Goal: Communication & Community: Answer question/provide support

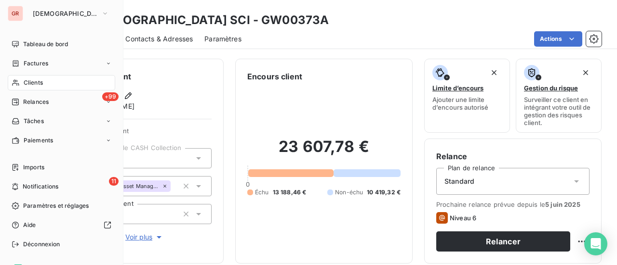
click at [40, 85] on span "Clients" at bounding box center [33, 83] width 19 height 9
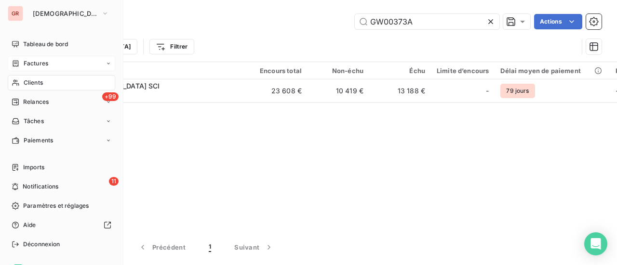
click at [40, 64] on span "Factures" at bounding box center [36, 63] width 25 height 9
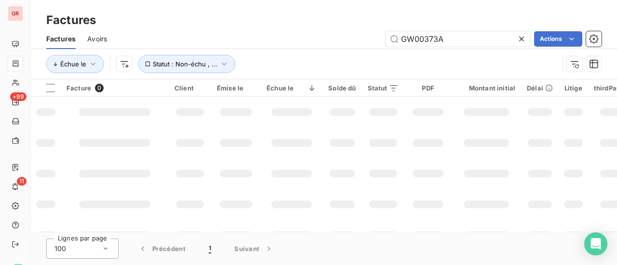
drag, startPoint x: 453, startPoint y: 35, endPoint x: 305, endPoint y: 35, distance: 147.4
click at [319, 34] on div "GW00373A Actions" at bounding box center [360, 38] width 483 height 15
click at [459, 38] on input "GW00373A" at bounding box center [457, 38] width 145 height 15
type input "GW00373"
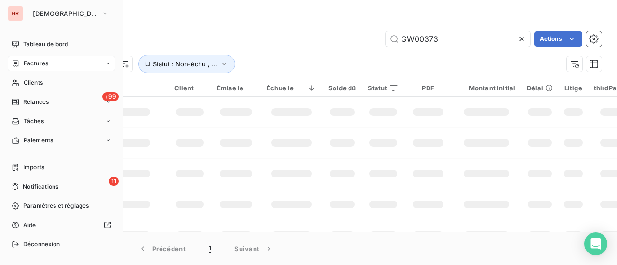
click at [42, 66] on span "Factures" at bounding box center [36, 63] width 25 height 9
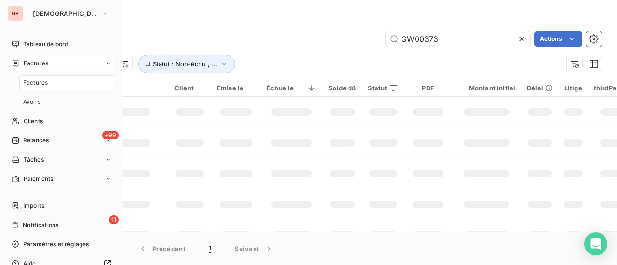
click at [40, 64] on span "Factures" at bounding box center [36, 63] width 25 height 9
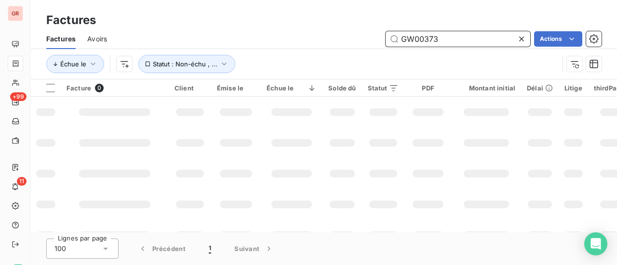
click at [443, 38] on input "GW00373" at bounding box center [457, 38] width 145 height 15
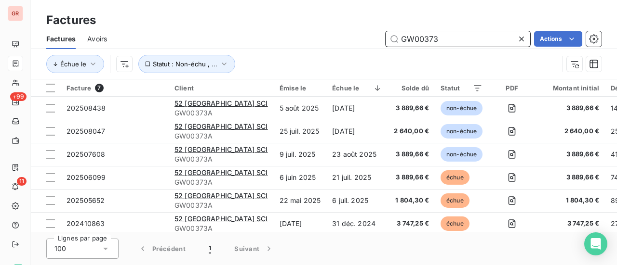
drag, startPoint x: 387, startPoint y: 35, endPoint x: 329, endPoint y: 42, distance: 59.2
click at [348, 39] on div "GW00373 Actions" at bounding box center [360, 38] width 483 height 15
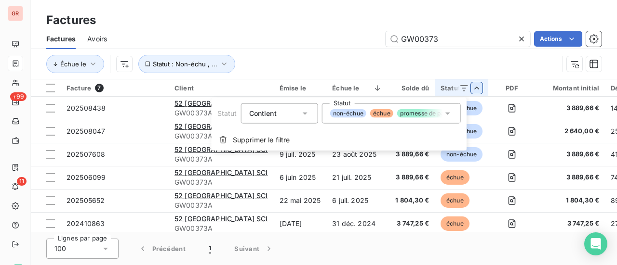
click at [458, 89] on html "GR +99 11 Factures Factures Avoirs GW00373 Actions Échue le Statut : Non-échu ,…" at bounding box center [308, 132] width 617 height 265
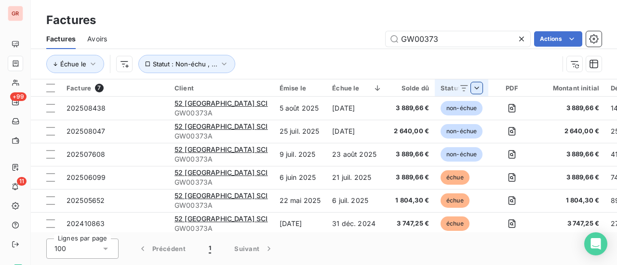
click at [440, 89] on div "Statut" at bounding box center [461, 88] width 42 height 8
click at [398, 91] on div "Solde dû" at bounding box center [411, 88] width 35 height 8
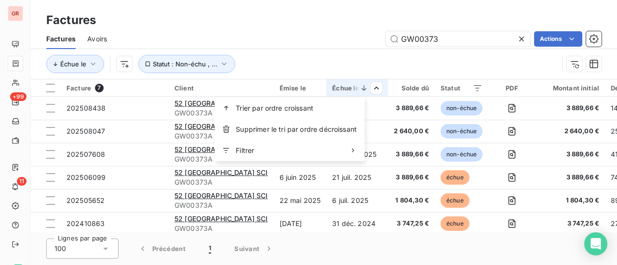
click at [355, 87] on html "GR +99 11 Factures Factures Avoirs GW00373 Actions Échue le Statut : Non-échu ,…" at bounding box center [308, 132] width 617 height 265
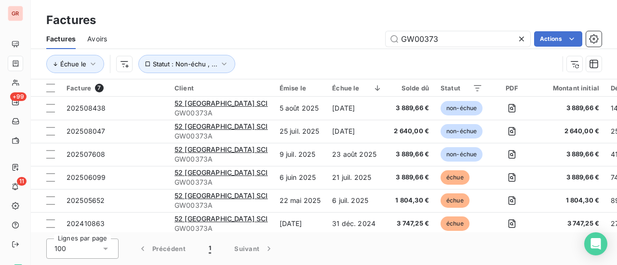
click at [360, 89] on html "GR +99 11 Factures Factures Avoirs GW00373 Actions Échue le Statut : Non-échu ,…" at bounding box center [308, 132] width 617 height 265
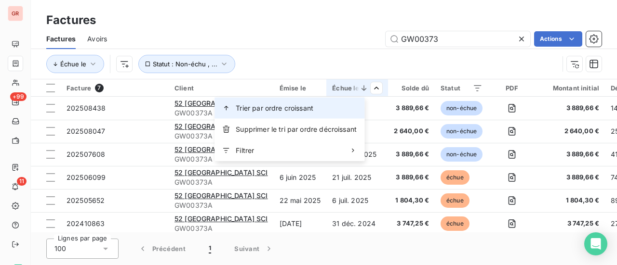
click at [290, 104] on span "Trier par ordre croissant" at bounding box center [275, 109] width 78 height 10
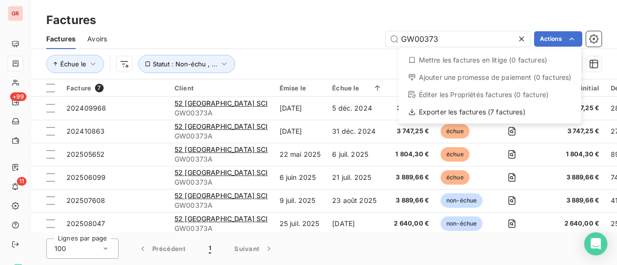
click at [305, 27] on html "GR +99 11 Factures Factures Avoirs GW00373 Actions Mettre les factures en litig…" at bounding box center [308, 132] width 617 height 265
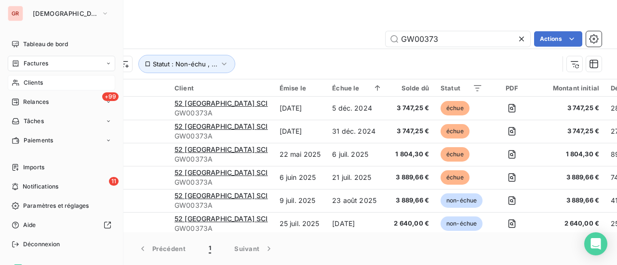
click at [38, 79] on span "Clients" at bounding box center [33, 83] width 19 height 9
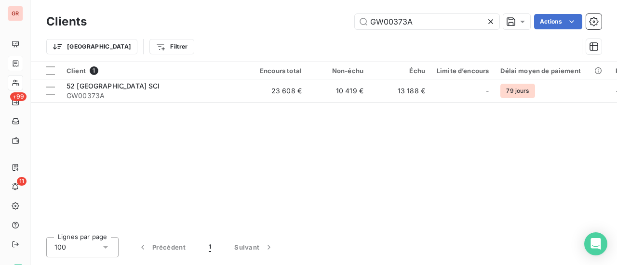
click at [344, 40] on html "GR +99 11 Clients GW00373A Actions Trier Filtrer Client 1 Encours total Non-éch…" at bounding box center [308, 132] width 617 height 265
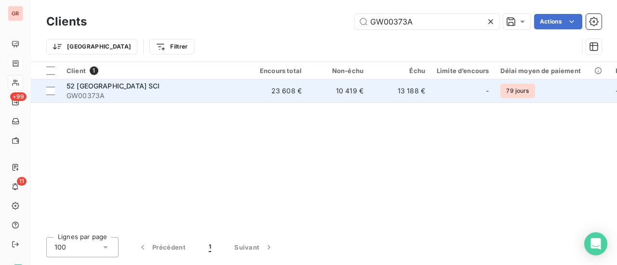
click at [125, 88] on span "52 champs Elysées SCI" at bounding box center [112, 86] width 93 height 8
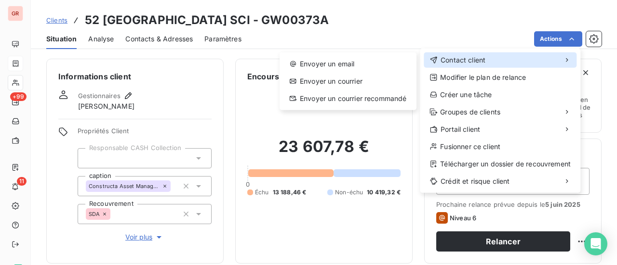
click at [477, 56] on span "Contact client" at bounding box center [462, 60] width 45 height 10
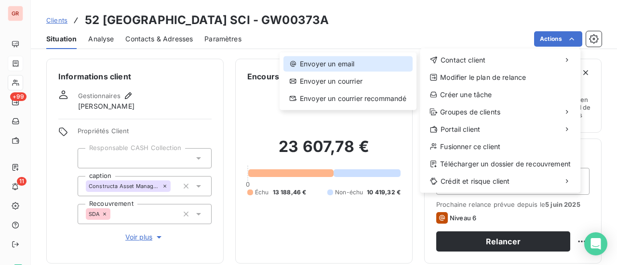
click at [323, 62] on div "Envoyer un email" at bounding box center [347, 63] width 129 height 15
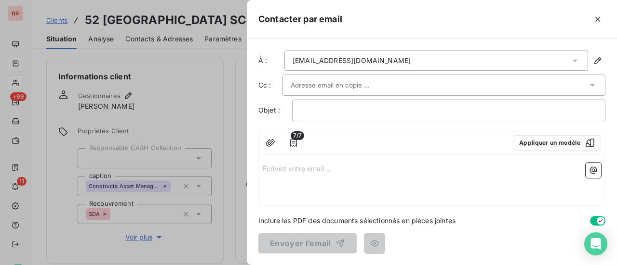
drag, startPoint x: 384, startPoint y: 13, endPoint x: 387, endPoint y: 21, distance: 8.2
click at [387, 21] on div at bounding box center [473, 19] width 263 height 15
drag, startPoint x: 379, startPoint y: 15, endPoint x: 446, endPoint y: 17, distance: 67.0
click at [446, 17] on div at bounding box center [473, 19] width 263 height 15
click at [291, 144] on icon "button" at bounding box center [294, 143] width 10 height 10
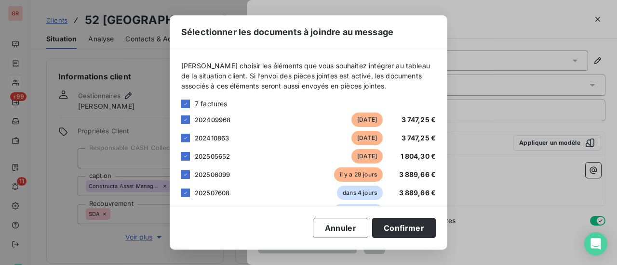
scroll to position [42, 0]
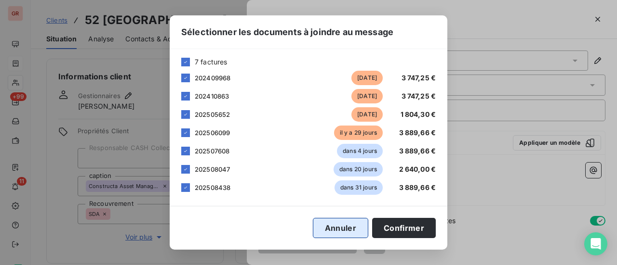
click at [347, 228] on button "Annuler" at bounding box center [340, 228] width 55 height 20
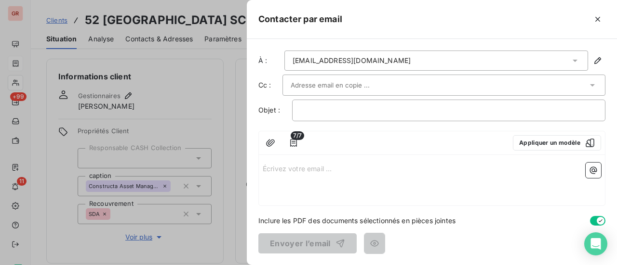
click at [326, 84] on input "text" at bounding box center [343, 85] width 104 height 14
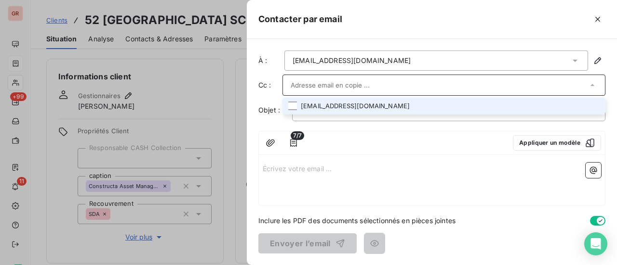
click at [339, 107] on li "rvacheron@constructa.fr" at bounding box center [443, 106] width 323 height 17
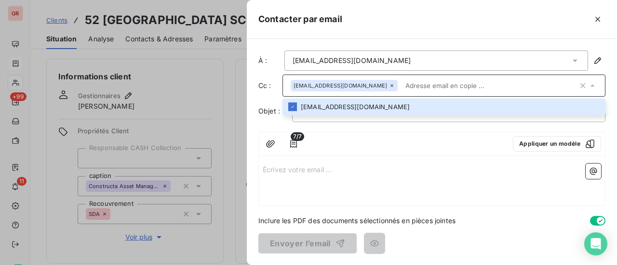
click at [378, 168] on p "Écrivez votre email ... ﻿" at bounding box center [432, 169] width 338 height 11
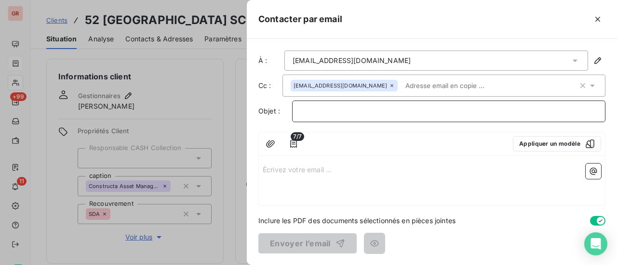
click at [310, 114] on p "﻿" at bounding box center [448, 111] width 297 height 11
click at [309, 109] on p "﻿" at bounding box center [448, 111] width 297 height 11
drag, startPoint x: 334, startPoint y: 111, endPoint x: 274, endPoint y: 110, distance: 59.7
click at [275, 110] on div "Objet : Dans une campagne de régularisation des créances" at bounding box center [431, 112] width 347 height 22
click at [448, 110] on p "campagne de régularisation des créances" at bounding box center [448, 111] width 297 height 11
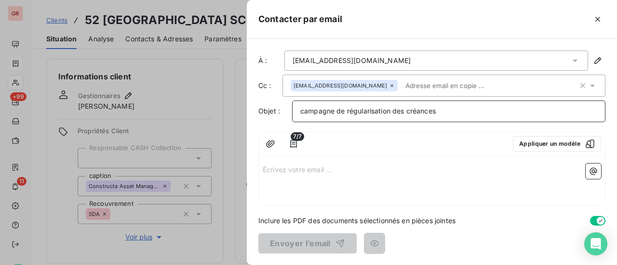
drag, startPoint x: 446, startPoint y: 111, endPoint x: 395, endPoint y: 109, distance: 51.1
click at [395, 109] on p "campagne de régularisation des créances" at bounding box center [448, 111] width 297 height 11
click at [304, 109] on span "campagne de régularisation" at bounding box center [345, 111] width 90 height 8
click at [404, 108] on p "Campagne de régularisation" at bounding box center [448, 111] width 297 height 11
click at [291, 160] on div "Écrivez votre email ... ﻿" at bounding box center [432, 183] width 346 height 46
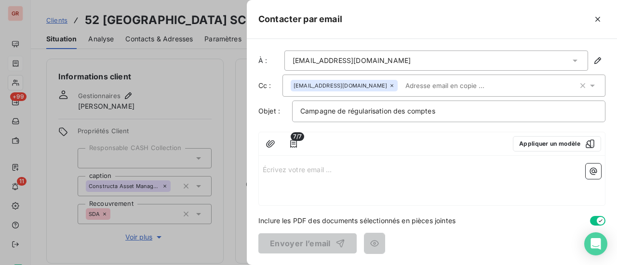
click at [284, 167] on p "Écrivez votre email ... ﻿" at bounding box center [432, 169] width 338 height 11
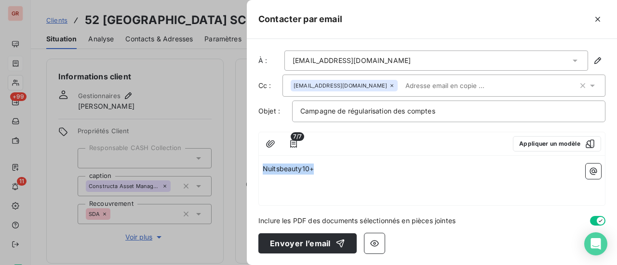
drag, startPoint x: 285, startPoint y: 167, endPoint x: 246, endPoint y: 166, distance: 38.6
click at [246, 265] on div "Contacter par email À : hkoussa@constructa.fr Cc : rvacheron@constructa.fr Obje…" at bounding box center [308, 265] width 617 height 0
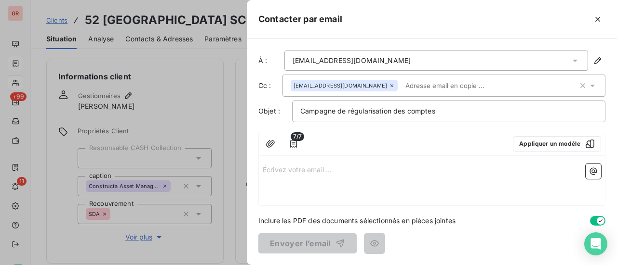
click at [277, 165] on p "Écrivez votre email ... ﻿" at bounding box center [432, 169] width 338 height 11
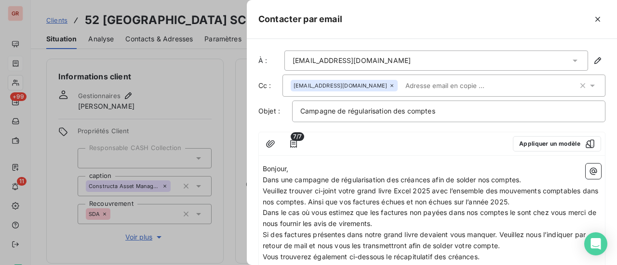
click at [302, 167] on p "Bonjour," at bounding box center [432, 169] width 338 height 11
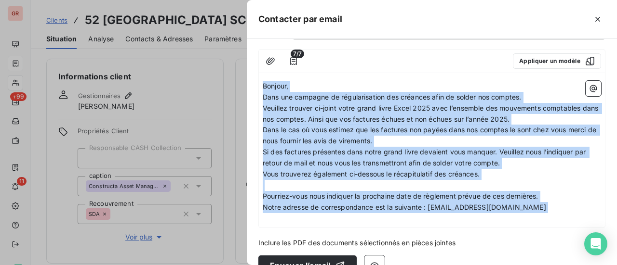
scroll to position [104, 0]
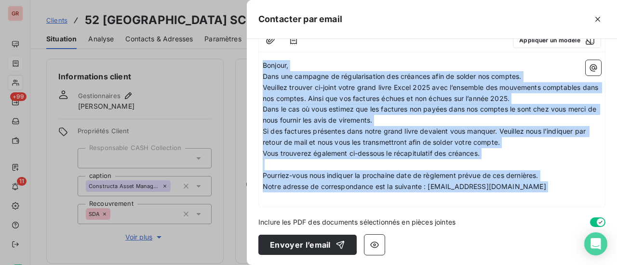
drag, startPoint x: 264, startPoint y: 166, endPoint x: 458, endPoint y: 189, distance: 195.0
click at [431, 214] on div "À : hkoussa@constructa.fr Cc : rvacheron@constructa.fr Objet : Campagne de régu…" at bounding box center [432, 152] width 370 height 226
copy div "Bonjour, Dans une campagne de régularisation des créances afin de solder nos co…"
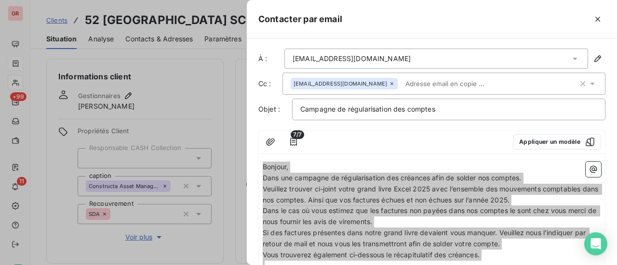
scroll to position [0, 0]
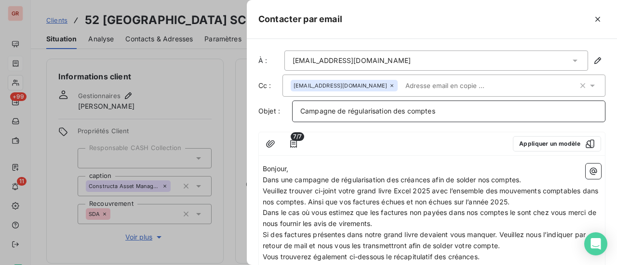
click at [448, 116] on div "Campagne de régularisation des comptes" at bounding box center [448, 112] width 313 height 22
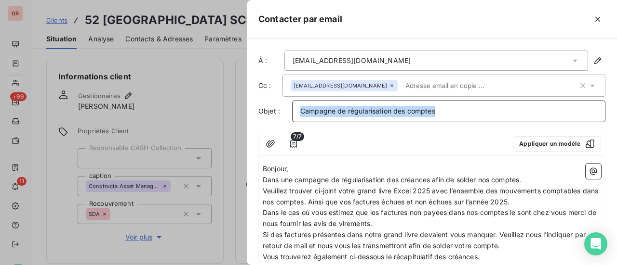
drag, startPoint x: 446, startPoint y: 112, endPoint x: 290, endPoint y: 108, distance: 155.7
click at [291, 108] on div "Objet : Campagne de régularisation des comptes" at bounding box center [431, 112] width 347 height 22
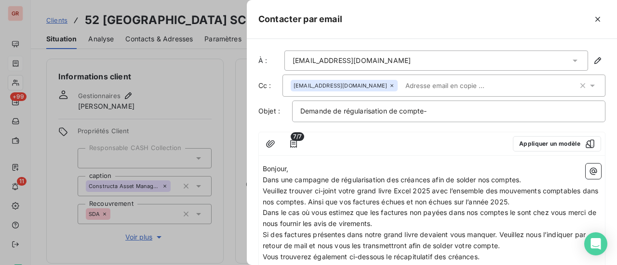
click at [264, 170] on span "Bonjour," at bounding box center [276, 169] width 26 height 8
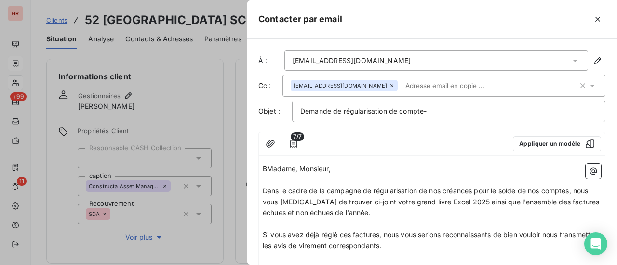
click at [267, 166] on span "BMadame, Monsieur," at bounding box center [297, 169] width 68 height 8
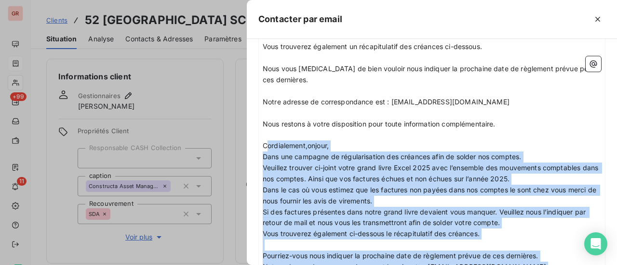
scroll to position [335, 0]
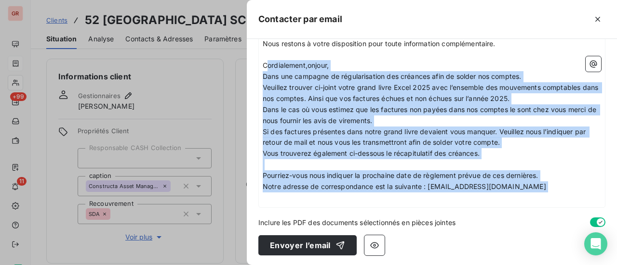
drag, startPoint x: 268, startPoint y: 207, endPoint x: 404, endPoint y: 287, distance: 157.4
click at [404, 265] on html "GR +99 11 Clients 52 champs Elysées SCI - GW00373A Situation Analyse Contacts &…" at bounding box center [308, 132] width 617 height 265
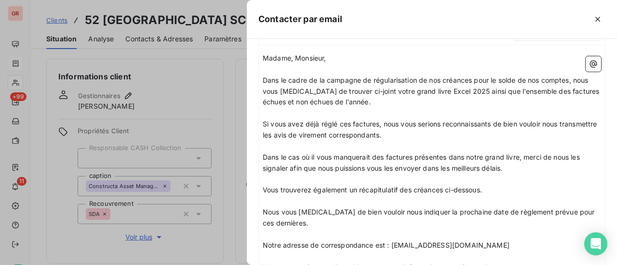
scroll to position [106, 0]
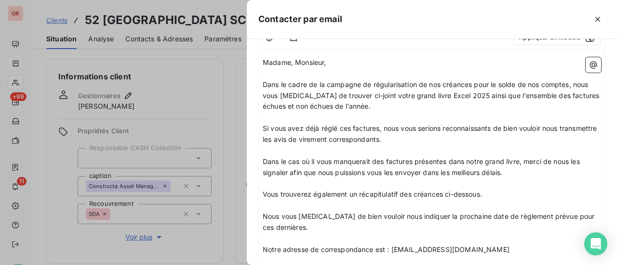
click at [491, 194] on p "Vous trouverez également un récapitulatif des créances ci-dessous." at bounding box center [432, 194] width 338 height 11
click at [590, 61] on icon "button" at bounding box center [593, 64] width 7 height 7
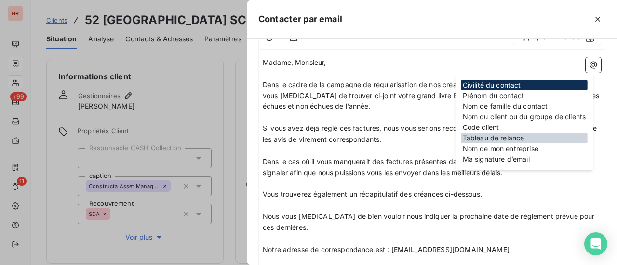
click at [503, 138] on div "Tableau de relance" at bounding box center [524, 138] width 126 height 11
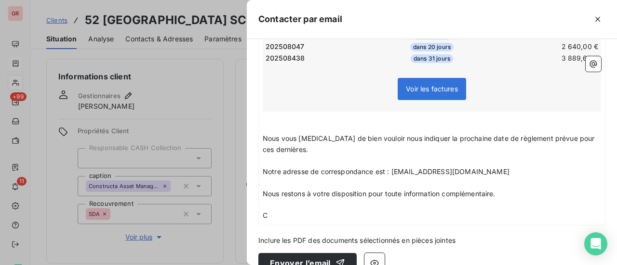
scroll to position [382, 0]
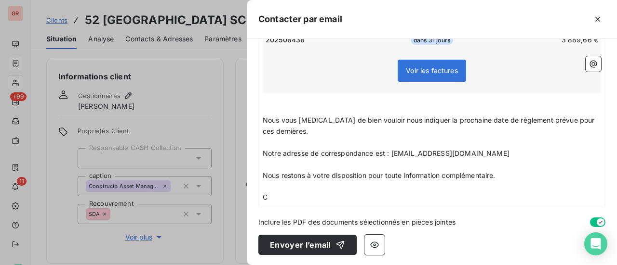
click at [283, 198] on p "C" at bounding box center [432, 197] width 338 height 11
click at [428, 70] on span "Voir les factures" at bounding box center [432, 70] width 52 height 8
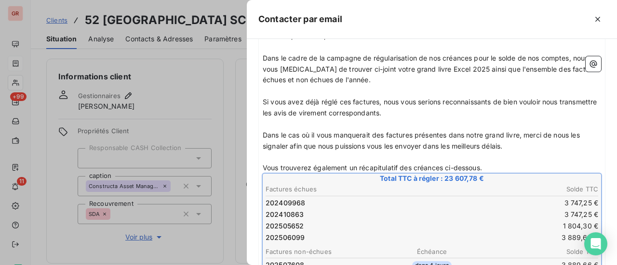
scroll to position [0, 0]
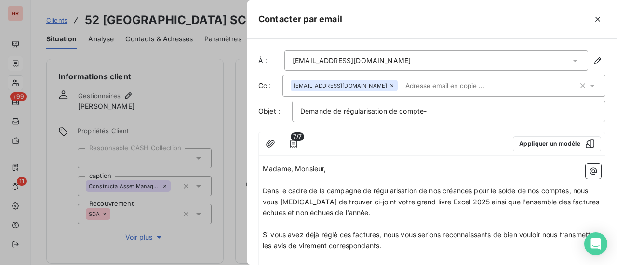
click at [362, 199] on span "Dans le cadre de la campagne de régularisation de nos créances pour le solde de…" at bounding box center [432, 202] width 338 height 30
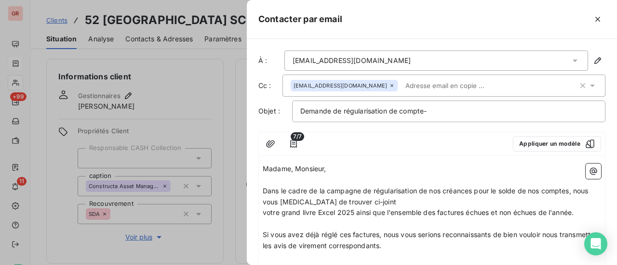
click at [366, 203] on p "Dans le cadre de la campagne de régularisation de nos créances pour le solde de…" at bounding box center [432, 197] width 338 height 22
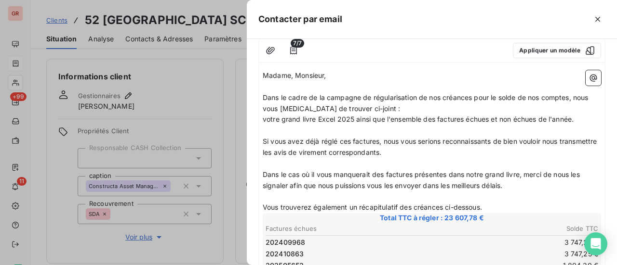
scroll to position [93, 0]
click at [264, 120] on span "votre grand livre Excel 2025 ainsi que l'ensemble des factures échues et non éc…" at bounding box center [418, 120] width 311 height 8
click at [263, 143] on span "Si vous avez déjà réglé ces factures, nous vous serions reconnaissants de bien …" at bounding box center [431, 147] width 336 height 19
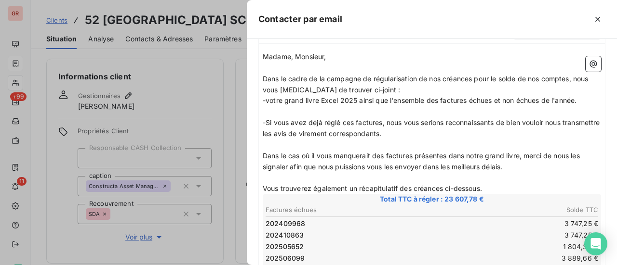
scroll to position [0, 0]
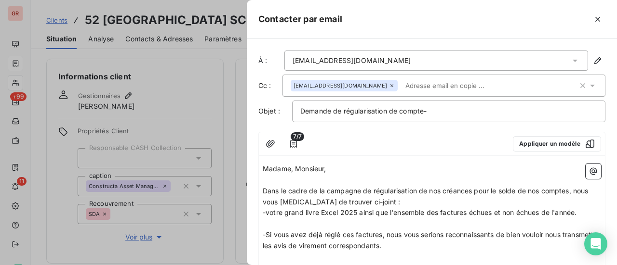
click at [453, 117] on div "Demande de régularisation de compte-" at bounding box center [448, 112] width 313 height 22
click at [449, 110] on p "Demande de régularisation de compte-" at bounding box center [448, 111] width 297 height 11
click at [269, 144] on icon "button" at bounding box center [270, 144] width 10 height 10
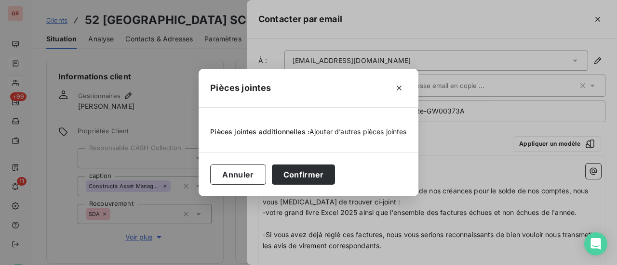
click at [359, 131] on span "Ajouter d’autres pièces jointes" at bounding box center [357, 132] width 97 height 8
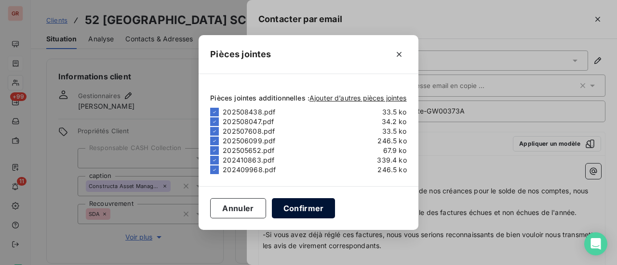
click at [316, 211] on button "Confirmer" at bounding box center [304, 208] width 64 height 20
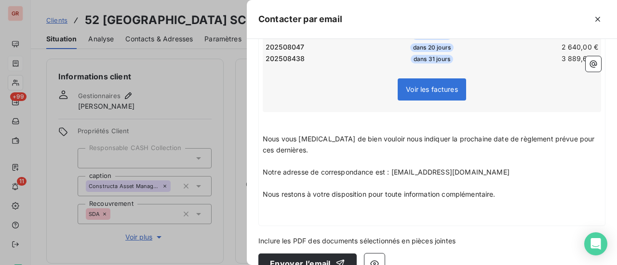
scroll to position [382, 0]
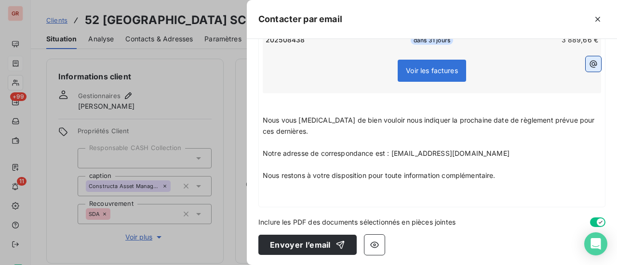
click at [590, 66] on icon "button" at bounding box center [593, 64] width 7 height 7
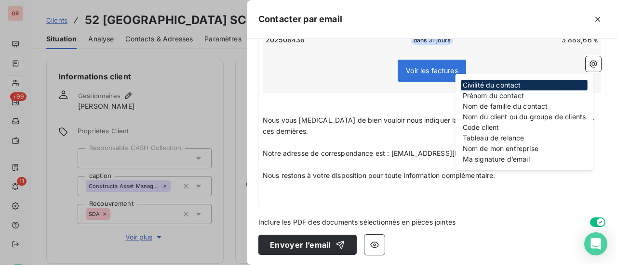
click at [478, 207] on div "À : hkoussa@constructa.fr Cc : rvacheron@constructa.fr Objet : Demande de régul…" at bounding box center [432, 152] width 370 height 226
click at [269, 192] on p "﻿" at bounding box center [432, 197] width 338 height 11
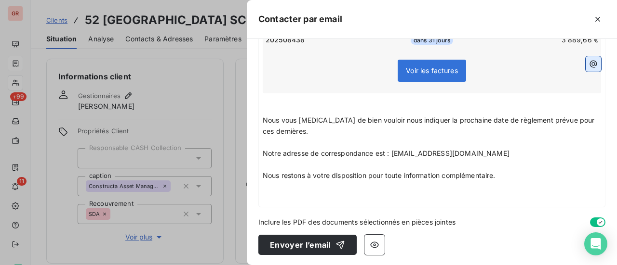
click at [588, 63] on icon "button" at bounding box center [593, 64] width 10 height 10
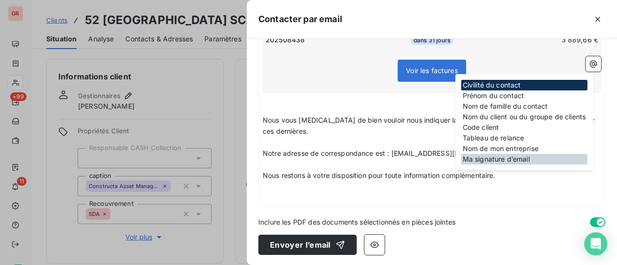
click at [510, 161] on div "Ma signature d’email" at bounding box center [524, 159] width 126 height 11
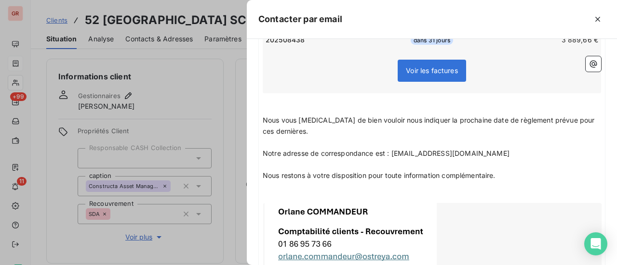
click at [508, 173] on p "Nous restons à votre disposition pour toute information complémentaire." at bounding box center [432, 176] width 338 height 11
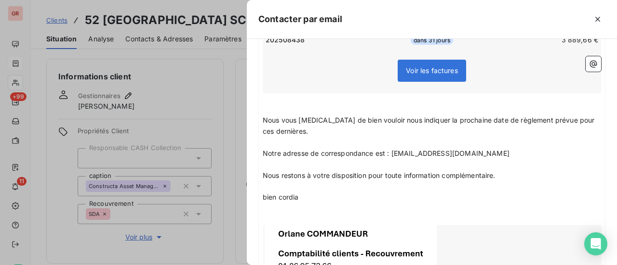
click at [266, 196] on span "bien cordia" at bounding box center [281, 197] width 36 height 8
click at [305, 197] on p "Bien cordia" at bounding box center [432, 197] width 338 height 11
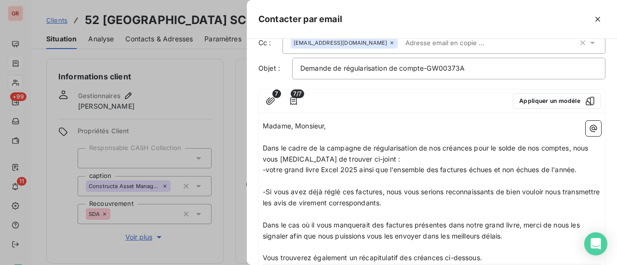
scroll to position [145, 0]
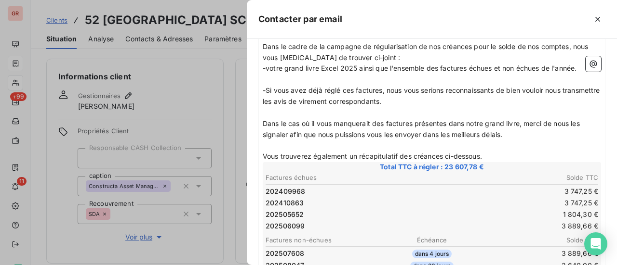
click at [497, 158] on p "Vous trouverez également un récapitulatif des créances ci-dessous." at bounding box center [432, 156] width 338 height 11
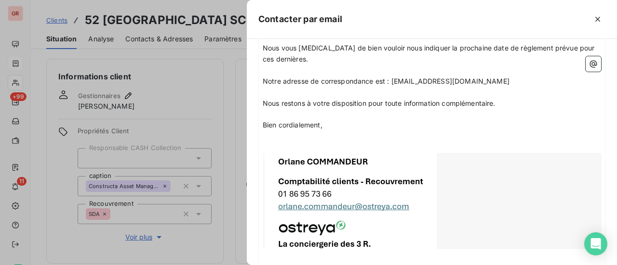
scroll to position [482, 0]
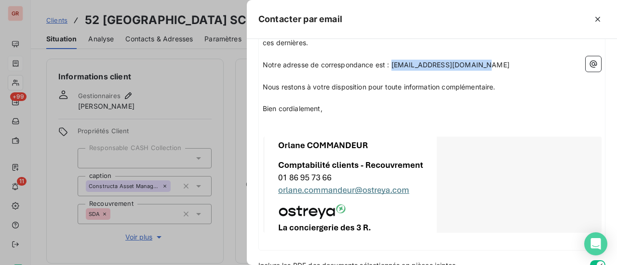
drag, startPoint x: 488, startPoint y: 65, endPoint x: 392, endPoint y: 61, distance: 96.4
click at [392, 61] on p "Notre adresse de correspondance est : recouvrement@ostreya.com" at bounding box center [432, 65] width 338 height 11
drag, startPoint x: 398, startPoint y: 63, endPoint x: 316, endPoint y: 117, distance: 98.5
click at [316, 117] on p "﻿" at bounding box center [432, 120] width 338 height 11
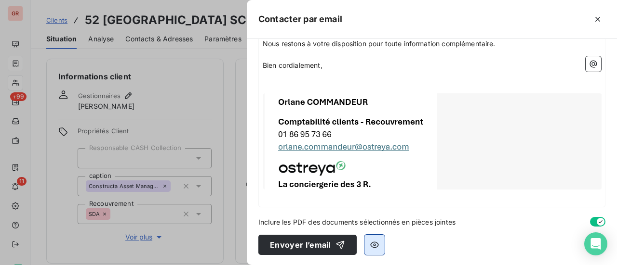
click at [376, 243] on icon "button" at bounding box center [375, 245] width 10 height 10
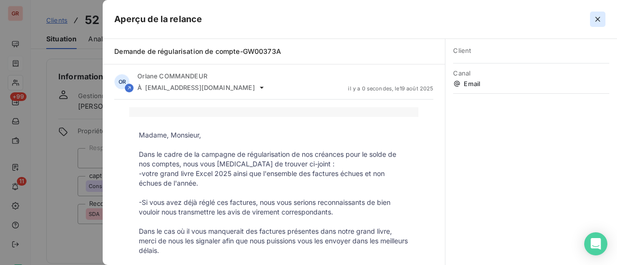
click at [598, 19] on icon "button" at bounding box center [598, 19] width 10 height 10
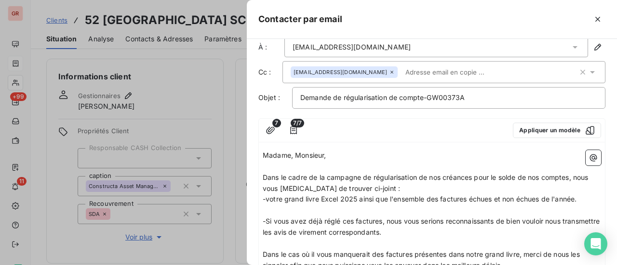
scroll to position [0, 0]
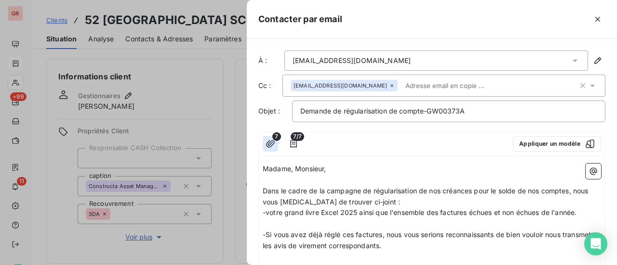
click at [266, 142] on icon "button" at bounding box center [270, 143] width 9 height 7
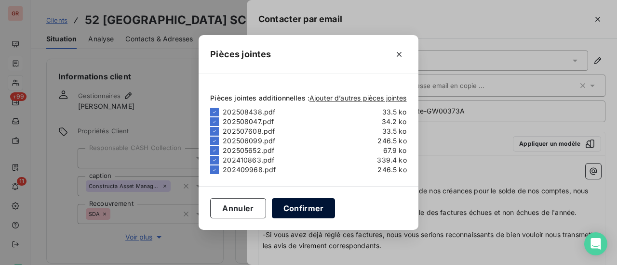
click at [315, 208] on button "Confirmer" at bounding box center [304, 208] width 64 height 20
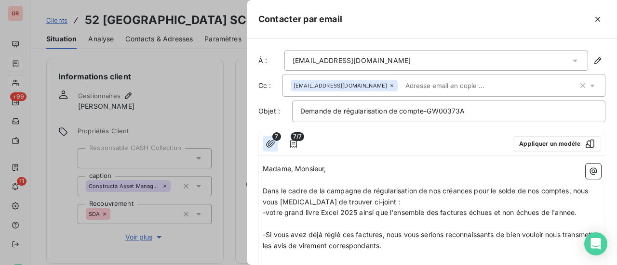
click at [271, 143] on icon "button" at bounding box center [270, 143] width 9 height 7
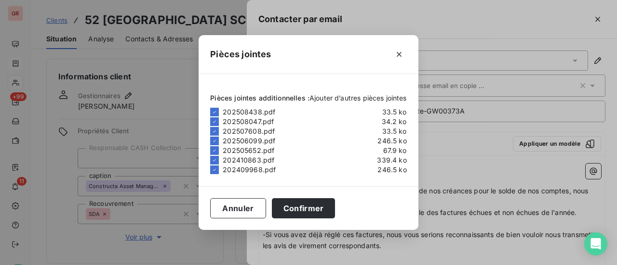
click at [347, 99] on span "Ajouter d’autres pièces jointes" at bounding box center [357, 98] width 97 height 8
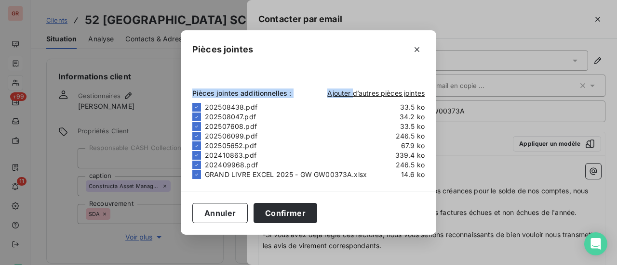
drag, startPoint x: 347, startPoint y: 38, endPoint x: 352, endPoint y: 101, distance: 63.3
click at [352, 101] on div "Pièces jointes Pièces jointes additionnelles : Ajouter d’autres pièces jointes …" at bounding box center [308, 132] width 255 height 204
click at [302, 215] on button "Confirmer" at bounding box center [285, 213] width 64 height 20
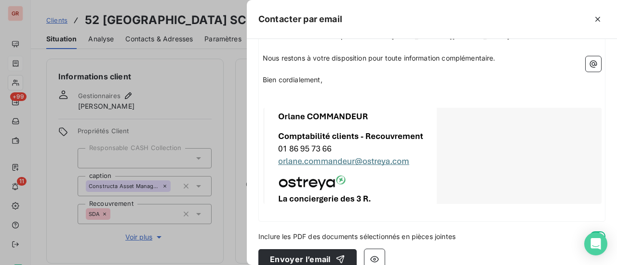
scroll to position [525, 0]
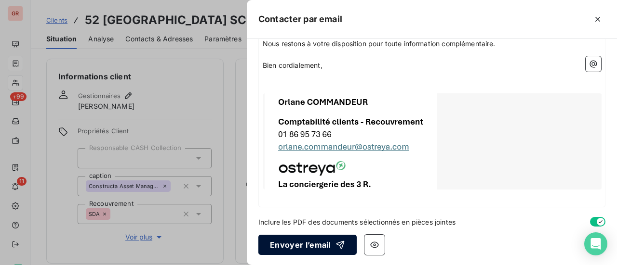
click at [307, 245] on button "Envoyer l’email" at bounding box center [307, 245] width 98 height 20
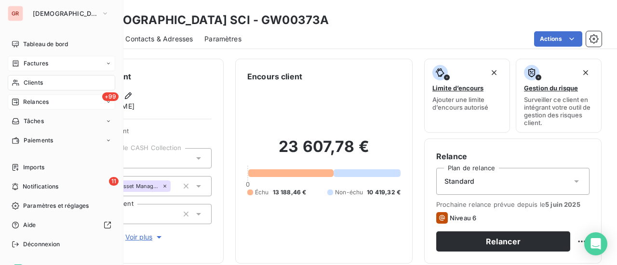
click at [104, 98] on span "+99" at bounding box center [110, 96] width 16 height 9
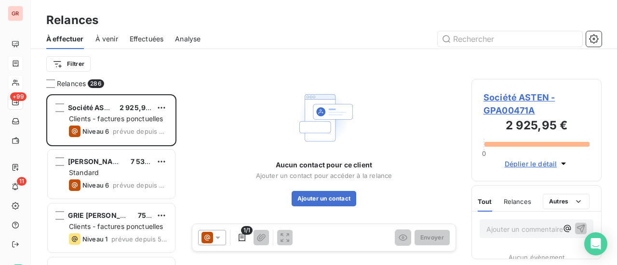
scroll to position [164, 122]
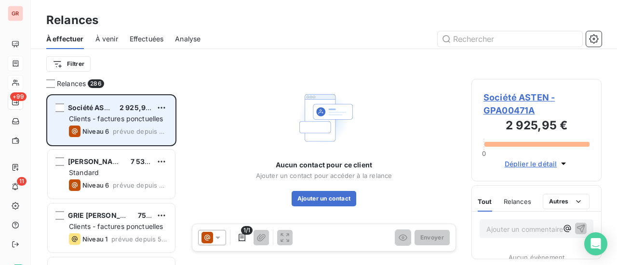
click at [119, 113] on div "Société ASTEN 2 925,95 € Clients - factures ponctuelles Niveau 6 prévue depuis …" at bounding box center [111, 120] width 127 height 49
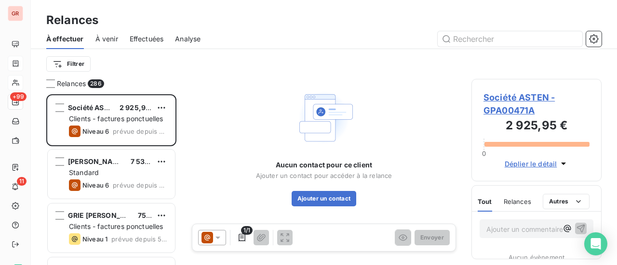
click at [299, 80] on div "Aucun contact pour ce client Ajouter un contact pour accéder à la relance Ajout…" at bounding box center [324, 146] width 272 height 135
click at [111, 36] on span "À venir" at bounding box center [106, 39] width 23 height 10
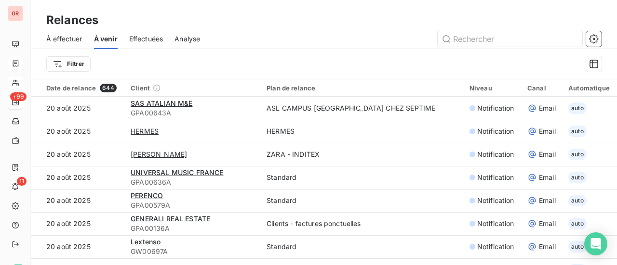
click at [153, 36] on span "Effectuées" at bounding box center [146, 39] width 34 height 10
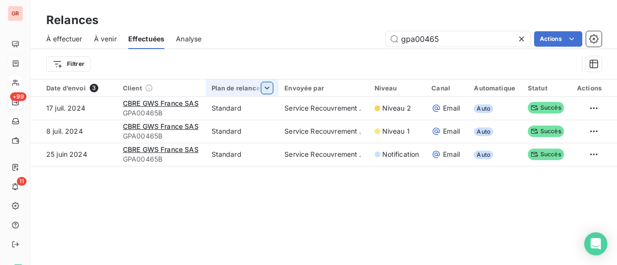
drag, startPoint x: 456, startPoint y: 38, endPoint x: 262, endPoint y: 83, distance: 199.7
click at [267, 82] on div "Relances À effectuer À venir Effectuées Analyse gpa00465 Actions Filtrer Date d…" at bounding box center [324, 132] width 586 height 265
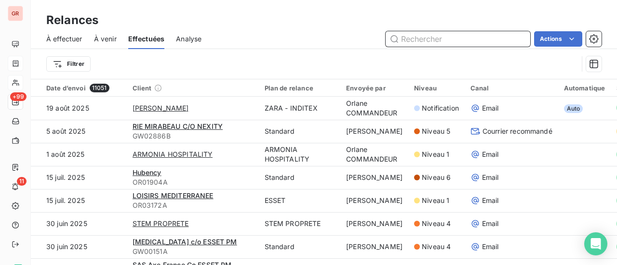
click at [432, 37] on input "text" at bounding box center [457, 38] width 145 height 15
paste input "GW00373A"
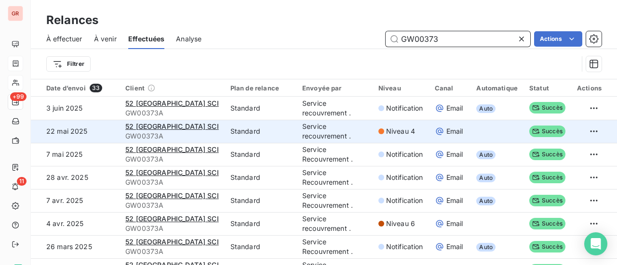
type input "GW00373"
click at [311, 130] on td "Service recouvrement ." at bounding box center [334, 131] width 76 height 23
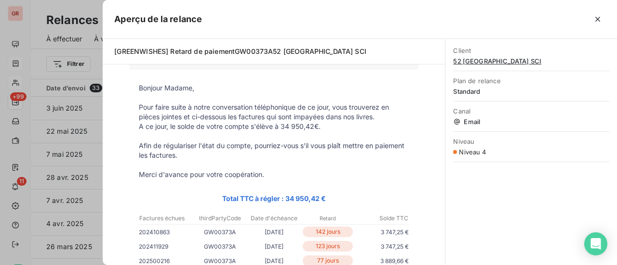
scroll to position [193, 0]
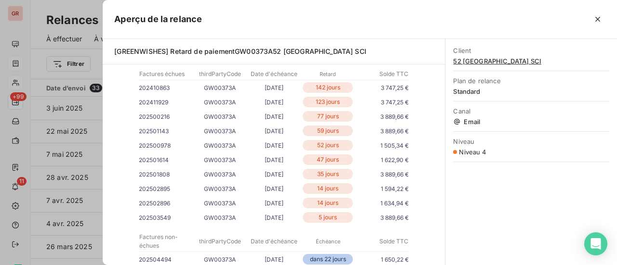
click at [69, 6] on div at bounding box center [308, 132] width 617 height 265
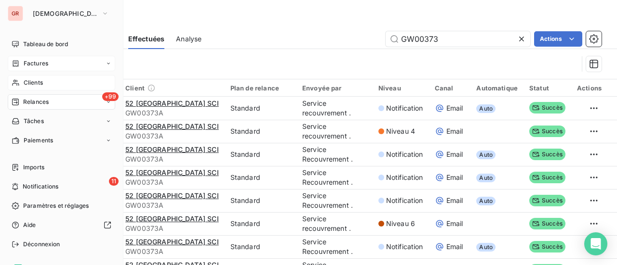
click at [41, 62] on span "Factures" at bounding box center [36, 63] width 25 height 9
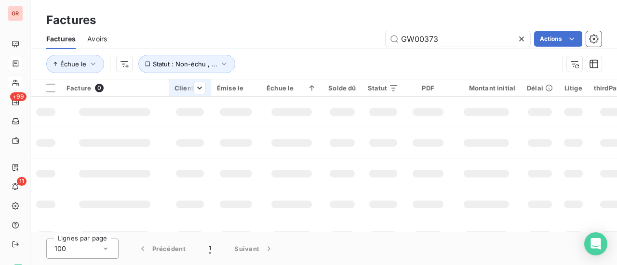
drag, startPoint x: 274, startPoint y: 57, endPoint x: 190, endPoint y: 81, distance: 87.6
click at [192, 78] on div "Factures Avoirs GW00373 Actions Échue le Statut : Non-échu , ..." at bounding box center [324, 54] width 586 height 50
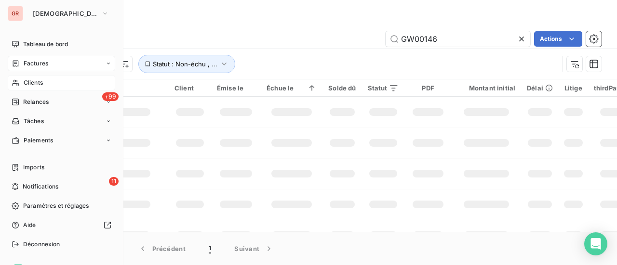
type input "GW00146"
click at [40, 66] on span "Factures" at bounding box center [36, 63] width 25 height 9
click at [36, 82] on span "Clients" at bounding box center [33, 83] width 19 height 9
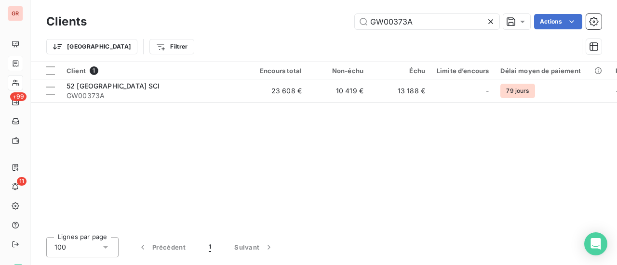
drag, startPoint x: 425, startPoint y: 22, endPoint x: 235, endPoint y: 40, distance: 191.1
click at [246, 36] on div "Clients GW00373A Actions Trier Filtrer" at bounding box center [323, 37] width 555 height 50
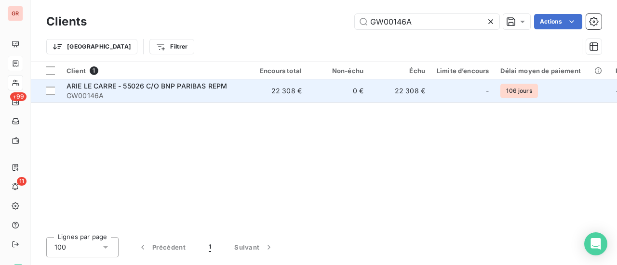
type input "GW00146A"
click at [178, 84] on span "ARIE LE CARRE - 55026 C/O BNP PARIBAS REPM" at bounding box center [146, 86] width 160 height 8
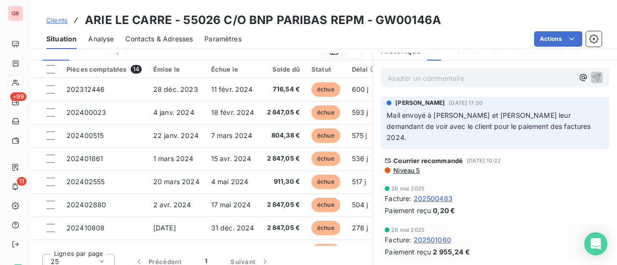
scroll to position [250, 0]
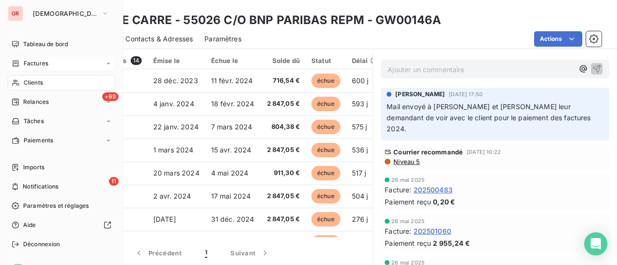
click at [38, 82] on span "Clients" at bounding box center [33, 83] width 19 height 9
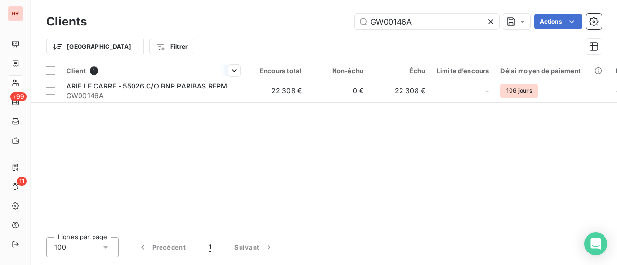
drag, startPoint x: 309, startPoint y: 28, endPoint x: 87, endPoint y: 71, distance: 226.1
click at [174, 49] on div "Clients GW00146A Actions Trier Filtrer" at bounding box center [323, 37] width 555 height 50
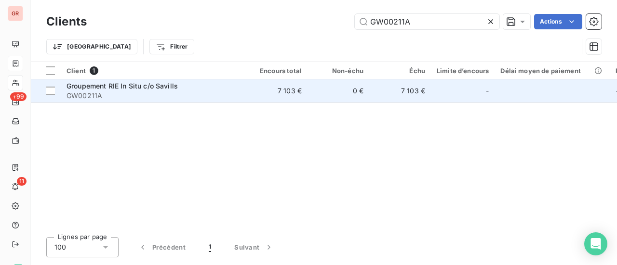
type input "GW00211A"
click at [92, 90] on span "Groupement RIE In Situ c/o Savills" at bounding box center [121, 86] width 111 height 8
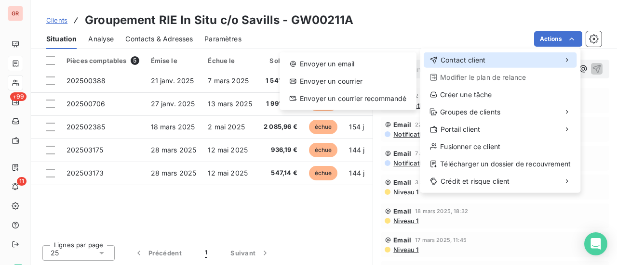
click at [484, 63] on span "Contact client" at bounding box center [462, 60] width 45 height 10
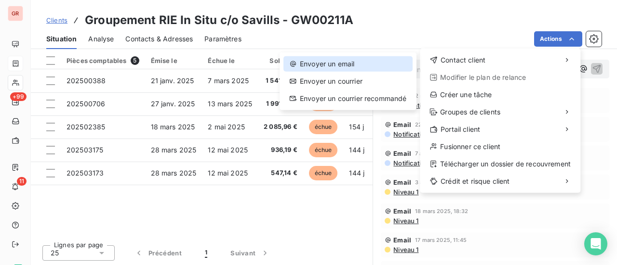
click at [345, 63] on div "Envoyer un email" at bounding box center [347, 63] width 129 height 15
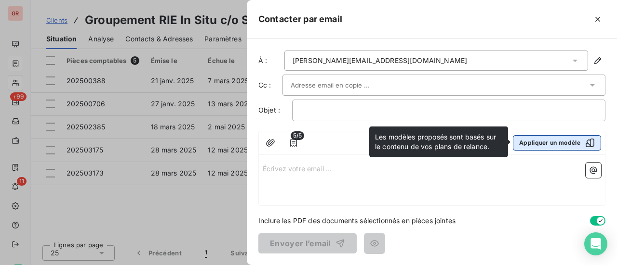
click at [588, 141] on icon "button" at bounding box center [590, 143] width 10 height 10
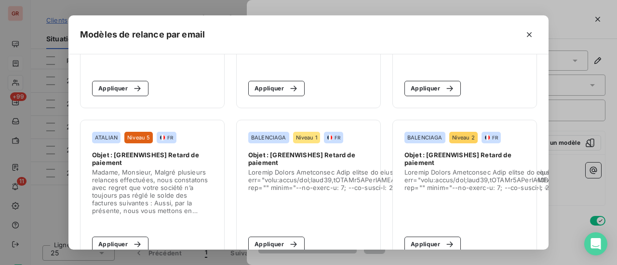
scroll to position [578, 0]
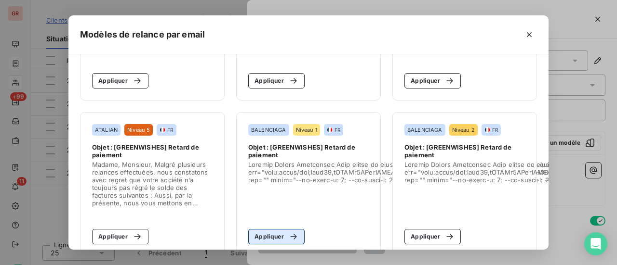
click at [267, 237] on button "Appliquer" at bounding box center [276, 236] width 56 height 15
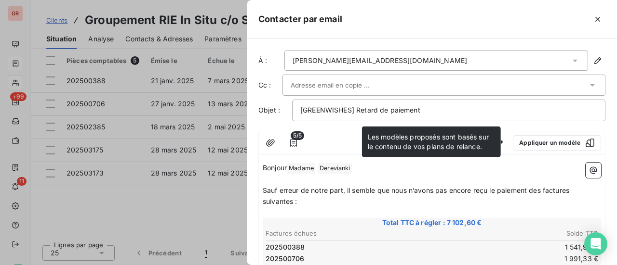
click at [512, 174] on p "﻿" at bounding box center [432, 179] width 338 height 11
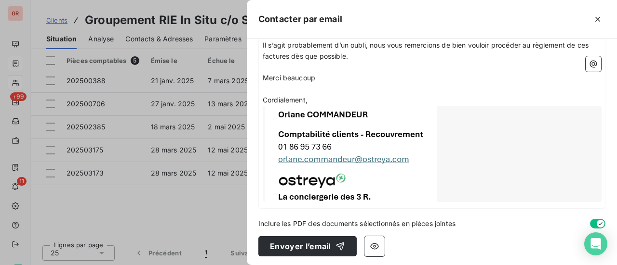
scroll to position [320, 0]
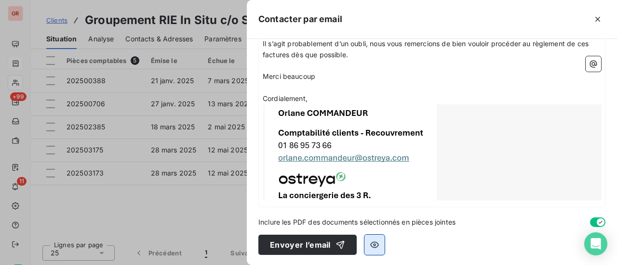
click at [375, 243] on icon "button" at bounding box center [375, 245] width 10 height 10
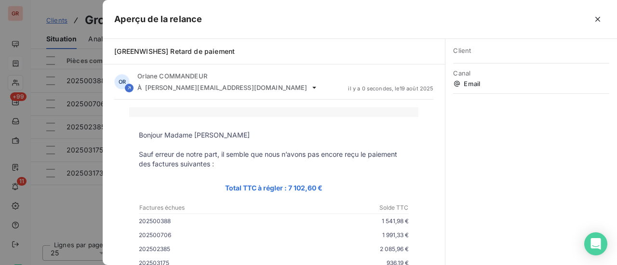
scroll to position [145, 0]
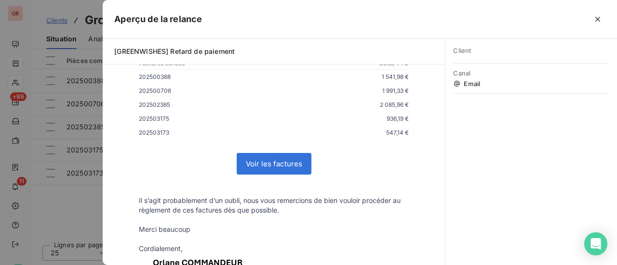
click at [263, 161] on link "Voir les factures" at bounding box center [274, 164] width 74 height 21
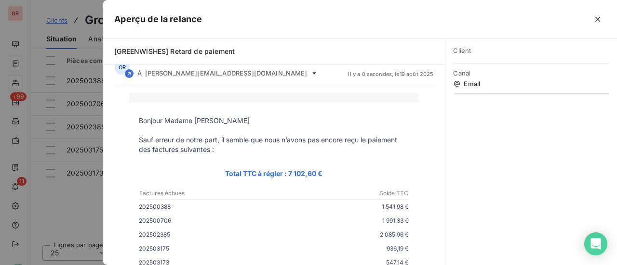
scroll to position [0, 0]
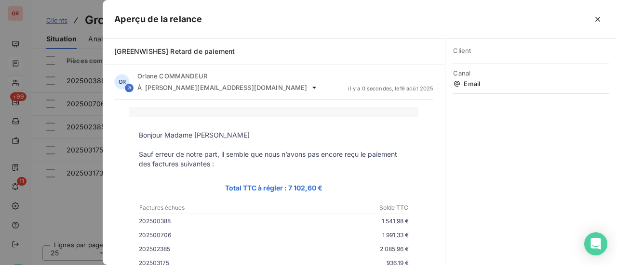
click at [489, 52] on span "Client" at bounding box center [531, 51] width 156 height 8
click at [596, 19] on icon "button" at bounding box center [597, 19] width 5 height 5
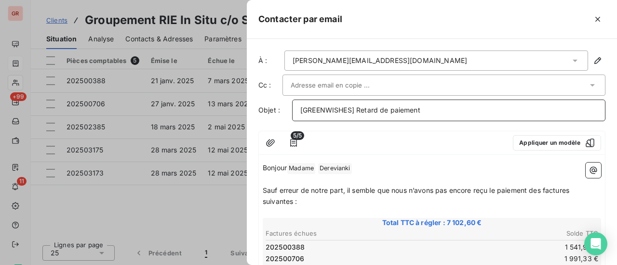
click at [442, 111] on p "[GREENWISHES] Retard de paiement" at bounding box center [448, 110] width 297 height 11
click at [454, 113] on p "[GREENWISHES] Retard de paiement" at bounding box center [448, 110] width 297 height 11
click at [421, 108] on span "[GREENWISHES] Retard de paiement GW00211A" at bounding box center [379, 110] width 158 height 8
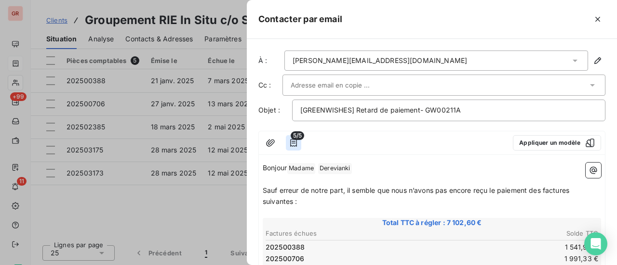
click at [296, 145] on icon "button" at bounding box center [293, 143] width 7 height 8
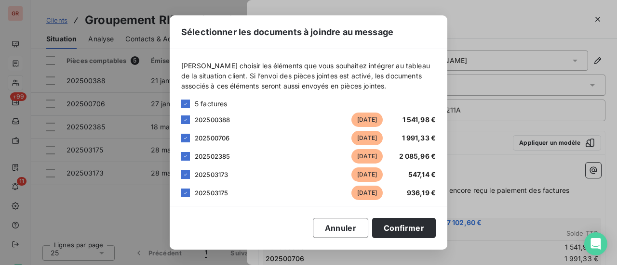
scroll to position [5, 0]
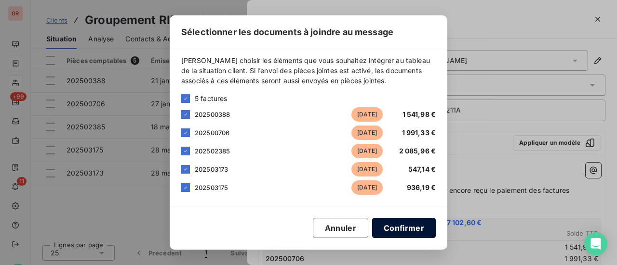
click at [420, 229] on button "Confirmer" at bounding box center [404, 228] width 64 height 20
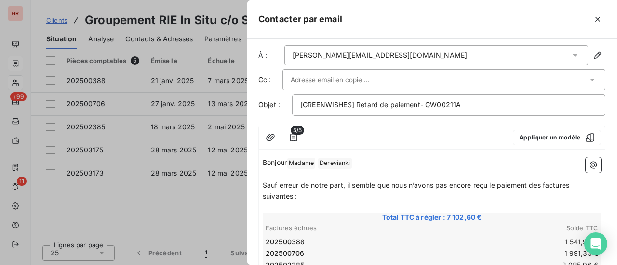
scroll to position [0, 0]
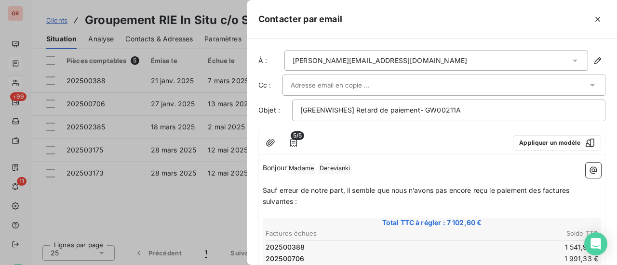
click at [417, 80] on div at bounding box center [439, 85] width 297 height 14
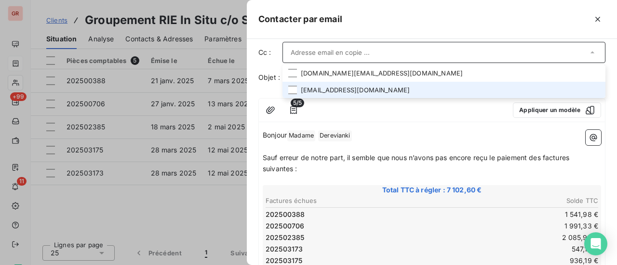
scroll to position [48, 0]
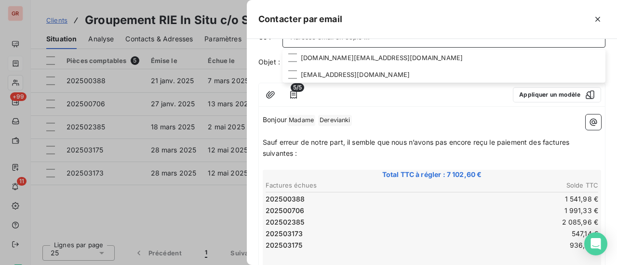
click at [389, 115] on p "Bonjour Madame ﻿ Derevianki ﻿ ﻿" at bounding box center [432, 121] width 338 height 12
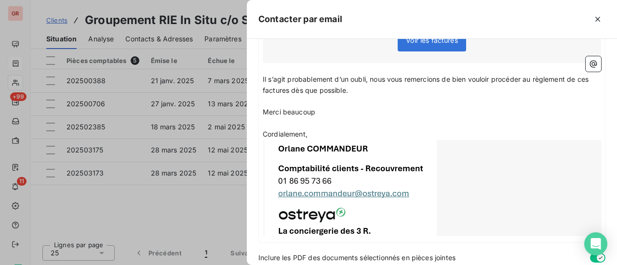
scroll to position [320, 0]
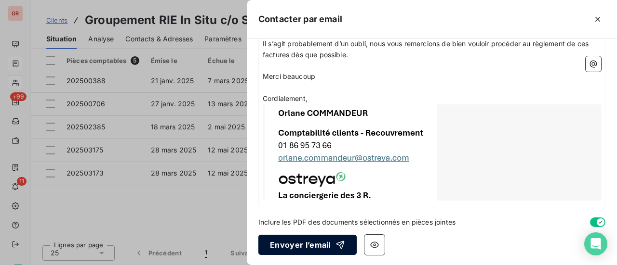
click at [315, 244] on button "Envoyer l’email" at bounding box center [307, 245] width 98 height 20
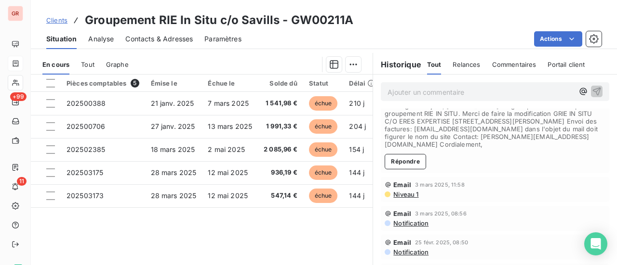
scroll to position [241, 0]
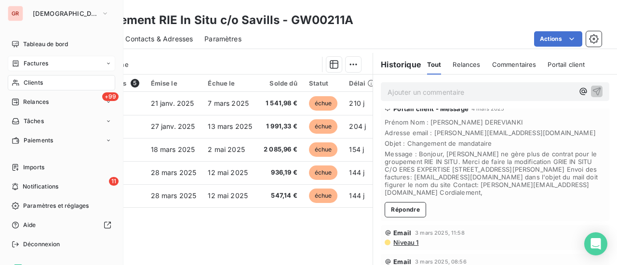
drag, startPoint x: 41, startPoint y: 68, endPoint x: 82, endPoint y: 69, distance: 40.5
click at [41, 68] on div "Factures" at bounding box center [61, 63] width 107 height 15
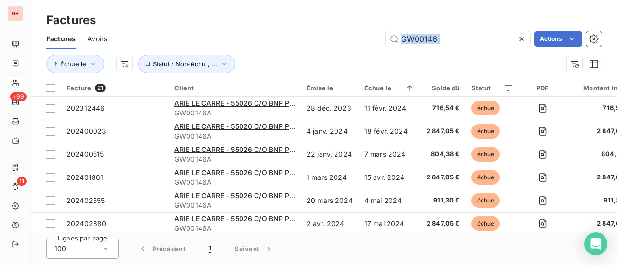
drag, startPoint x: 462, startPoint y: 46, endPoint x: 263, endPoint y: 55, distance: 199.7
click at [263, 55] on div "Factures Avoirs GW00146 Actions Échue le Statut : Non-échu , ..." at bounding box center [324, 54] width 586 height 50
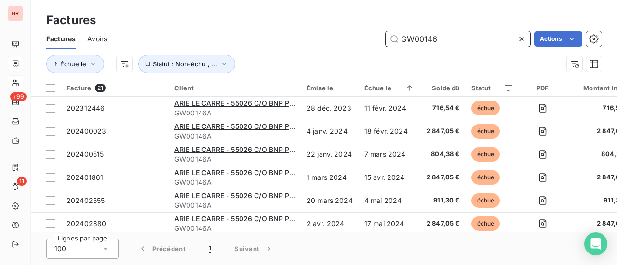
click at [328, 47] on div "Factures Avoirs GW00146 Actions" at bounding box center [324, 39] width 586 height 20
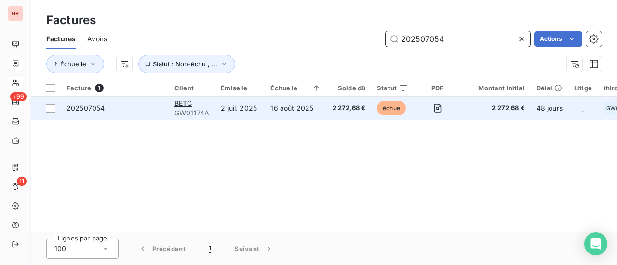
type input "202507054"
click at [188, 108] on span "GW01174A" at bounding box center [191, 113] width 35 height 10
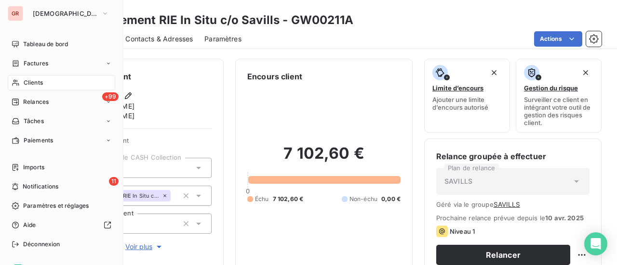
click at [40, 66] on span "Factures" at bounding box center [36, 63] width 25 height 9
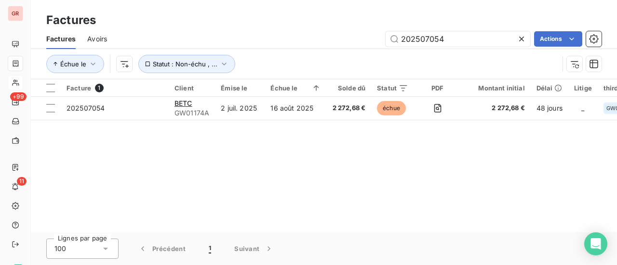
drag, startPoint x: 455, startPoint y: 38, endPoint x: 369, endPoint y: 40, distance: 86.8
click at [369, 40] on div "202507054 Actions" at bounding box center [360, 38] width 483 height 15
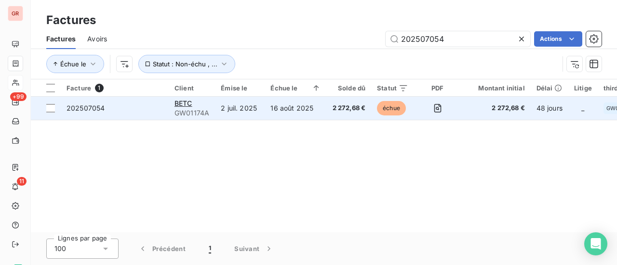
click at [187, 110] on span "GW01174A" at bounding box center [191, 113] width 35 height 10
click at [48, 106] on div at bounding box center [50, 108] width 9 height 9
click at [184, 110] on span "GW01174A" at bounding box center [191, 113] width 35 height 10
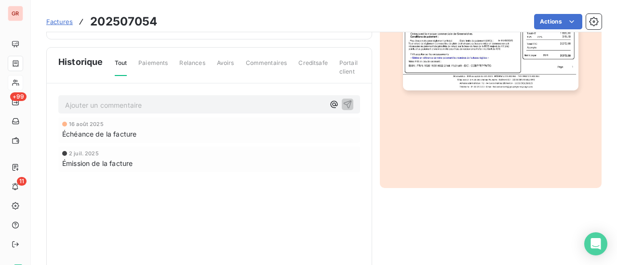
scroll to position [313, 0]
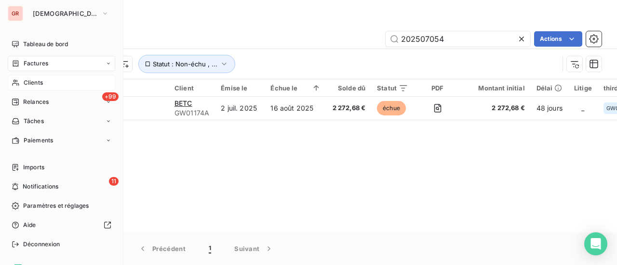
click at [27, 85] on span "Clients" at bounding box center [33, 83] width 19 height 9
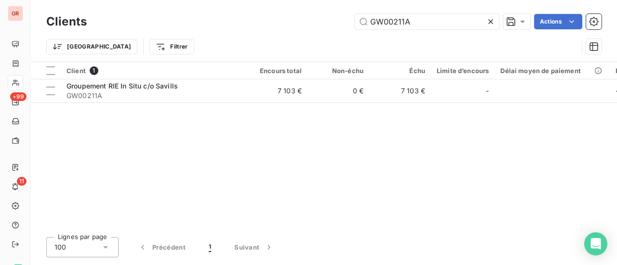
drag, startPoint x: 264, startPoint y: 30, endPoint x: 228, endPoint y: 34, distance: 35.9
click at [245, 32] on div "Clients GW00211A Actions Trier Filtrer" at bounding box center [323, 37] width 555 height 50
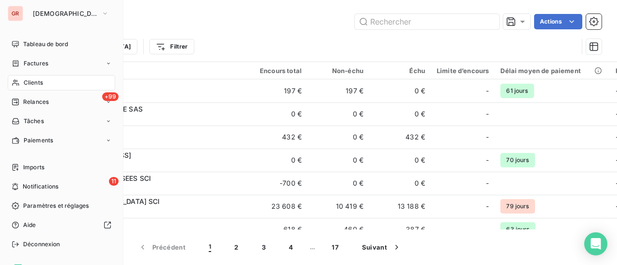
click at [41, 82] on span "Clients" at bounding box center [33, 83] width 19 height 9
click at [33, 66] on span "Factures" at bounding box center [36, 63] width 25 height 9
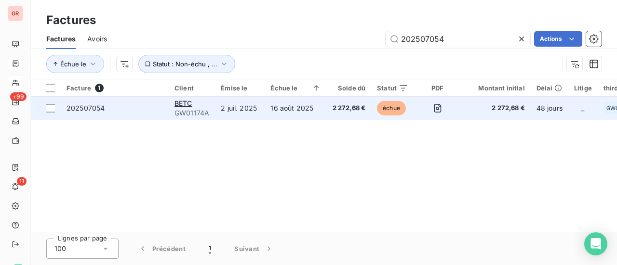
click at [198, 108] on span "GW01174A" at bounding box center [191, 113] width 35 height 10
click at [87, 110] on span "202507054" at bounding box center [85, 108] width 38 height 8
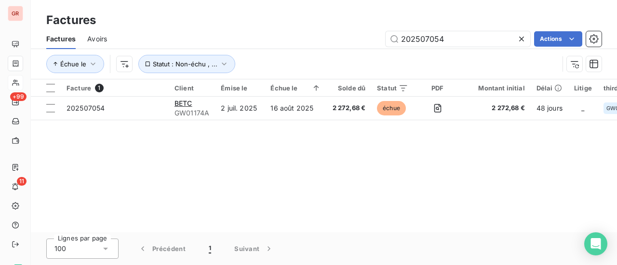
drag, startPoint x: 244, startPoint y: 233, endPoint x: 304, endPoint y: 231, distance: 60.7
click at [304, 231] on div "Factures Factures Avoirs 202507054 Actions Échue le Statut : Non-échu , ... Fac…" at bounding box center [324, 132] width 586 height 265
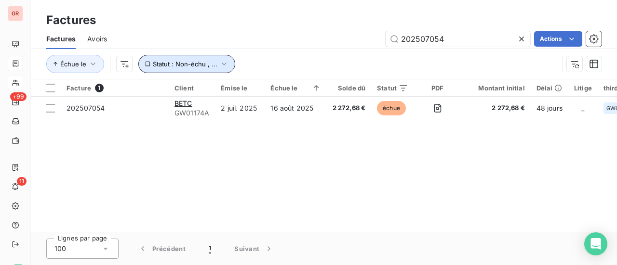
click at [224, 63] on icon "button" at bounding box center [224, 64] width 10 height 10
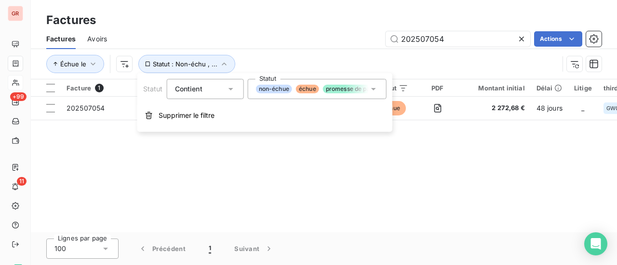
click at [297, 46] on div "202507054 Actions" at bounding box center [360, 38] width 483 height 15
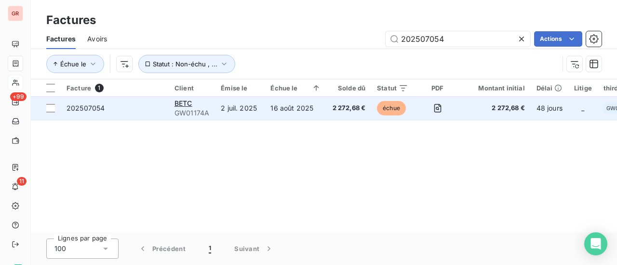
click at [188, 110] on span "GW01174A" at bounding box center [191, 113] width 35 height 10
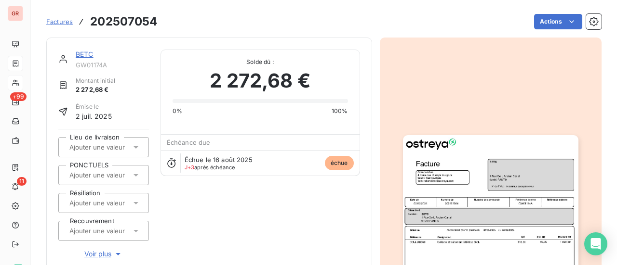
click at [60, 24] on span "Factures" at bounding box center [59, 22] width 26 height 8
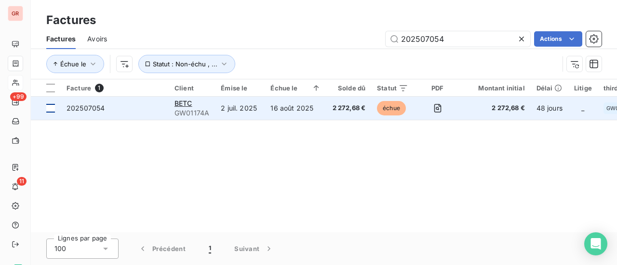
click at [49, 107] on div at bounding box center [50, 108] width 9 height 9
click at [94, 110] on span "202507054" at bounding box center [85, 108] width 38 height 8
click at [193, 112] on span "GW01174A" at bounding box center [191, 113] width 35 height 10
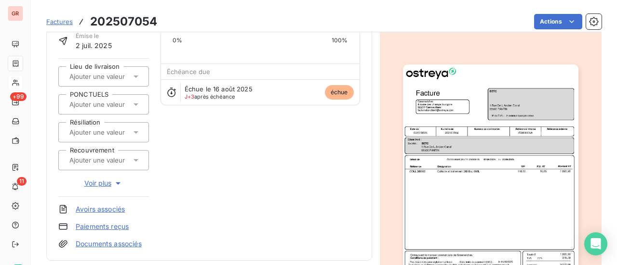
scroll to position [241, 0]
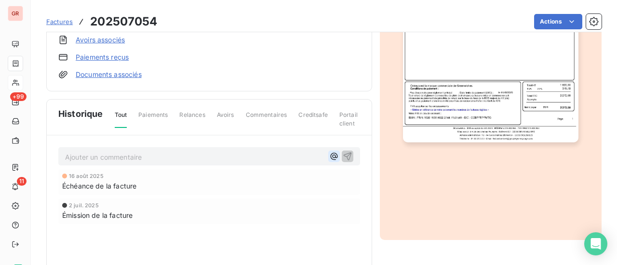
click at [331, 156] on icon "button" at bounding box center [333, 156] width 7 height 7
click at [254, 228] on div "16 août 2025 Échéance de la facture 2 juil. 2025 Émission de la facture" at bounding box center [209, 215] width 302 height 93
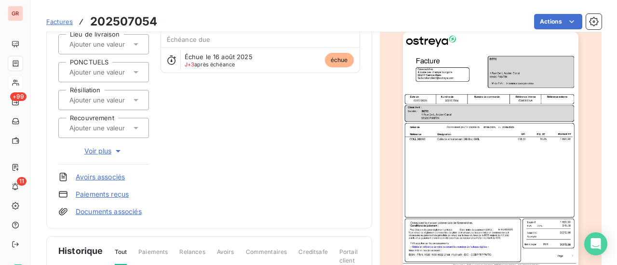
scroll to position [0, 0]
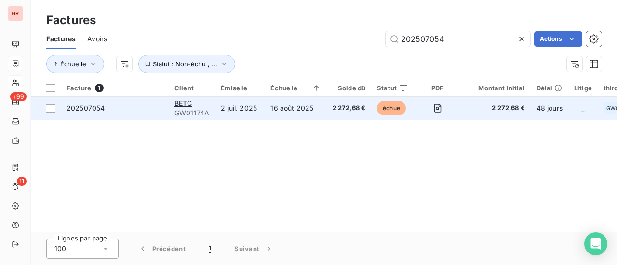
drag, startPoint x: 453, startPoint y: 43, endPoint x: 180, endPoint y: 119, distance: 283.3
click at [198, 110] on div "Factures Factures Avoirs 202507054 Actions Échue le Statut : Non-échu , ... Fac…" at bounding box center [324, 132] width 586 height 265
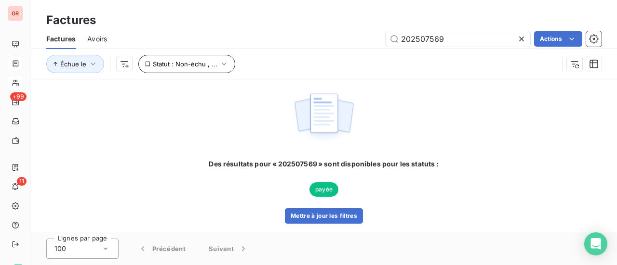
type input "202507569"
click at [220, 68] on icon "button" at bounding box center [224, 64] width 10 height 10
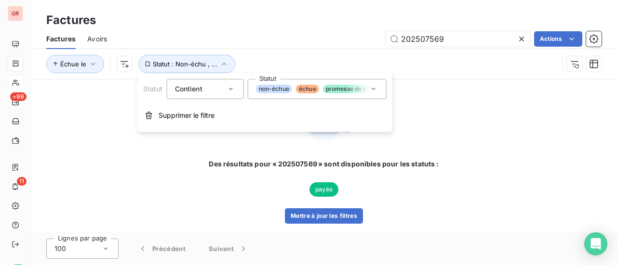
click at [374, 90] on icon at bounding box center [374, 89] width 10 height 10
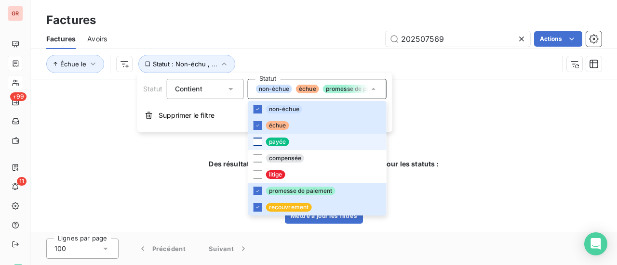
click at [255, 141] on div at bounding box center [257, 142] width 9 height 9
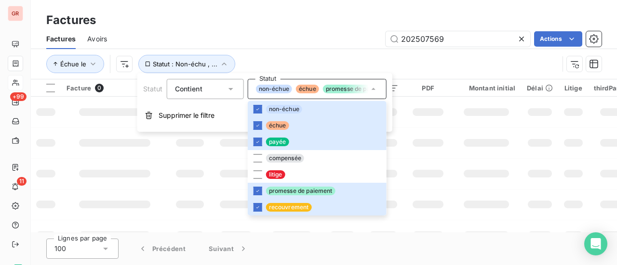
click at [424, 66] on div "Échue le Statut : Non-échu , ..." at bounding box center [302, 64] width 512 height 18
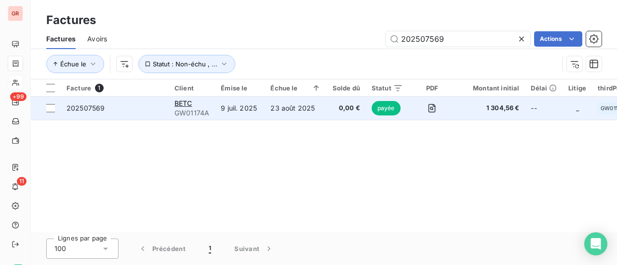
click at [197, 117] on span "GW01174A" at bounding box center [191, 113] width 35 height 10
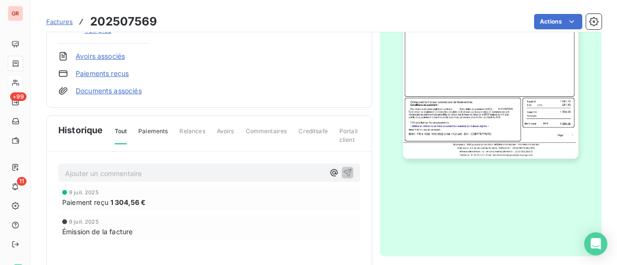
scroll to position [289, 0]
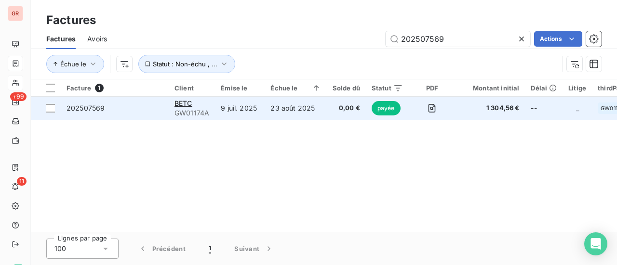
click at [194, 111] on span "GW01174A" at bounding box center [191, 113] width 35 height 10
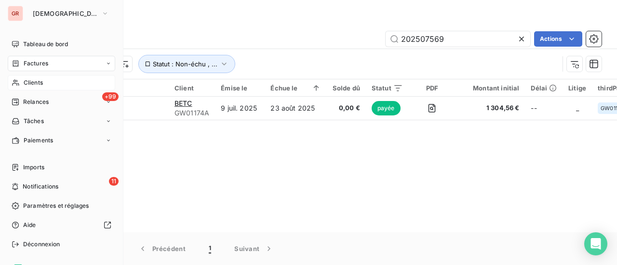
click at [26, 84] on span "Clients" at bounding box center [33, 83] width 19 height 9
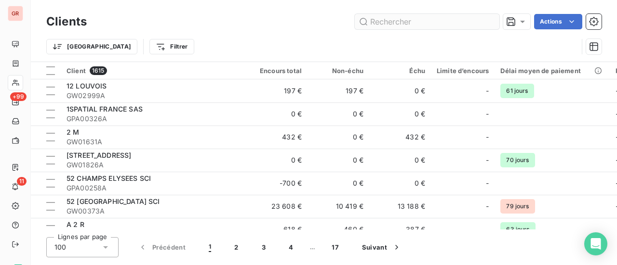
click at [398, 19] on input "text" at bounding box center [427, 21] width 145 height 15
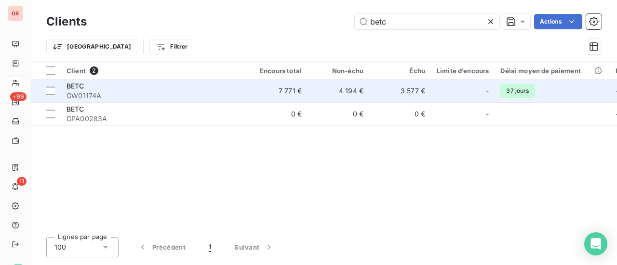
type input "betc"
click at [95, 96] on span "GW01174A" at bounding box center [152, 96] width 173 height 10
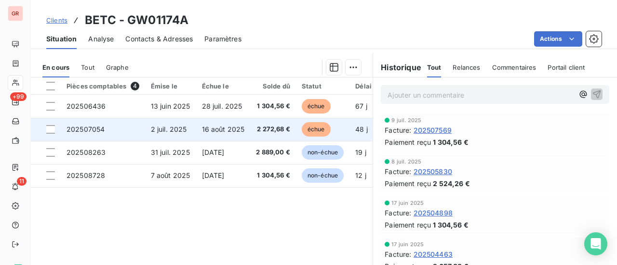
scroll to position [250, 0]
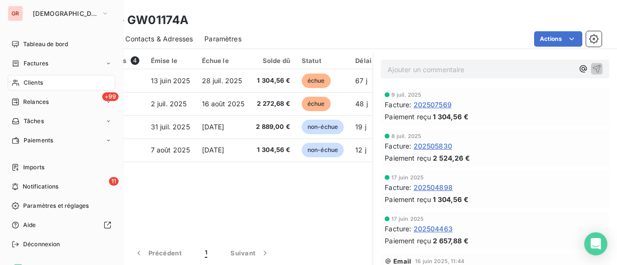
click at [40, 83] on span "Clients" at bounding box center [33, 83] width 19 height 9
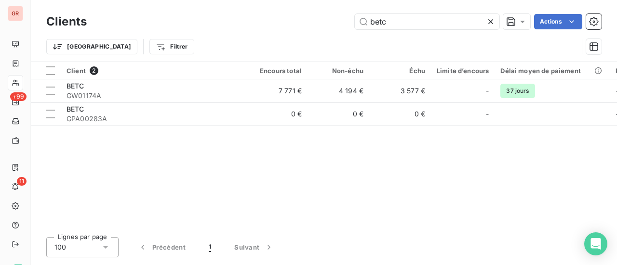
drag, startPoint x: 403, startPoint y: 28, endPoint x: 259, endPoint y: 30, distance: 144.1
click at [272, 28] on div "betc Actions" at bounding box center [349, 21] width 503 height 15
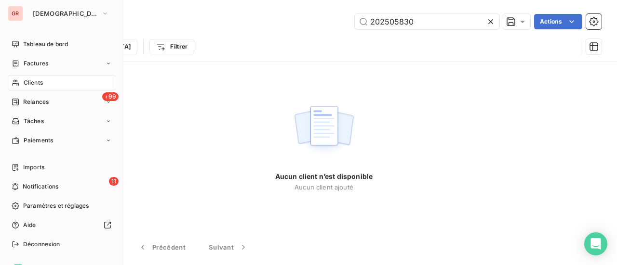
type input "202505830"
click at [45, 84] on div "Clients" at bounding box center [61, 82] width 107 height 15
drag, startPoint x: 36, startPoint y: 66, endPoint x: 42, endPoint y: 66, distance: 6.8
click at [36, 66] on span "Factures" at bounding box center [36, 63] width 25 height 9
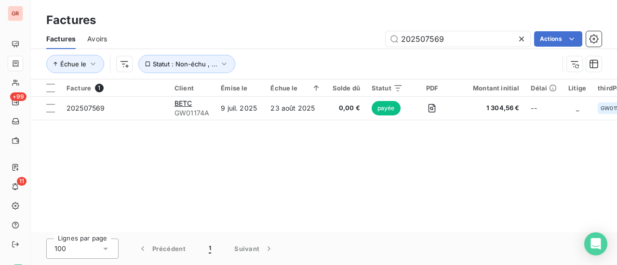
drag, startPoint x: 457, startPoint y: 38, endPoint x: 277, endPoint y: 61, distance: 180.6
click at [313, 43] on div "202507569 Actions" at bounding box center [360, 38] width 483 height 15
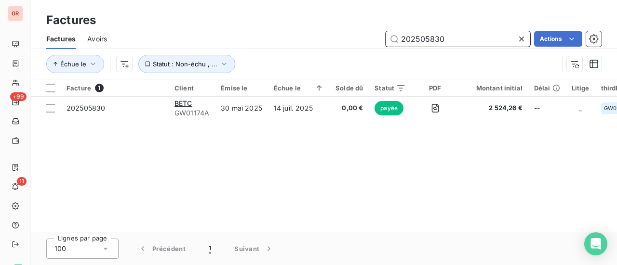
click at [449, 37] on input "202505830" at bounding box center [457, 38] width 145 height 15
drag, startPoint x: 444, startPoint y: 38, endPoint x: 344, endPoint y: 42, distance: 100.3
click at [344, 42] on div "202505830 Actions" at bounding box center [360, 38] width 483 height 15
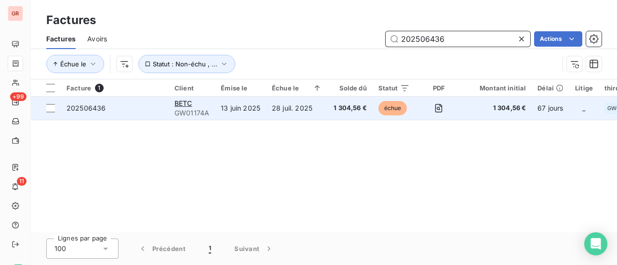
type input "202506436"
click at [191, 114] on span "GW01174A" at bounding box center [191, 113] width 35 height 10
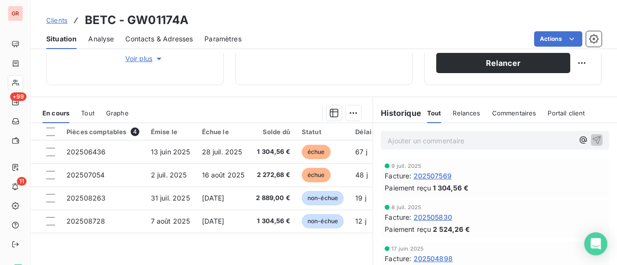
scroll to position [193, 0]
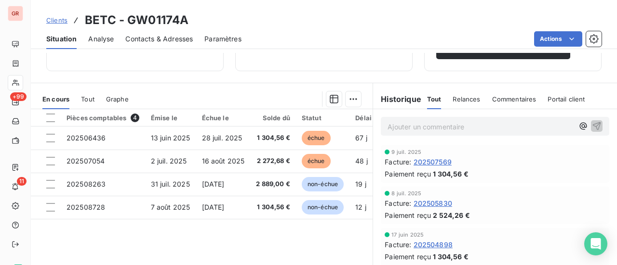
click at [437, 159] on span "202507569" at bounding box center [432, 162] width 38 height 10
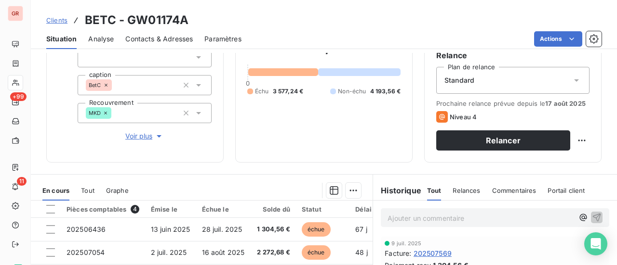
scroll to position [193, 0]
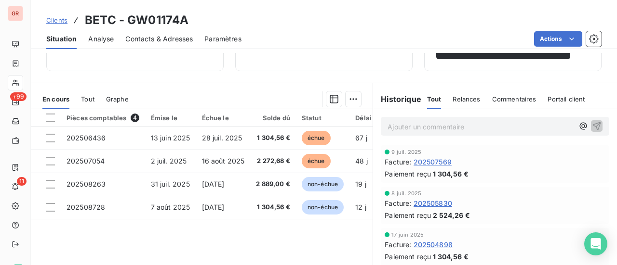
click at [437, 203] on span "202505830" at bounding box center [432, 203] width 39 height 10
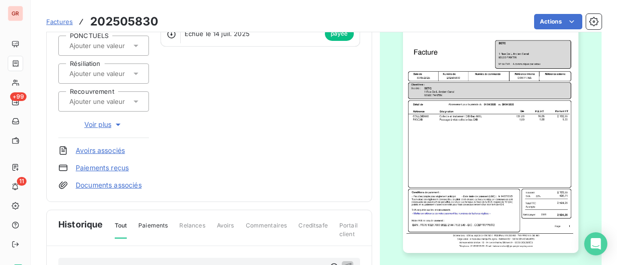
scroll to position [145, 0]
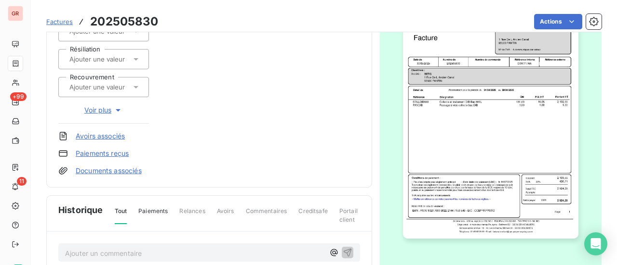
click at [549, 204] on img "button" at bounding box center [490, 115] width 175 height 248
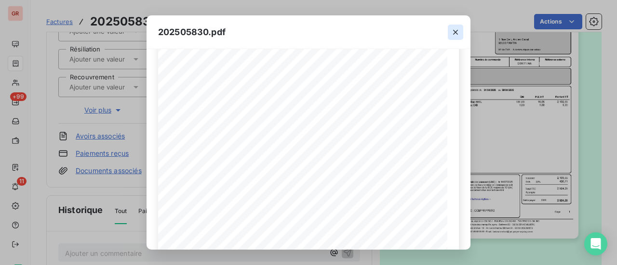
click at [455, 32] on icon "button" at bounding box center [455, 32] width 5 height 5
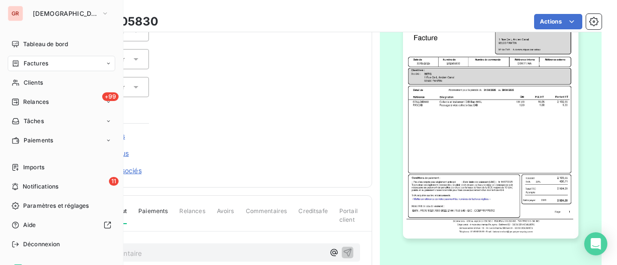
click at [37, 67] on span "Factures" at bounding box center [36, 63] width 25 height 9
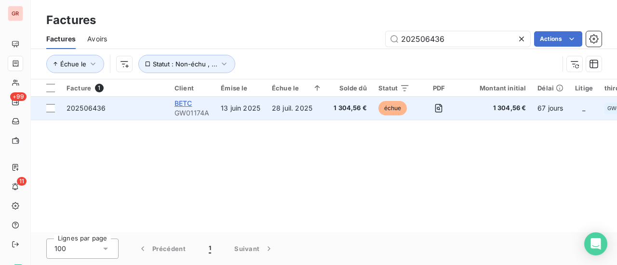
click at [187, 102] on span "BETC" at bounding box center [183, 103] width 18 height 8
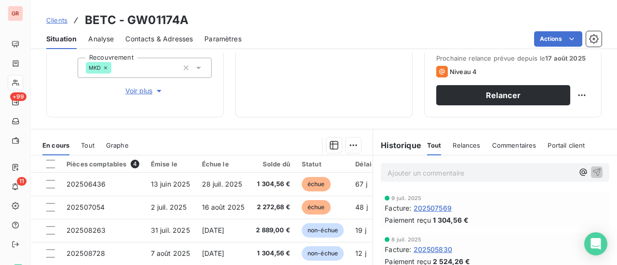
scroll to position [193, 0]
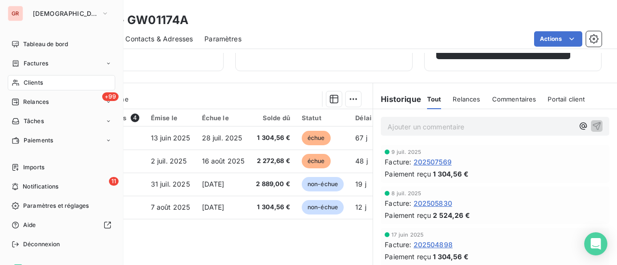
drag, startPoint x: 47, startPoint y: 63, endPoint x: 63, endPoint y: 69, distance: 16.9
click at [47, 63] on span "Factures" at bounding box center [36, 63] width 25 height 9
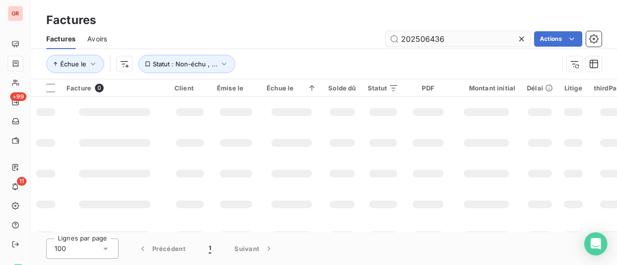
click at [457, 43] on input "202506436" at bounding box center [457, 38] width 145 height 15
click at [550, 38] on html "GR +99 11 Factures Factures Avoirs 202506436 Actions Échue le Statut : Non-échu…" at bounding box center [308, 132] width 617 height 265
click at [260, 52] on html "GR +99 11 Factures Factures Avoirs 202506436 Actions Échue le Statut : Non-échu…" at bounding box center [308, 132] width 617 height 265
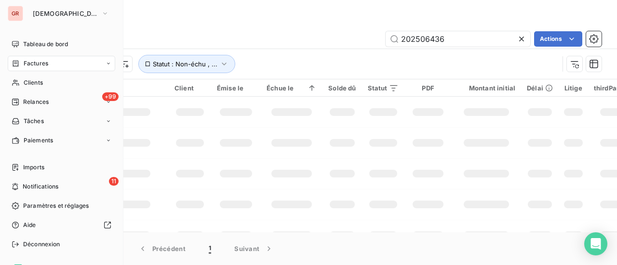
click at [47, 60] on span "Factures" at bounding box center [36, 63] width 25 height 9
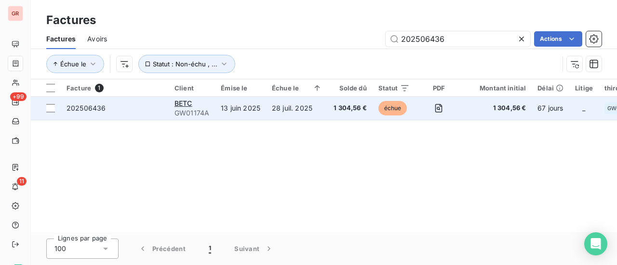
click at [99, 108] on span "202506436" at bounding box center [85, 108] width 39 height 8
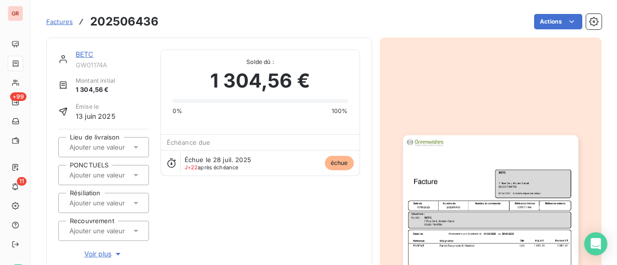
click at [86, 54] on link "BETC" at bounding box center [85, 54] width 18 height 8
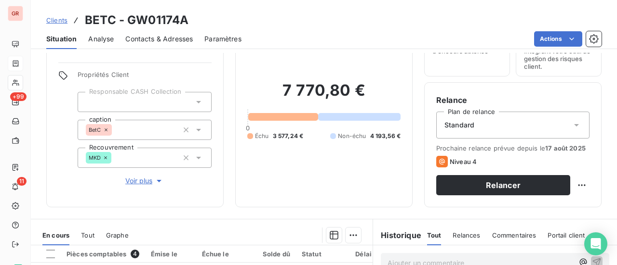
scroll to position [193, 0]
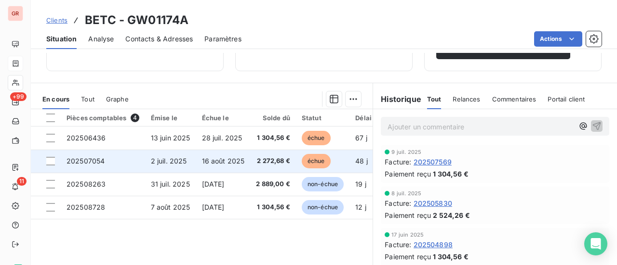
click at [55, 161] on td at bounding box center [46, 161] width 30 height 23
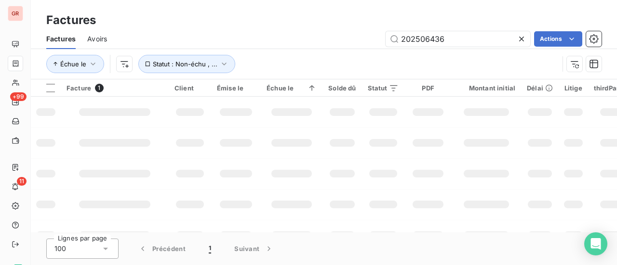
click at [251, 167] on td at bounding box center [236, 174] width 50 height 31
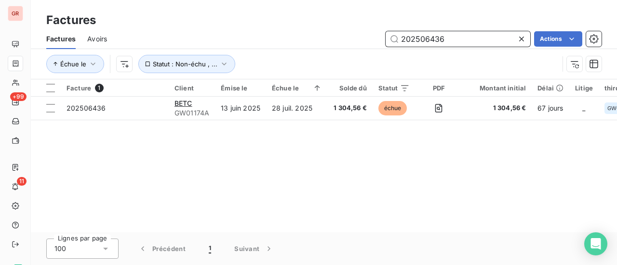
drag, startPoint x: 449, startPoint y: 38, endPoint x: 290, endPoint y: 53, distance: 159.8
click at [294, 48] on div "Factures Avoirs 202506436 Actions" at bounding box center [324, 39] width 586 height 20
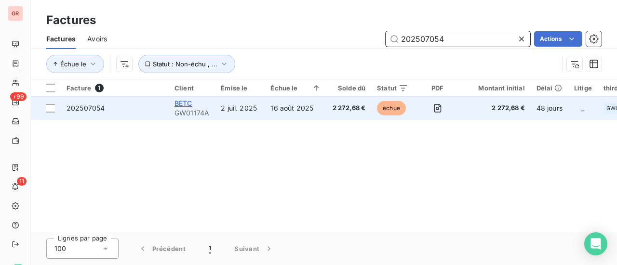
type input "202507054"
click at [190, 106] on span "BETC" at bounding box center [183, 103] width 18 height 8
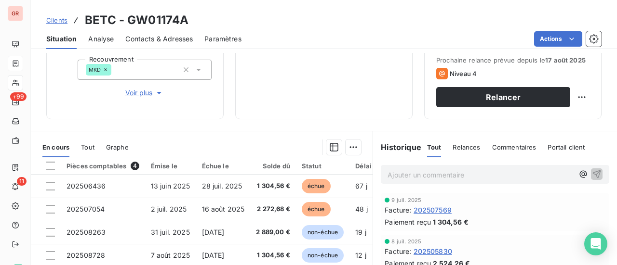
scroll to position [193, 0]
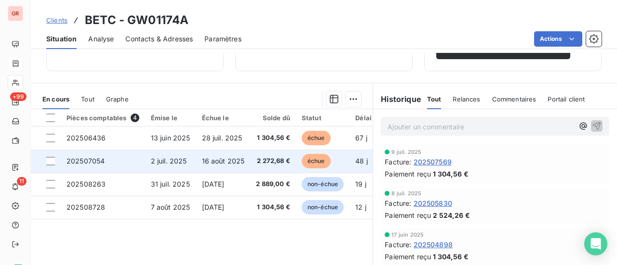
click at [85, 164] on span "202507054" at bounding box center [85, 161] width 38 height 8
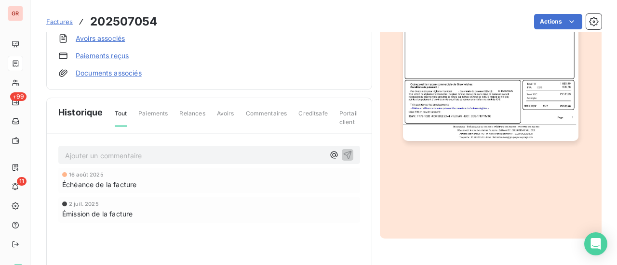
scroll to position [120, 0]
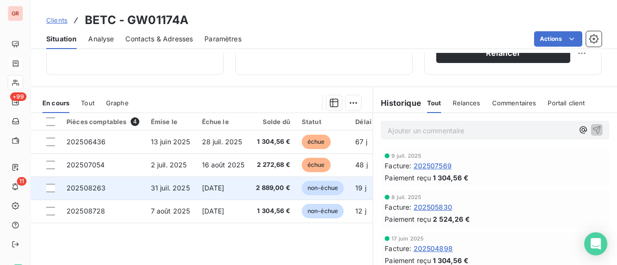
scroll to position [193, 0]
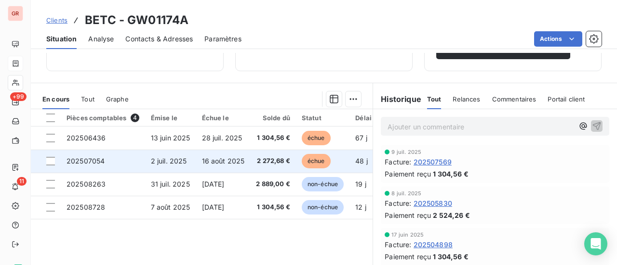
click at [55, 159] on td at bounding box center [46, 161] width 30 height 23
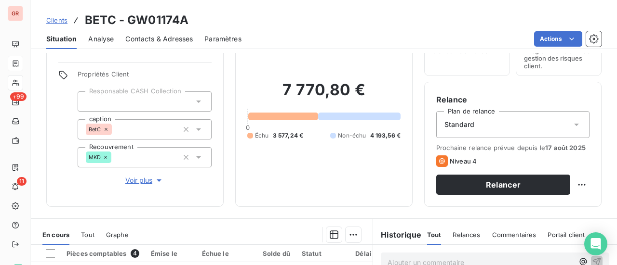
scroll to position [145, 0]
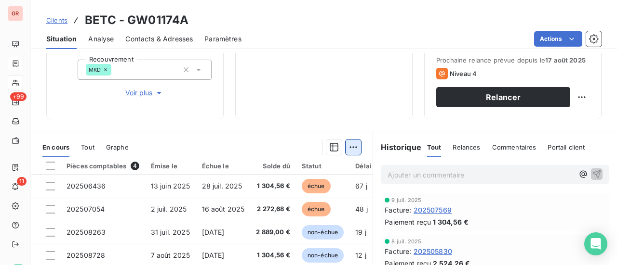
click at [351, 145] on html "GR +99 11 Clients BETC - GW01174A Situation Analyse Contacts & Adresses Paramèt…" at bounding box center [308, 132] width 617 height 265
click at [268, 75] on html "GR +99 11 Clients BETC - GW01174A Situation Analyse Contacts & Adresses Paramèt…" at bounding box center [308, 132] width 617 height 265
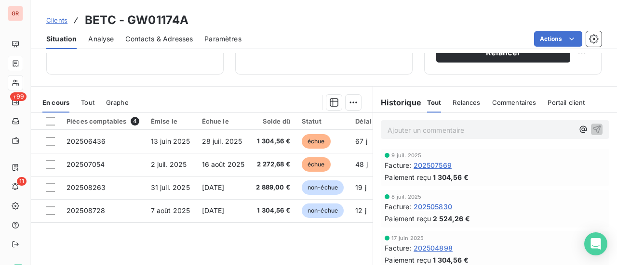
scroll to position [241, 0]
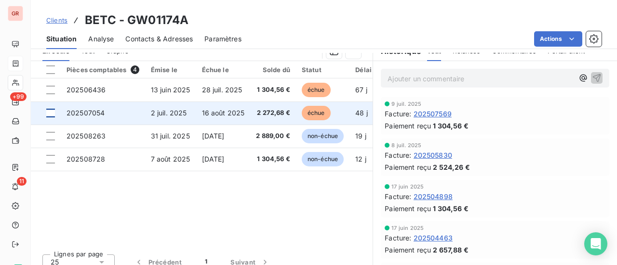
click at [49, 115] on div at bounding box center [50, 113] width 9 height 9
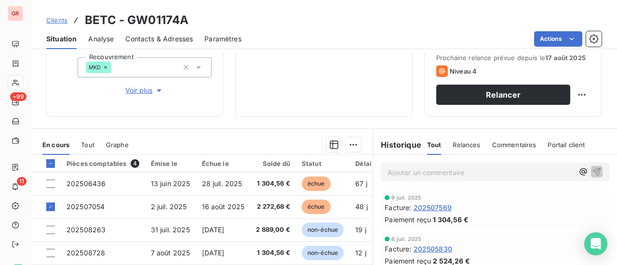
scroll to position [145, 0]
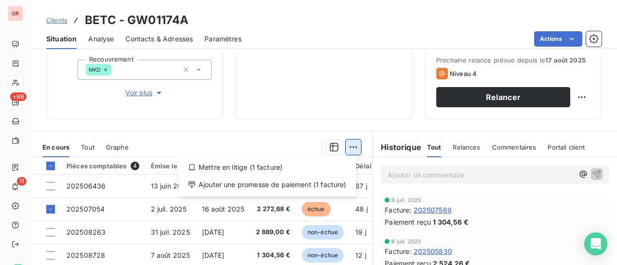
click at [347, 146] on html "GR +99 11 Clients BETC - GW01174A Situation Analyse Contacts & Adresses Paramèt…" at bounding box center [308, 132] width 617 height 265
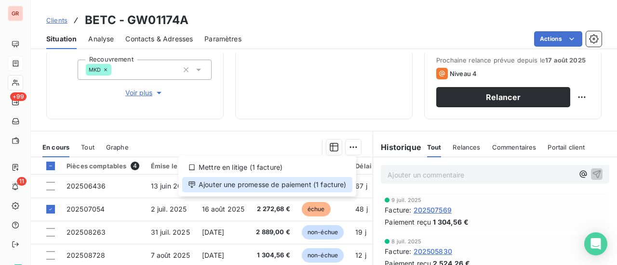
click at [291, 186] on div "Ajouter une promesse de paiement (1 facture)" at bounding box center [267, 184] width 170 height 15
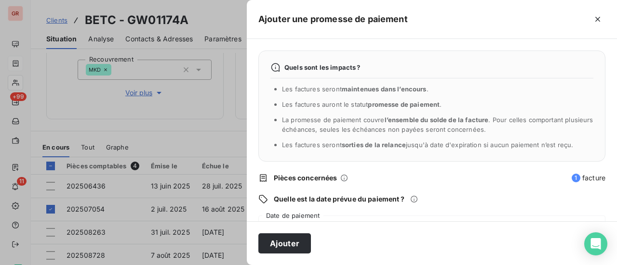
click at [316, 214] on div "Quels sont les impacts ? Les factures seront maintenues dans l’encours . Les fa…" at bounding box center [432, 130] width 370 height 183
click at [297, 219] on div "20/08/2025" at bounding box center [431, 229] width 347 height 27
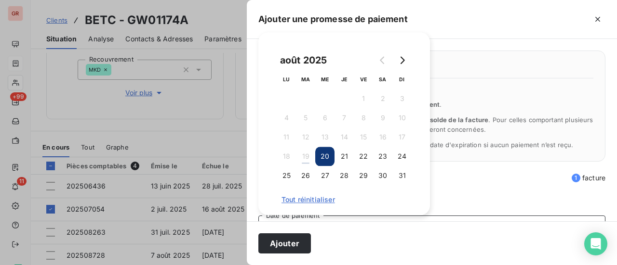
click at [325, 158] on button "20" at bounding box center [324, 156] width 19 height 19
click at [335, 237] on div "Ajouter" at bounding box center [432, 244] width 370 height 44
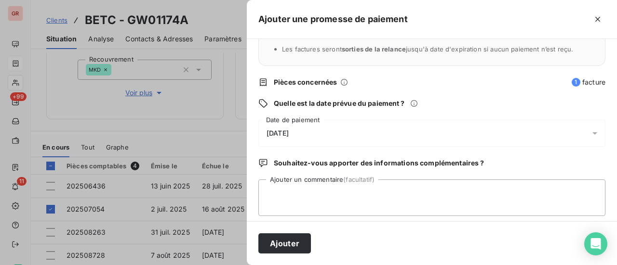
scroll to position [101, 0]
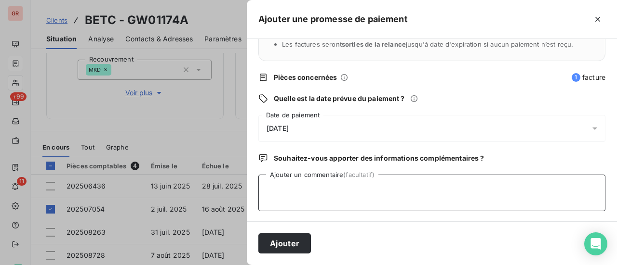
click at [284, 179] on textarea "Ajouter un commentaire (facultatif)" at bounding box center [431, 193] width 347 height 37
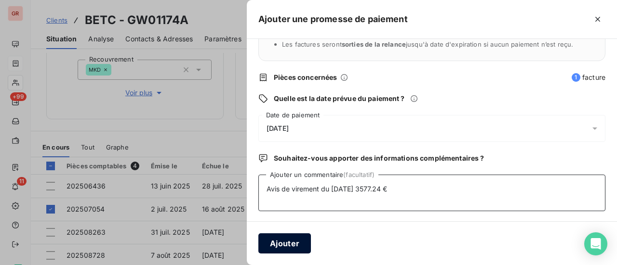
type textarea "Avis de virement du 14/08/25 3577.24 €"
click at [287, 247] on button "Ajouter" at bounding box center [284, 244] width 53 height 20
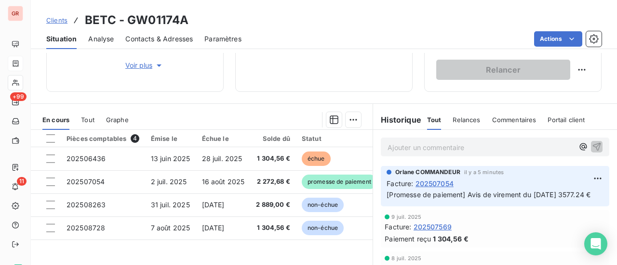
scroll to position [193, 0]
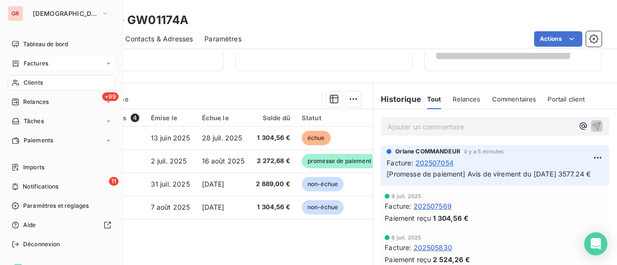
click at [37, 64] on span "Factures" at bounding box center [36, 63] width 25 height 9
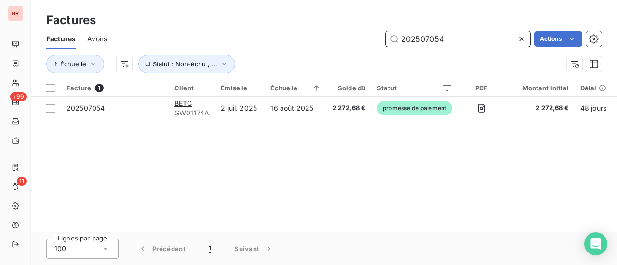
click at [466, 34] on input "202507054" at bounding box center [457, 38] width 145 height 15
drag, startPoint x: 466, startPoint y: 34, endPoint x: 245, endPoint y: 64, distance: 223.1
click at [257, 53] on div "Factures Avoirs 202507054 Actions Échue le Statut : Non-échu , ..." at bounding box center [324, 54] width 586 height 50
paste input "GW00367B"
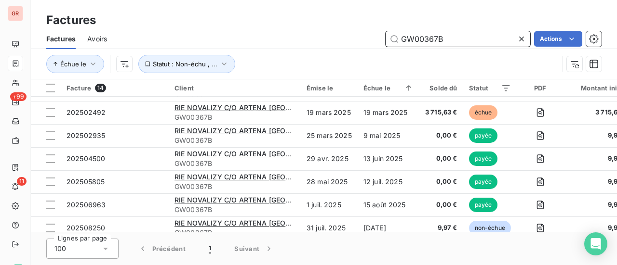
scroll to position [192, 0]
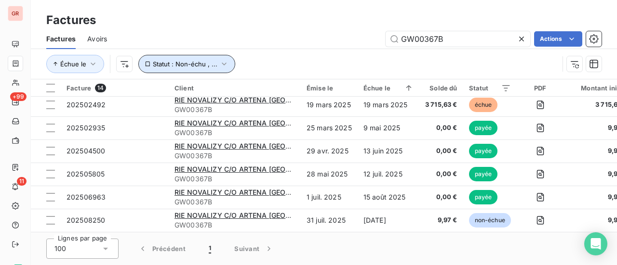
click at [220, 65] on icon "button" at bounding box center [224, 64] width 10 height 10
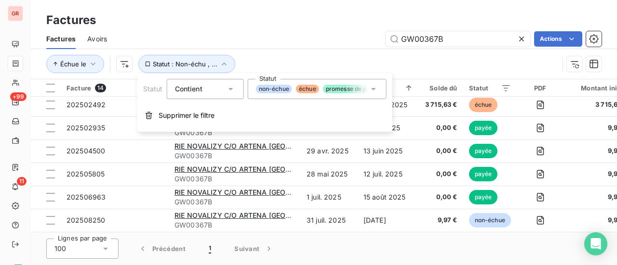
click at [378, 89] on div "non-échue échue promesse de paiement recouvrement payée" at bounding box center [317, 89] width 139 height 20
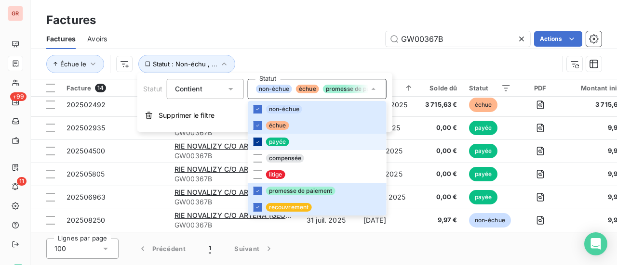
click at [257, 141] on icon at bounding box center [258, 142] width 6 height 6
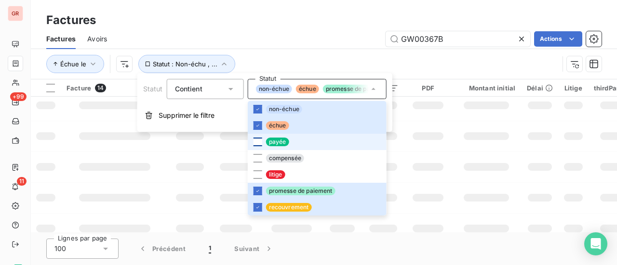
click at [463, 128] on td at bounding box center [485, 136] width 69 height 31
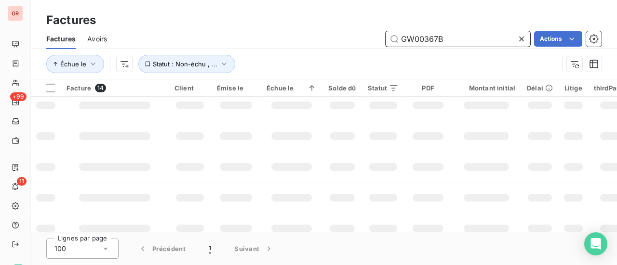
click at [446, 41] on input "GW00367B" at bounding box center [457, 38] width 145 height 15
type input "GW00367"
click at [208, 130] on td at bounding box center [190, 136] width 42 height 31
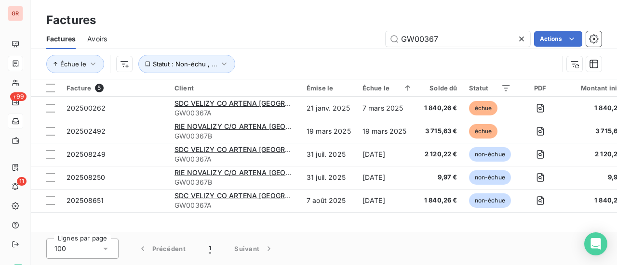
scroll to position [0, 0]
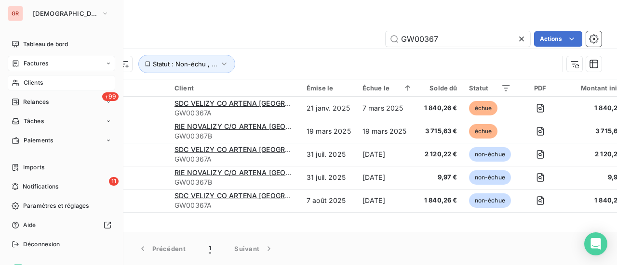
click at [35, 82] on span "Clients" at bounding box center [33, 83] width 19 height 9
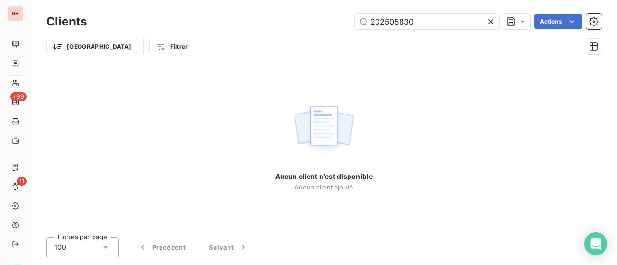
drag, startPoint x: 425, startPoint y: 26, endPoint x: 293, endPoint y: 32, distance: 132.1
click at [313, 28] on div "202505830 Actions" at bounding box center [349, 21] width 503 height 15
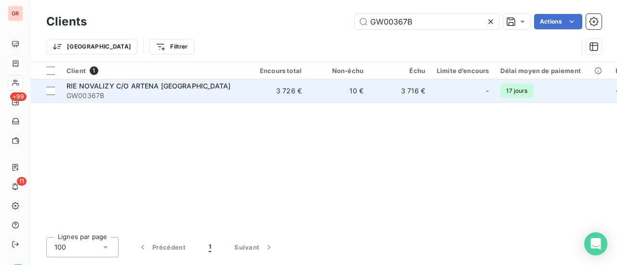
type input "GW00367B"
click at [143, 86] on span "RIE NOVALIZY C/O ARTENA Grand Paris" at bounding box center [148, 86] width 164 height 8
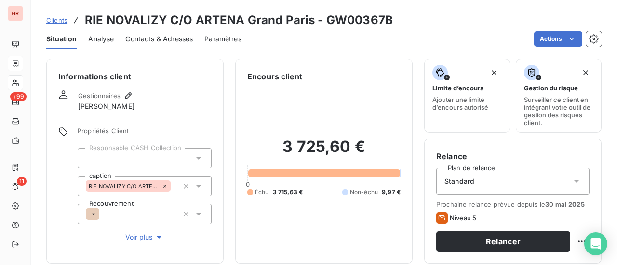
scroll to position [145, 0]
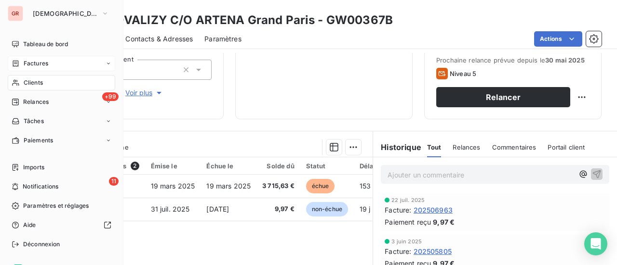
drag, startPoint x: 38, startPoint y: 67, endPoint x: 57, endPoint y: 68, distance: 19.3
click at [38, 67] on span "Factures" at bounding box center [36, 63] width 25 height 9
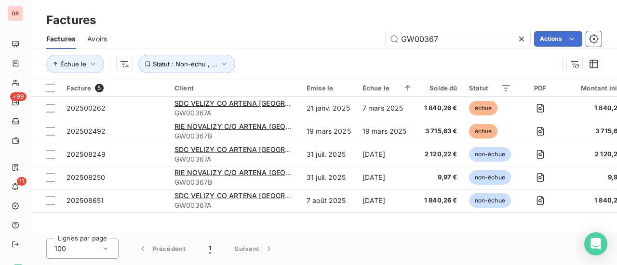
drag, startPoint x: 425, startPoint y: 39, endPoint x: 205, endPoint y: 47, distance: 219.8
click at [219, 45] on div "GW00367 Actions" at bounding box center [360, 38] width 483 height 15
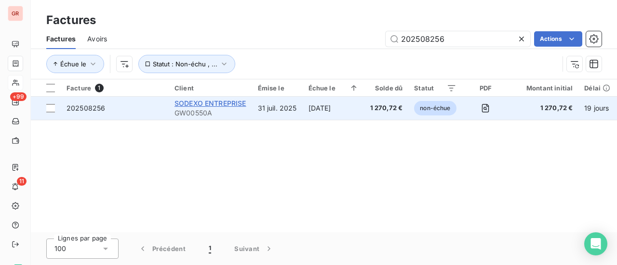
type input "202508256"
click at [212, 106] on span "SODEXO ENTREPRISE" at bounding box center [210, 103] width 72 height 8
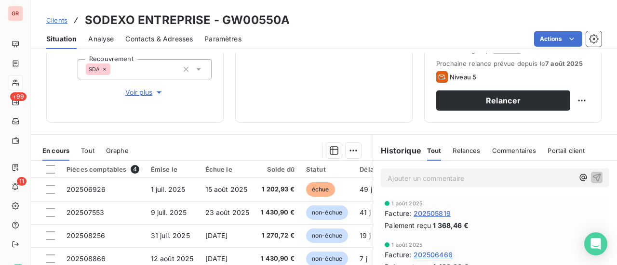
scroll to position [193, 0]
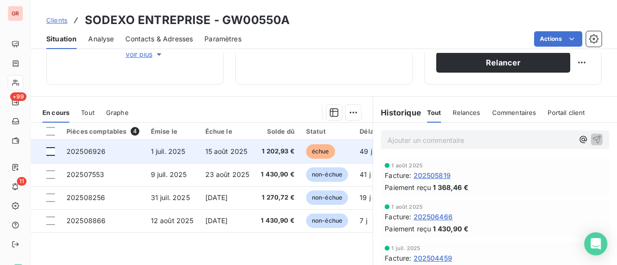
click at [47, 151] on div at bounding box center [50, 151] width 9 height 9
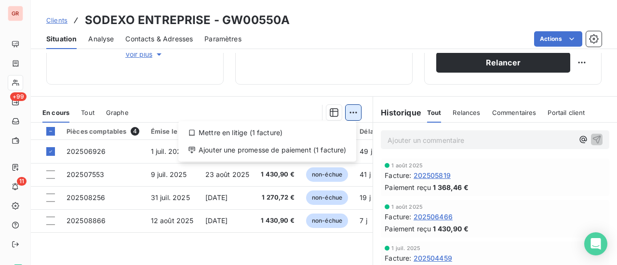
click at [349, 111] on html "GR +99 11 Clients SODEXO ENTREPRISE - GW00550A Situation Analyse Contacts & Adr…" at bounding box center [308, 132] width 617 height 265
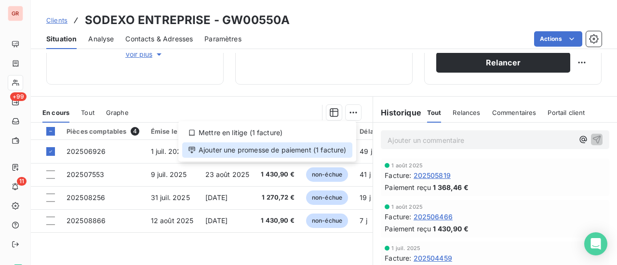
click at [281, 150] on div "Ajouter une promesse de paiement (1 facture)" at bounding box center [267, 150] width 170 height 15
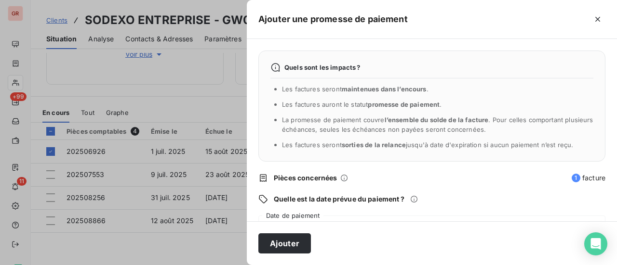
click at [295, 217] on div "20/08/2025" at bounding box center [431, 229] width 347 height 27
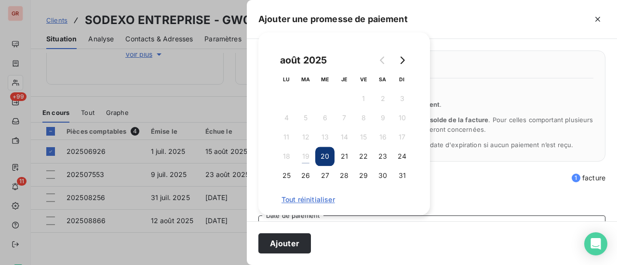
click at [329, 156] on button "20" at bounding box center [324, 156] width 19 height 19
click at [352, 236] on div "Ajouter" at bounding box center [432, 244] width 370 height 44
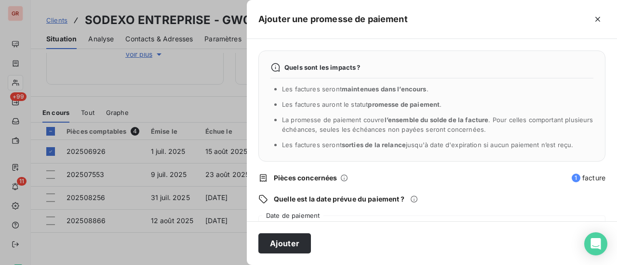
click at [314, 235] on div "Ajouter" at bounding box center [432, 244] width 370 height 44
click at [336, 241] on div "Ajouter" at bounding box center [432, 244] width 370 height 44
click at [327, 242] on div "Ajouter" at bounding box center [432, 244] width 370 height 44
click at [337, 215] on div "Quels sont les impacts ? Les factures seront maintenues dans l’encours . Les fa…" at bounding box center [432, 130] width 370 height 183
click at [289, 213] on div "Quels sont les impacts ? Les factures seront maintenues dans l’encours . Les fa…" at bounding box center [432, 130] width 370 height 183
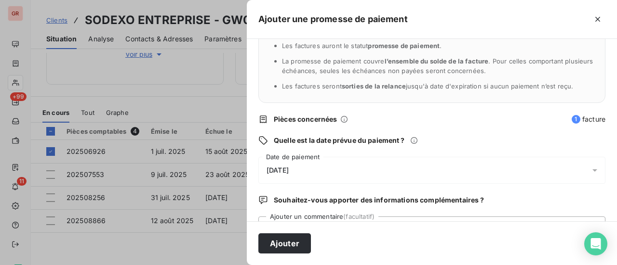
scroll to position [101, 0]
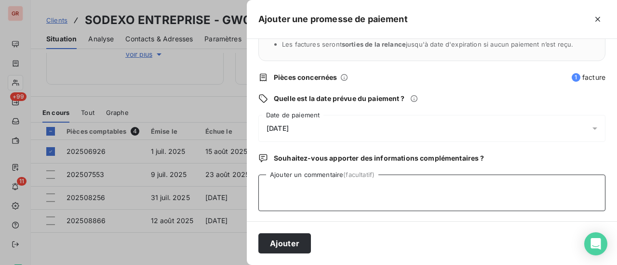
click at [304, 178] on textarea "Ajouter un commentaire (facultatif)" at bounding box center [431, 193] width 347 height 37
type textarea "aVIS DE VIRMENT"
drag, startPoint x: 329, startPoint y: 189, endPoint x: 203, endPoint y: 186, distance: 125.8
click at [203, 265] on div "Ajouter une promesse de paiement Quels sont les impacts ? Les factures seront m…" at bounding box center [308, 265] width 617 height 0
type textarea "Avis de virement 9.60 €"
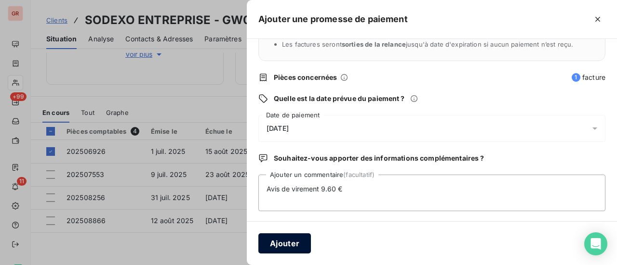
click at [278, 243] on button "Ajouter" at bounding box center [284, 244] width 53 height 20
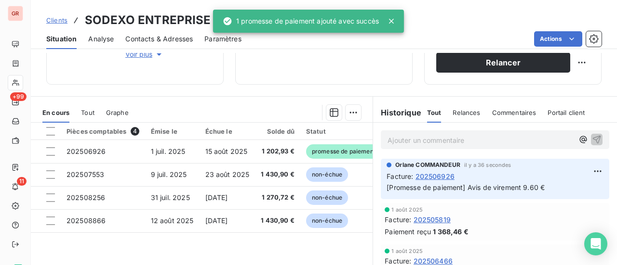
click at [389, 23] on icon at bounding box center [391, 21] width 5 height 5
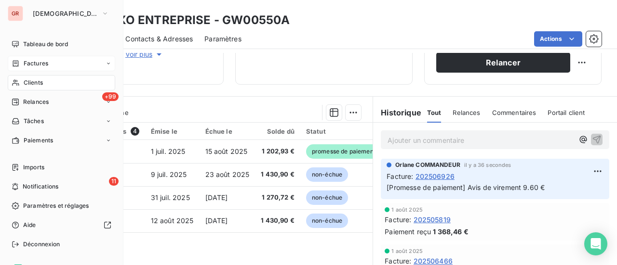
click at [42, 65] on span "Factures" at bounding box center [36, 63] width 25 height 9
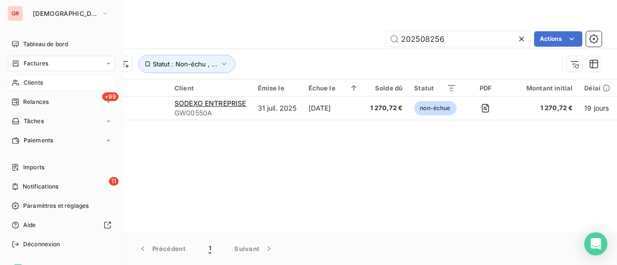
click at [39, 88] on div "Clients" at bounding box center [61, 82] width 107 height 15
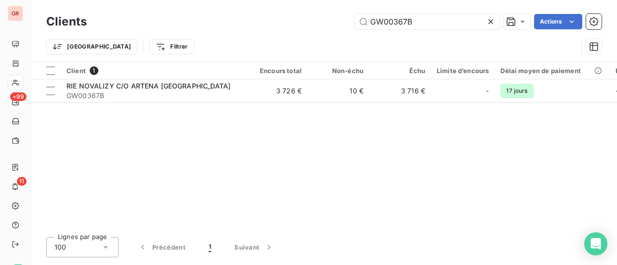
drag, startPoint x: 426, startPoint y: 25, endPoint x: 212, endPoint y: 33, distance: 213.6
click at [212, 33] on div "Clients GW00367B Actions Trier Filtrer" at bounding box center [323, 37] width 555 height 50
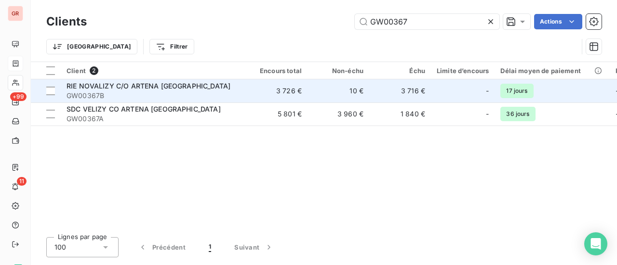
type input "GW00367"
click at [153, 91] on span "GW00367B" at bounding box center [152, 96] width 173 height 10
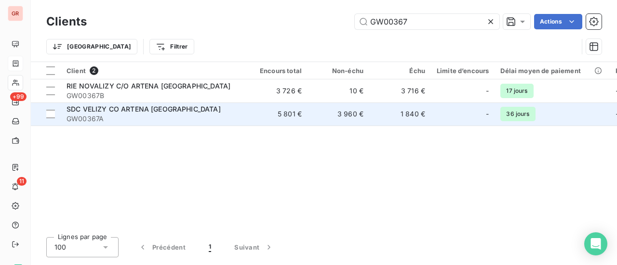
click at [91, 117] on span "GW00367A" at bounding box center [152, 119] width 173 height 10
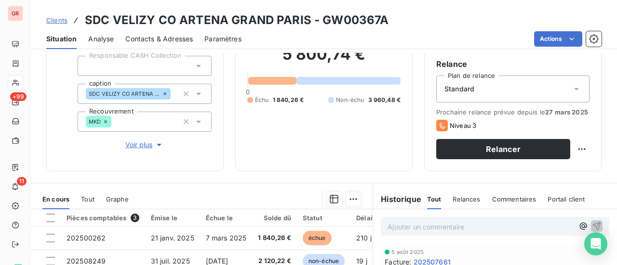
scroll to position [145, 0]
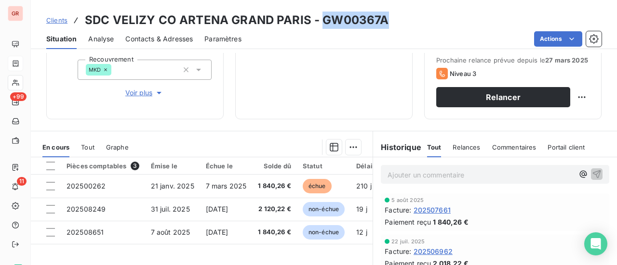
drag, startPoint x: 392, startPoint y: 19, endPoint x: 319, endPoint y: 24, distance: 72.9
click at [319, 24] on div "Clients SDC VELIZY CO ARTENA GRAND PARIS - GW00367A" at bounding box center [324, 20] width 586 height 17
copy h3 "GW00367A"
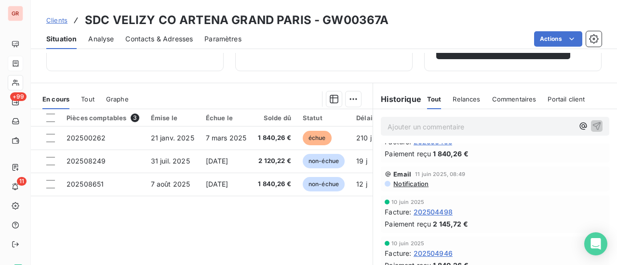
click at [417, 188] on span "Notification" at bounding box center [410, 184] width 36 height 8
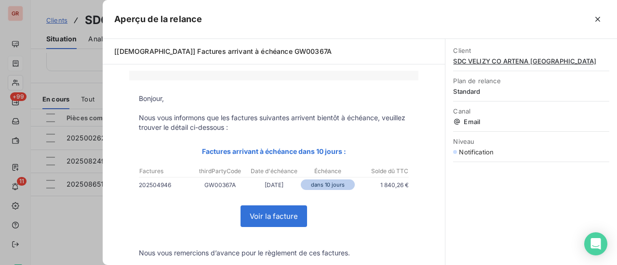
scroll to position [96, 0]
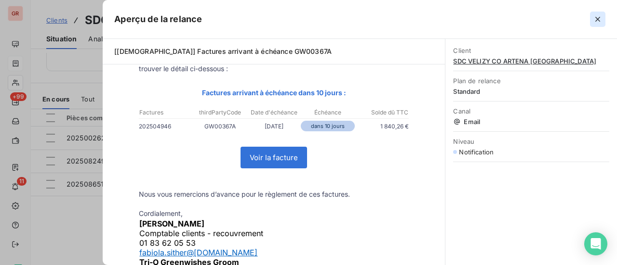
click at [600, 16] on icon "button" at bounding box center [598, 19] width 10 height 10
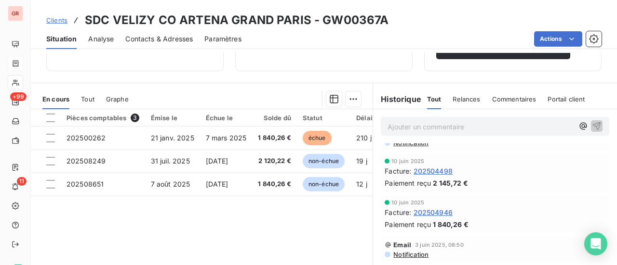
scroll to position [241, 0]
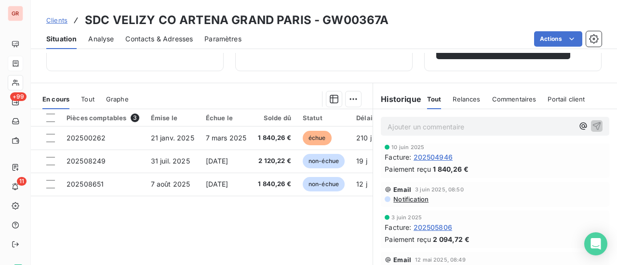
click at [418, 203] on span "Notification" at bounding box center [410, 200] width 36 height 8
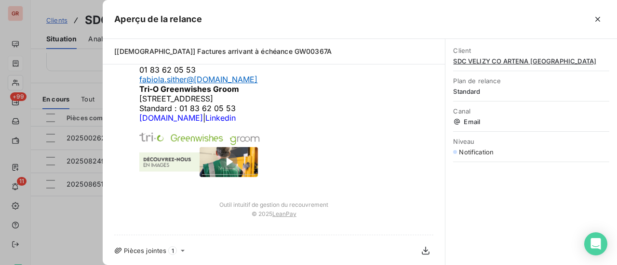
scroll to position [270, 0]
click at [600, 20] on icon "button" at bounding box center [598, 19] width 10 height 10
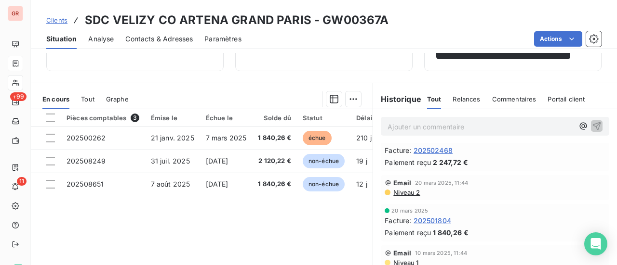
scroll to position [434, 0]
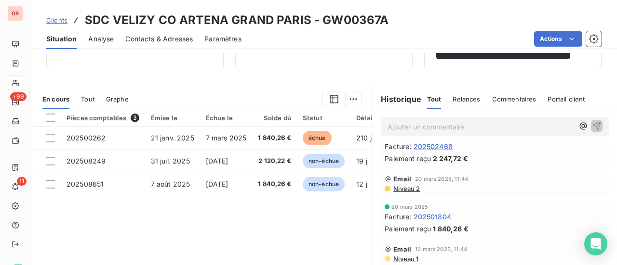
click at [401, 193] on span "Niveau 2" at bounding box center [405, 189] width 27 height 8
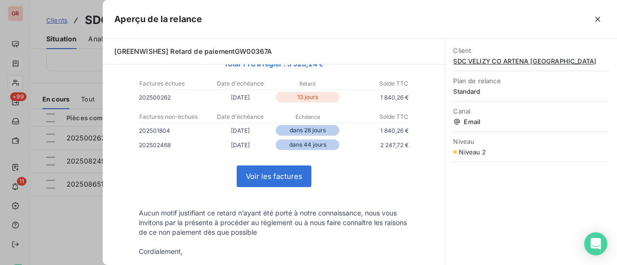
scroll to position [145, 0]
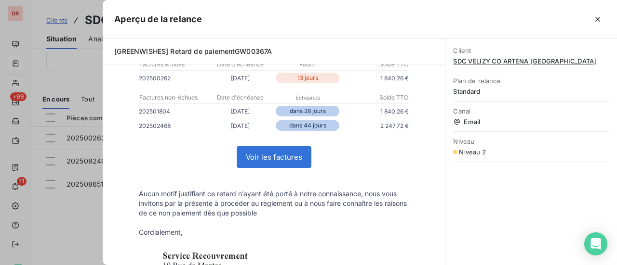
click at [87, 235] on div at bounding box center [308, 132] width 617 height 265
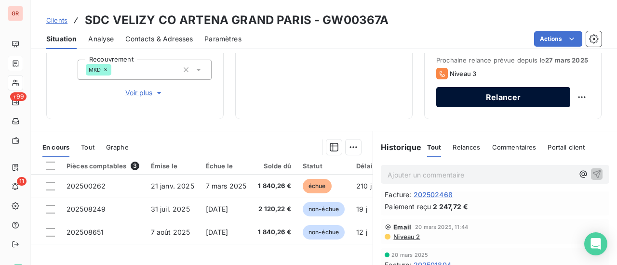
click at [506, 107] on button "Relancer" at bounding box center [503, 97] width 134 height 20
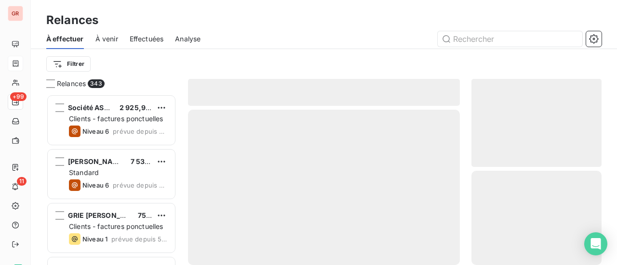
scroll to position [164, 122]
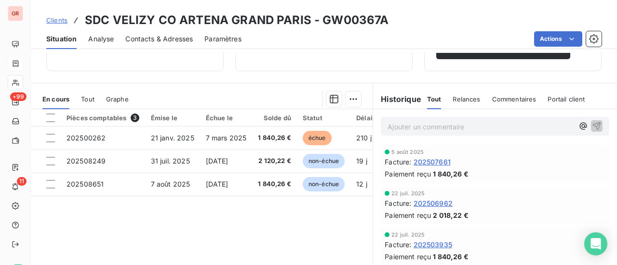
scroll to position [145, 0]
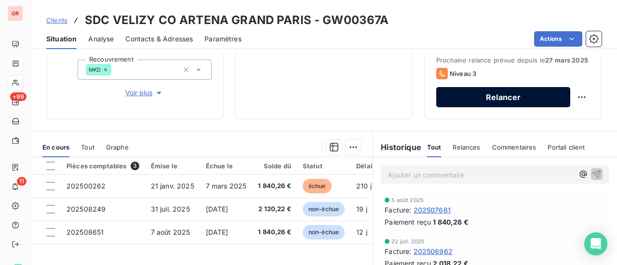
click at [511, 106] on button "Relancer" at bounding box center [503, 97] width 134 height 20
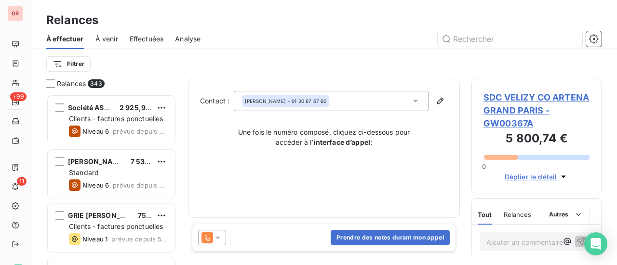
scroll to position [164, 122]
click at [416, 102] on icon at bounding box center [415, 101] width 10 height 10
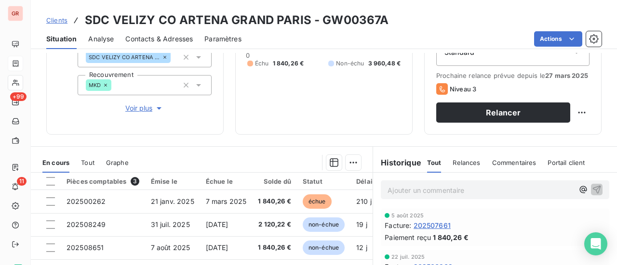
scroll to position [145, 0]
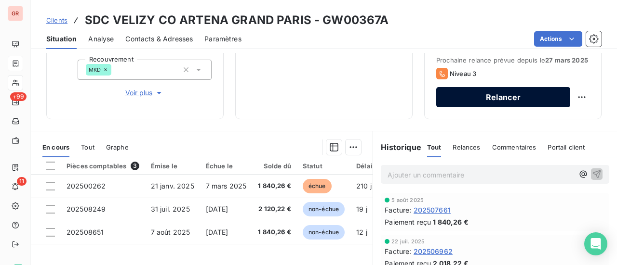
click at [499, 107] on button "Relancer" at bounding box center [503, 97] width 134 height 20
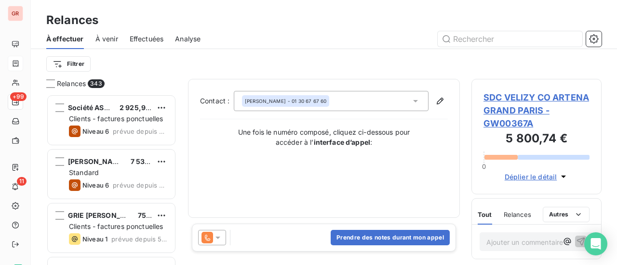
scroll to position [164, 122]
click at [417, 102] on icon at bounding box center [415, 101] width 10 height 10
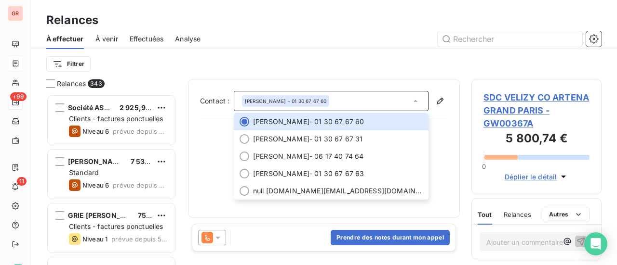
click at [302, 53] on div "Filtrer" at bounding box center [323, 64] width 555 height 30
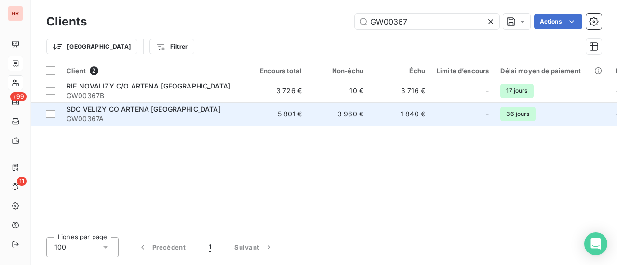
click at [171, 108] on span "SDC VELIZY CO ARTENA [GEOGRAPHIC_DATA]" at bounding box center [143, 109] width 154 height 8
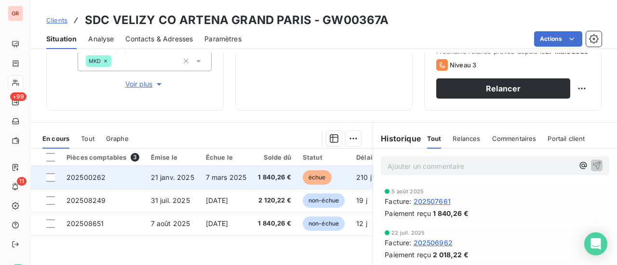
scroll to position [145, 0]
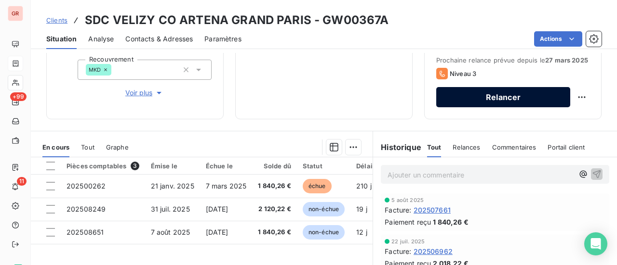
click at [501, 107] on button "Relancer" at bounding box center [503, 97] width 134 height 20
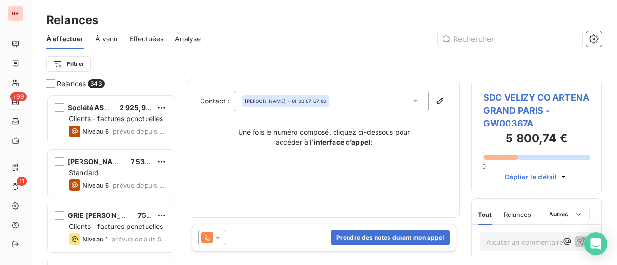
scroll to position [164, 122]
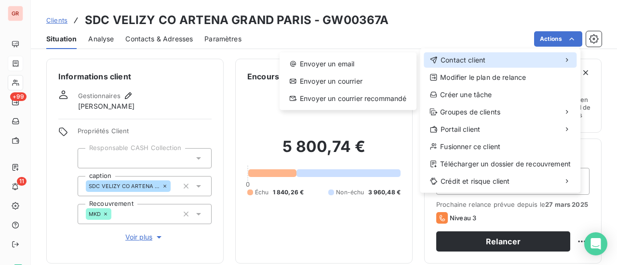
click at [481, 57] on span "Contact client" at bounding box center [462, 60] width 45 height 10
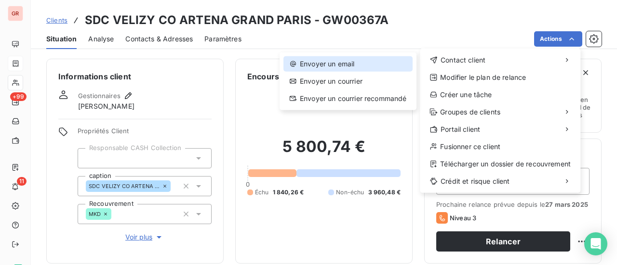
click at [354, 66] on div "Envoyer un email" at bounding box center [347, 63] width 129 height 15
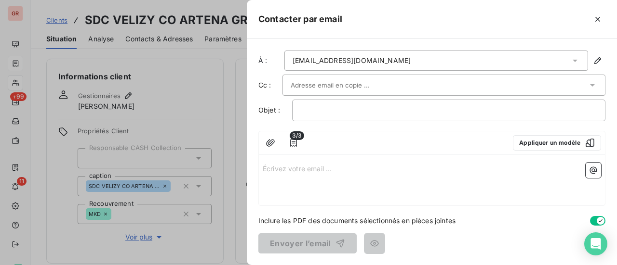
click at [392, 79] on div at bounding box center [439, 85] width 297 height 14
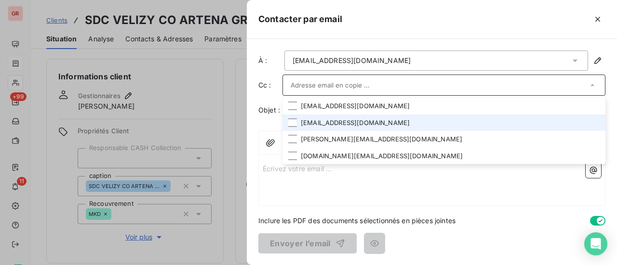
click at [375, 121] on li "laure.david@artenasas.fr" at bounding box center [443, 123] width 323 height 17
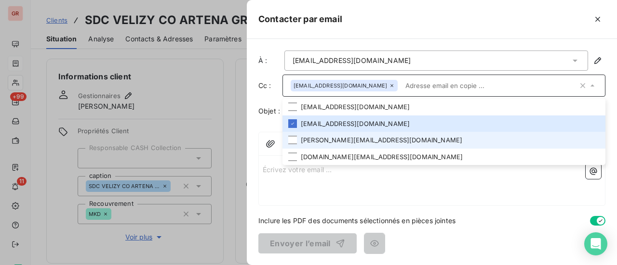
click at [346, 140] on li "caroline.dedietrich@artenasas.fr" at bounding box center [443, 140] width 323 height 17
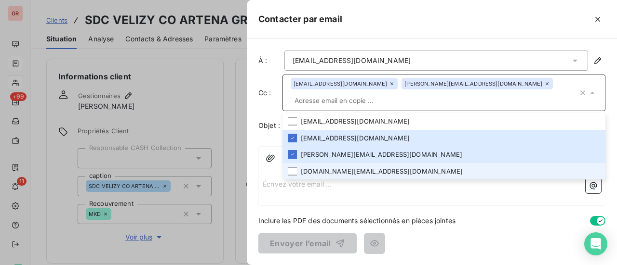
click at [334, 163] on li "copro.paris@artenasas.fr" at bounding box center [443, 171] width 323 height 17
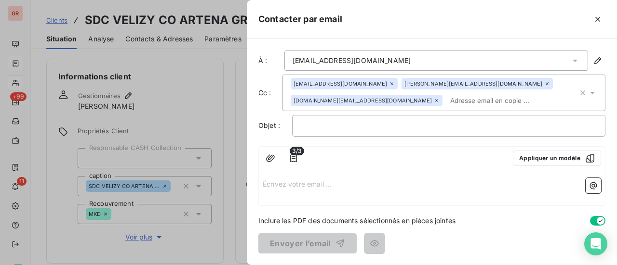
click at [433, 216] on span "Inclure les PDF des documents sélectionnés en pièces jointes" at bounding box center [356, 221] width 197 height 10
click at [328, 125] on p "﻿" at bounding box center [448, 125] width 297 height 11
click at [366, 124] on p "﻿" at bounding box center [448, 125] width 297 height 11
click at [266, 187] on p "Écrivez votre email ... ﻿" at bounding box center [432, 183] width 338 height 11
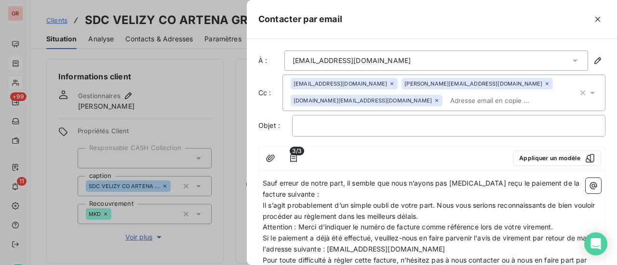
click at [281, 174] on div "Sauf erreur de notre part, il semble que nous n’ayons pas encore reçu le paieme…" at bounding box center [432, 233] width 346 height 118
click at [263, 184] on span "Sauf erreur de notre part, il semble que nous n’ayons pas encore reçu le paieme…" at bounding box center [422, 188] width 318 height 19
click at [268, 180] on span "bonjourSauf erreur de notre part, il semble que nous n’ayons pas encore reçu le…" at bounding box center [409, 188] width 293 height 19
drag, startPoint x: 287, startPoint y: 182, endPoint x: 292, endPoint y: 197, distance: 15.7
click at [288, 182] on span "BonjourSauf erreur de notre part, il semble que nous n’ayons pas encore reçu le…" at bounding box center [409, 188] width 293 height 19
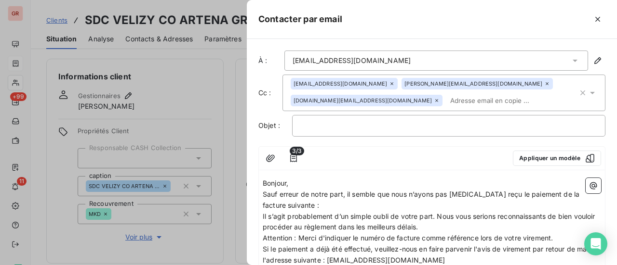
click at [319, 205] on p "Sauf erreur de notre part, il semble que nous n’ayons pas encore reçu le paieme…" at bounding box center [432, 200] width 338 height 22
click at [589, 187] on icon "button" at bounding box center [593, 186] width 10 height 10
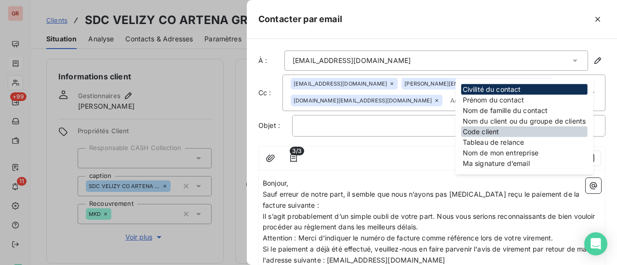
click at [518, 136] on div "Code client" at bounding box center [524, 132] width 126 height 11
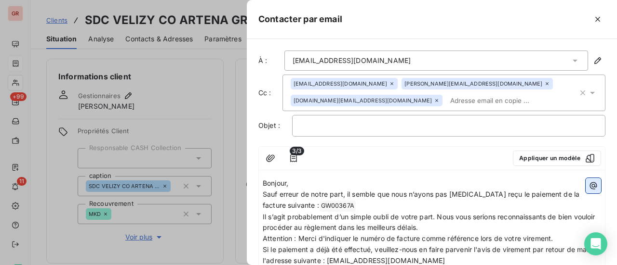
click at [590, 186] on icon "button" at bounding box center [593, 185] width 7 height 7
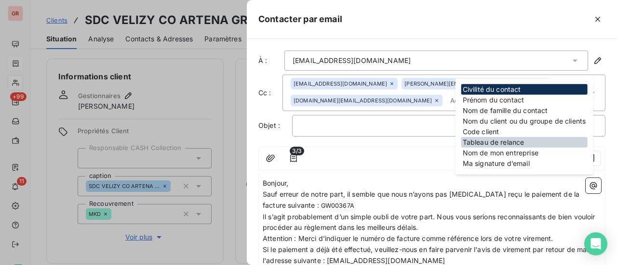
click at [509, 143] on div "Tableau de relance" at bounding box center [524, 142] width 126 height 11
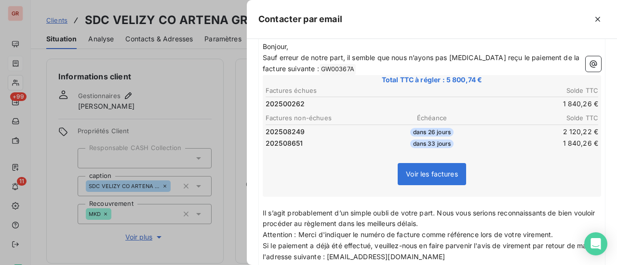
scroll to position [193, 0]
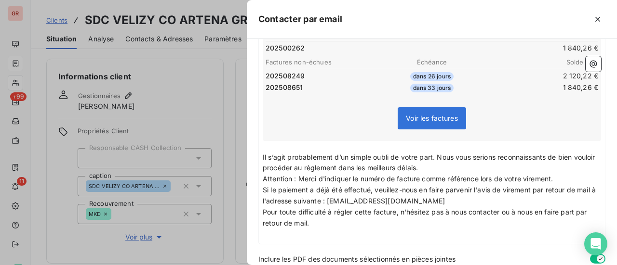
click at [465, 169] on p "Il s’agit probablement d’un simple oubli de votre part. Nous vous serions recon…" at bounding box center [432, 163] width 338 height 22
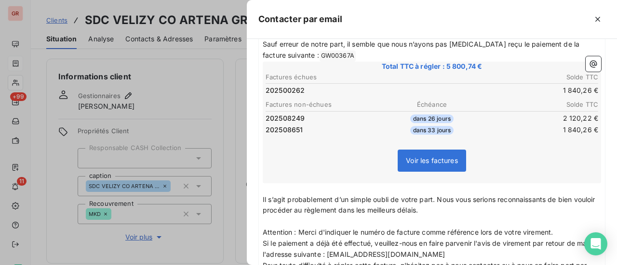
scroll to position [96, 0]
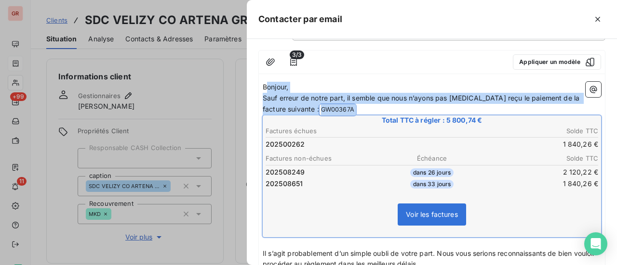
drag, startPoint x: 264, startPoint y: 86, endPoint x: 320, endPoint y: 146, distance: 81.5
click at [320, 146] on div "Bonjour, Sauf erreur de notre part, il semble que nous n’ayons pas encore reçu …" at bounding box center [432, 215] width 338 height 266
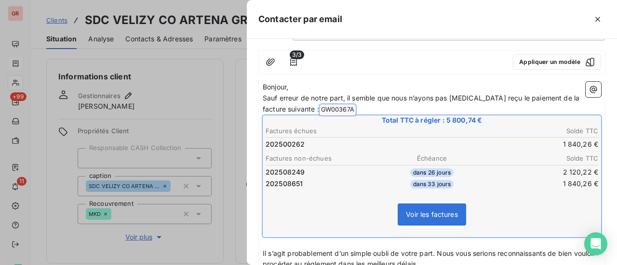
scroll to position [96, 0]
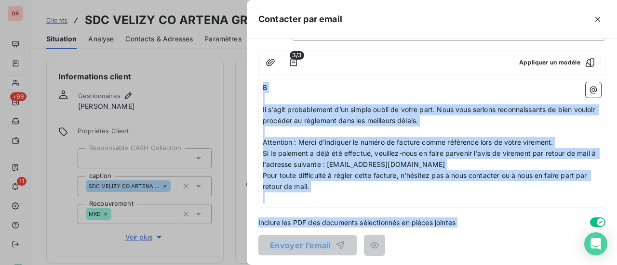
drag, startPoint x: 262, startPoint y: 84, endPoint x: 395, endPoint y: 245, distance: 208.8
click at [395, 245] on div "À : facturesparis@artenasas.fr Cc : laure.david@artenasas.fr caroline.dedietric…" at bounding box center [432, 152] width 370 height 226
click at [285, 92] on div "B ﻿ Il s’agit probablement d’un simple oubli de votre part. Nous vous serions r…" at bounding box center [432, 142] width 338 height 121
click at [277, 82] on p "B" at bounding box center [432, 87] width 338 height 11
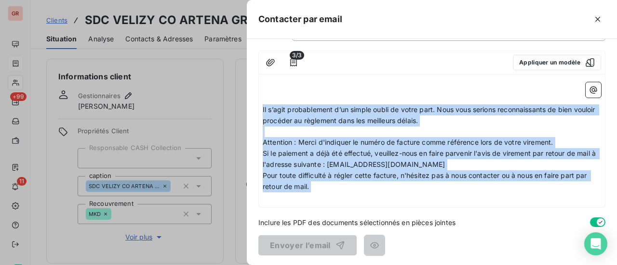
drag, startPoint x: 263, startPoint y: 109, endPoint x: 428, endPoint y: 233, distance: 206.1
click at [428, 233] on div "À : facturesparis@artenasas.fr Cc : laure.david@artenasas.fr caroline.dedietric…" at bounding box center [432, 152] width 370 height 226
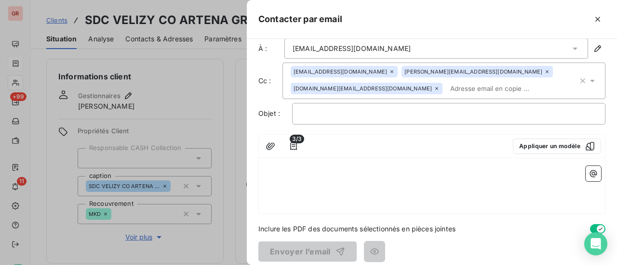
scroll to position [19, 0]
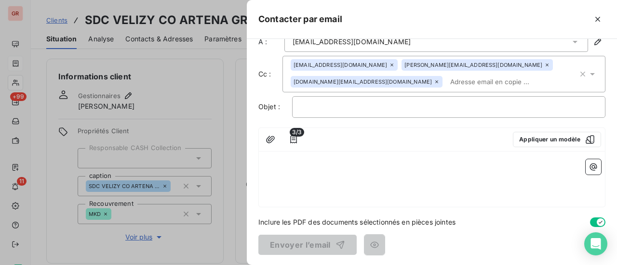
click at [267, 157] on div "﻿ ﻿ ﻿ ﻿" at bounding box center [432, 182] width 346 height 52
click at [269, 167] on p "﻿" at bounding box center [432, 164] width 338 height 11
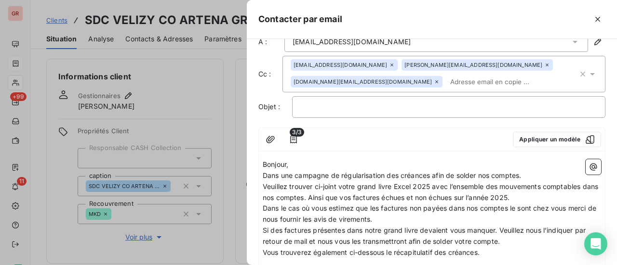
click at [534, 173] on p "Dans une campagne de régularisation des créances afin de solder nos comptes." at bounding box center [432, 176] width 338 height 11
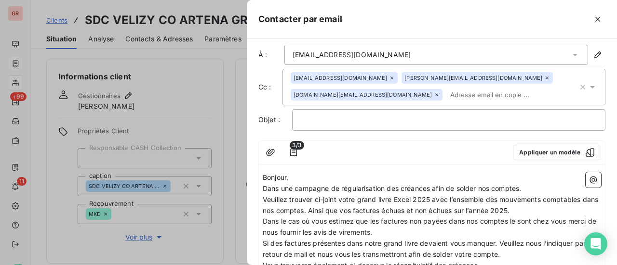
scroll to position [0, 0]
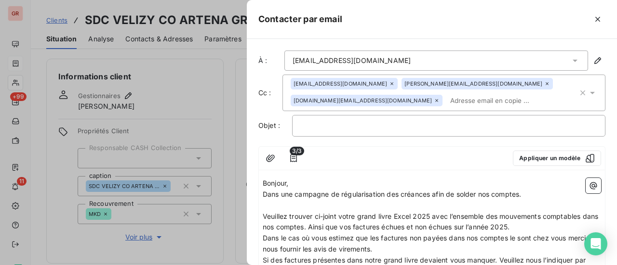
click at [537, 224] on p "Veuillez trouver ci-joint votre grand livre Excel 2025 avec l’ensemble des mouv…" at bounding box center [432, 222] width 338 height 22
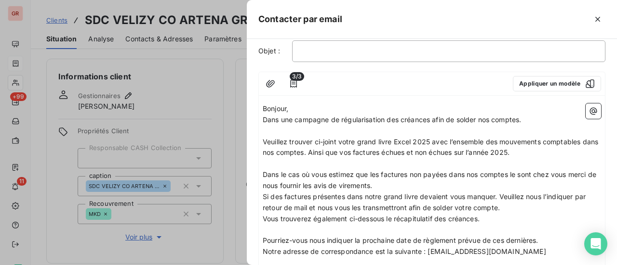
scroll to position [96, 0]
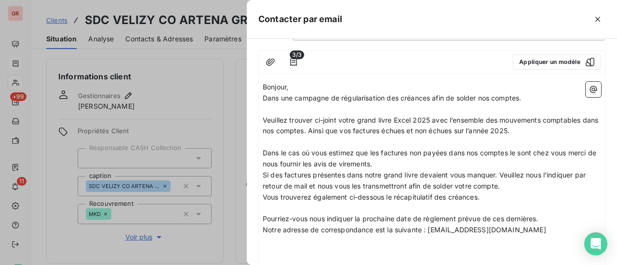
click at [394, 163] on p "Dans le cas où vous estimez que les factures non payées dans nos comptes le son…" at bounding box center [432, 159] width 338 height 22
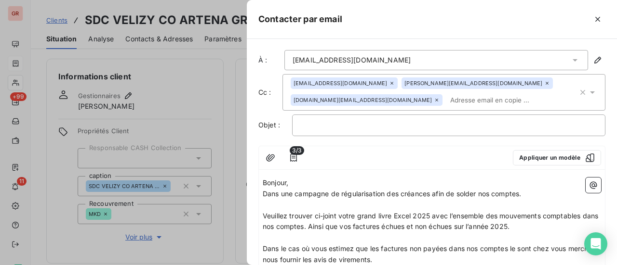
scroll to position [0, 0]
click at [309, 127] on p "﻿" at bounding box center [448, 125] width 297 height 11
click at [371, 121] on p "campagne de cre" at bounding box center [448, 125] width 297 height 11
click at [460, 128] on p "campagne de régularisation des comptes -" at bounding box center [448, 125] width 297 height 11
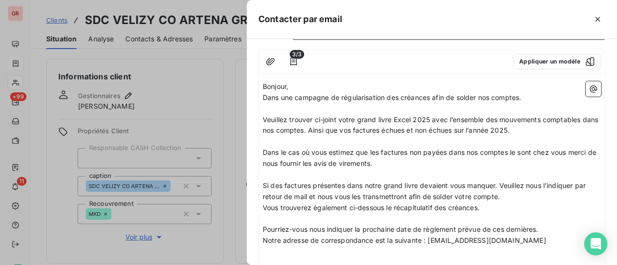
scroll to position [145, 0]
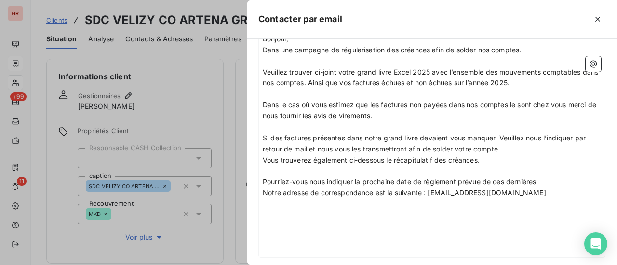
click at [499, 136] on span "Si des factures présentes dans notre grand livre devaient vous manquer. Veuille…" at bounding box center [425, 143] width 325 height 19
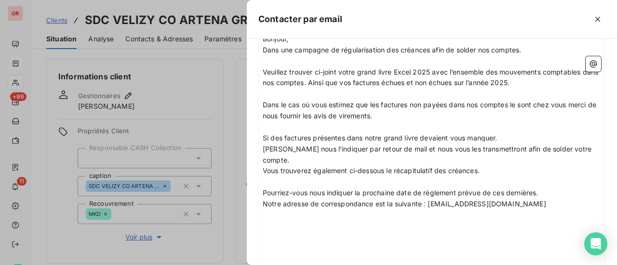
click at [491, 166] on p "Vous trouverez également ci-dessous le récapitulatif des créances." at bounding box center [432, 171] width 338 height 11
click at [595, 146] on div "Bonjour, Dans une campagne de régularisation des créances afin de solder nos co…" at bounding box center [432, 149] width 346 height 239
click at [592, 150] on p "Veuillez nous l’indiquer par retour de mail et nous vous les transmettront afin…" at bounding box center [432, 155] width 338 height 22
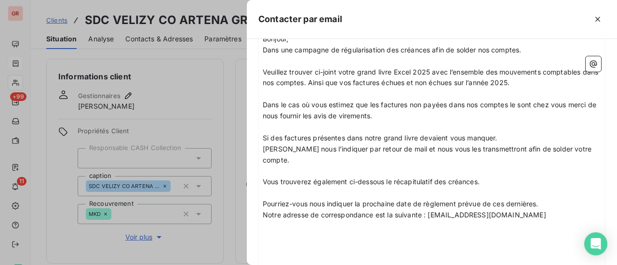
click at [495, 177] on p "Vous trouverez également ci-dessous le récapitulatif des créances." at bounding box center [432, 182] width 338 height 11
click at [590, 63] on icon "button" at bounding box center [593, 64] width 7 height 7
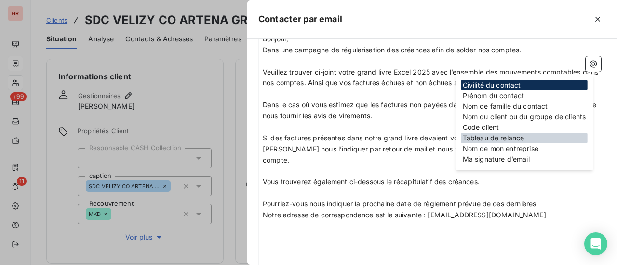
click at [511, 138] on div "Tableau de relance" at bounding box center [524, 138] width 126 height 11
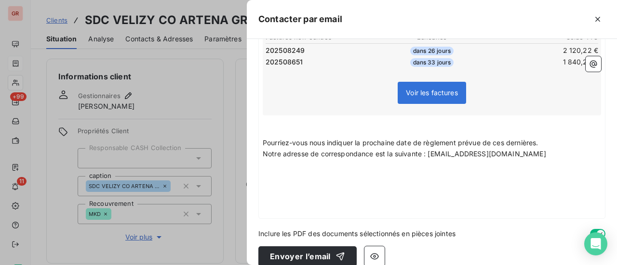
scroll to position [339, 0]
click at [588, 61] on icon "button" at bounding box center [593, 64] width 10 height 10
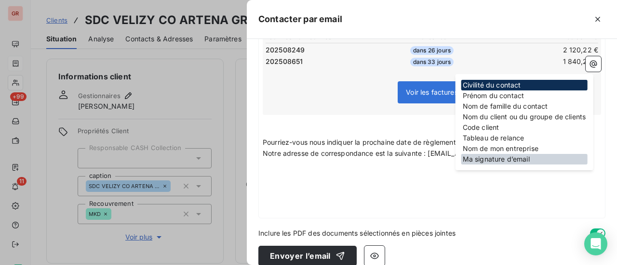
click at [514, 159] on div "Ma signature d’email" at bounding box center [524, 159] width 126 height 11
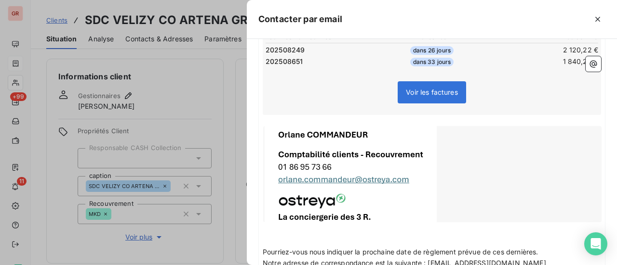
click at [359, 140] on div at bounding box center [432, 174] width 338 height 96
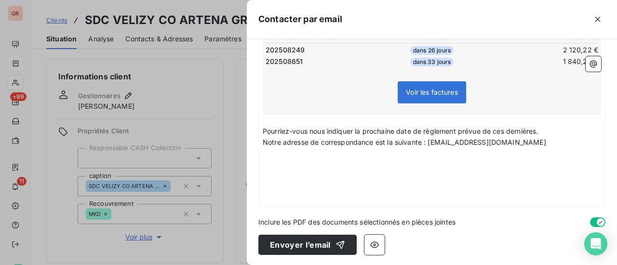
scroll to position [328, 0]
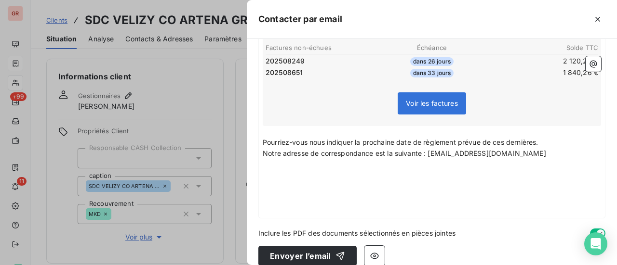
click at [532, 148] on p "Notre adresse de correspondance est la suivante : recouvrement@ostreya.com" at bounding box center [432, 153] width 338 height 11
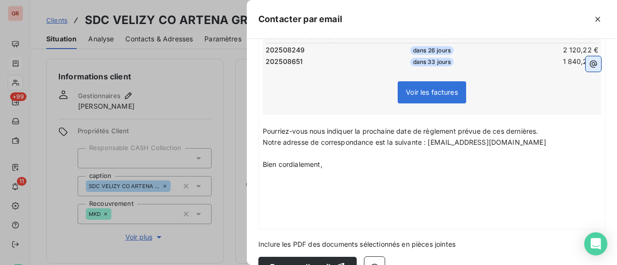
click at [588, 65] on icon "button" at bounding box center [593, 64] width 10 height 10
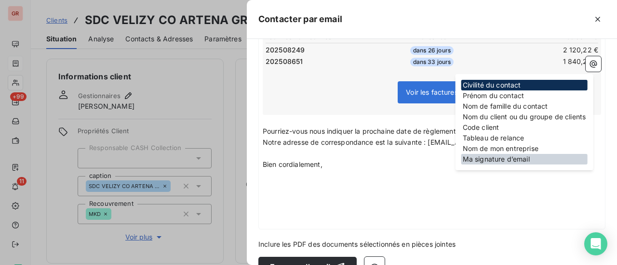
click at [512, 161] on div "Ma signature d’email" at bounding box center [524, 159] width 126 height 11
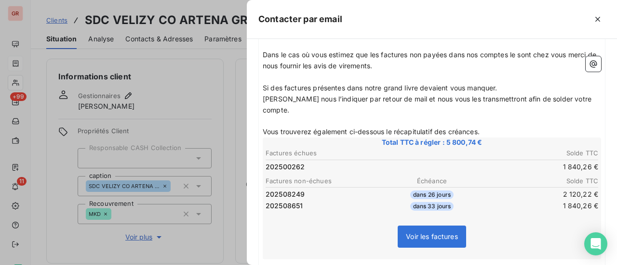
scroll to position [0, 0]
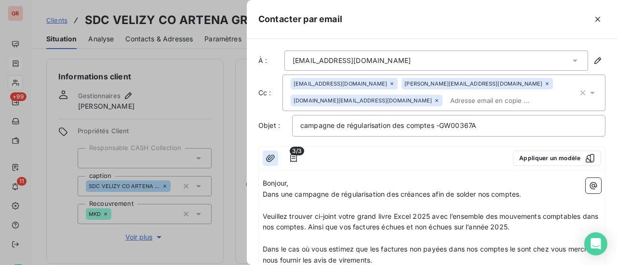
click at [272, 158] on icon "button" at bounding box center [270, 158] width 9 height 7
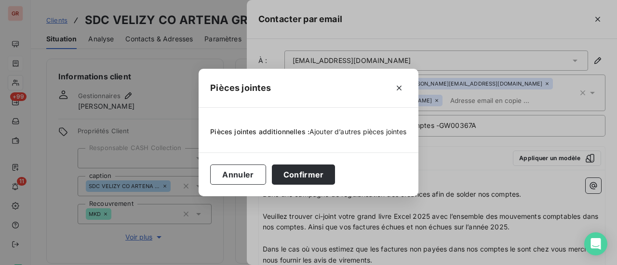
click at [347, 132] on span "Ajouter d’autres pièces jointes" at bounding box center [357, 132] width 97 height 8
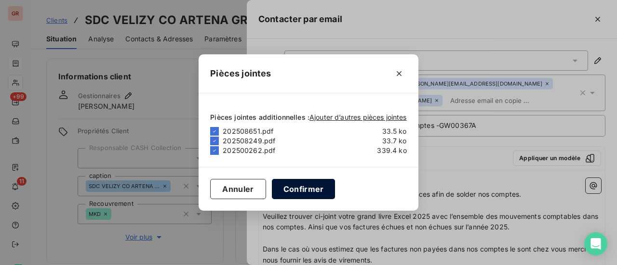
click at [311, 194] on button "Confirmer" at bounding box center [304, 189] width 64 height 20
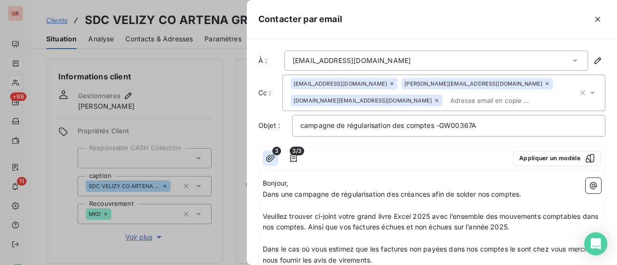
click at [271, 159] on icon "button" at bounding box center [270, 159] width 10 height 10
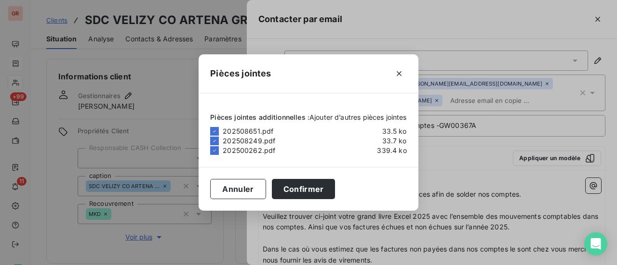
click at [355, 119] on span "Ajouter d’autres pièces jointes" at bounding box center [357, 117] width 97 height 8
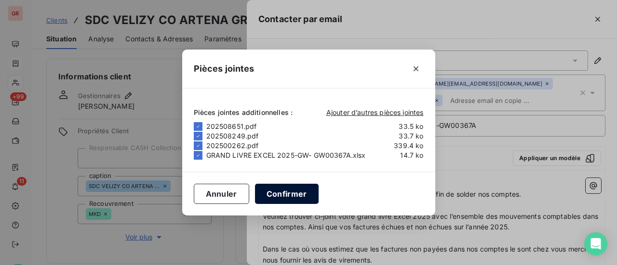
click at [303, 199] on button "Confirmer" at bounding box center [287, 194] width 64 height 20
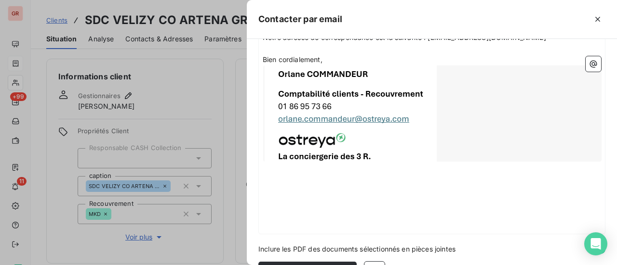
scroll to position [460, 0]
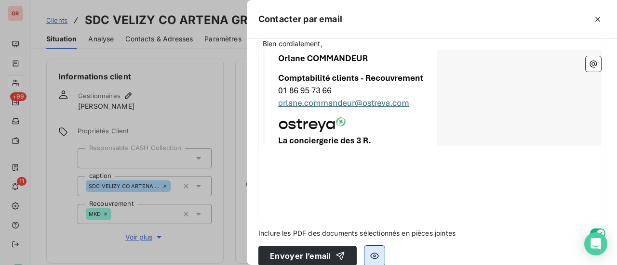
click at [377, 251] on icon "button" at bounding box center [375, 256] width 10 height 10
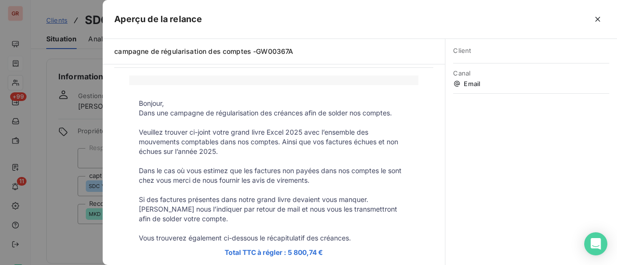
scroll to position [0, 0]
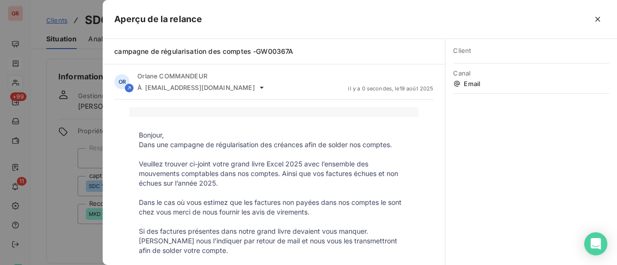
click at [61, 192] on div at bounding box center [308, 132] width 617 height 265
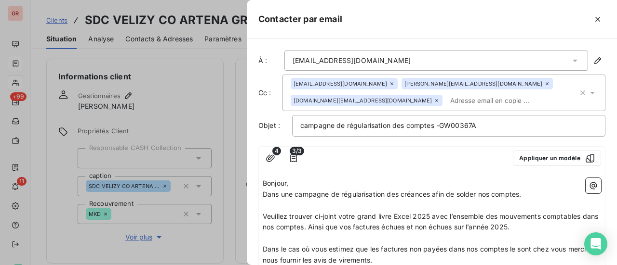
click at [300, 182] on p "Bonjour," at bounding box center [432, 183] width 338 height 11
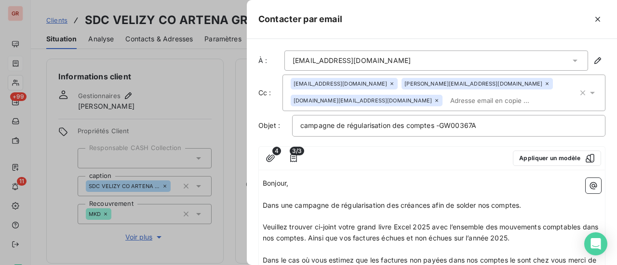
click at [535, 201] on p "Dans une campagne de régularisation des créances afin de solder nos comptes." at bounding box center [432, 205] width 338 height 11
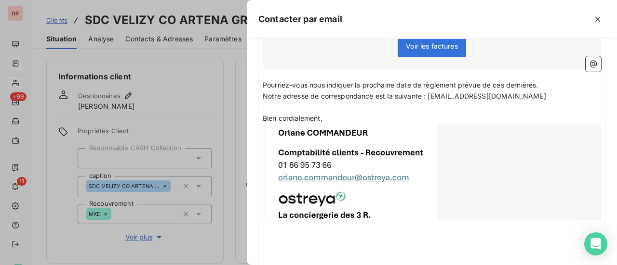
scroll to position [460, 0]
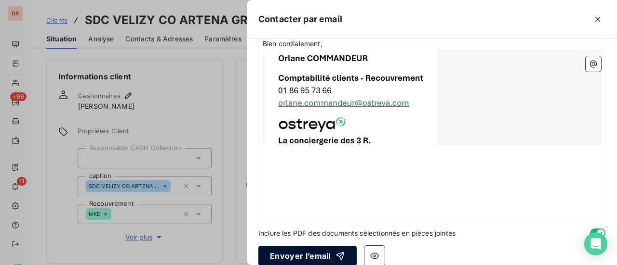
click at [315, 246] on button "Envoyer l’email" at bounding box center [307, 256] width 98 height 20
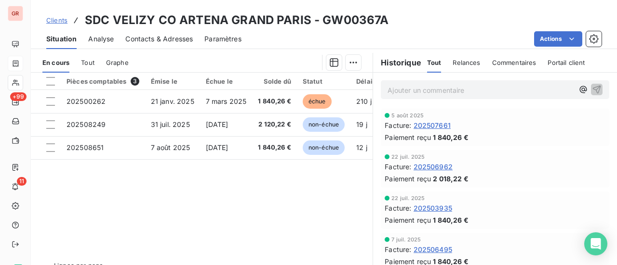
scroll to position [241, 0]
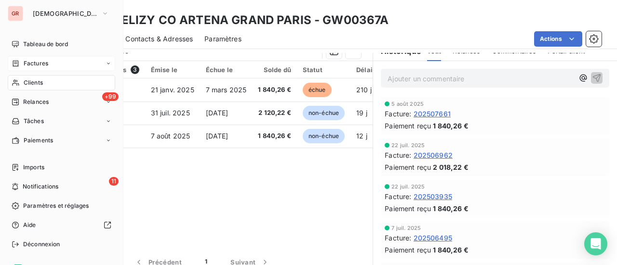
click at [45, 64] on span "Factures" at bounding box center [36, 63] width 25 height 9
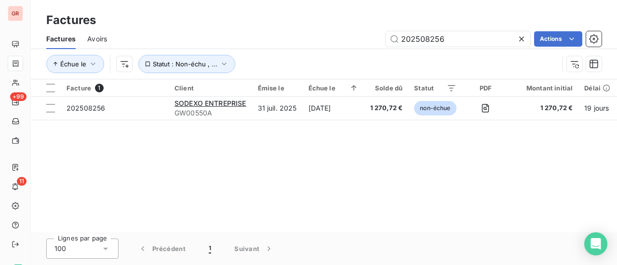
drag, startPoint x: 468, startPoint y: 42, endPoint x: 211, endPoint y: 42, distance: 257.7
click at [218, 42] on div "202508256 Actions" at bounding box center [360, 38] width 483 height 15
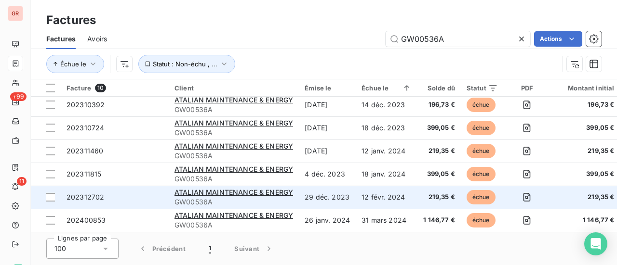
scroll to position [99, 0]
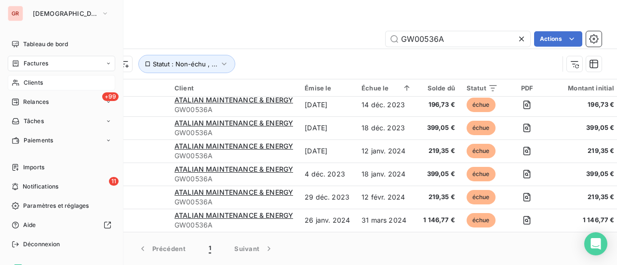
type input "GW00536A"
click at [38, 83] on span "Clients" at bounding box center [33, 83] width 19 height 9
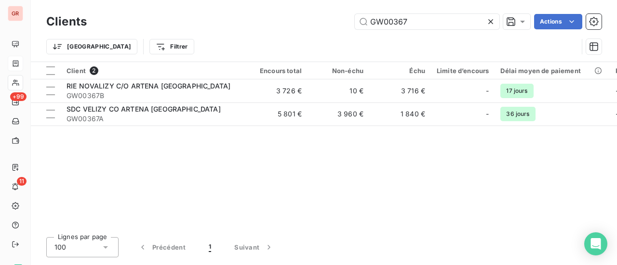
drag, startPoint x: 424, startPoint y: 24, endPoint x: 172, endPoint y: 47, distance: 253.5
click at [204, 41] on div "Clients GW00367 Actions Trier Filtrer" at bounding box center [323, 37] width 555 height 50
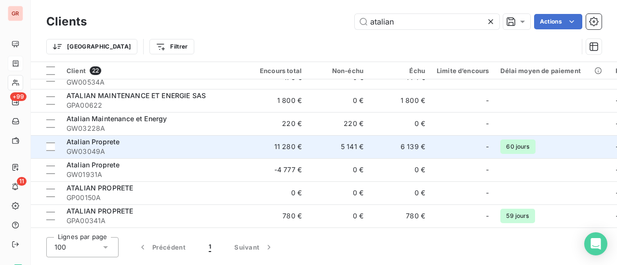
scroll to position [96, 0]
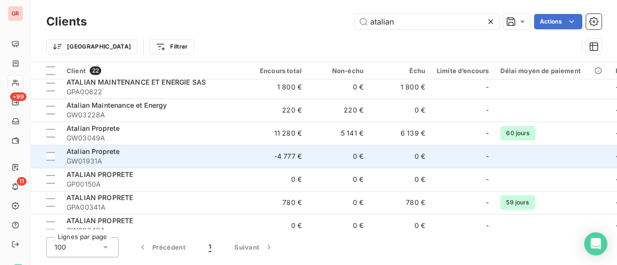
type input "atalian"
click at [131, 159] on span "GW01931A" at bounding box center [152, 162] width 173 height 10
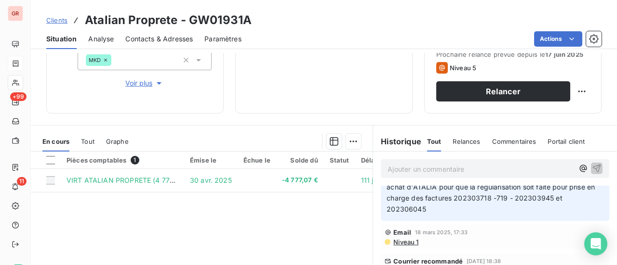
scroll to position [193, 0]
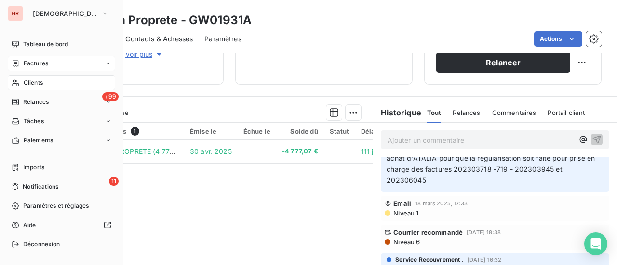
click at [48, 63] on span "Factures" at bounding box center [36, 63] width 25 height 9
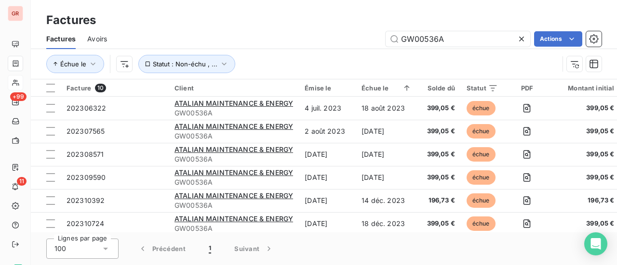
drag, startPoint x: 463, startPoint y: 43, endPoint x: 305, endPoint y: 54, distance: 158.4
click at [320, 53] on div "Factures Avoirs GW00536A Actions Échue le Statut : Non-échu , ..." at bounding box center [324, 54] width 586 height 50
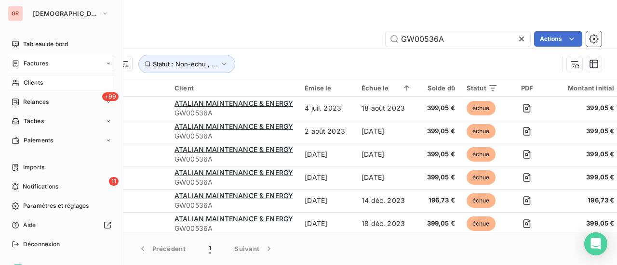
click at [40, 63] on span "Factures" at bounding box center [36, 63] width 25 height 9
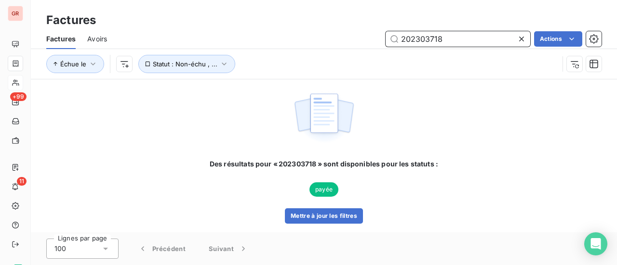
drag, startPoint x: 440, startPoint y: 40, endPoint x: 314, endPoint y: 50, distance: 126.1
click at [319, 49] on div "Factures Avoirs 202303718 Actions Échue le Statut : Non-échu , ..." at bounding box center [324, 54] width 586 height 50
drag, startPoint x: 462, startPoint y: 38, endPoint x: 211, endPoint y: 49, distance: 251.7
click at [221, 47] on div "Factures Avoirs 202303719 Actions" at bounding box center [324, 39] width 586 height 20
type input "202303945"
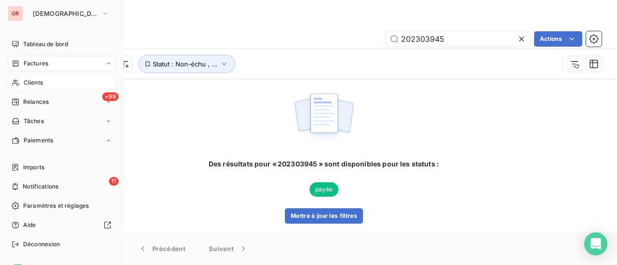
click at [24, 64] on span "Factures" at bounding box center [36, 63] width 25 height 9
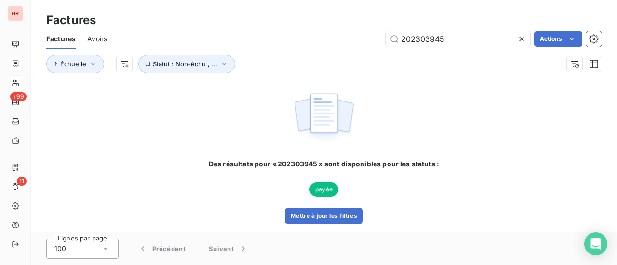
click at [309, 119] on img at bounding box center [324, 118] width 62 height 60
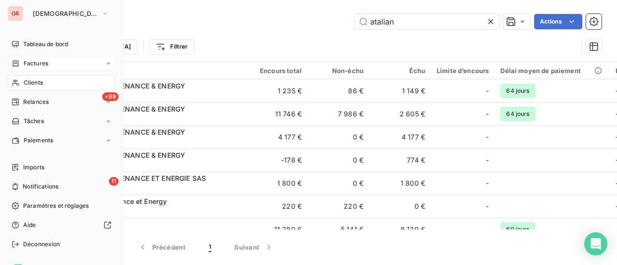
click at [44, 82] on div "Clients" at bounding box center [61, 82] width 107 height 15
click at [48, 66] on span "Factures" at bounding box center [36, 63] width 25 height 9
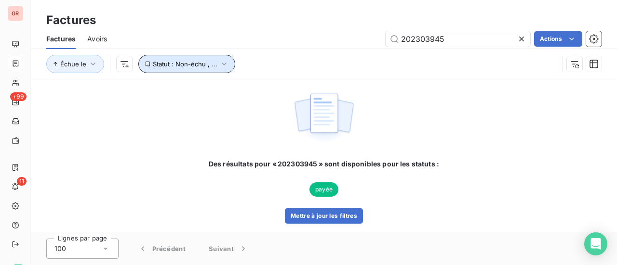
click at [222, 65] on icon "button" at bounding box center [224, 64] width 10 height 10
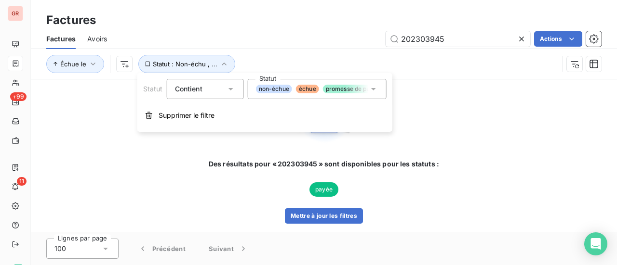
click at [376, 87] on icon at bounding box center [374, 89] width 10 height 10
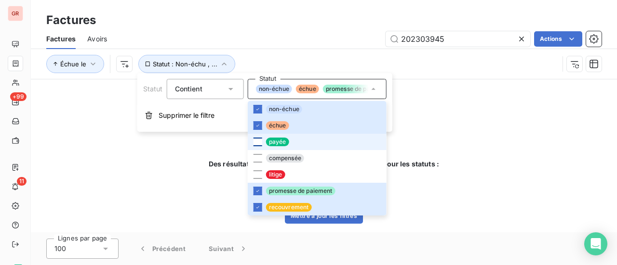
click at [261, 140] on div at bounding box center [257, 142] width 9 height 9
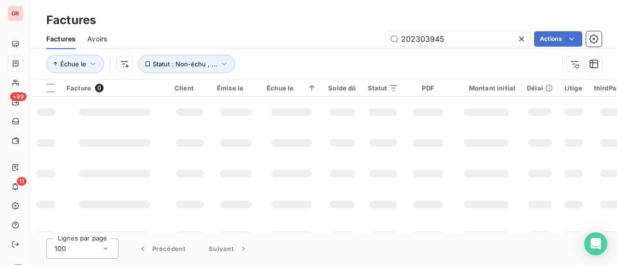
click at [420, 64] on div "Échue le Statut : Non-échu , ..." at bounding box center [302, 64] width 512 height 18
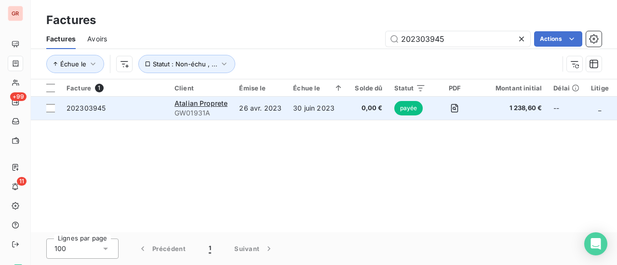
click at [410, 106] on span "payée" at bounding box center [408, 108] width 29 height 14
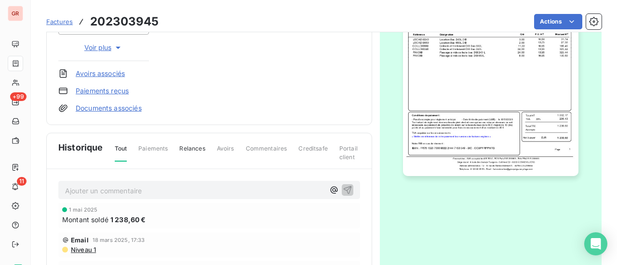
scroll to position [120, 0]
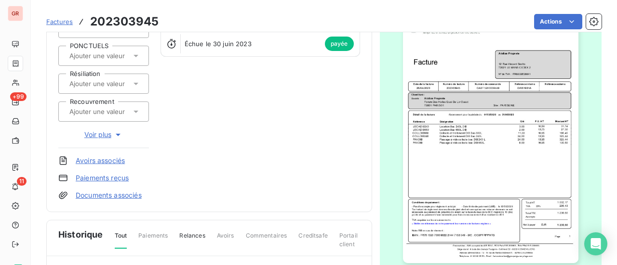
click at [438, 141] on img "button" at bounding box center [490, 140] width 175 height 248
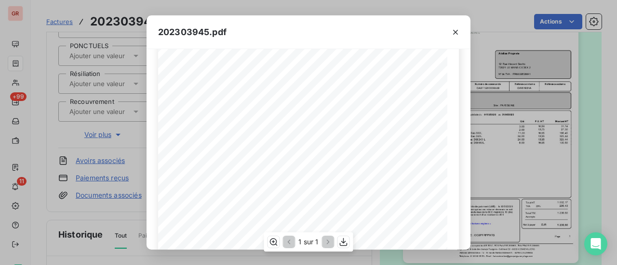
scroll to position [230, 0]
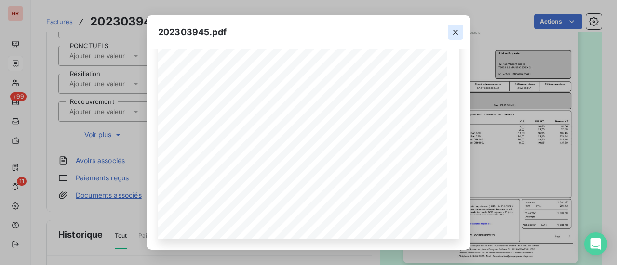
click at [455, 28] on icon "button" at bounding box center [455, 32] width 10 height 10
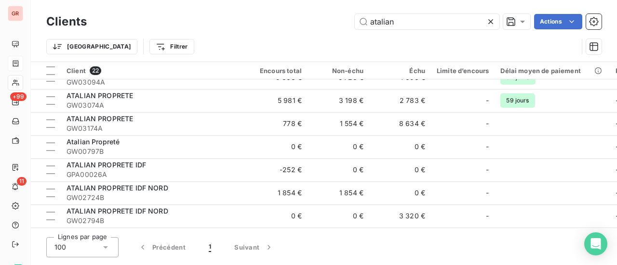
scroll to position [266, 0]
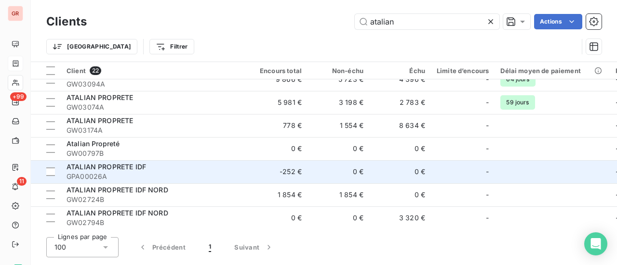
click at [177, 176] on span "GPA00026A" at bounding box center [152, 177] width 173 height 10
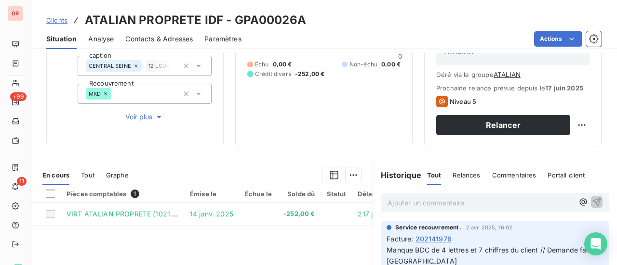
scroll to position [145, 0]
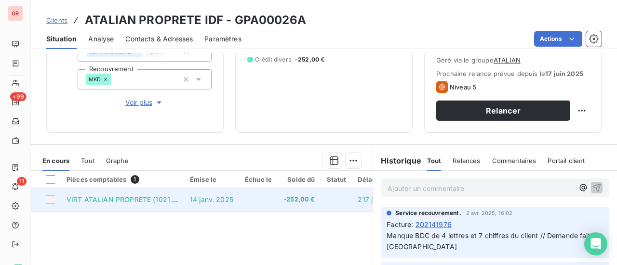
click at [165, 205] on td "VIRT ATALIAN PROPRETE (1021.06)" at bounding box center [122, 199] width 123 height 23
click at [164, 201] on span "VIRT ATALIAN PROPRETE (1021.06)" at bounding box center [124, 200] width 117 height 8
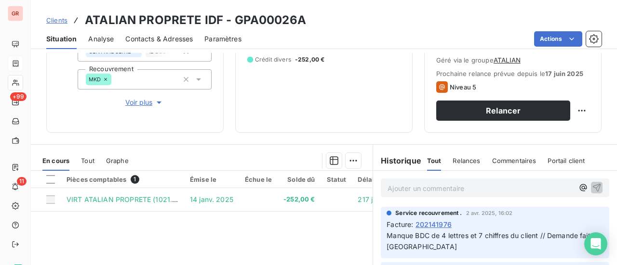
click at [254, 132] on div "Encours client -252,00 € 0 Échu 0,00 € Non-échu 0,00 € Crédit divers -252,00 €" at bounding box center [323, 23] width 177 height 219
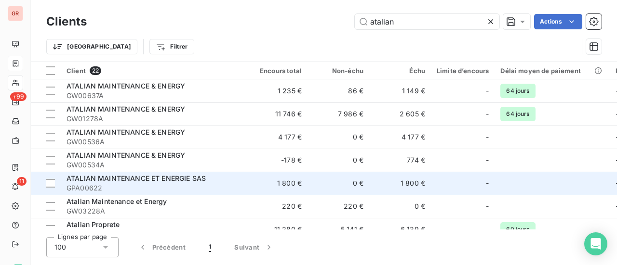
click at [183, 182] on span "ATALIAN MAINTENANCE ET ENERGIE SAS" at bounding box center [135, 178] width 139 height 8
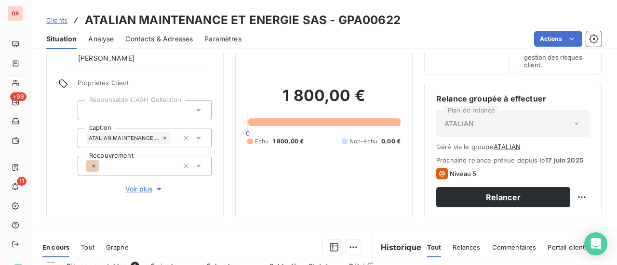
scroll to position [145, 0]
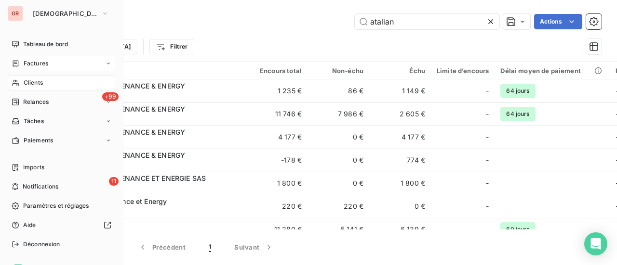
click at [35, 67] on span "Factures" at bounding box center [36, 63] width 25 height 9
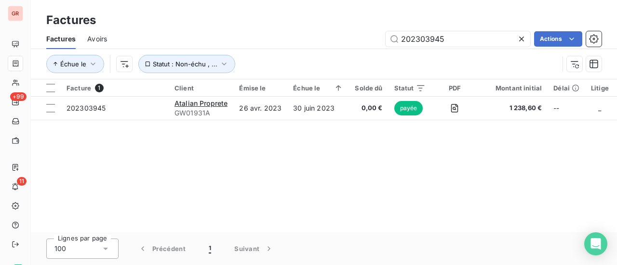
drag, startPoint x: 437, startPoint y: 37, endPoint x: 270, endPoint y: 46, distance: 167.5
click at [293, 46] on div "202303945 Actions" at bounding box center [360, 38] width 483 height 15
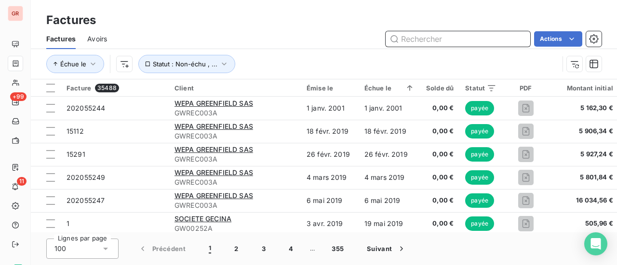
click at [423, 40] on input "text" at bounding box center [457, 38] width 145 height 15
paste input "4 176,50"
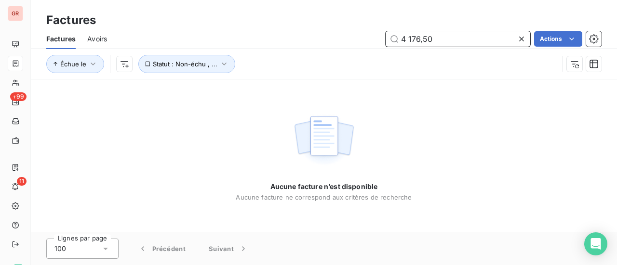
drag, startPoint x: 446, startPoint y: 43, endPoint x: 284, endPoint y: 43, distance: 162.4
click at [288, 43] on div "4 176,50 Actions" at bounding box center [360, 38] width 483 height 15
paste input "GW00536A"
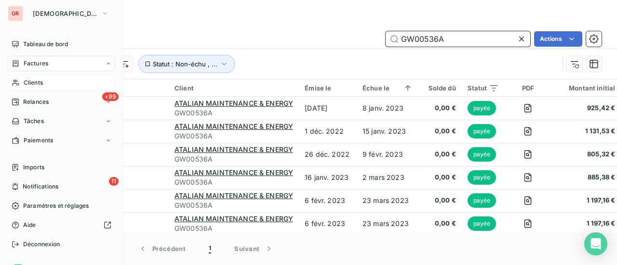
type input "GW00536A"
click at [37, 84] on span "Clients" at bounding box center [33, 83] width 19 height 9
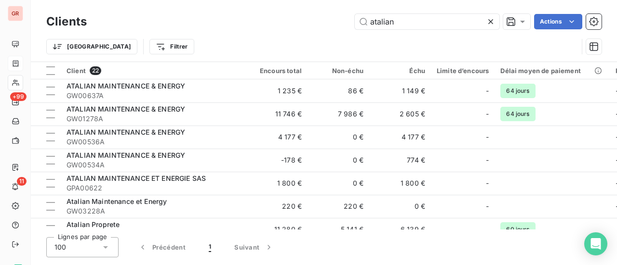
drag, startPoint x: 420, startPoint y: 24, endPoint x: 171, endPoint y: 40, distance: 250.1
click at [184, 40] on div "Clients atalian Actions Trier Filtrer" at bounding box center [323, 37] width 555 height 50
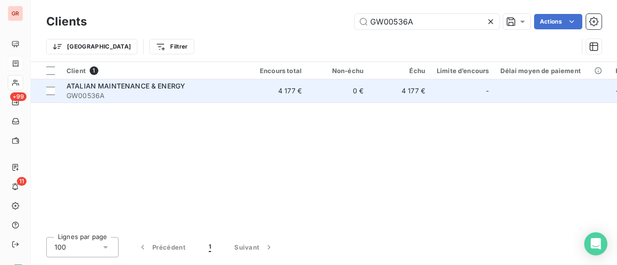
type input "GW00536A"
click at [170, 84] on span "ATALIAN MAINTENANCE & ENERGY" at bounding box center [125, 86] width 119 height 8
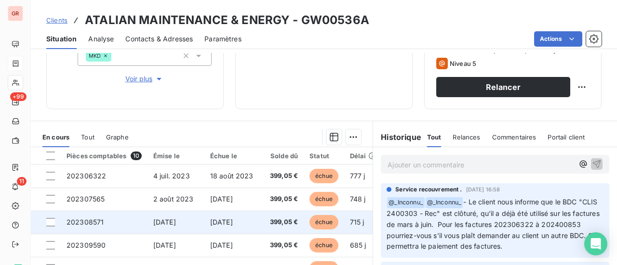
scroll to position [241, 0]
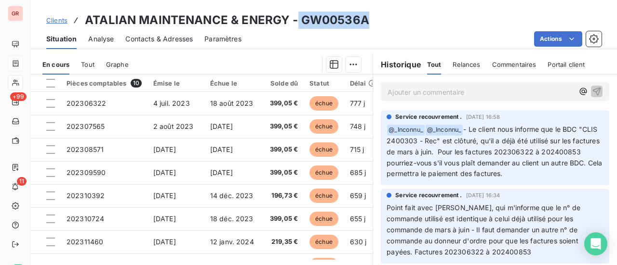
drag, startPoint x: 369, startPoint y: 23, endPoint x: 295, endPoint y: 24, distance: 73.7
click at [295, 24] on div "Clients ATALIAN MAINTENANCE & ENERGY - GW00536A" at bounding box center [324, 20] width 586 height 17
copy h3 "GW00536A"
click at [360, 22] on h3 "ATALIAN MAINTENANCE & ENERGY - GW00536A" at bounding box center [227, 20] width 284 height 17
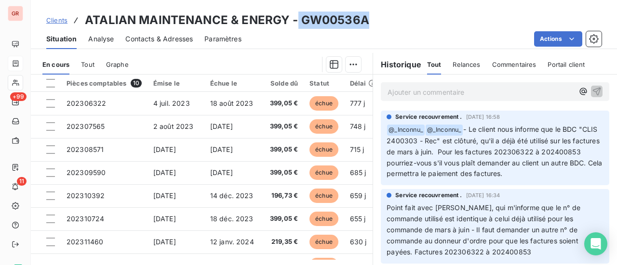
copy h3 "GW00536A"
click at [366, 22] on h3 "ATALIAN MAINTENANCE & ENERGY - GW00536A" at bounding box center [227, 20] width 284 height 17
drag, startPoint x: 366, startPoint y: 23, endPoint x: 301, endPoint y: 22, distance: 65.5
click at [301, 22] on h3 "ATALIAN MAINTENANCE & ENERGY - GW00536A" at bounding box center [227, 20] width 284 height 17
copy h3 "GW00536A"
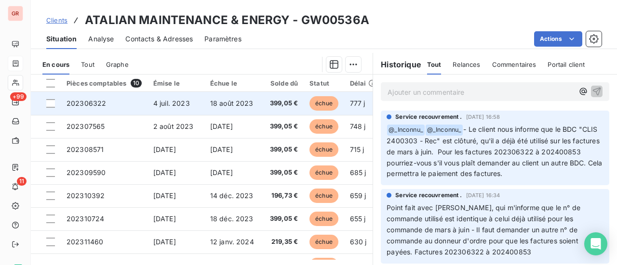
click at [109, 102] on td "202306322" at bounding box center [104, 103] width 87 height 23
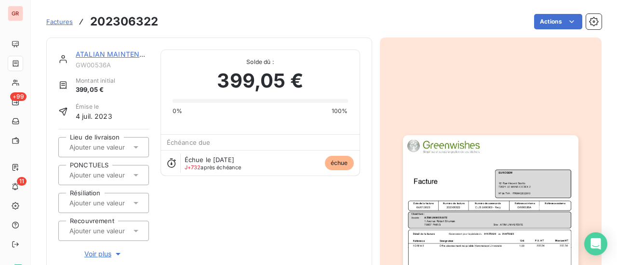
click at [477, 232] on img "button" at bounding box center [490, 259] width 175 height 248
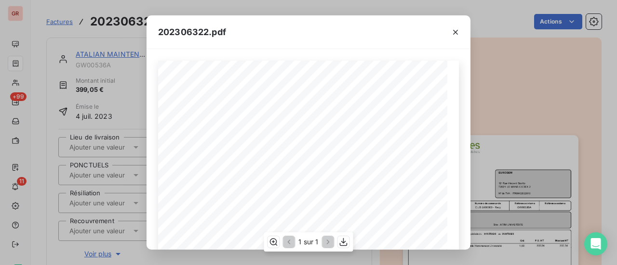
scroll to position [96, 0]
click at [456, 33] on icon "button" at bounding box center [455, 32] width 5 height 5
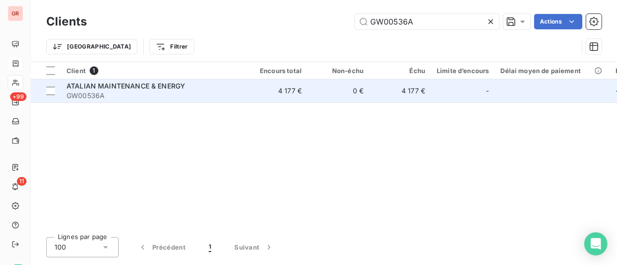
click at [109, 90] on div "ATALIAN MAINTENANCE & ENERGY" at bounding box center [152, 86] width 173 height 10
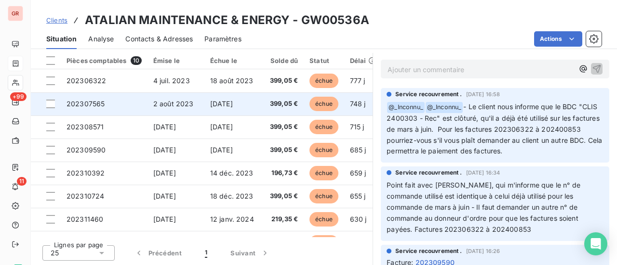
scroll to position [67, 0]
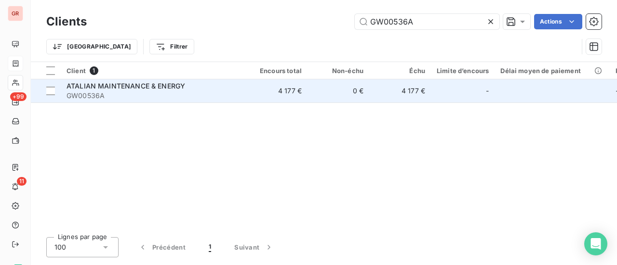
click at [99, 88] on span "ATALIAN MAINTENANCE & ENERGY" at bounding box center [125, 86] width 119 height 8
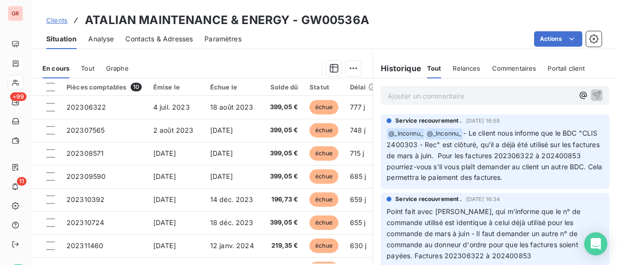
scroll to position [241, 0]
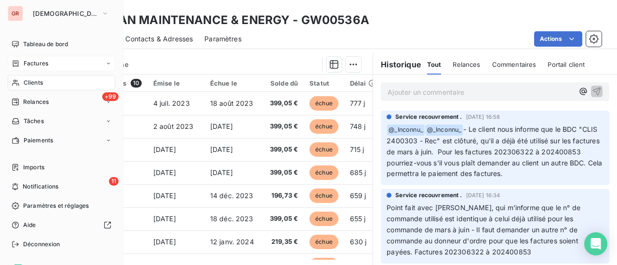
drag, startPoint x: 41, startPoint y: 84, endPoint x: 94, endPoint y: 79, distance: 53.2
click at [41, 84] on span "Clients" at bounding box center [33, 83] width 19 height 9
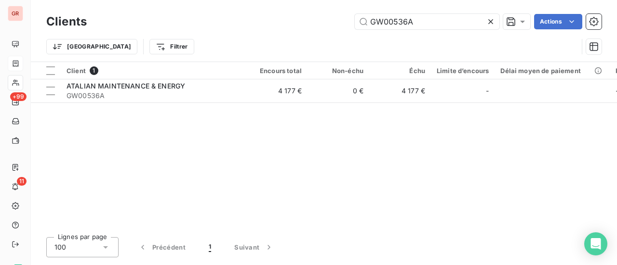
drag, startPoint x: 432, startPoint y: 22, endPoint x: 205, endPoint y: 44, distance: 227.9
click at [209, 43] on div "Clients GW00536A Actions Trier Filtrer" at bounding box center [323, 37] width 555 height 50
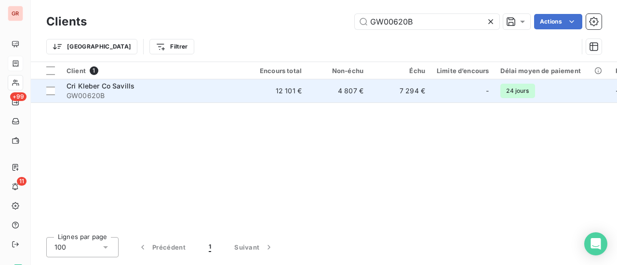
type input "GW00620B"
click at [131, 84] on span "Cri Kleber Co Savills" at bounding box center [100, 86] width 68 height 8
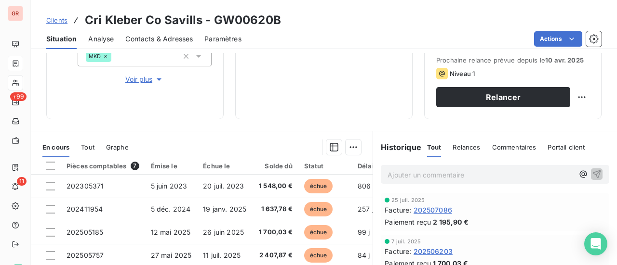
scroll to position [167, 0]
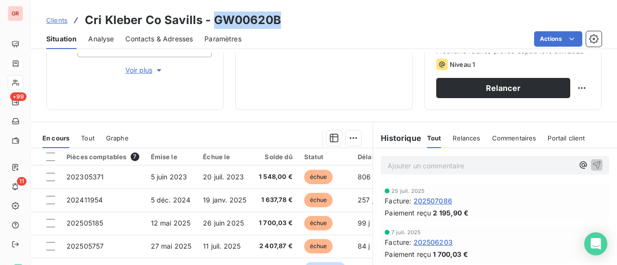
drag, startPoint x: 281, startPoint y: 21, endPoint x: 211, endPoint y: 20, distance: 70.8
click at [211, 20] on div "Clients Cri Kleber Co Savills - GW00620B" at bounding box center [324, 20] width 586 height 17
copy h3 "GW00620B"
click at [427, 16] on html "GR +99 11 Clients Cri Kleber Co Savills - GW00620B Situation Analyse Contacts &…" at bounding box center [308, 132] width 617 height 265
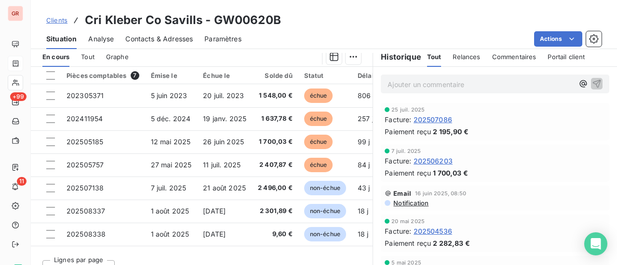
scroll to position [264, 0]
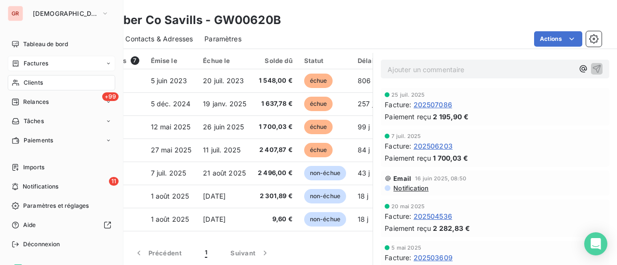
drag, startPoint x: 40, startPoint y: 63, endPoint x: 66, endPoint y: 67, distance: 26.8
click at [40, 63] on span "Factures" at bounding box center [36, 63] width 25 height 9
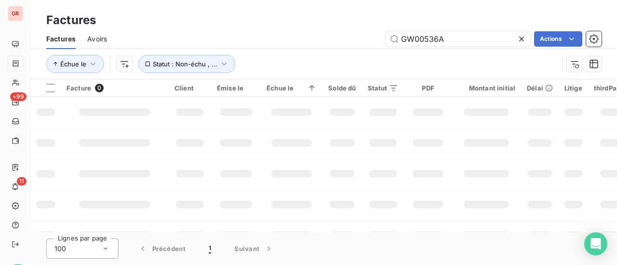
drag, startPoint x: 378, startPoint y: 34, endPoint x: 345, endPoint y: 36, distance: 33.3
click at [367, 35] on div "GW00536A Actions" at bounding box center [360, 38] width 483 height 15
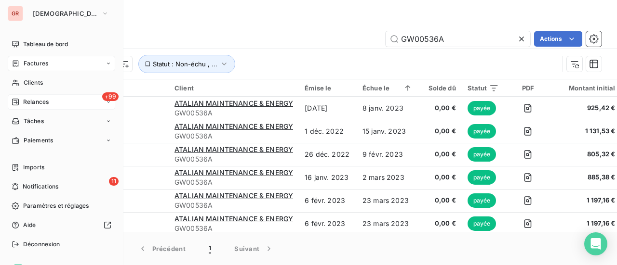
click at [44, 105] on span "Relances" at bounding box center [36, 102] width 26 height 9
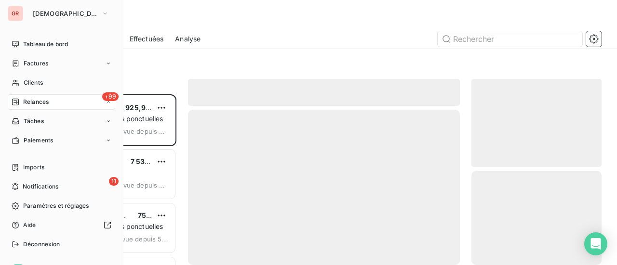
scroll to position [164, 122]
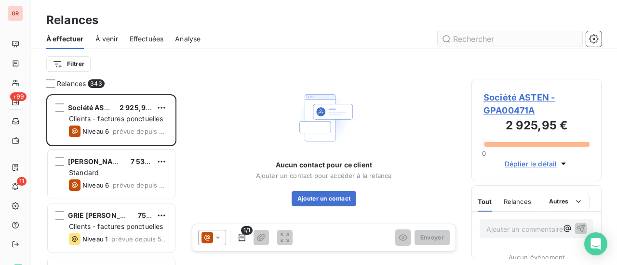
click at [455, 39] on input "text" at bounding box center [509, 38] width 145 height 15
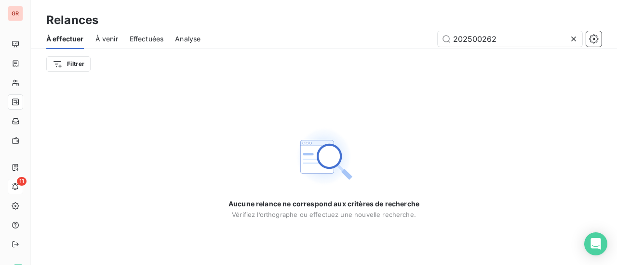
type input "202500262"
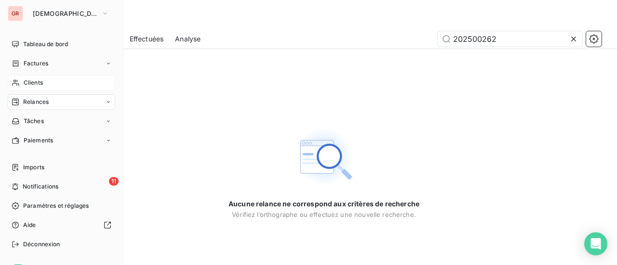
click at [38, 82] on span "Clients" at bounding box center [33, 83] width 19 height 9
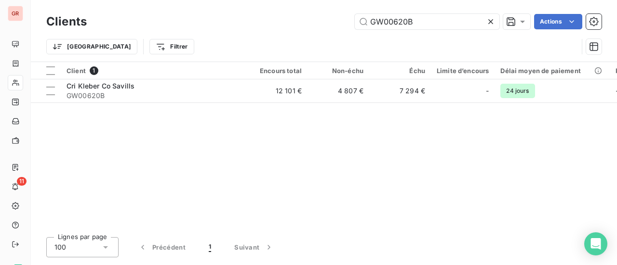
drag, startPoint x: 371, startPoint y: 23, endPoint x: 226, endPoint y: 39, distance: 146.4
click at [253, 31] on div "Clients GW00620B Actions Trier Filtrer" at bounding box center [323, 37] width 555 height 50
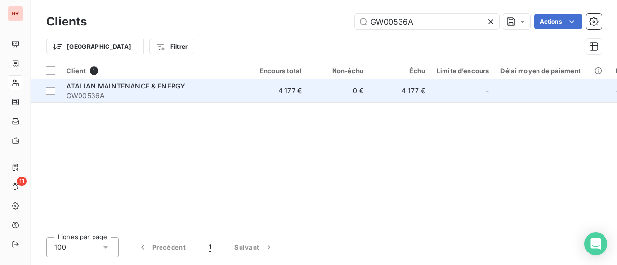
type input "GW00536A"
click at [123, 92] on span "GW00536A" at bounding box center [152, 96] width 173 height 10
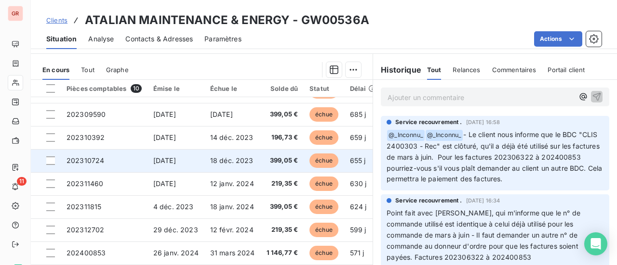
scroll to position [264, 0]
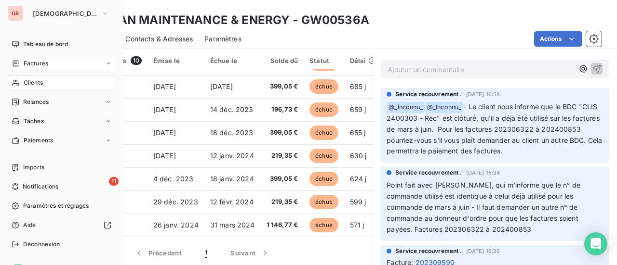
click at [37, 65] on span "Factures" at bounding box center [36, 63] width 25 height 9
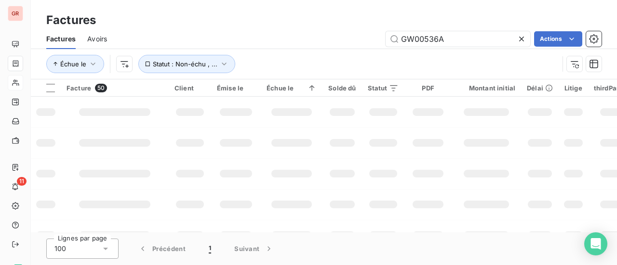
drag, startPoint x: 456, startPoint y: 41, endPoint x: 285, endPoint y: 41, distance: 171.5
click at [292, 42] on div "GW00536A Actions" at bounding box center [360, 38] width 483 height 15
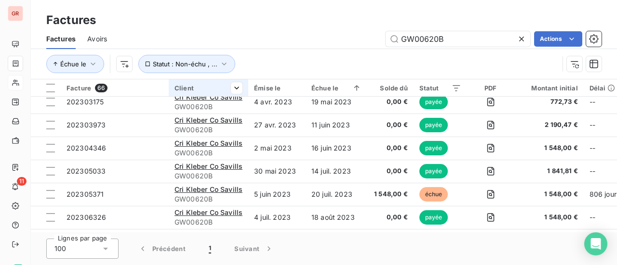
scroll to position [193, 0]
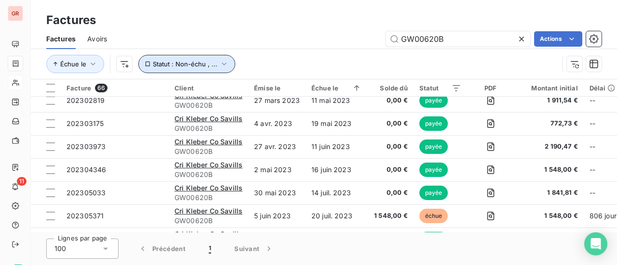
click at [223, 65] on icon "button" at bounding box center [224, 64] width 10 height 10
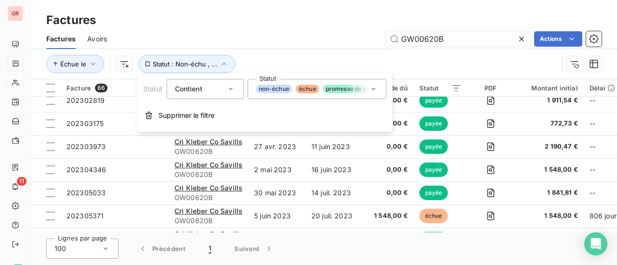
click at [374, 92] on icon at bounding box center [374, 89] width 10 height 10
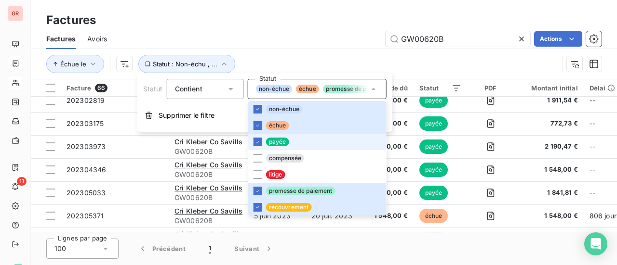
click at [263, 140] on li "payée" at bounding box center [317, 142] width 139 height 16
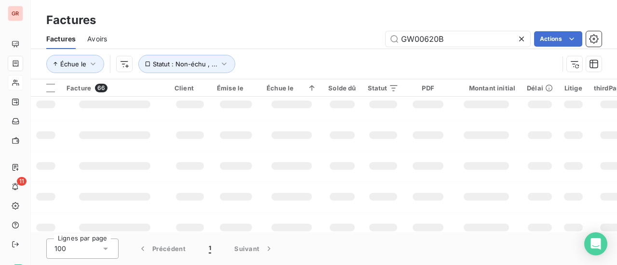
click at [458, 145] on td at bounding box center [485, 135] width 69 height 31
click at [454, 40] on input "GW00620B" at bounding box center [457, 38] width 145 height 15
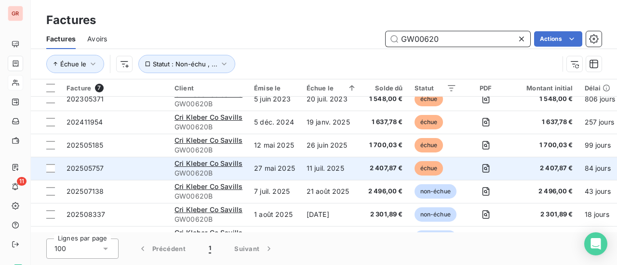
scroll to position [0, 0]
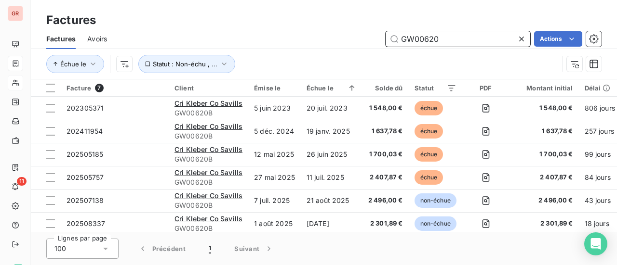
type input "GW00620"
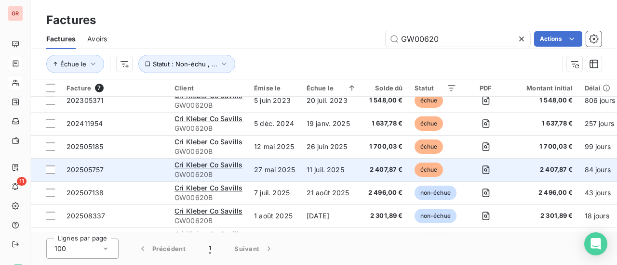
scroll to position [30, 0]
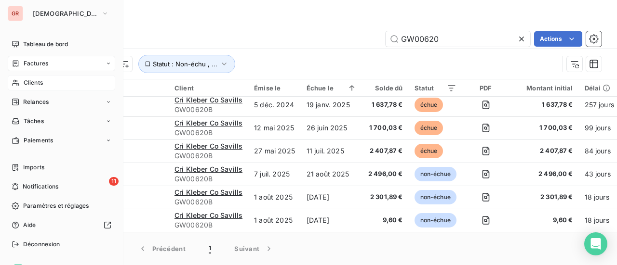
click at [46, 65] on span "Factures" at bounding box center [36, 63] width 25 height 9
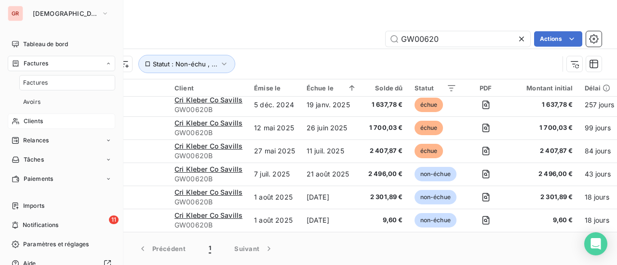
click at [40, 121] on span "Clients" at bounding box center [33, 121] width 19 height 9
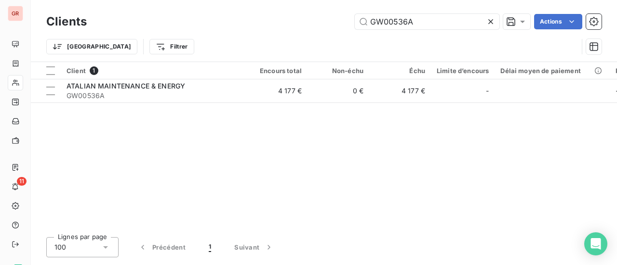
drag, startPoint x: 430, startPoint y: 18, endPoint x: 148, endPoint y: 49, distance: 283.0
click at [215, 34] on div "Clients GW00536A Actions Trier Filtrer" at bounding box center [323, 37] width 555 height 50
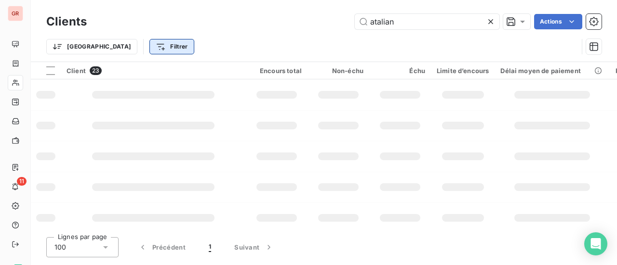
type input "atalian"
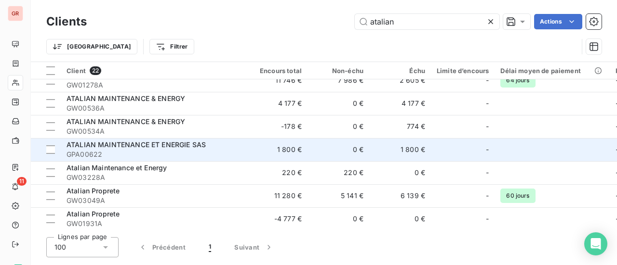
scroll to position [48, 0]
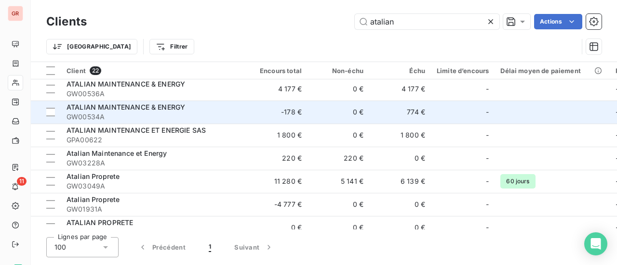
click at [157, 110] on span "ATALIAN MAINTENANCE & ENERGY" at bounding box center [125, 107] width 119 height 8
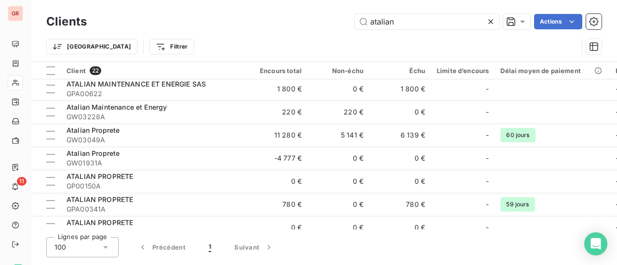
scroll to position [96, 0]
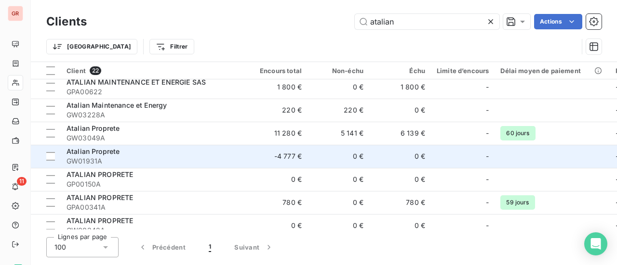
click at [104, 157] on span "GW01931A" at bounding box center [152, 162] width 173 height 10
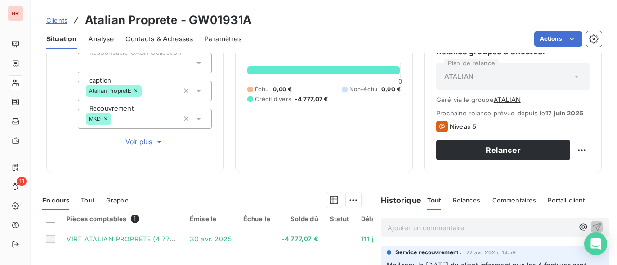
scroll to position [145, 0]
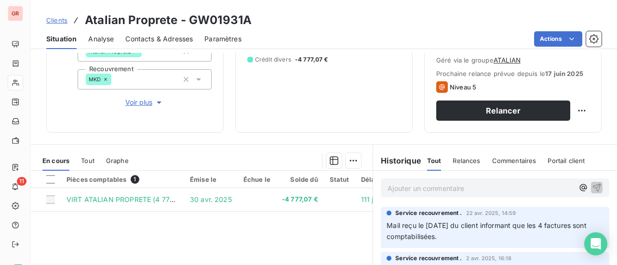
drag, startPoint x: 129, startPoint y: 200, endPoint x: 228, endPoint y: 244, distance: 108.3
click at [228, 244] on div "Pièces comptables 1 Émise le Échue le Solde dû Statut Délai Retard VIRT ATALIAN…" at bounding box center [202, 263] width 342 height 185
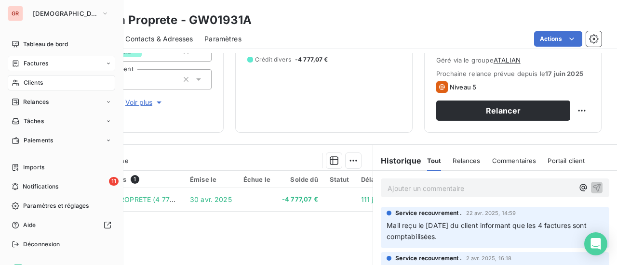
click at [35, 62] on span "Factures" at bounding box center [36, 63] width 25 height 9
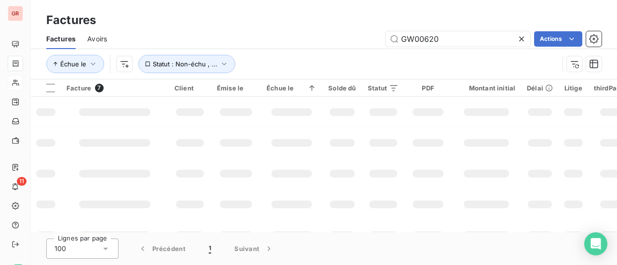
drag, startPoint x: 456, startPoint y: 42, endPoint x: 315, endPoint y: 49, distance: 140.8
click at [319, 49] on div "Factures Avoirs GW00620 Actions" at bounding box center [324, 39] width 586 height 20
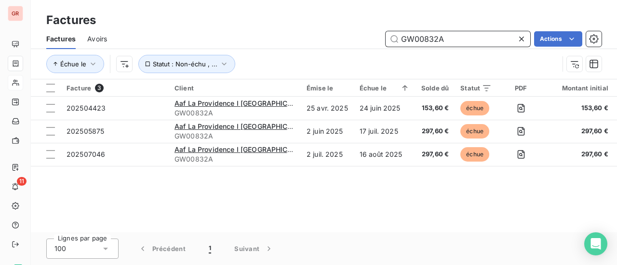
drag, startPoint x: 454, startPoint y: 40, endPoint x: 313, endPoint y: 51, distance: 141.6
click at [313, 51] on div "Factures Avoirs GW00832A Actions Échue le Statut : Non-échu , ..." at bounding box center [324, 54] width 586 height 50
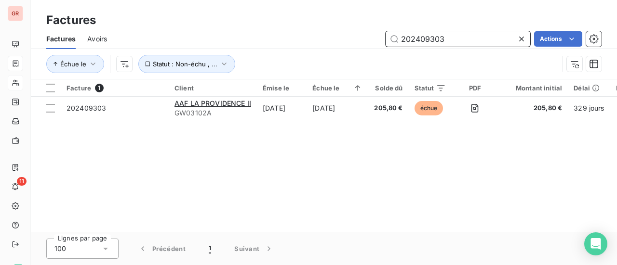
type input "202409303"
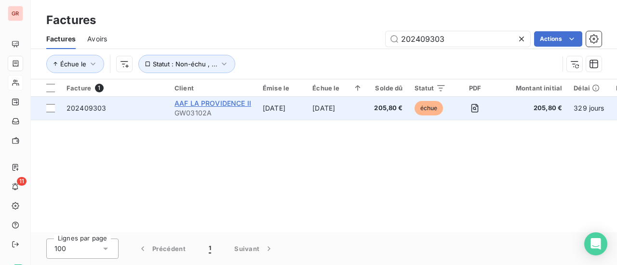
click at [242, 105] on span "AAF LA PROVIDENCE II" at bounding box center [212, 103] width 77 height 8
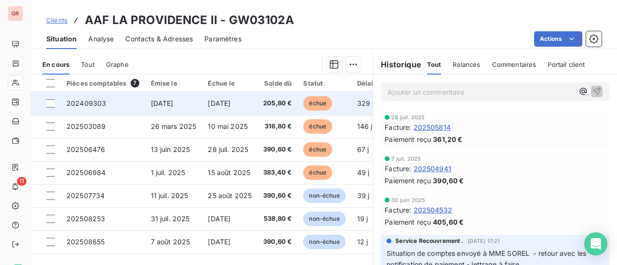
scroll to position [264, 0]
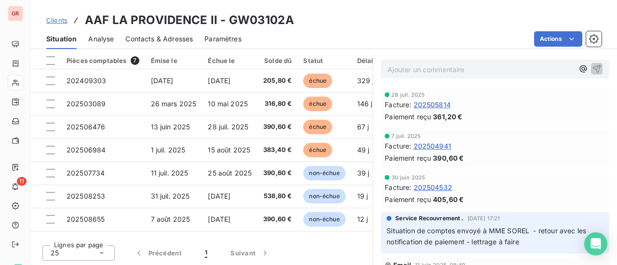
click at [438, 31] on div "Actions" at bounding box center [427, 38] width 348 height 15
click at [372, 42] on div "Actions" at bounding box center [427, 38] width 348 height 15
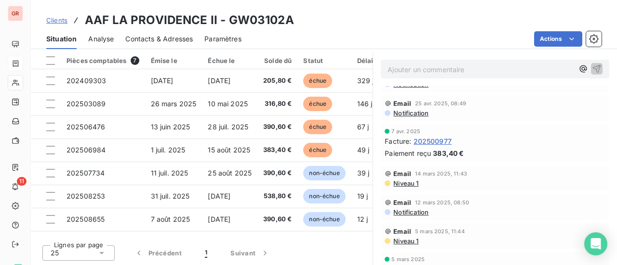
scroll to position [467, 0]
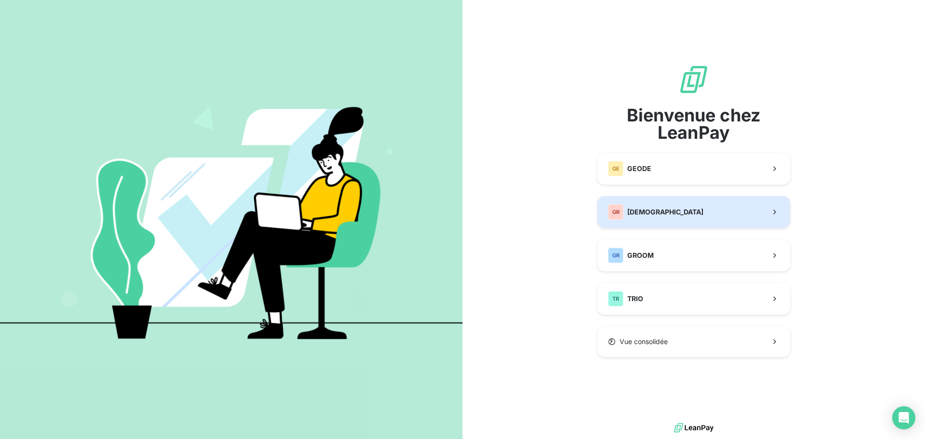
click at [655, 218] on div "GR GREENWISHES" at bounding box center [655, 211] width 95 height 15
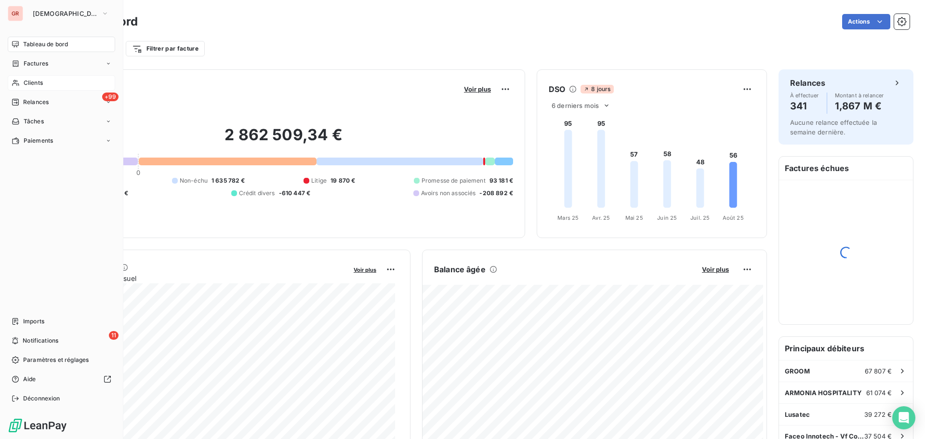
click at [41, 83] on span "Clients" at bounding box center [33, 83] width 19 height 9
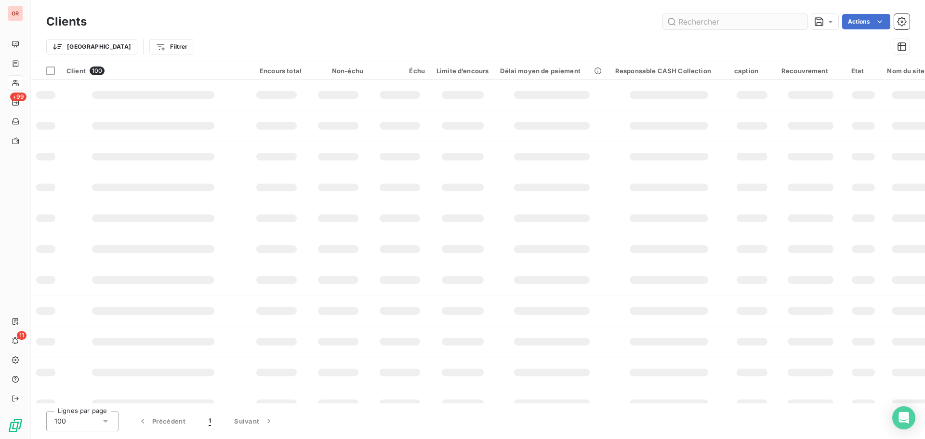
click at [711, 21] on input "text" at bounding box center [735, 21] width 145 height 15
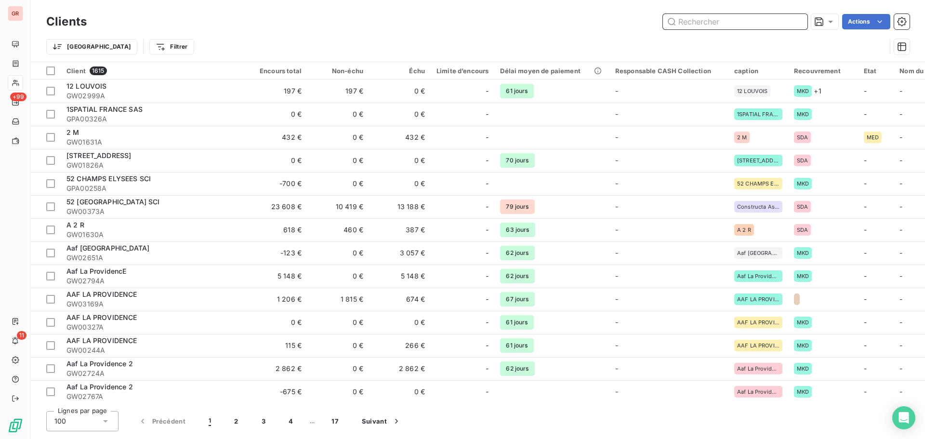
click at [734, 19] on input "text" at bounding box center [735, 21] width 145 height 15
paste input "Madame, Monsieur, Dans le cadre de la campagne de régularisation de nos créance…"
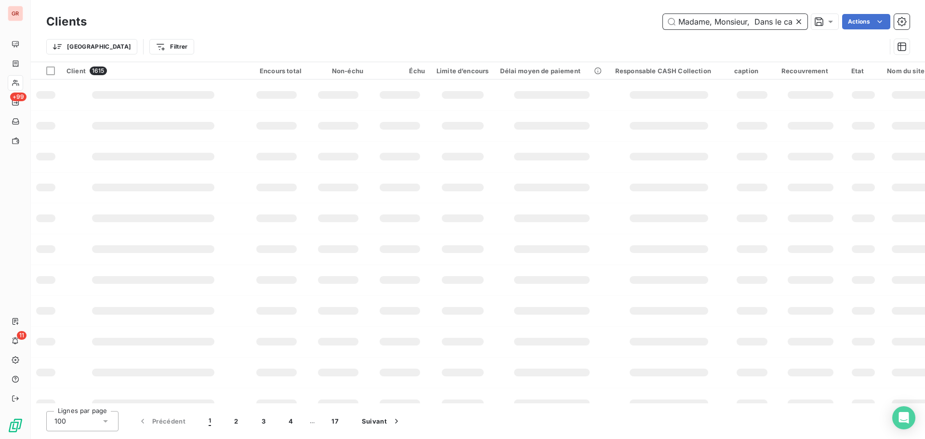
scroll to position [0, 3172]
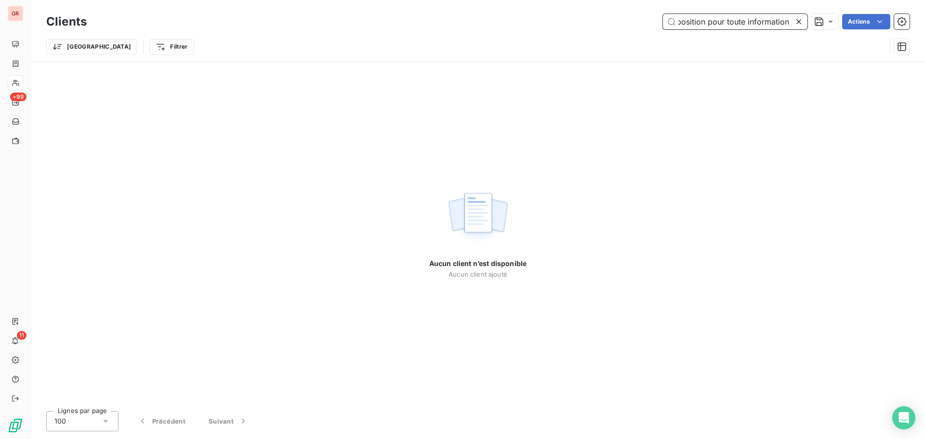
type input "Madame, Monsieur, Dans le cadre de la campagne de régularisation de nos créance…"
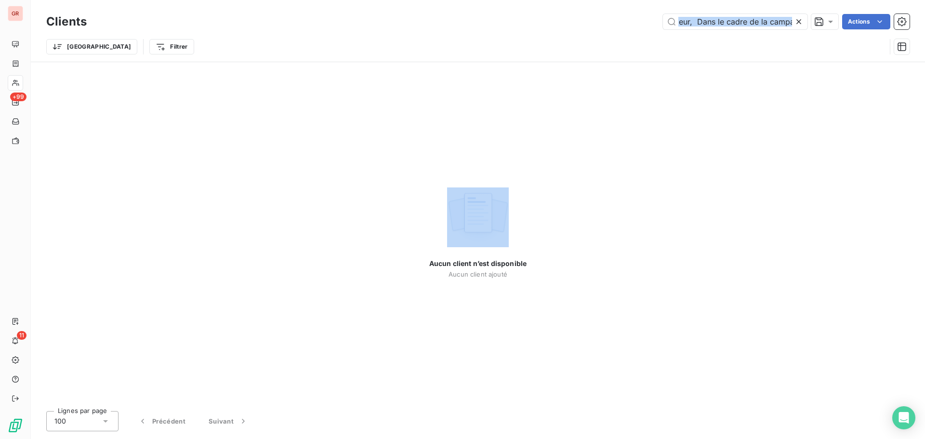
drag, startPoint x: 789, startPoint y: 18, endPoint x: 585, endPoint y: 15, distance: 204.3
click at [585, 15] on div "Madame, Monsieur, Dans le cadre de la campagne de régularisation de nos créance…" at bounding box center [503, 21] width 811 height 15
click at [801, 20] on icon at bounding box center [799, 22] width 10 height 10
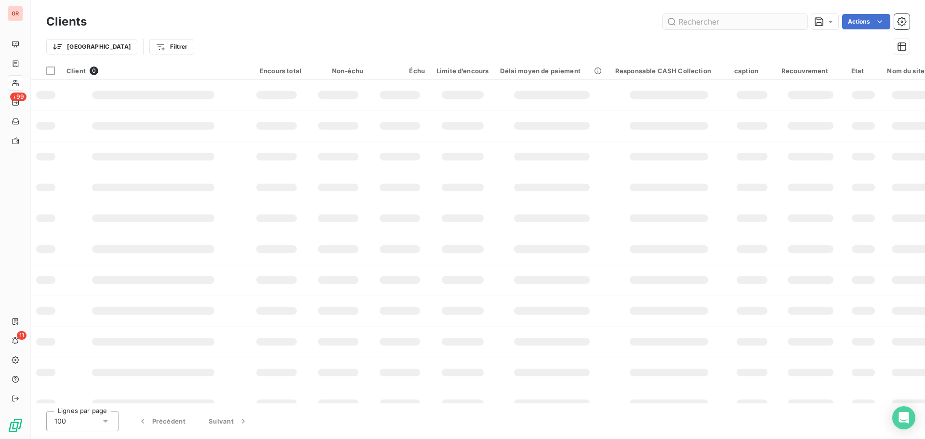
scroll to position [0, 0]
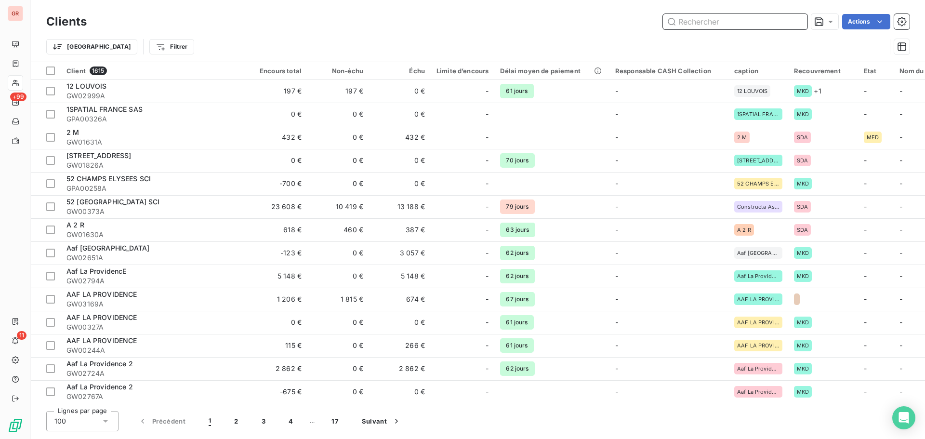
click at [721, 20] on input "text" at bounding box center [735, 21] width 145 height 15
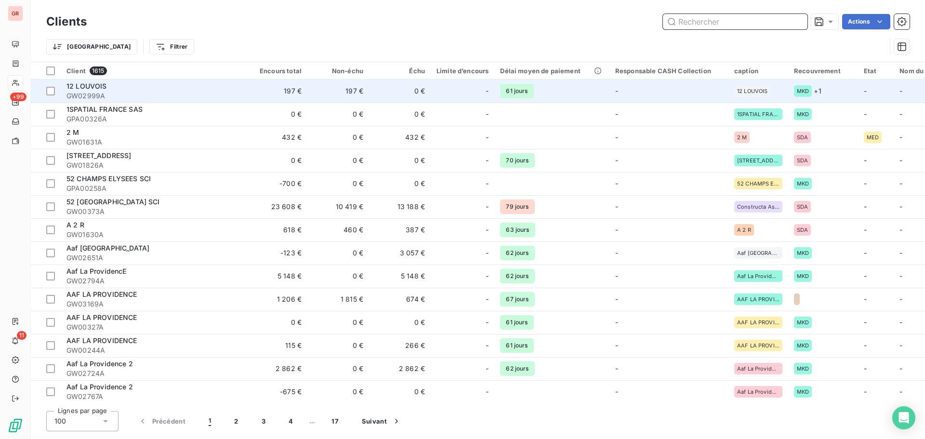
paste input "GW00373A"
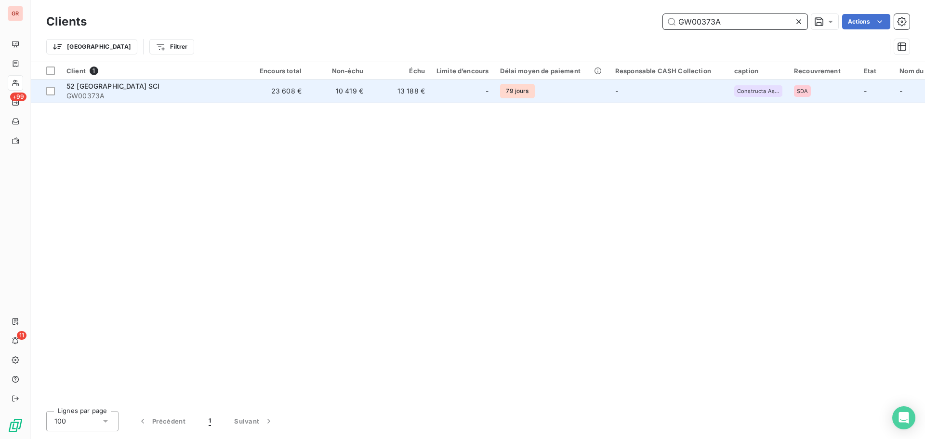
type input "GW00373A"
click at [126, 90] on div "52 champs Elysées SCI" at bounding box center [152, 86] width 173 height 10
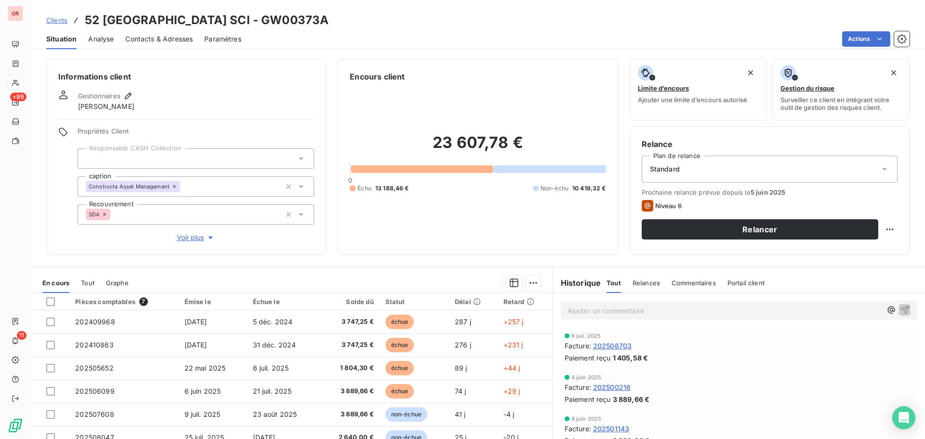
click at [643, 281] on span "Relances" at bounding box center [646, 283] width 27 height 8
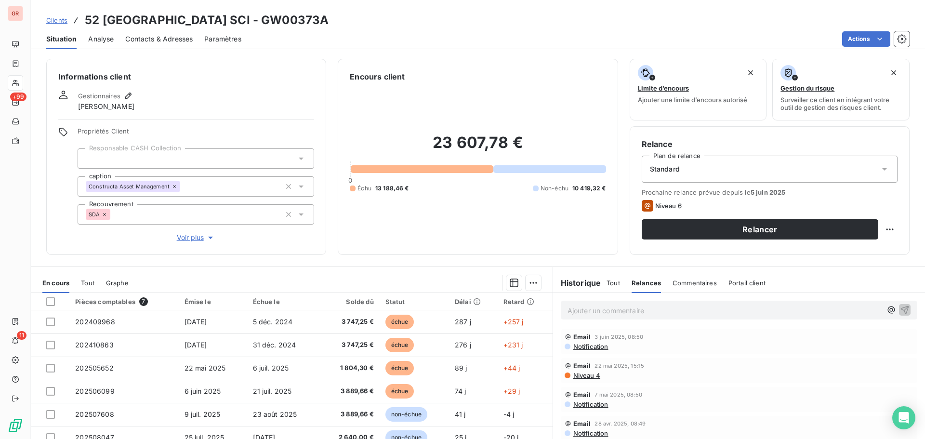
click at [599, 347] on span "Notification" at bounding box center [590, 347] width 36 height 8
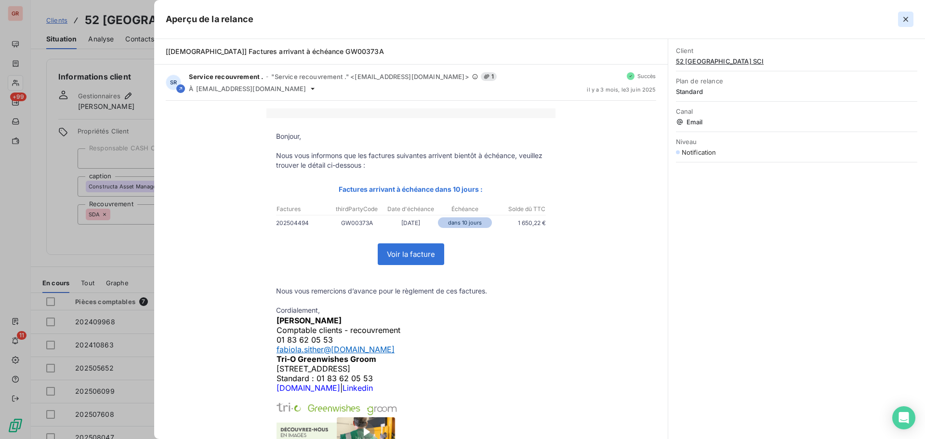
click at [906, 18] on icon "button" at bounding box center [906, 19] width 10 height 10
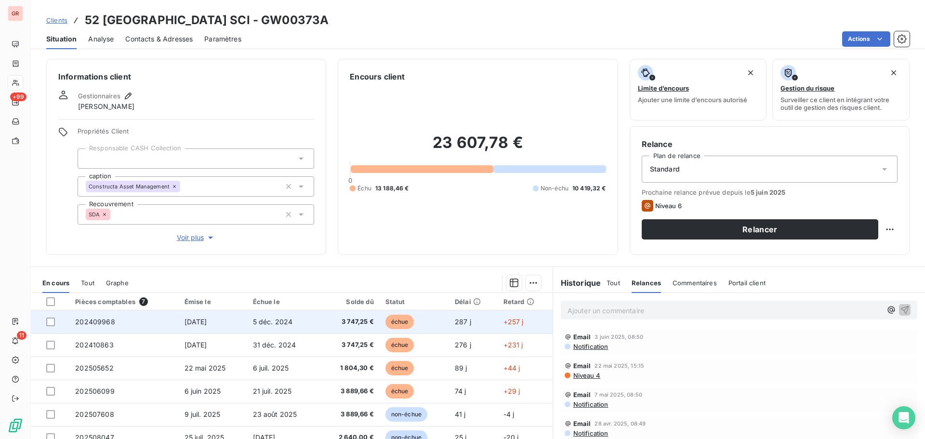
click at [402, 321] on span "échue" at bounding box center [399, 322] width 29 height 14
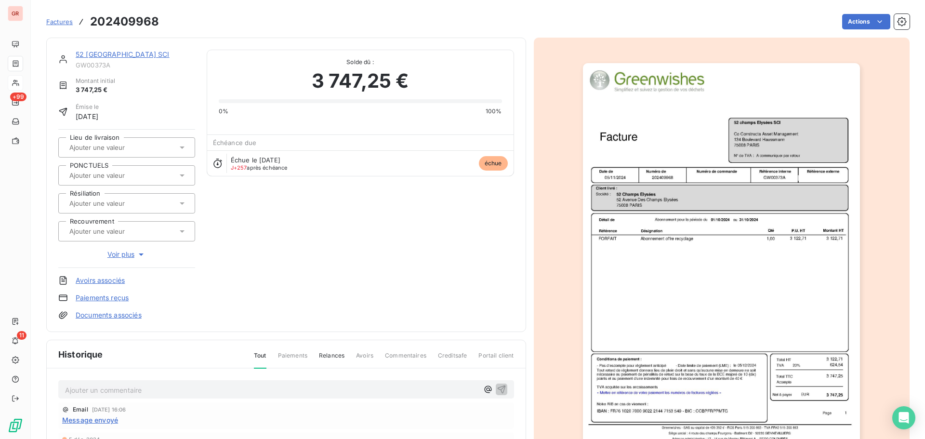
click at [753, 374] on img "button" at bounding box center [721, 259] width 277 height 392
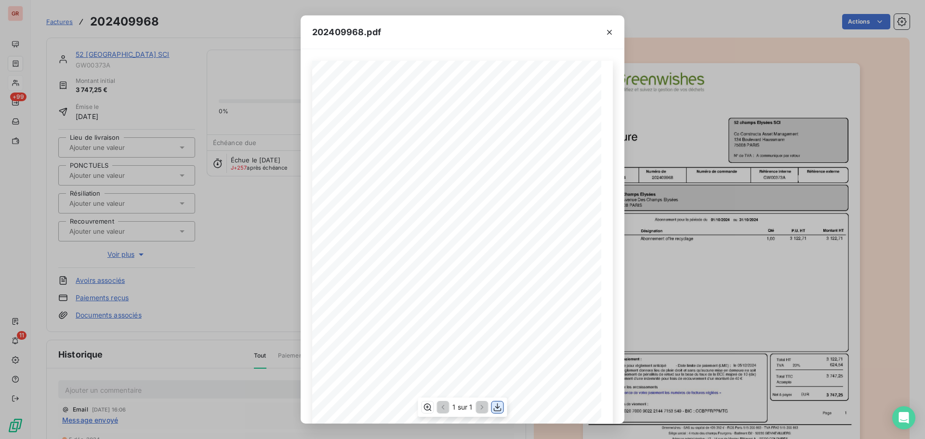
click at [497, 408] on icon "button" at bounding box center [498, 407] width 8 height 8
click at [612, 32] on icon "button" at bounding box center [610, 32] width 10 height 10
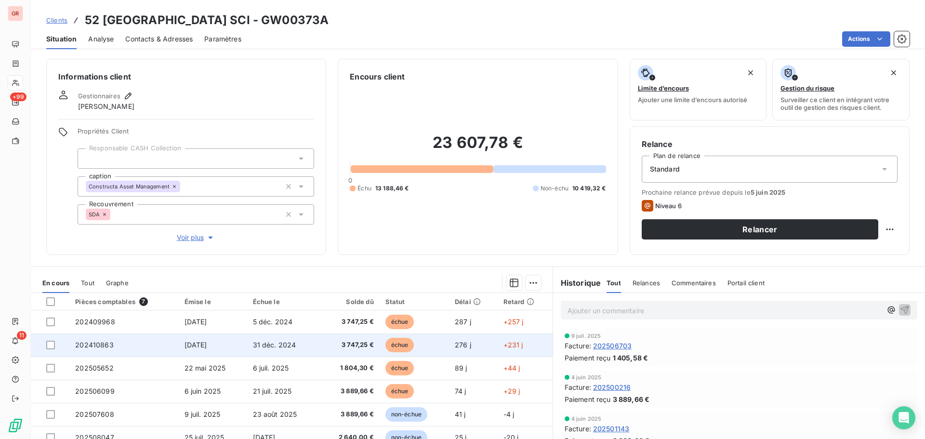
click at [106, 347] on span "202410863" at bounding box center [94, 345] width 38 height 8
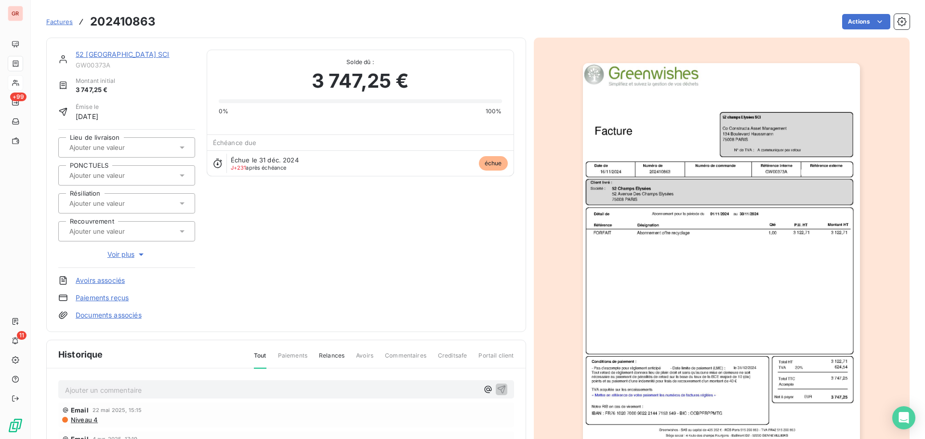
click at [735, 255] on img "button" at bounding box center [721, 259] width 277 height 392
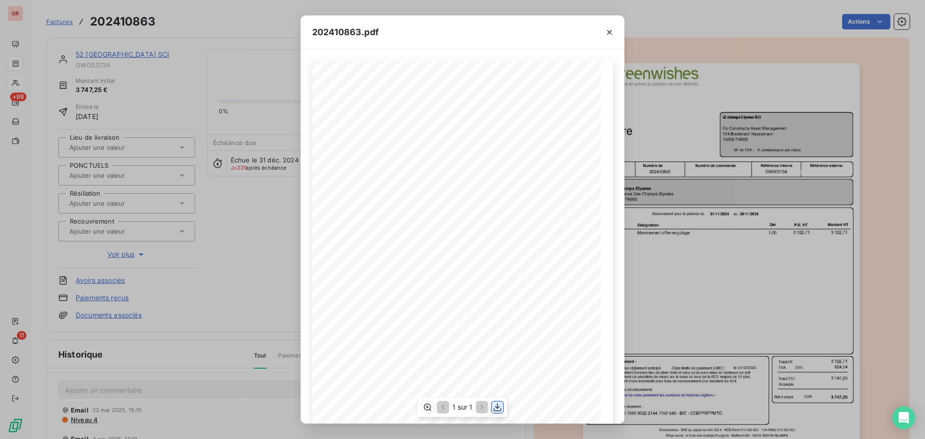
click at [495, 408] on icon "button" at bounding box center [498, 407] width 10 height 10
click at [612, 34] on icon "button" at bounding box center [610, 32] width 10 height 10
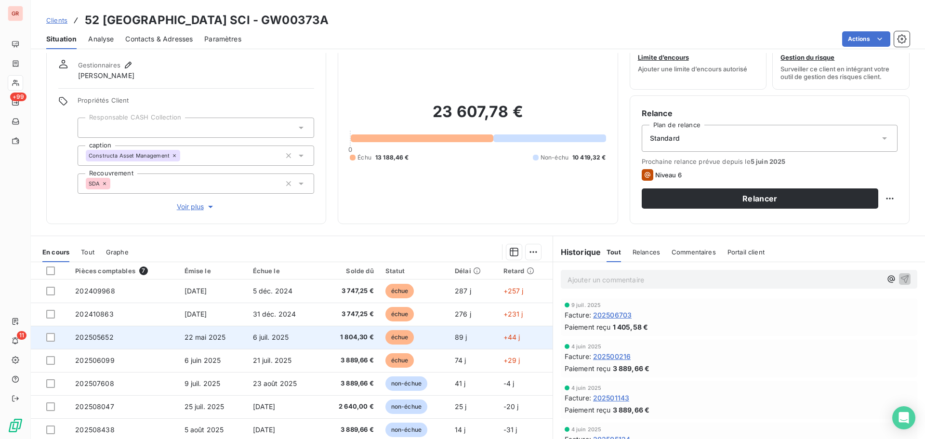
scroll to position [68, 0]
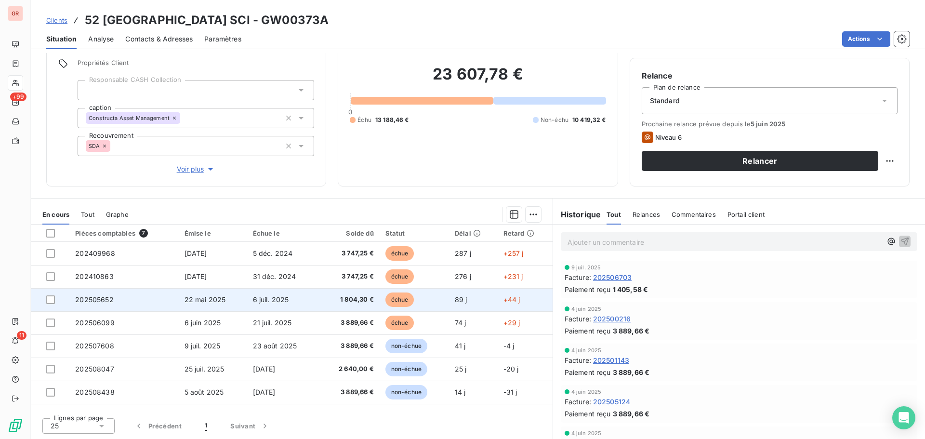
click at [193, 302] on span "22 mai 2025" at bounding box center [205, 299] width 41 height 8
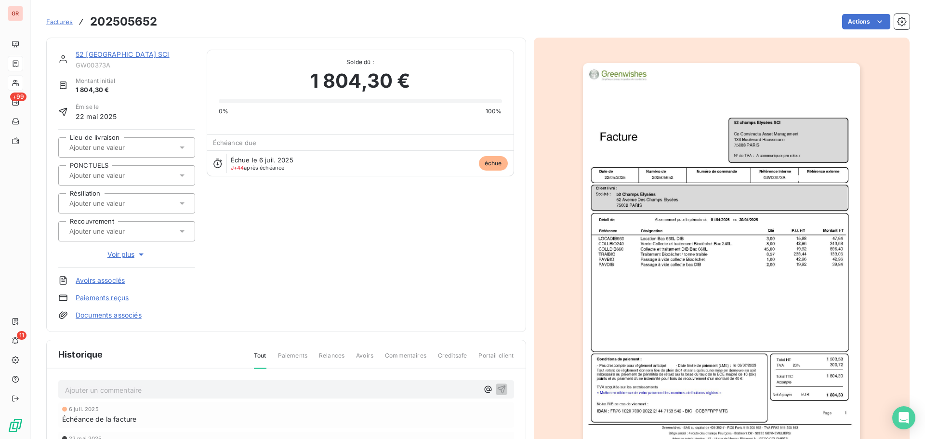
click at [686, 296] on img "button" at bounding box center [721, 259] width 277 height 392
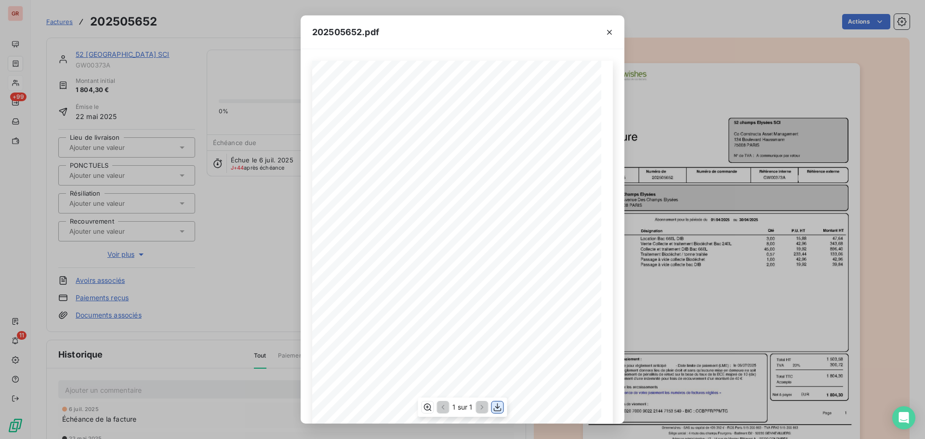
click at [497, 406] on icon "button" at bounding box center [498, 407] width 8 height 8
drag, startPoint x: 225, startPoint y: 163, endPoint x: 216, endPoint y: 162, distance: 9.2
click at [224, 163] on div "202505652.pdf Référence interne Numéro de Date de Numéro de commande Référence …" at bounding box center [462, 219] width 925 height 439
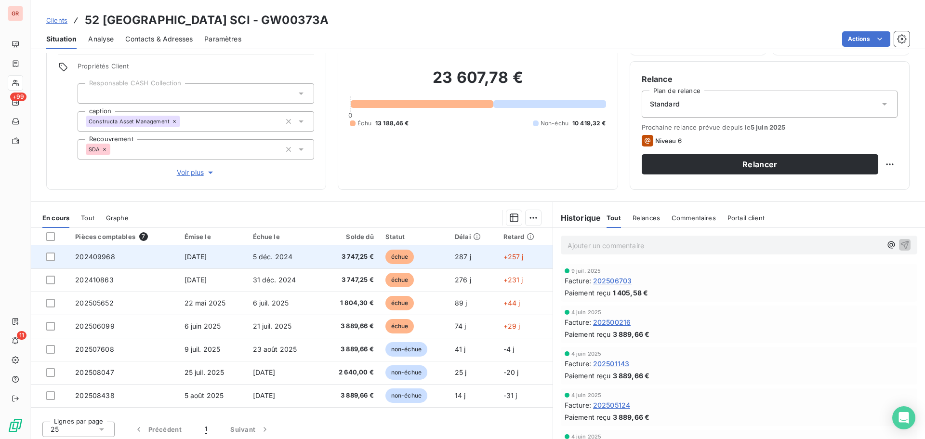
scroll to position [68, 0]
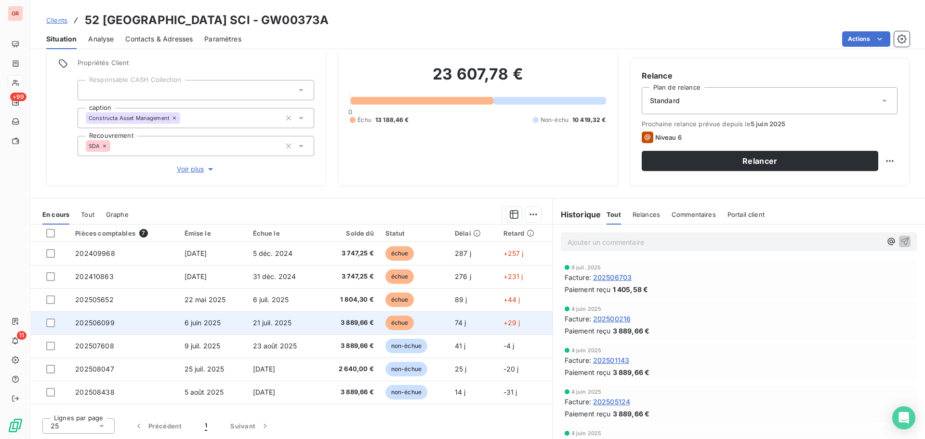
click at [112, 321] on span "202506099" at bounding box center [94, 322] width 39 height 8
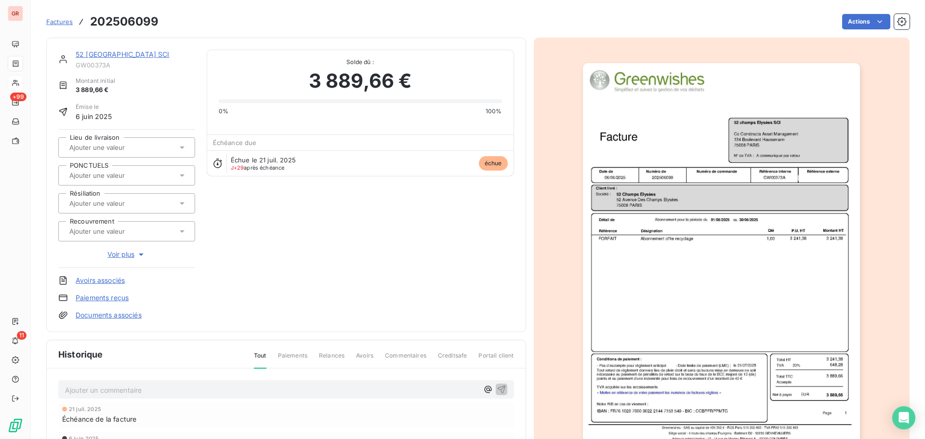
click at [723, 290] on img "button" at bounding box center [721, 259] width 277 height 392
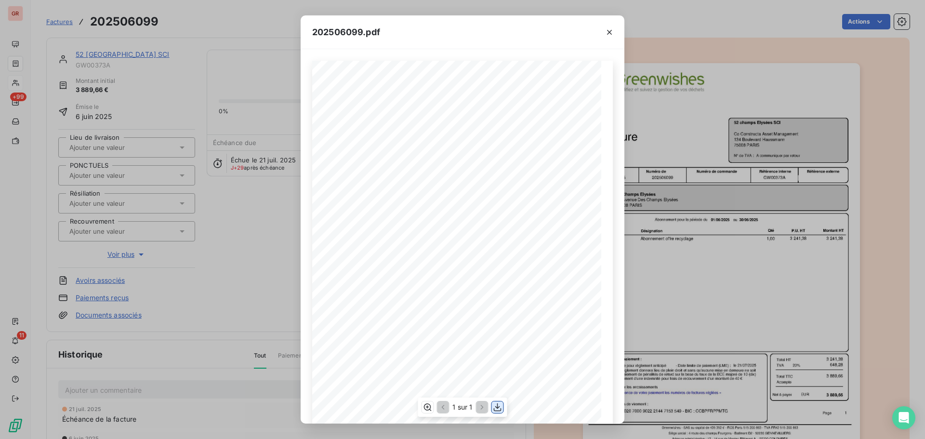
click at [498, 407] on icon "button" at bounding box center [498, 407] width 10 height 10
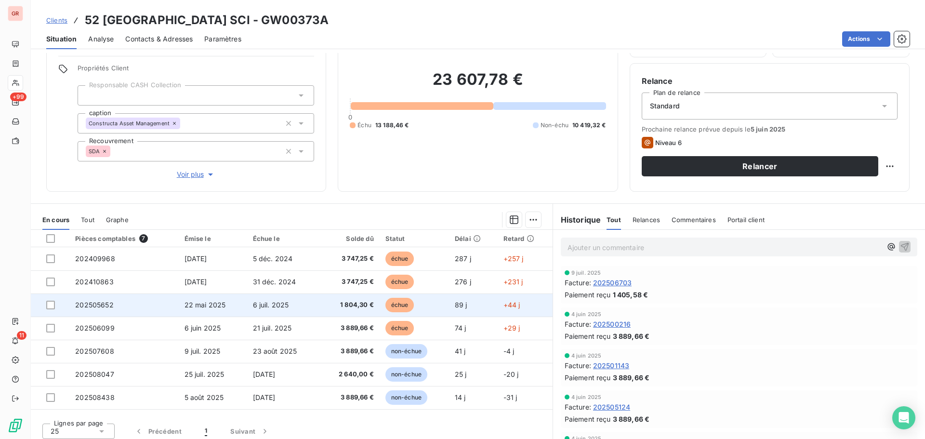
scroll to position [68, 0]
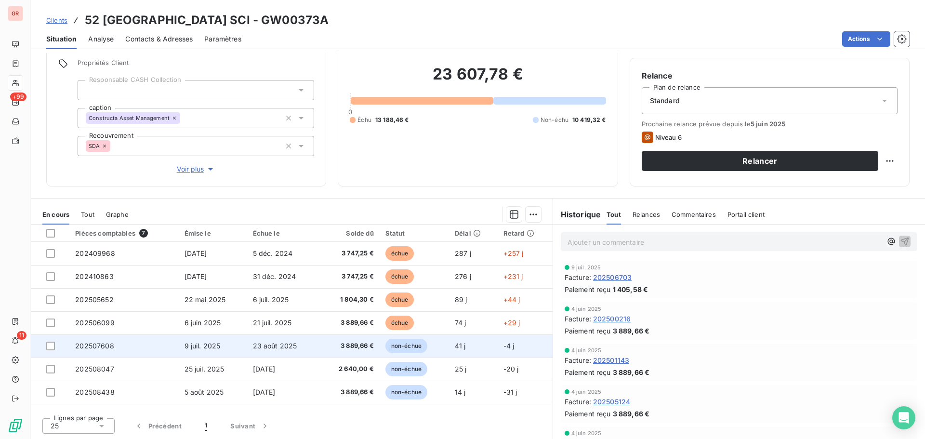
click at [101, 347] on span "202507608" at bounding box center [94, 346] width 39 height 8
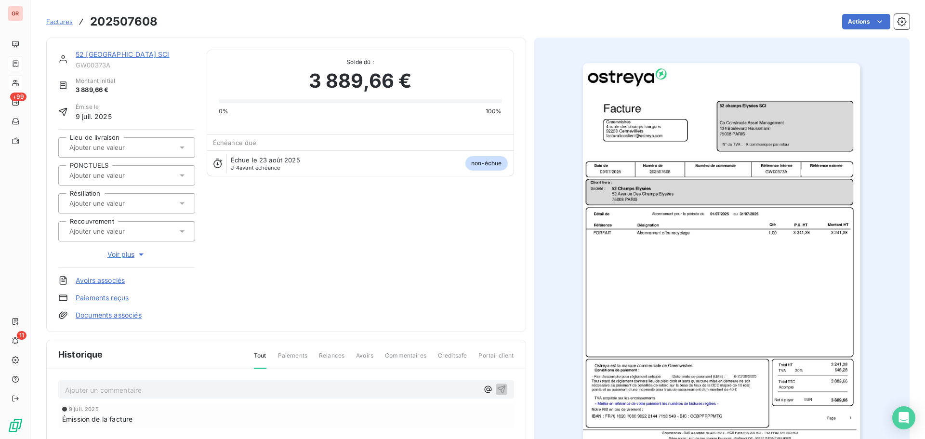
click at [749, 198] on img "button" at bounding box center [721, 259] width 277 height 392
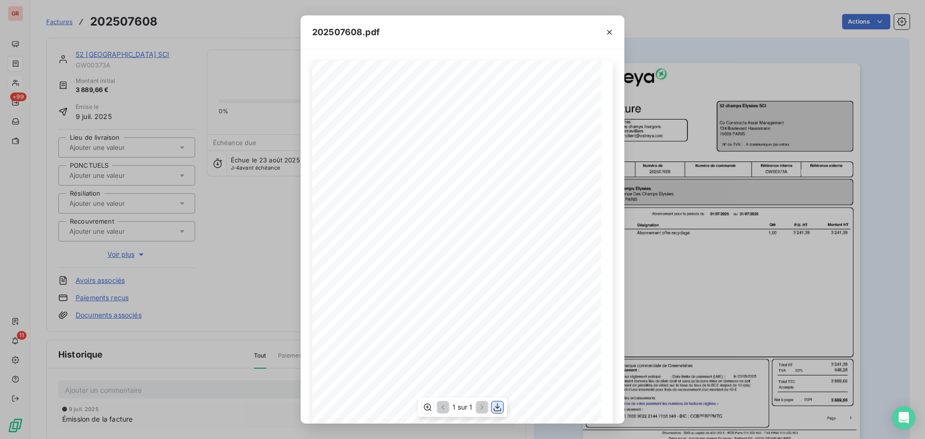
click at [500, 405] on icon "button" at bounding box center [498, 407] width 10 height 10
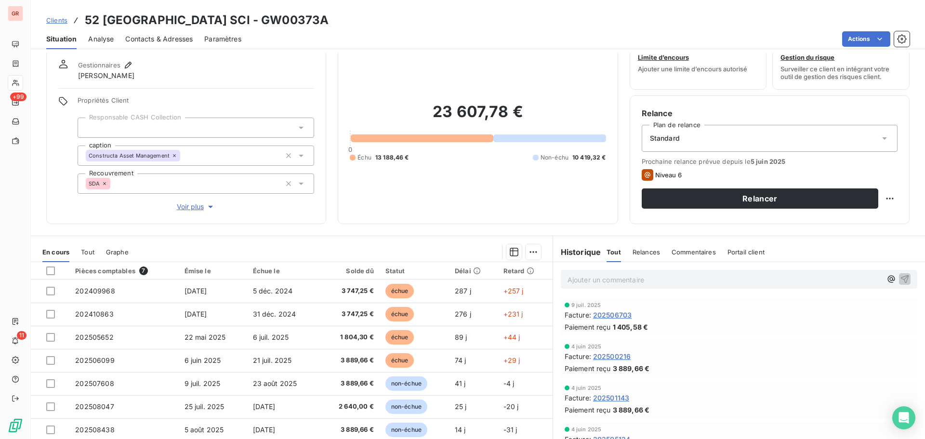
scroll to position [68, 0]
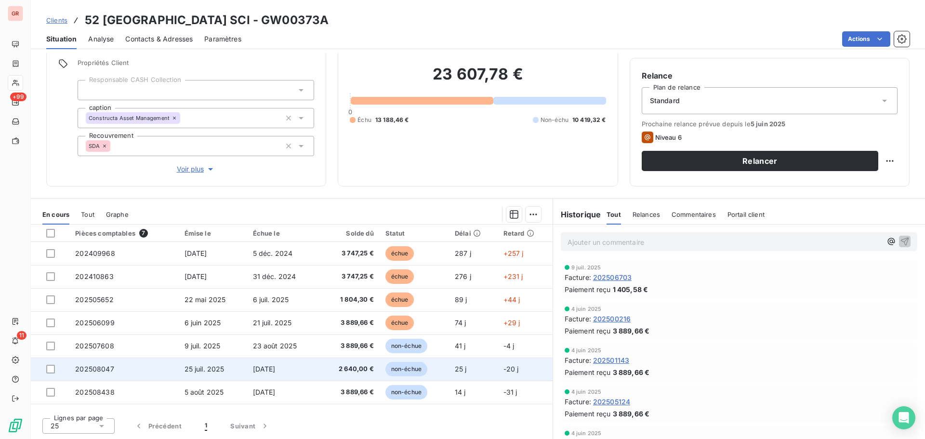
click at [106, 370] on span "202508047" at bounding box center [94, 369] width 39 height 8
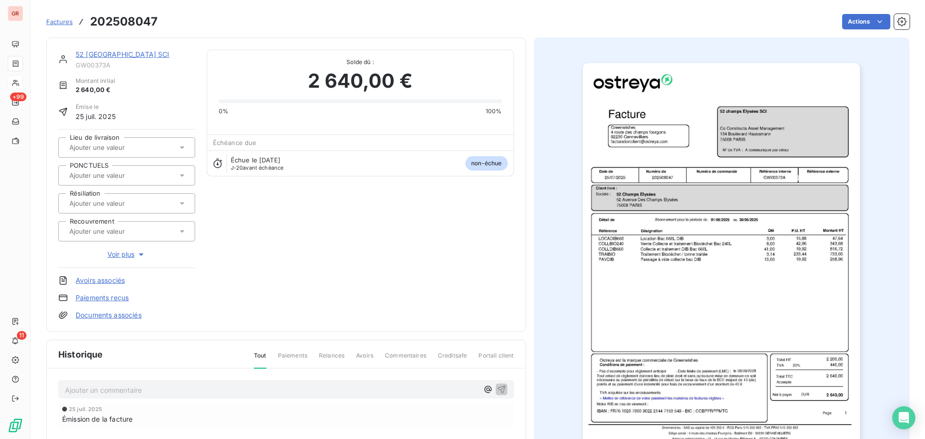
click at [740, 291] on img "button" at bounding box center [721, 259] width 277 height 392
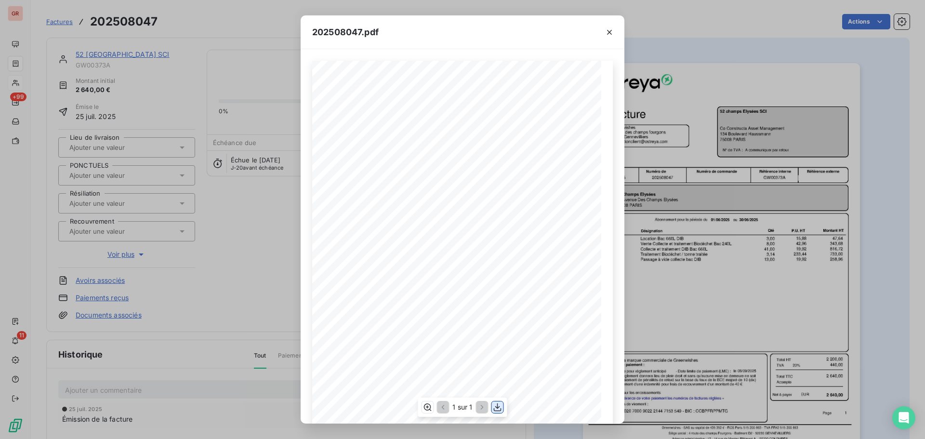
click at [496, 408] on icon "button" at bounding box center [498, 407] width 10 height 10
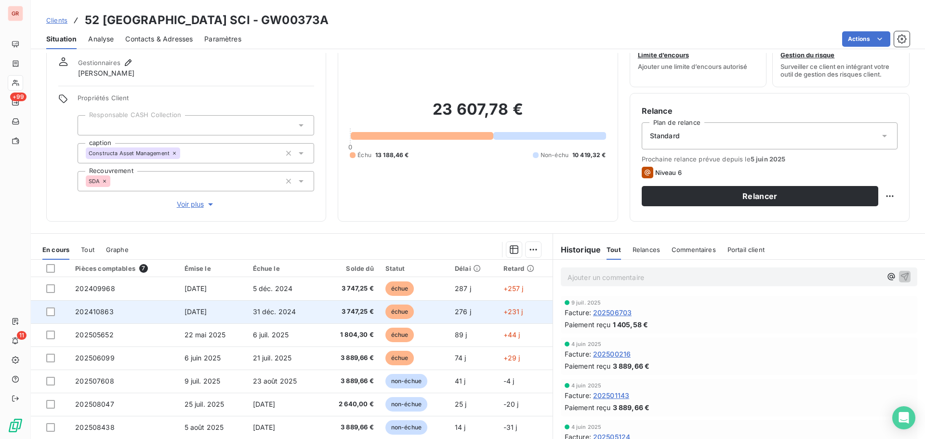
scroll to position [68, 0]
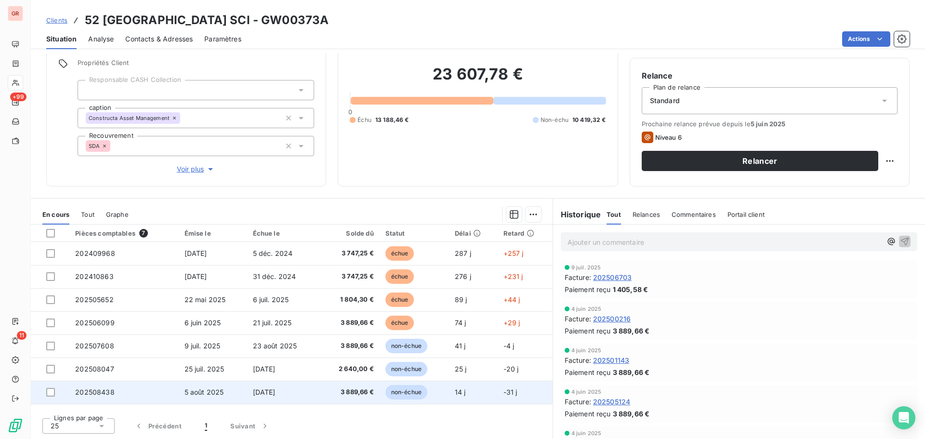
click at [210, 392] on span "5 août 2025" at bounding box center [205, 392] width 40 height 8
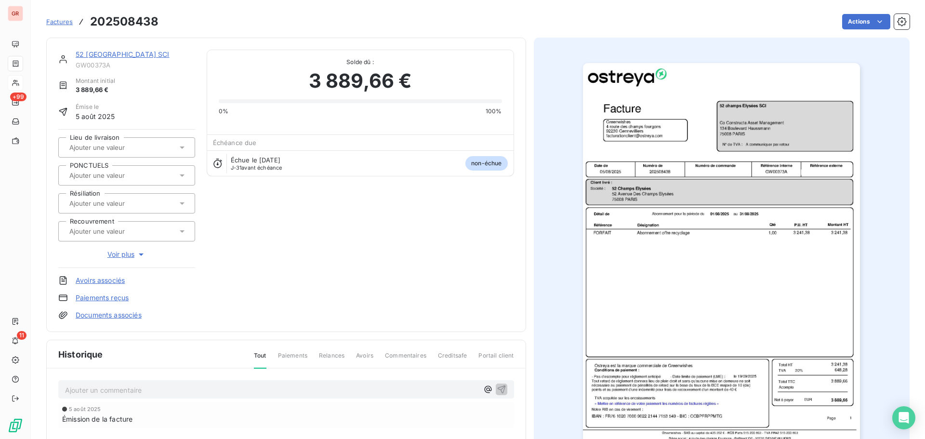
click at [669, 196] on img "button" at bounding box center [721, 259] width 277 height 392
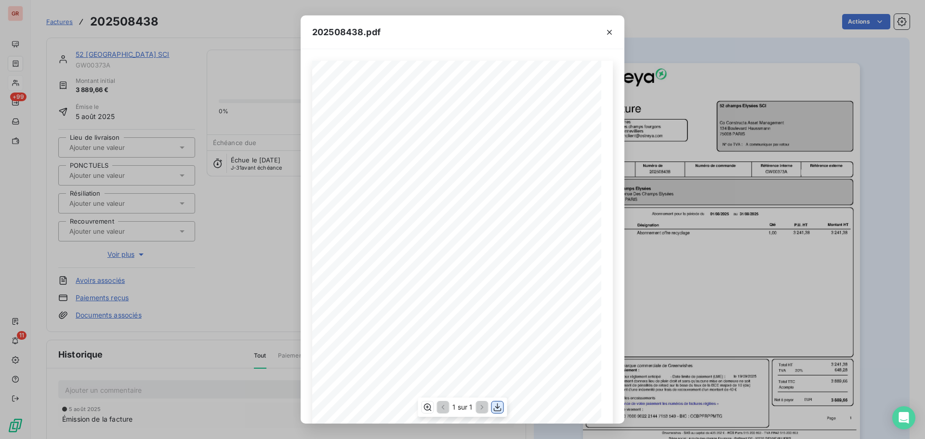
click at [496, 406] on icon "button" at bounding box center [498, 407] width 10 height 10
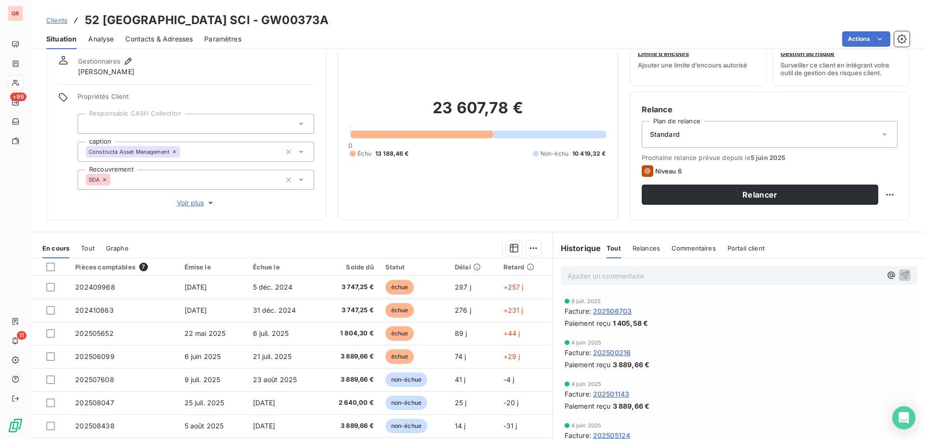
scroll to position [68, 0]
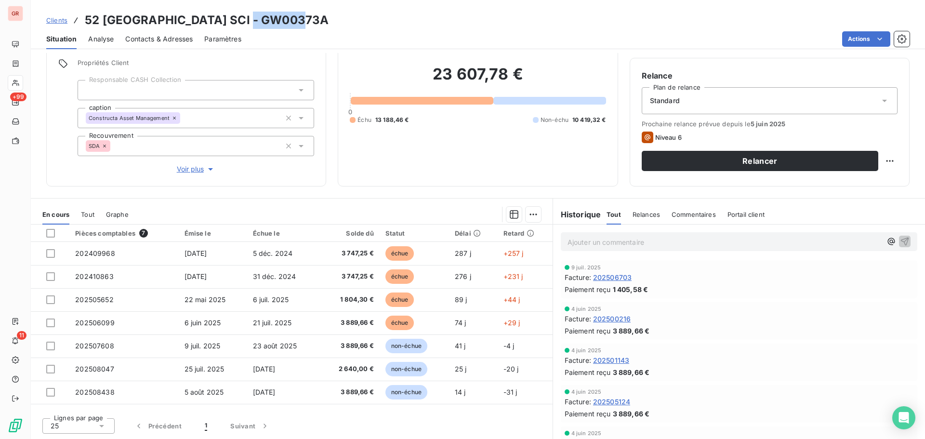
drag, startPoint x: 294, startPoint y: 23, endPoint x: 230, endPoint y: 18, distance: 63.8
click at [230, 18] on h3 "52 champs Elysées SCI - GW00373A" at bounding box center [207, 20] width 244 height 17
copy h3 "GW00373A"
click at [300, 20] on div "Clients 52 champs Elysées SCI - GW00373A" at bounding box center [478, 20] width 894 height 17
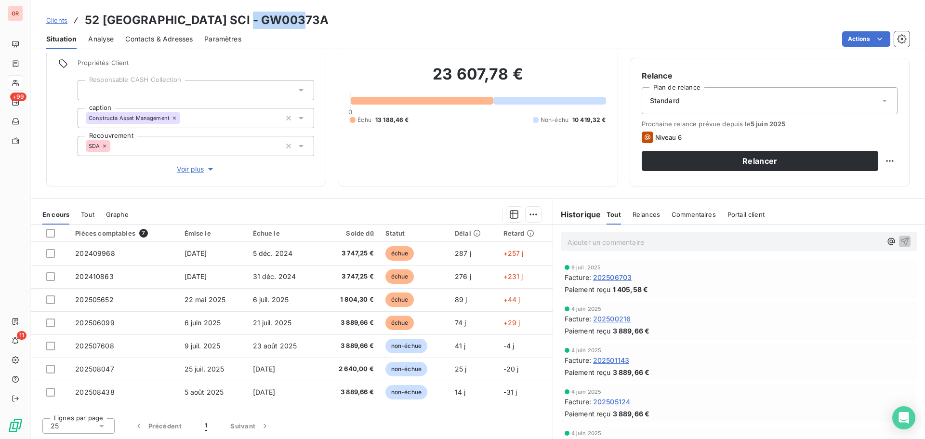
drag, startPoint x: 299, startPoint y: 21, endPoint x: 230, endPoint y: 21, distance: 68.9
click at [230, 21] on div "Clients 52 champs Elysées SCI - GW00373A" at bounding box center [478, 20] width 894 height 17
copy h3 "GW00373A"
click at [150, 37] on span "Contacts & Adresses" at bounding box center [158, 39] width 67 height 10
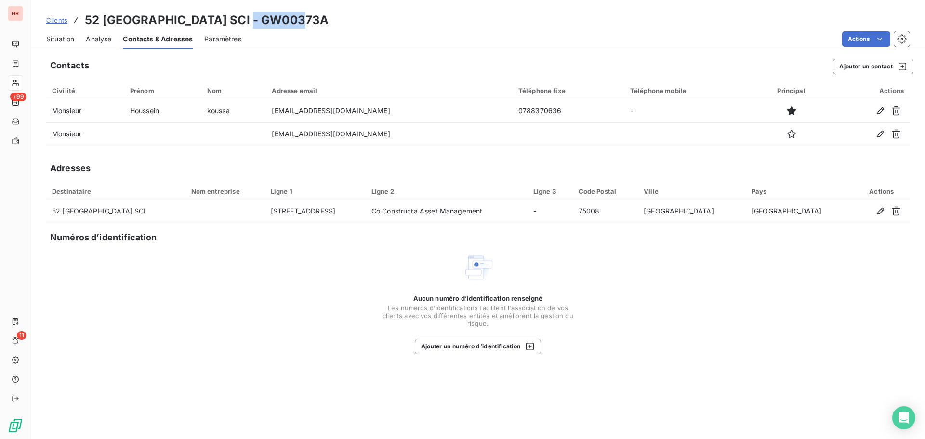
click at [284, 17] on h3 "52 champs Elysées SCI - GW00373A" at bounding box center [207, 20] width 244 height 17
drag, startPoint x: 296, startPoint y: 24, endPoint x: 230, endPoint y: 16, distance: 66.5
click at [230, 16] on div "Clients 52 champs Elysées SCI - GW00373A" at bounding box center [478, 20] width 894 height 17
copy h3 "GW00373A"
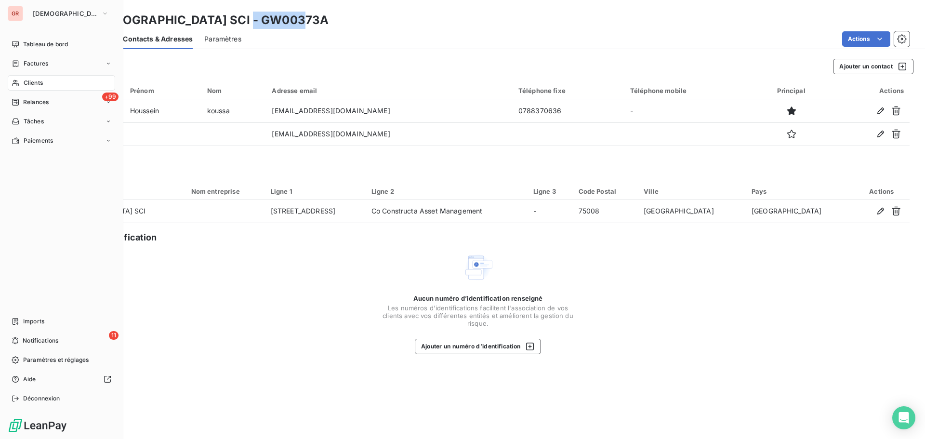
drag, startPoint x: 42, startPoint y: 80, endPoint x: 67, endPoint y: 79, distance: 25.6
click at [42, 80] on span "Clients" at bounding box center [33, 83] width 19 height 9
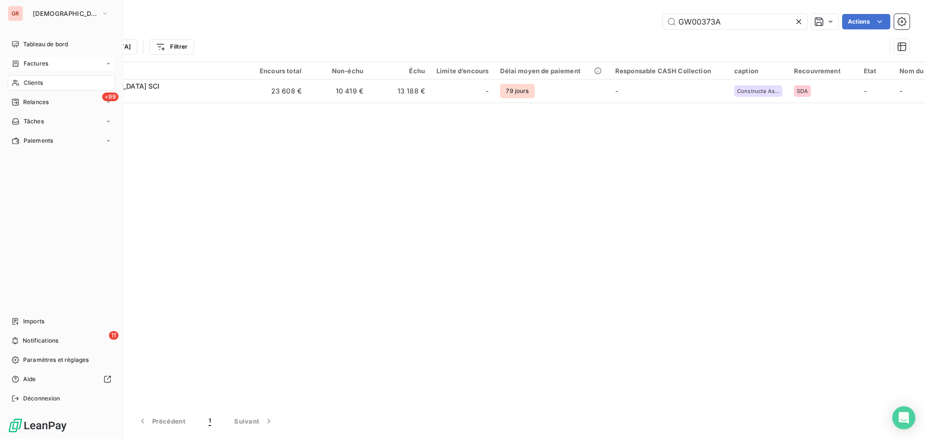
click at [37, 63] on span "Factures" at bounding box center [36, 63] width 25 height 9
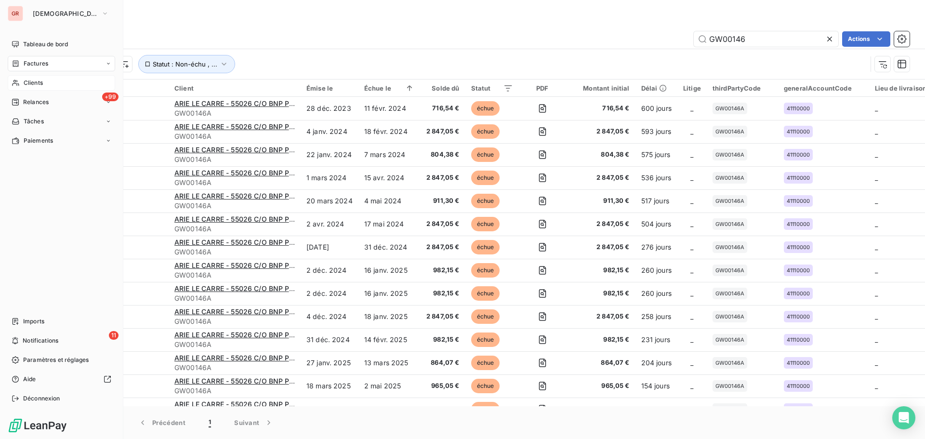
click at [33, 79] on span "Clients" at bounding box center [33, 83] width 19 height 9
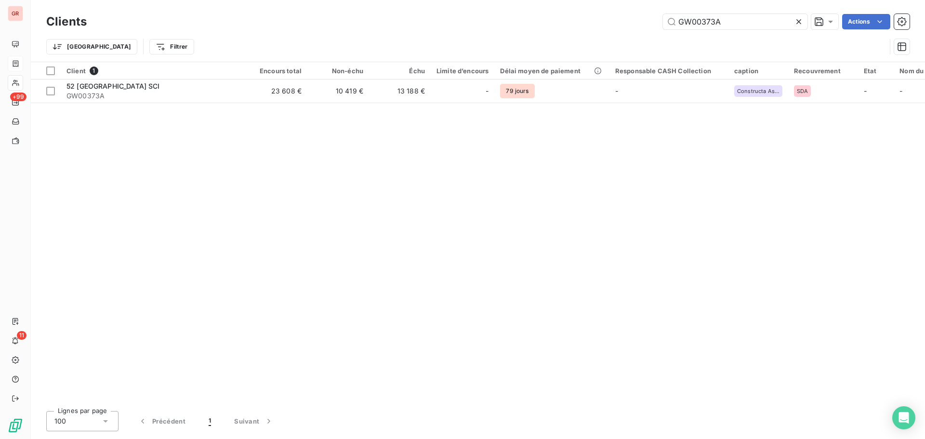
drag, startPoint x: 736, startPoint y: 25, endPoint x: 556, endPoint y: 42, distance: 180.5
click at [572, 38] on div "Clients GW00373A Actions Trier Filtrer" at bounding box center [477, 37] width 863 height 50
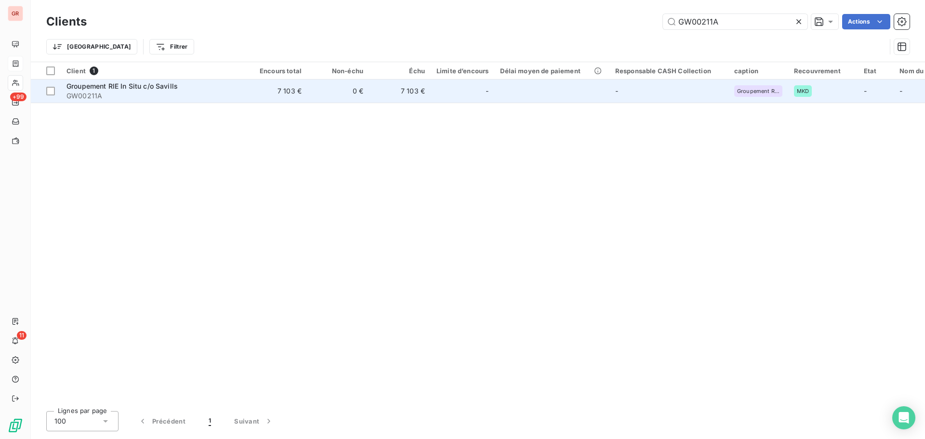
type input "GW00211A"
click at [130, 90] on div "Groupement RIE In Situ c/o Savills" at bounding box center [152, 86] width 173 height 10
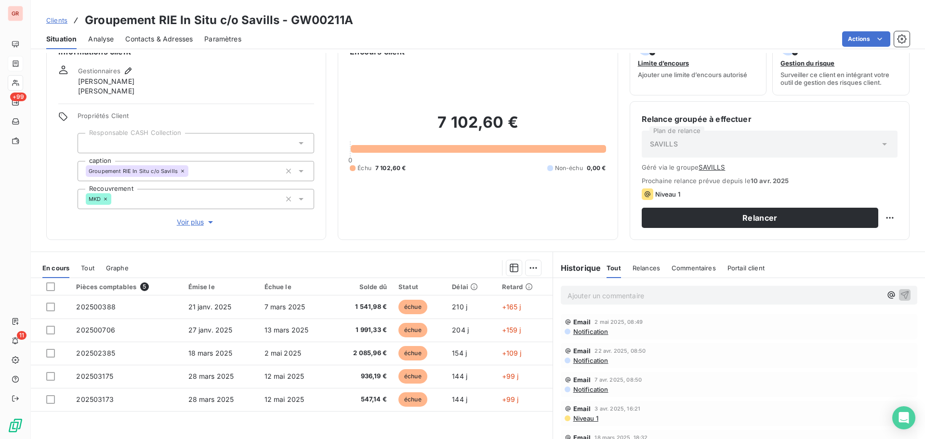
scroll to position [79, 0]
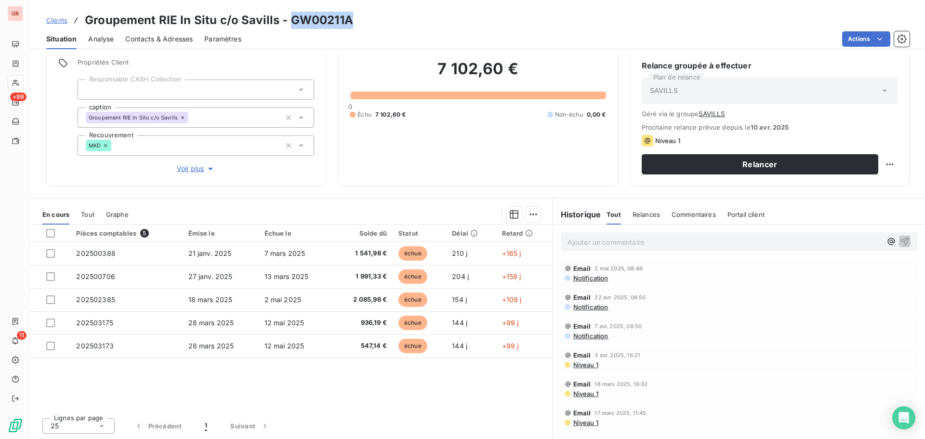
drag, startPoint x: 353, startPoint y: 22, endPoint x: 291, endPoint y: 15, distance: 62.5
click at [291, 15] on div "Clients Groupement RIE In Situ c/o Savills - GW00211A" at bounding box center [478, 20] width 894 height 17
copy h3 "GW00211A"
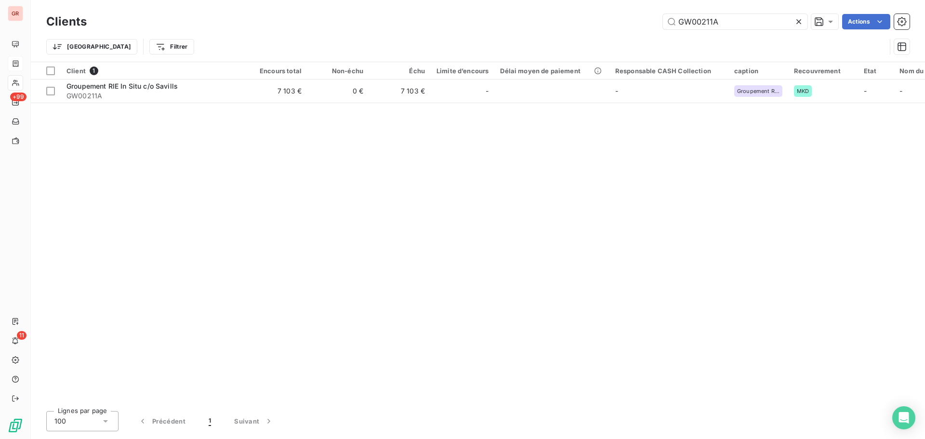
drag, startPoint x: 720, startPoint y: 23, endPoint x: 483, endPoint y: 25, distance: 237.0
click at [509, 24] on div "GW00211A Actions" at bounding box center [503, 21] width 811 height 15
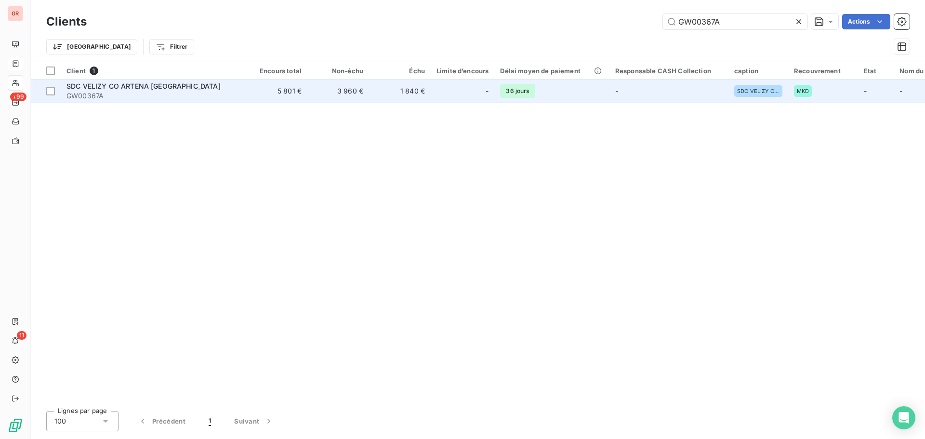
type input "GW00367A"
click at [135, 88] on span "SDC VELIZY CO ARTENA [GEOGRAPHIC_DATA]" at bounding box center [143, 86] width 154 height 8
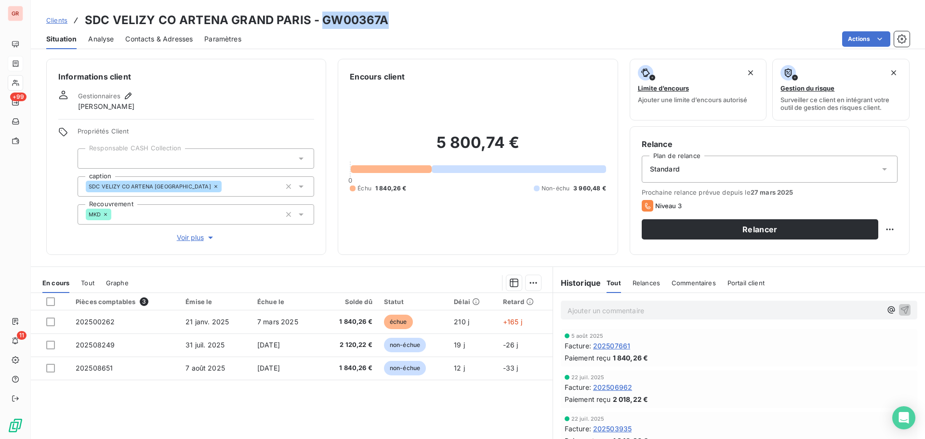
drag, startPoint x: 389, startPoint y: 19, endPoint x: 319, endPoint y: 22, distance: 70.4
click at [319, 22] on div "Clients SDC VELIZY CO ARTENA GRAND PARIS - GW00367A" at bounding box center [478, 20] width 894 height 17
copy h3 "GW00367A"
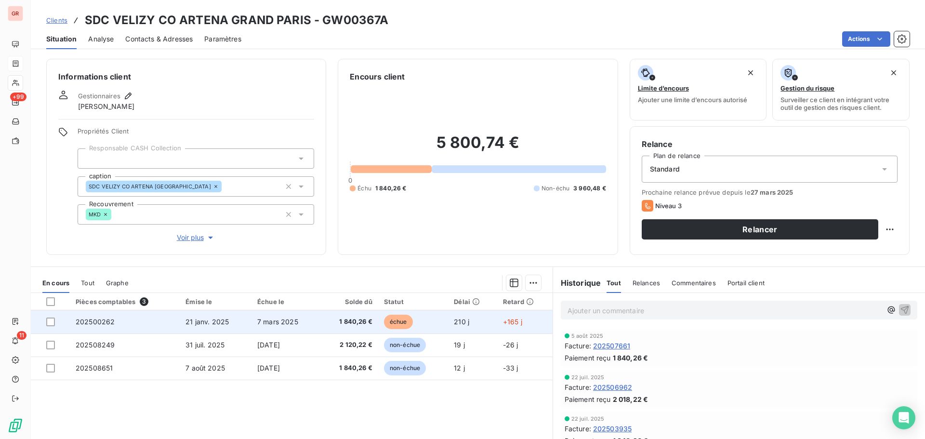
click at [279, 322] on span "7 mars 2025" at bounding box center [277, 321] width 41 height 8
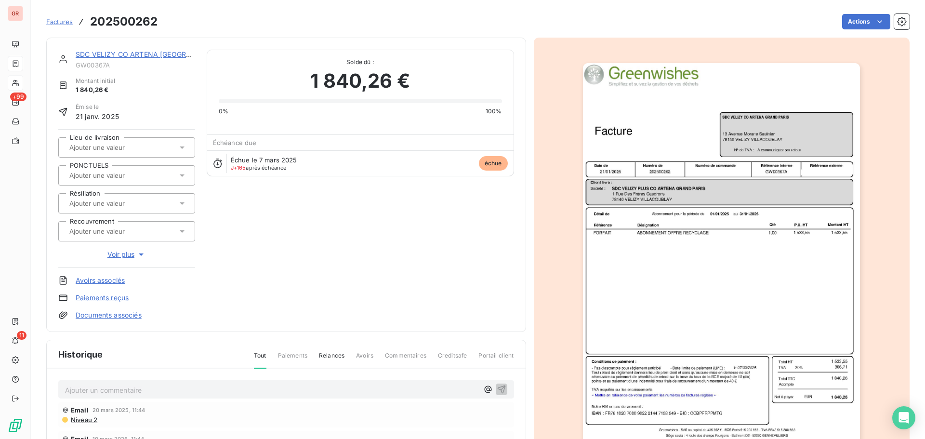
click at [720, 257] on img "button" at bounding box center [721, 259] width 277 height 392
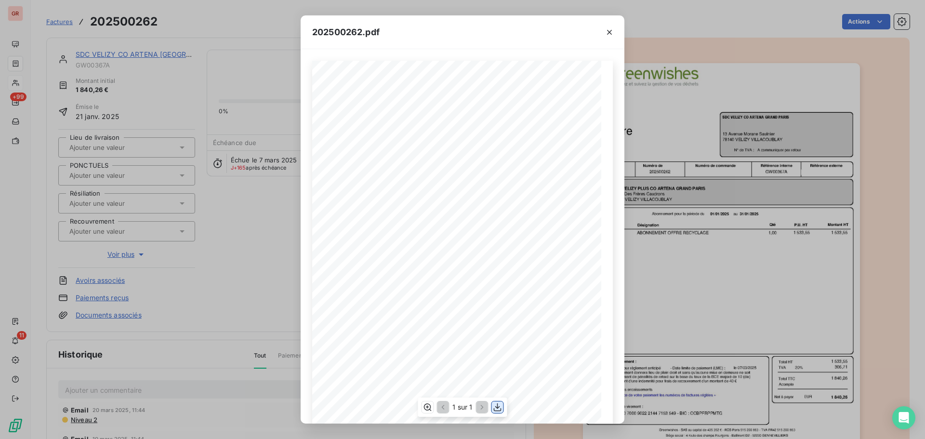
click at [499, 407] on icon "button" at bounding box center [498, 407] width 10 height 10
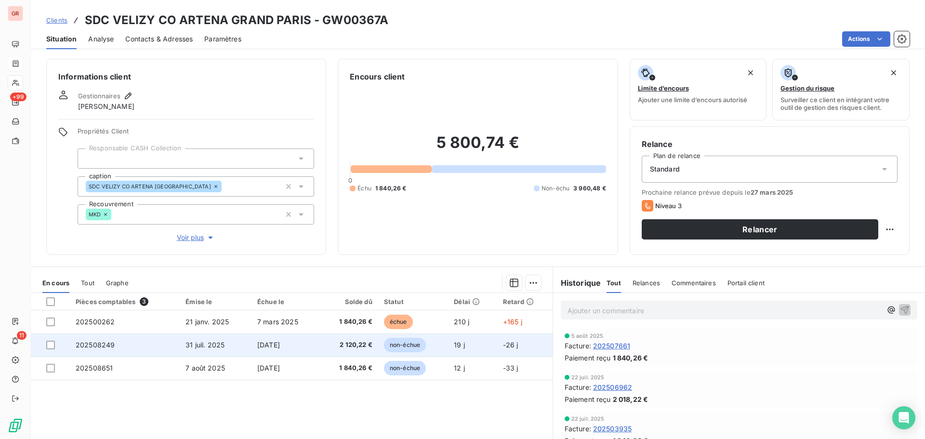
click at [359, 344] on span "2 120,22 €" at bounding box center [349, 345] width 47 height 10
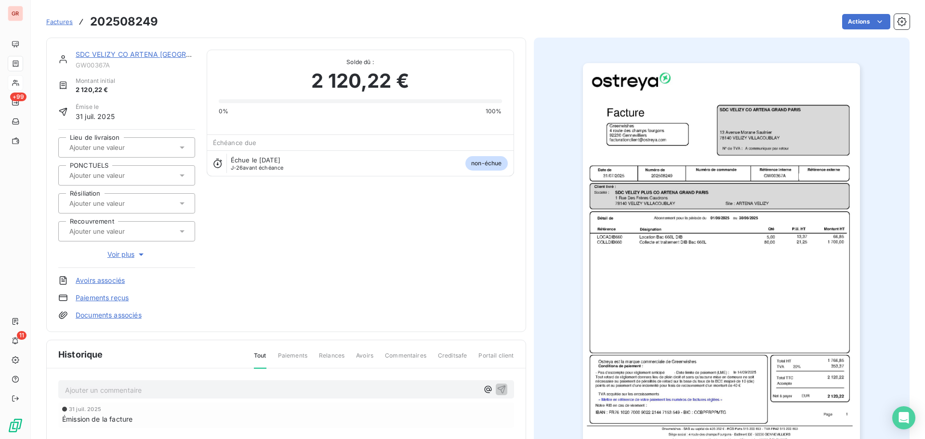
click at [746, 193] on img "button" at bounding box center [721, 259] width 277 height 392
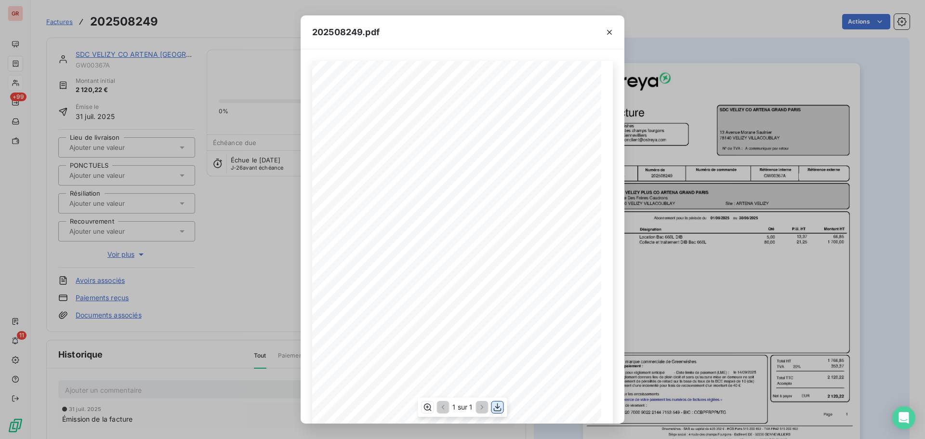
click at [495, 408] on icon "button" at bounding box center [498, 407] width 10 height 10
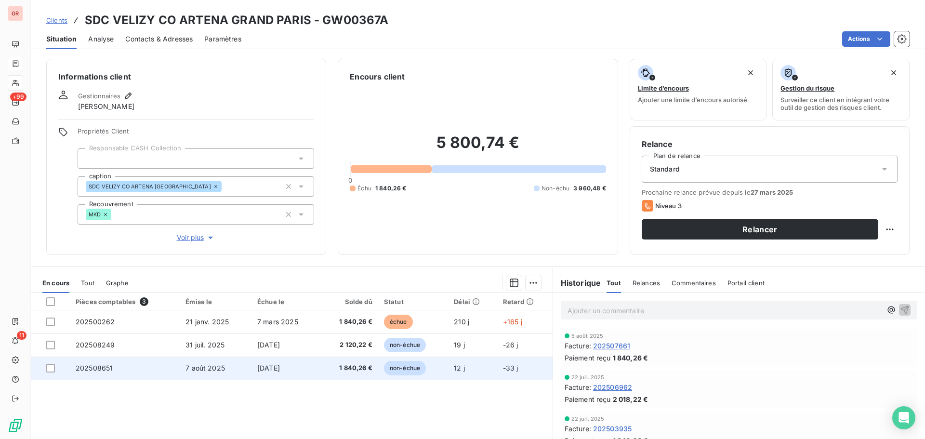
click at [131, 371] on td "202508651" at bounding box center [125, 368] width 110 height 23
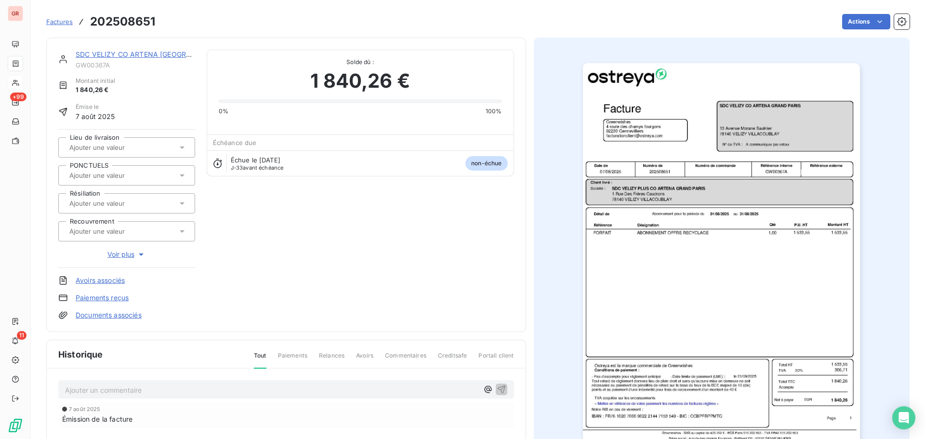
click at [728, 185] on img "button" at bounding box center [721, 259] width 277 height 392
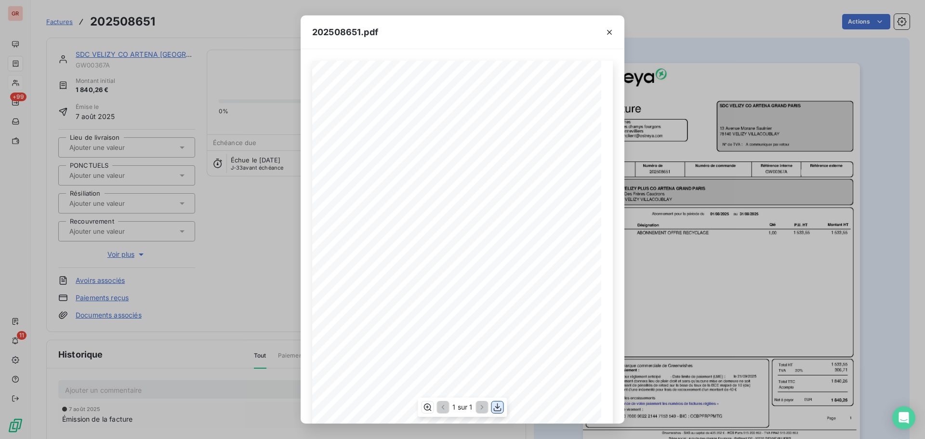
click at [495, 408] on icon "button" at bounding box center [498, 407] width 10 height 10
click at [609, 32] on icon "button" at bounding box center [609, 32] width 5 height 5
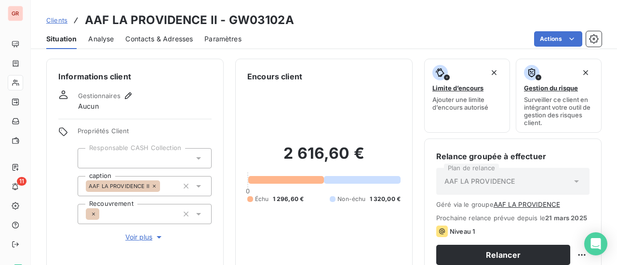
scroll to position [467, 0]
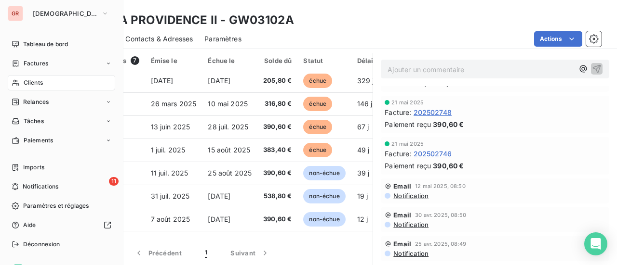
click at [41, 83] on span "Clients" at bounding box center [33, 83] width 19 height 9
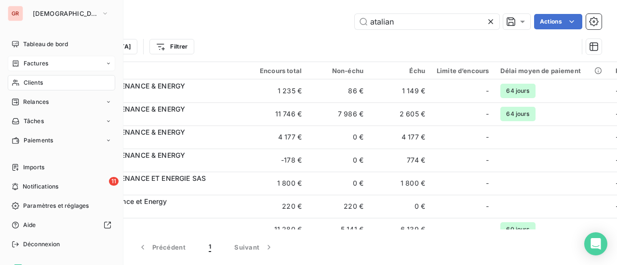
click at [42, 59] on div "Factures" at bounding box center [61, 63] width 107 height 15
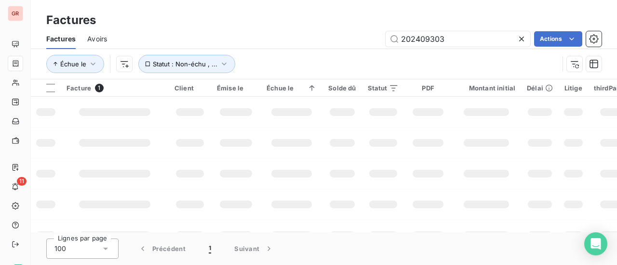
drag, startPoint x: 402, startPoint y: 38, endPoint x: 298, endPoint y: 46, distance: 104.9
click at [334, 40] on div "202409303 Actions" at bounding box center [360, 38] width 483 height 15
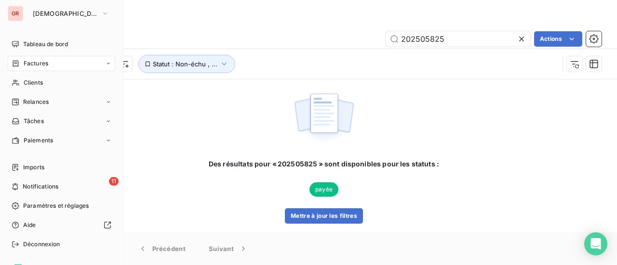
drag, startPoint x: 38, startPoint y: 65, endPoint x: 82, endPoint y: 65, distance: 44.3
click at [38, 65] on span "Factures" at bounding box center [36, 63] width 25 height 9
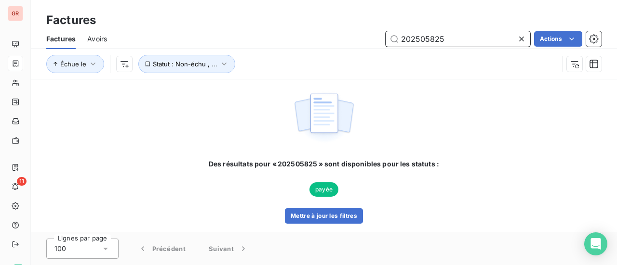
drag, startPoint x: 453, startPoint y: 44, endPoint x: 227, endPoint y: 49, distance: 226.5
click at [255, 44] on div "202505825 Actions" at bounding box center [360, 38] width 483 height 15
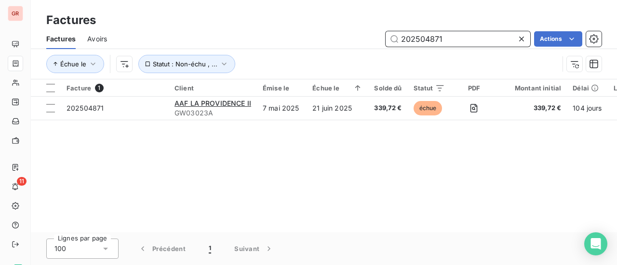
drag, startPoint x: 457, startPoint y: 43, endPoint x: 351, endPoint y: 43, distance: 106.0
click at [351, 43] on div "202504871 Actions" at bounding box center [360, 38] width 483 height 15
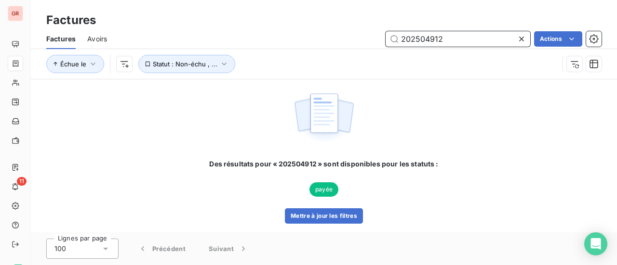
type input "202504912"
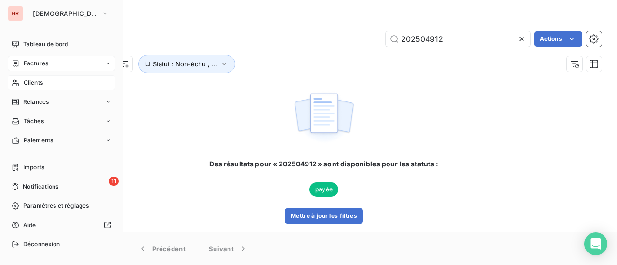
click at [39, 86] on span "Clients" at bounding box center [33, 83] width 19 height 9
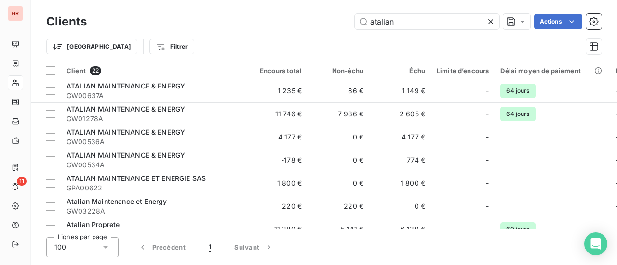
drag, startPoint x: 404, startPoint y: 22, endPoint x: 298, endPoint y: 29, distance: 106.3
click at [306, 27] on div "atalian Actions" at bounding box center [349, 21] width 503 height 15
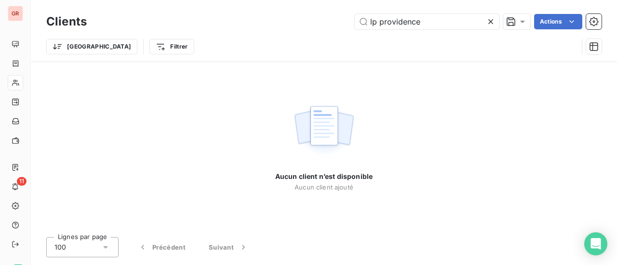
drag, startPoint x: 378, startPoint y: 26, endPoint x: 314, endPoint y: 33, distance: 64.5
click at [322, 31] on div "Clients lp providence Actions Trier Filtrer" at bounding box center [323, 37] width 555 height 50
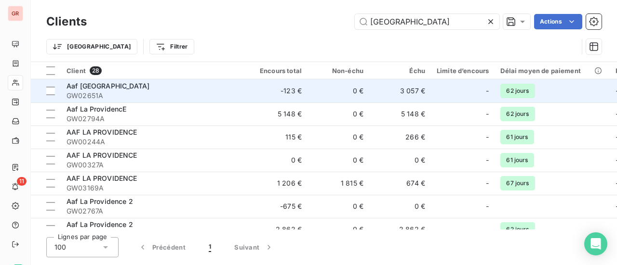
type input "providence"
click at [118, 93] on span "GW02651A" at bounding box center [152, 96] width 173 height 10
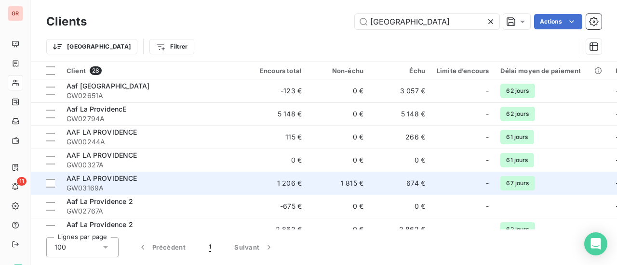
scroll to position [48, 0]
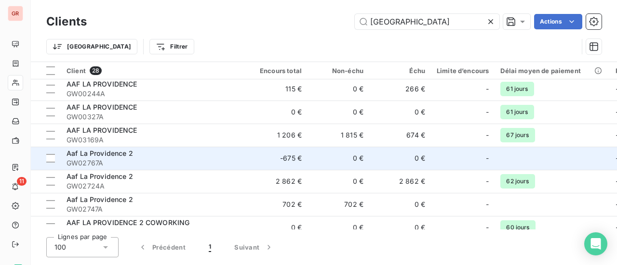
click at [103, 155] on span "Aaf La Providence 2" at bounding box center [99, 153] width 66 height 8
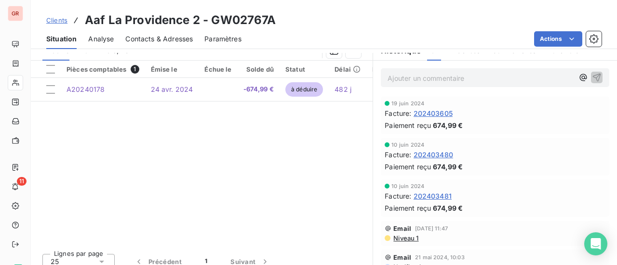
scroll to position [264, 0]
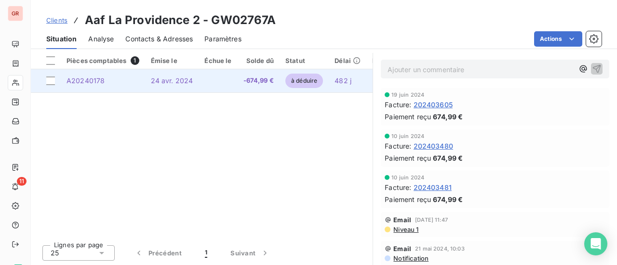
click at [96, 82] on span "A20240178" at bounding box center [85, 81] width 38 height 8
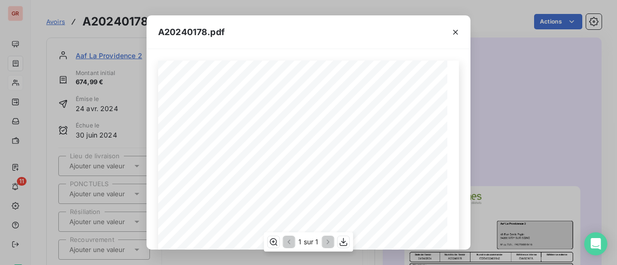
scroll to position [96, 0]
click at [455, 33] on icon "button" at bounding box center [455, 32] width 10 height 10
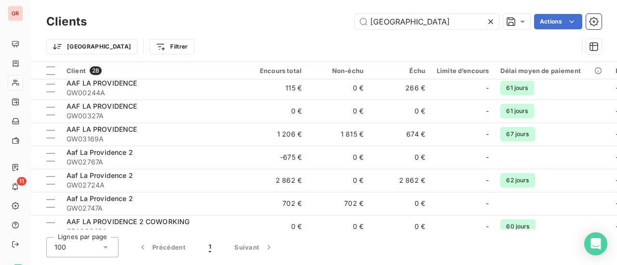
scroll to position [96, 0]
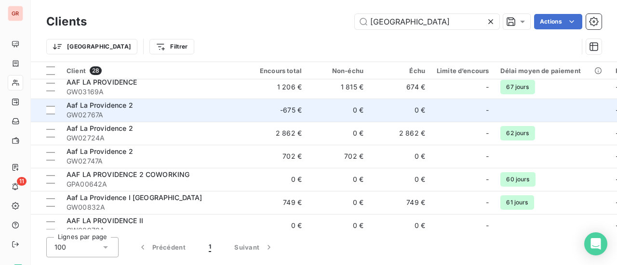
click at [160, 107] on div "Aaf La Providence 2" at bounding box center [152, 106] width 173 height 10
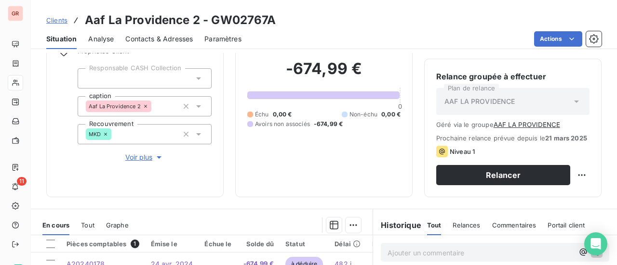
scroll to position [193, 0]
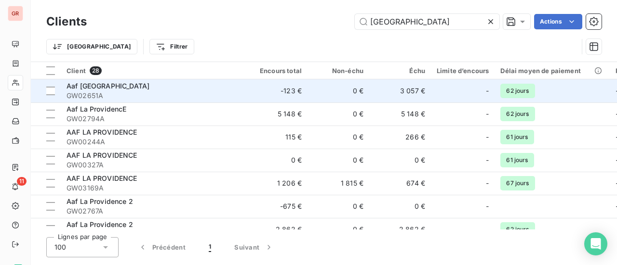
click at [179, 92] on span "GW02651A" at bounding box center [152, 96] width 173 height 10
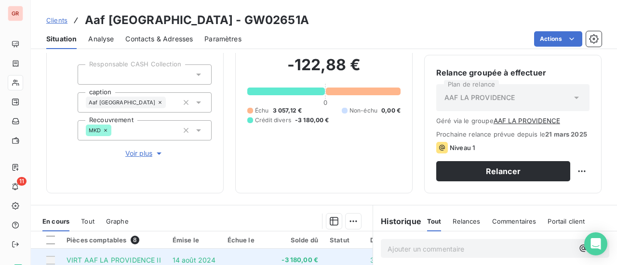
scroll to position [71, 0]
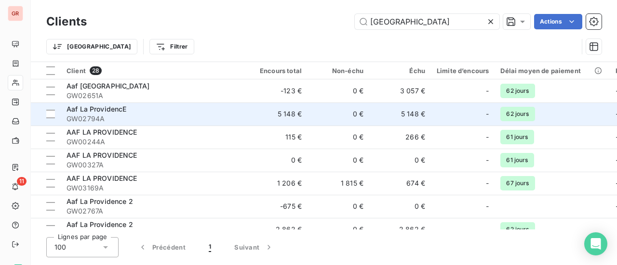
click at [116, 107] on span "Aaf La ProvidencE" at bounding box center [96, 109] width 60 height 8
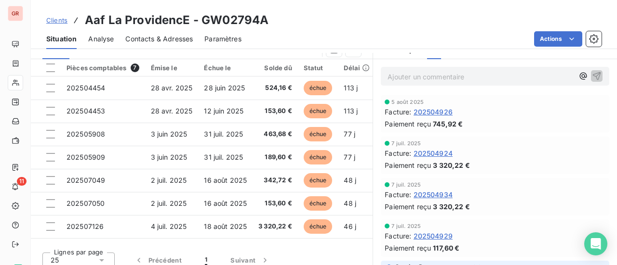
scroll to position [264, 0]
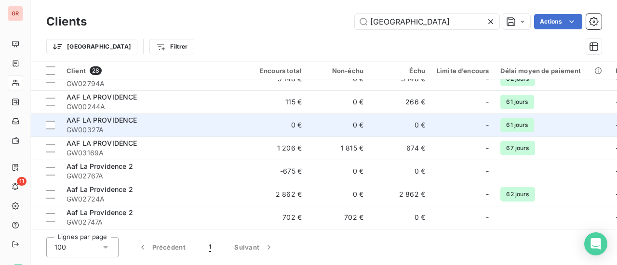
scroll to position [48, 0]
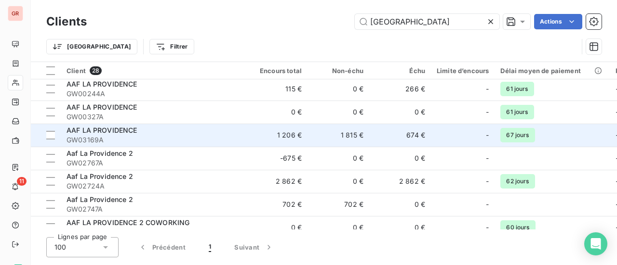
click at [133, 139] on span "GW03169A" at bounding box center [152, 140] width 173 height 10
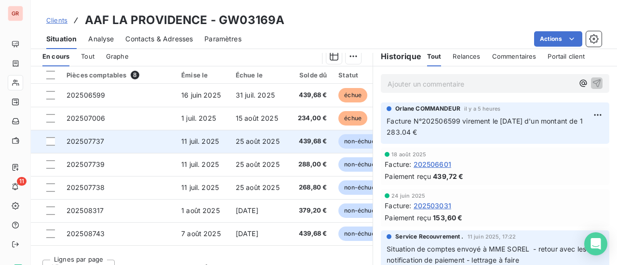
scroll to position [250, 0]
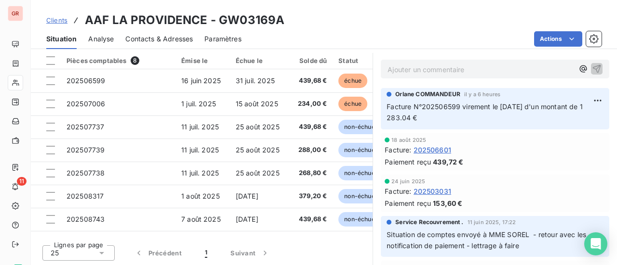
click at [536, 118] on p "Facture N°202506599 virement le 18/08/25 d'un montant de 1 283.04 €" at bounding box center [494, 113] width 217 height 22
drag, startPoint x: 560, startPoint y: 106, endPoint x: 609, endPoint y: 107, distance: 48.7
click at [607, 107] on div "Ajouter un commentaire ﻿ Orlane COMMANDEUR il y a 6 heures Facture N°202506599 …" at bounding box center [495, 159] width 244 height 214
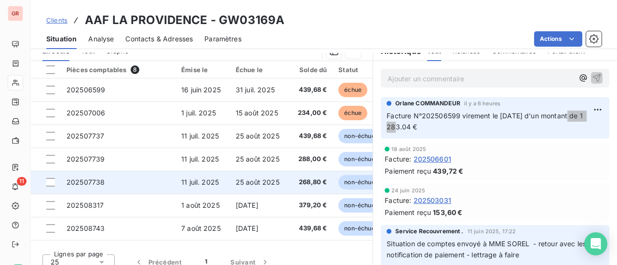
scroll to position [193, 0]
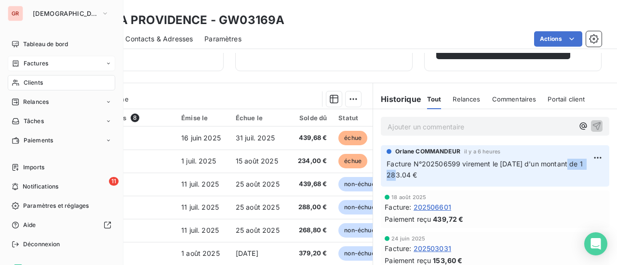
click at [41, 64] on span "Factures" at bounding box center [36, 63] width 25 height 9
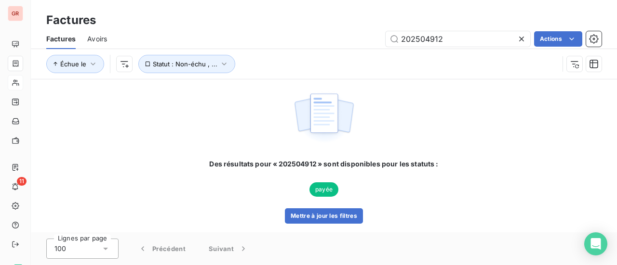
drag, startPoint x: 443, startPoint y: 41, endPoint x: 225, endPoint y: 41, distance: 217.8
click at [221, 37] on div "202504912 Actions" at bounding box center [360, 38] width 483 height 15
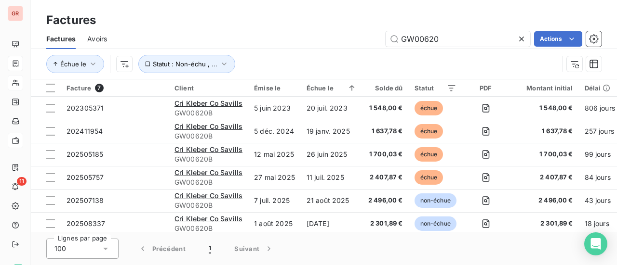
type input "GW00620"
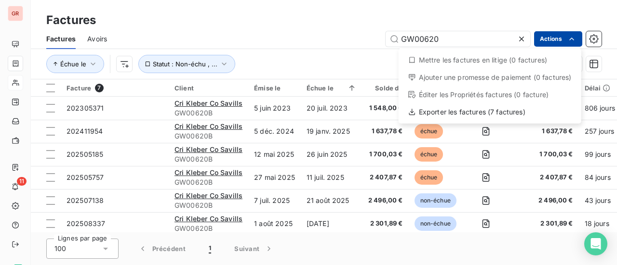
click at [280, 38] on html "GR 11 Factures Factures Avoirs GW00620 Actions Mettre les factures en litige (0…" at bounding box center [308, 132] width 617 height 265
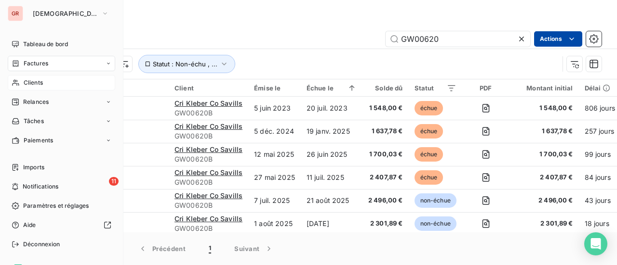
click at [40, 80] on span "Clients" at bounding box center [33, 83] width 19 height 9
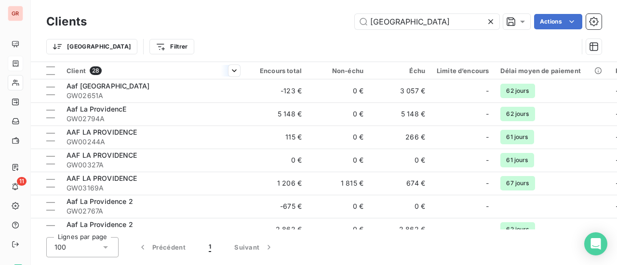
drag, startPoint x: 433, startPoint y: 20, endPoint x: 139, endPoint y: 69, distance: 297.6
click at [194, 54] on div "Clients providence Actions Trier Filtrer" at bounding box center [323, 37] width 555 height 50
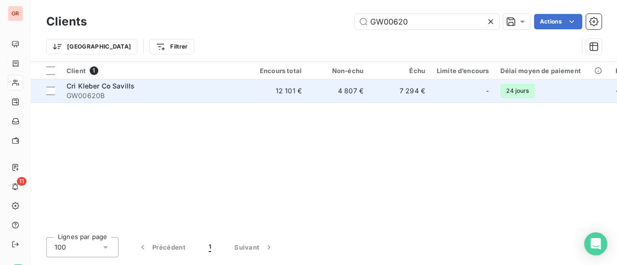
type input "GW00620"
click at [107, 90] on div "Cri Kleber Co Savills" at bounding box center [152, 86] width 173 height 10
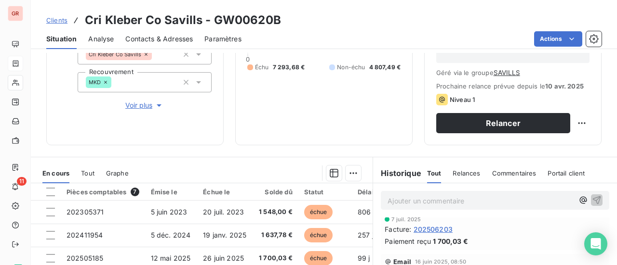
scroll to position [119, 0]
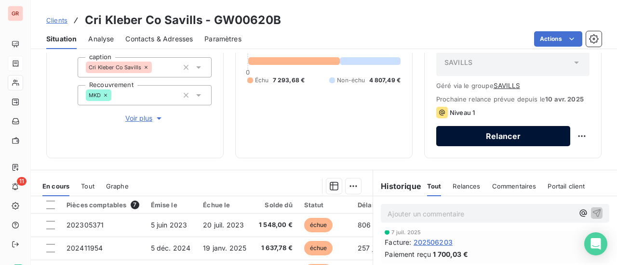
click at [500, 136] on button "Relancer" at bounding box center [503, 136] width 134 height 20
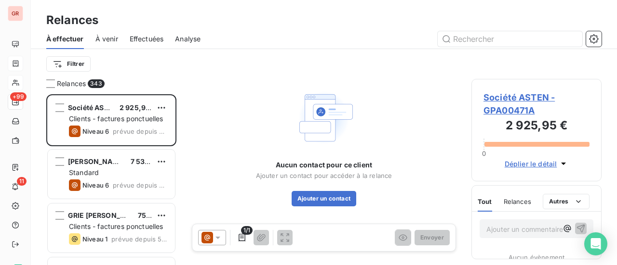
scroll to position [164, 122]
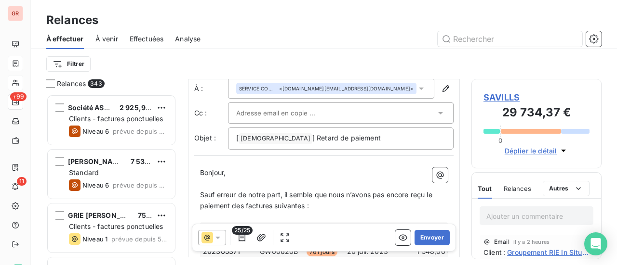
scroll to position [97, 0]
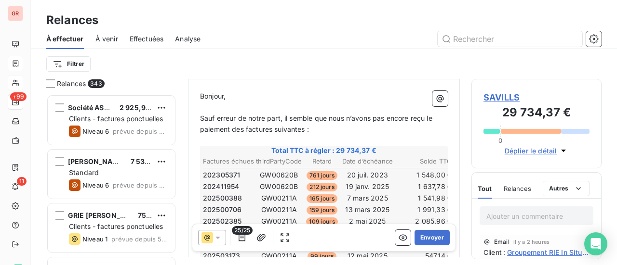
click at [524, 188] on span "Relances" at bounding box center [516, 189] width 27 height 8
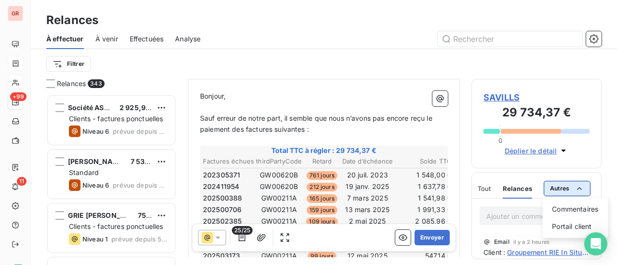
click at [562, 190] on html "GR +99 11 Relances À effectuer À venir Effectuées Analyse Filtrer Relances 343 …" at bounding box center [308, 132] width 617 height 265
click at [376, 88] on html "GR +99 11 Relances À effectuer À venir Effectuées Analyse Filtrer Relances 343 …" at bounding box center [308, 132] width 617 height 265
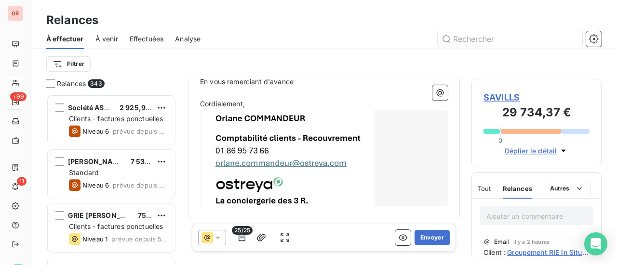
scroll to position [584, 0]
click at [243, 238] on icon "button" at bounding box center [242, 238] width 10 height 10
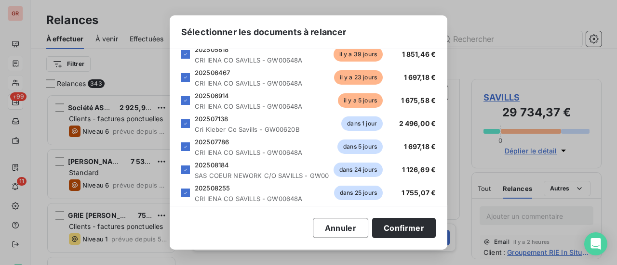
scroll to position [517, 0]
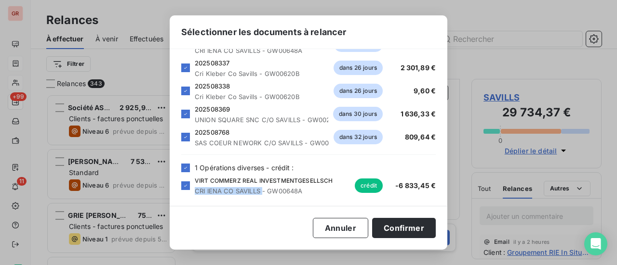
drag, startPoint x: 262, startPoint y: 192, endPoint x: 193, endPoint y: 192, distance: 68.9
click at [193, 192] on div "VIRT COMMERZ REAL INVESTMENTGESELLSCH CRI IENA CO SAVILLS - GW00648A crédit -6 …" at bounding box center [308, 186] width 254 height 18
copy span "CRI IENA CO SAVILLS"
click at [499, 30] on div "Sélectionner les documents à relancer Veuillez choisir les éléments que vous so…" at bounding box center [308, 132] width 617 height 265
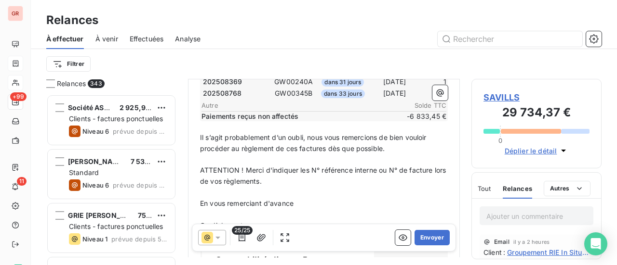
scroll to position [482, 0]
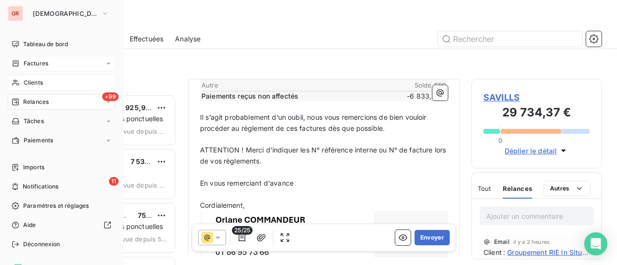
click at [41, 64] on span "Factures" at bounding box center [36, 63] width 25 height 9
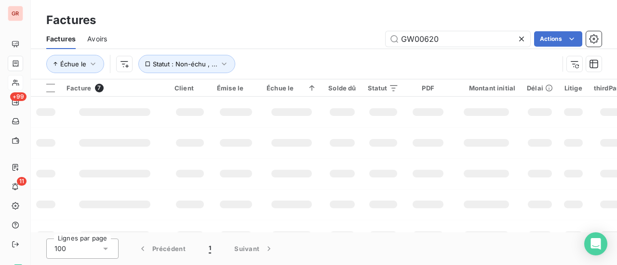
drag, startPoint x: 406, startPoint y: 37, endPoint x: 73, endPoint y: 53, distance: 333.3
click at [133, 45] on div "GW00620 Actions" at bounding box center [360, 38] width 483 height 15
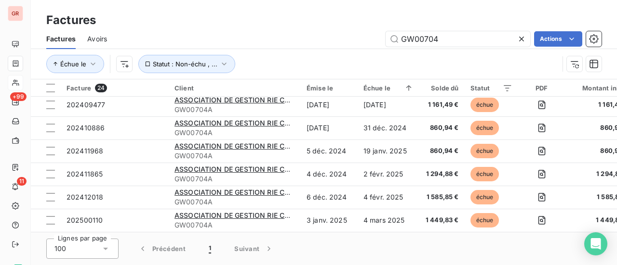
scroll to position [96, 0]
type input "GW00704"
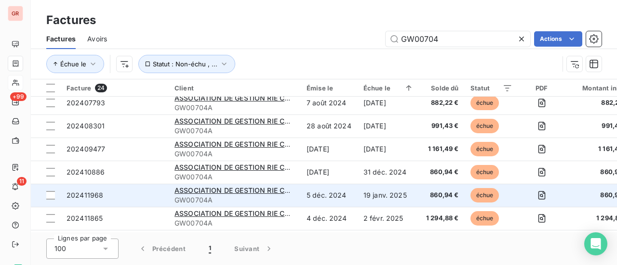
scroll to position [0, 0]
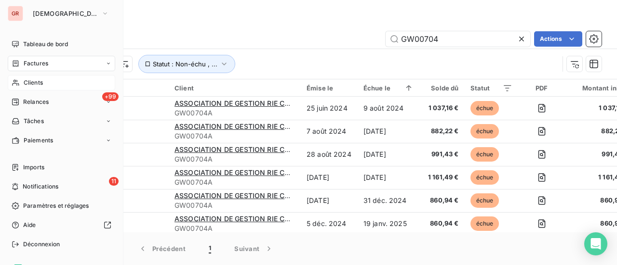
click at [36, 84] on span "Clients" at bounding box center [33, 83] width 19 height 9
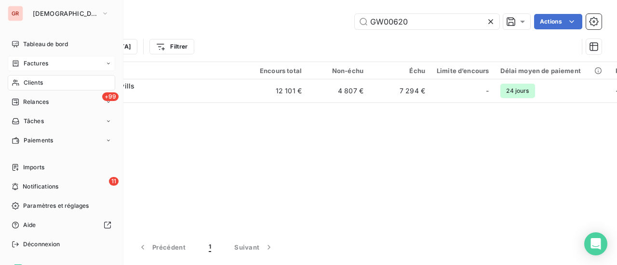
click at [35, 82] on span "Clients" at bounding box center [33, 83] width 19 height 9
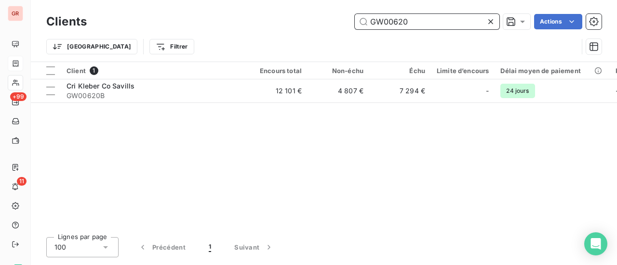
drag, startPoint x: 420, startPoint y: 25, endPoint x: 298, endPoint y: 14, distance: 122.8
click at [298, 14] on div "GW00620 Actions" at bounding box center [349, 21] width 503 height 15
click at [416, 27] on input "GW00620" at bounding box center [427, 21] width 145 height 15
drag, startPoint x: 416, startPoint y: 27, endPoint x: 257, endPoint y: 26, distance: 159.5
click at [265, 26] on div "GW00620 Actions" at bounding box center [349, 21] width 503 height 15
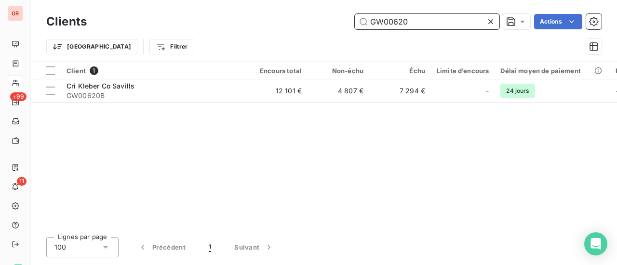
paste input "704A"
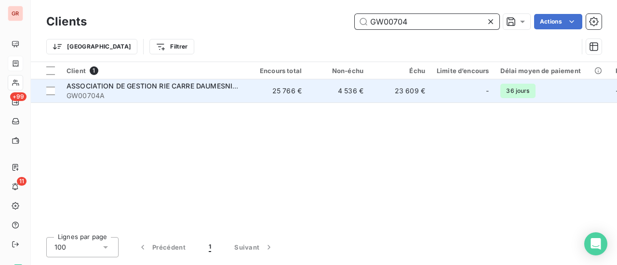
type input "GW00704"
click at [141, 86] on span "ASSOCIATION DE GESTION RIE CARRE DAUMESNIL CNES" at bounding box center [161, 86] width 190 height 8
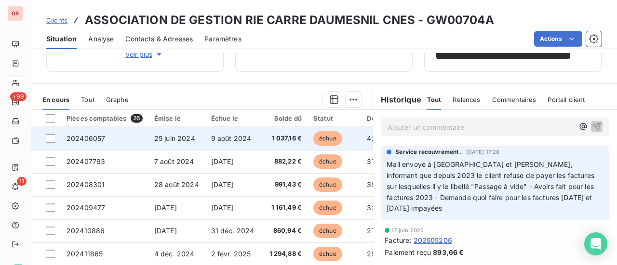
click at [102, 137] on span "202406057" at bounding box center [85, 138] width 39 height 8
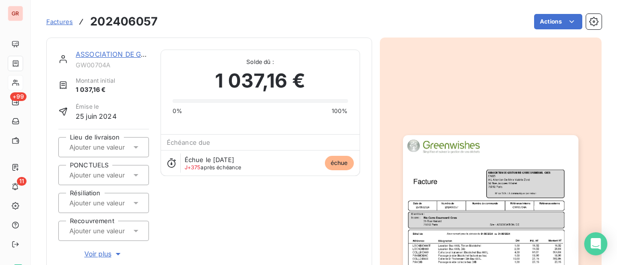
click at [483, 220] on img "button" at bounding box center [490, 259] width 175 height 248
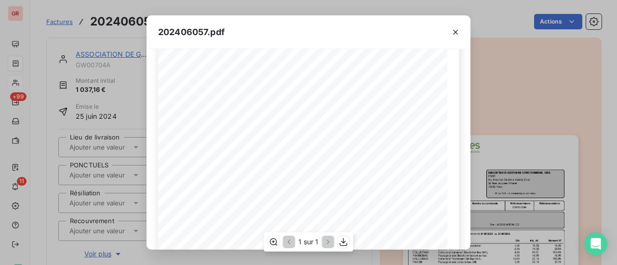
scroll to position [96, 0]
click at [454, 32] on icon "button" at bounding box center [455, 32] width 10 height 10
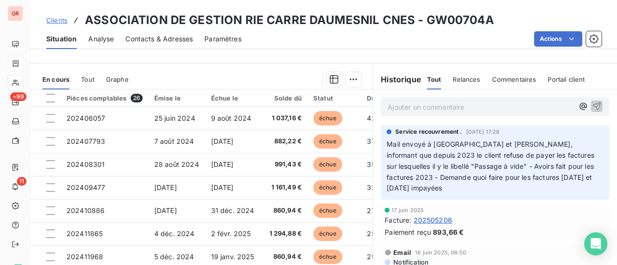
scroll to position [193, 0]
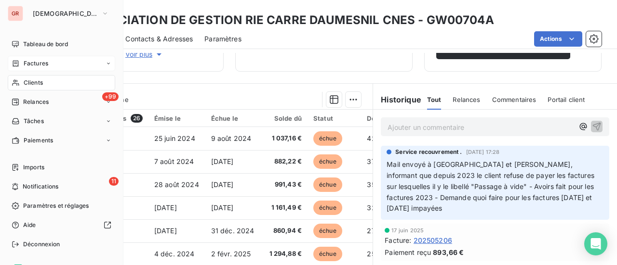
click at [37, 64] on span "Factures" at bounding box center [36, 63] width 25 height 9
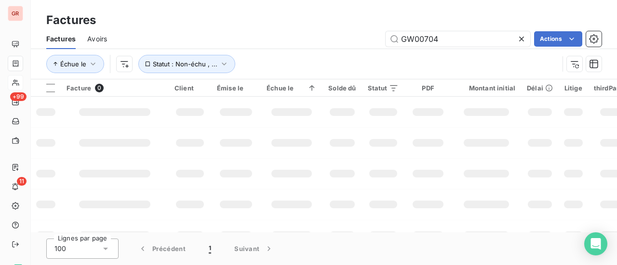
click at [277, 35] on div "GW00704 Actions" at bounding box center [360, 38] width 483 height 15
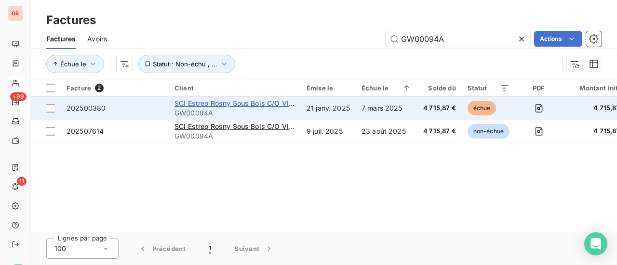
type input "GW00094A"
click at [206, 105] on span "SCI Estreo Rosny Sous Bois C/O VIPM" at bounding box center [236, 103] width 125 height 8
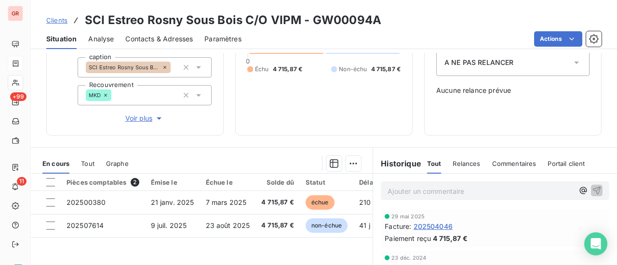
scroll to position [145, 0]
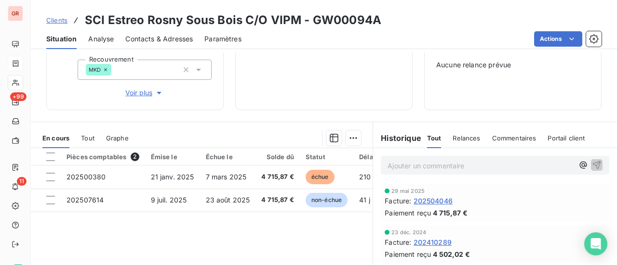
click at [430, 138] on span "Tout" at bounding box center [434, 138] width 14 height 8
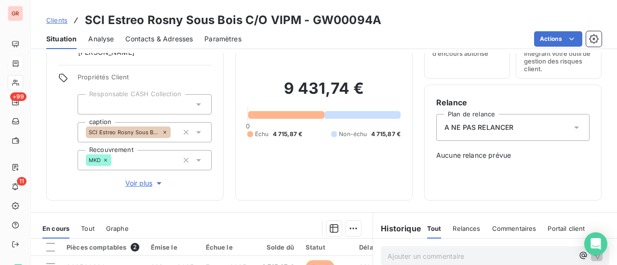
scroll to position [48, 0]
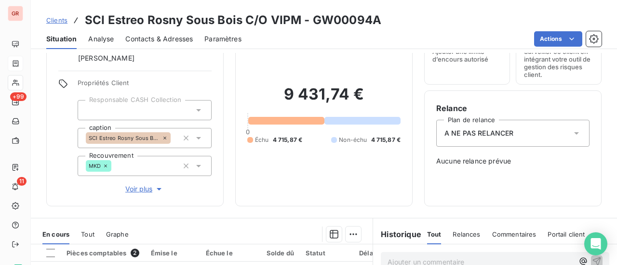
click at [571, 133] on icon at bounding box center [576, 134] width 10 height 10
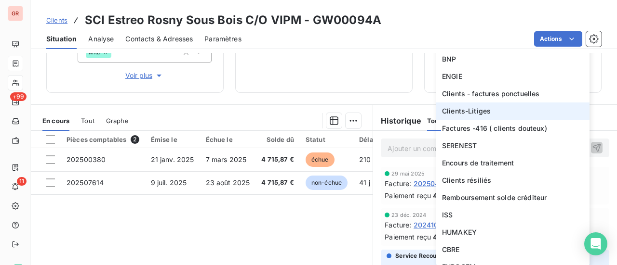
scroll to position [0, 0]
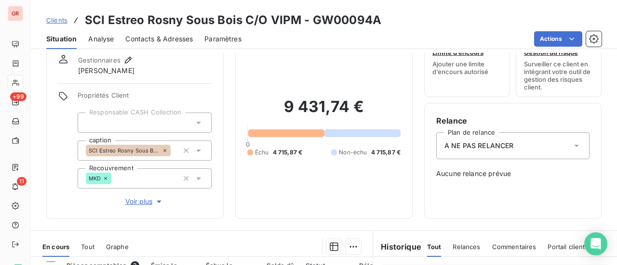
scroll to position [17, 0]
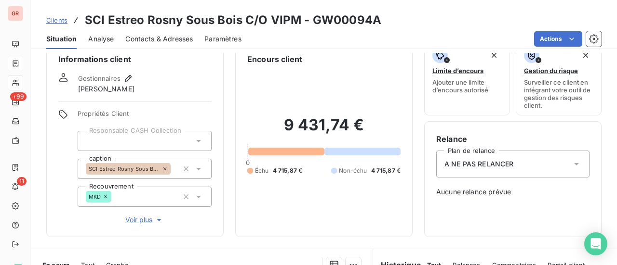
click at [574, 163] on icon at bounding box center [576, 164] width 5 height 2
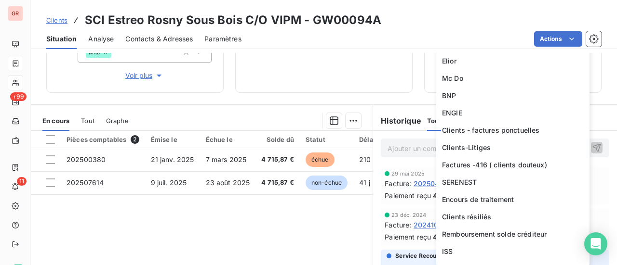
scroll to position [567, 0]
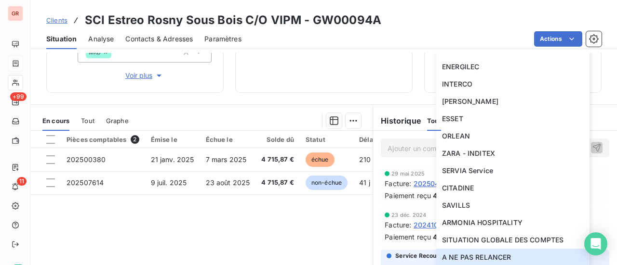
click at [402, 150] on p "Ajouter un commentaire ﻿" at bounding box center [480, 149] width 186 height 12
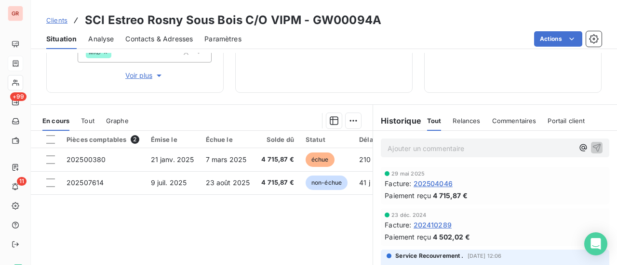
click at [464, 121] on span "Relances" at bounding box center [465, 121] width 27 height 8
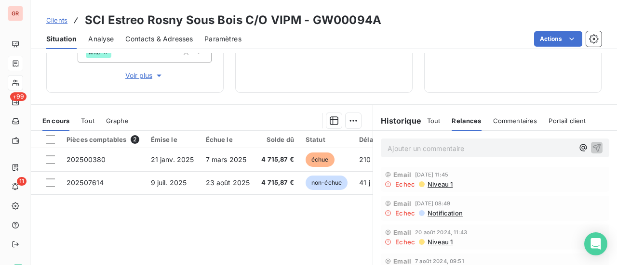
click at [489, 148] on p "Ajouter un commentaire ﻿" at bounding box center [480, 149] width 186 height 12
click at [578, 149] on icon "button" at bounding box center [583, 148] width 10 height 10
click at [518, 199] on div "Email 29 nov. 2024, 08:49" at bounding box center [494, 203] width 221 height 8
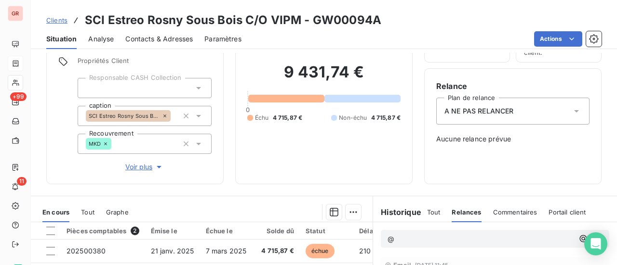
scroll to position [0, 0]
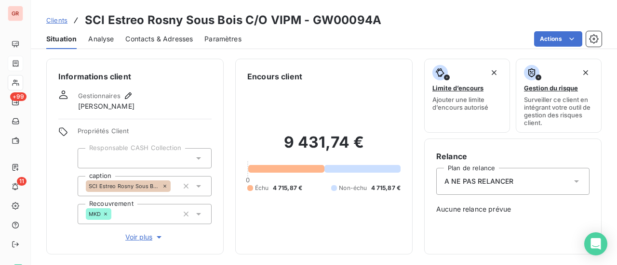
click at [571, 179] on icon at bounding box center [576, 182] width 10 height 10
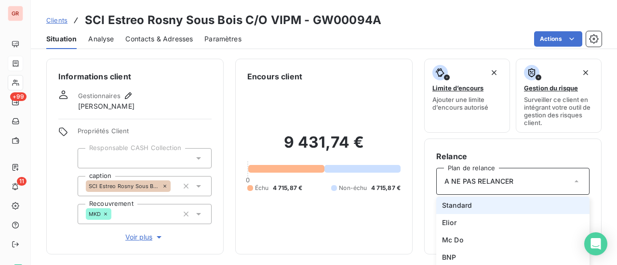
click at [459, 205] on span "Standard" at bounding box center [457, 206] width 30 height 10
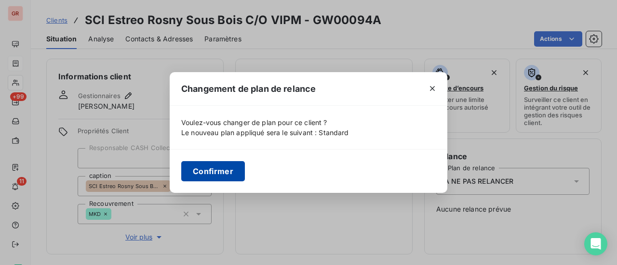
click at [228, 174] on button "Confirmer" at bounding box center [213, 171] width 64 height 20
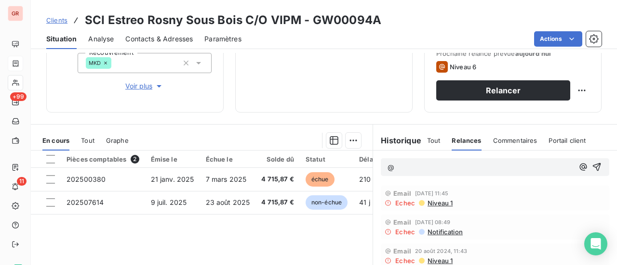
scroll to position [241, 0]
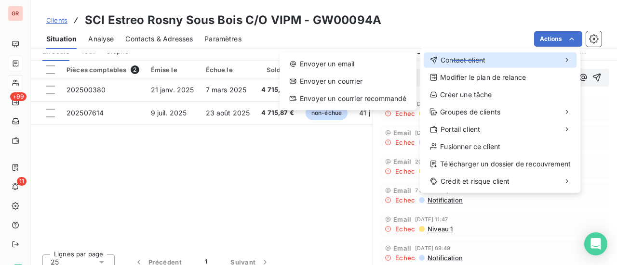
click at [466, 62] on span "Contact client" at bounding box center [462, 60] width 45 height 10
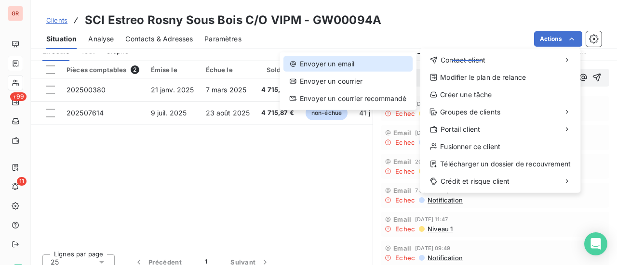
click at [349, 67] on div "Envoyer un email" at bounding box center [347, 63] width 129 height 15
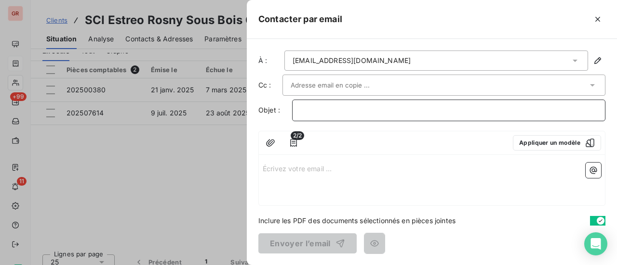
click at [337, 108] on p "﻿" at bounding box center [448, 110] width 297 height 11
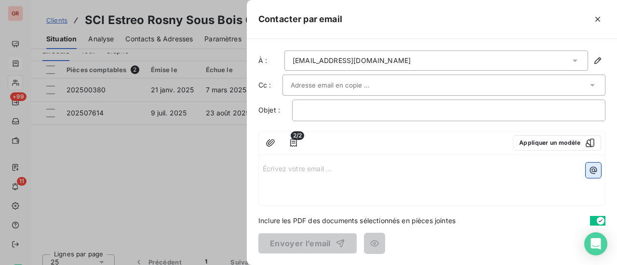
click at [593, 166] on icon "button" at bounding box center [593, 171] width 10 height 10
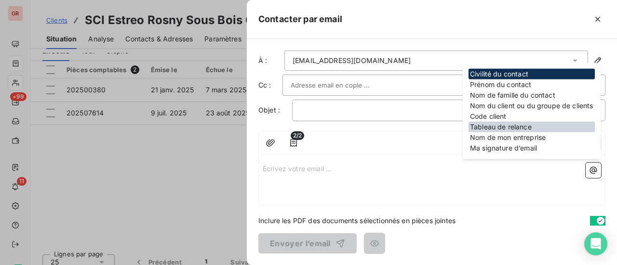
click at [526, 125] on div "Tableau de relance" at bounding box center [531, 127] width 126 height 11
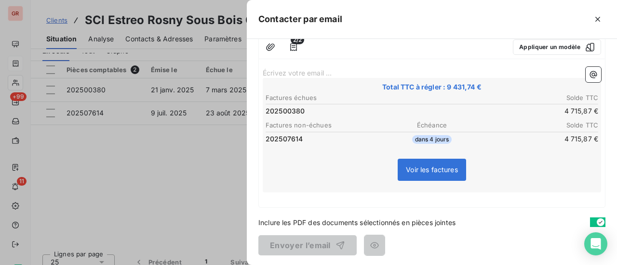
scroll to position [96, 0]
click at [419, 170] on span "Voir les factures" at bounding box center [432, 169] width 52 height 8
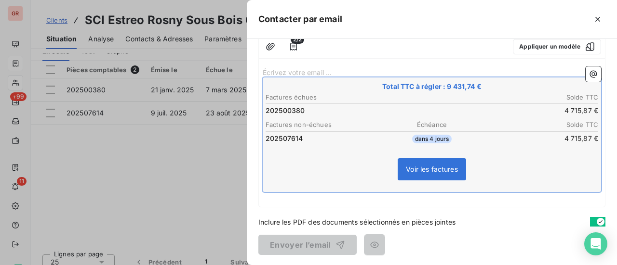
click at [425, 171] on span "Voir les factures" at bounding box center [432, 169] width 52 height 8
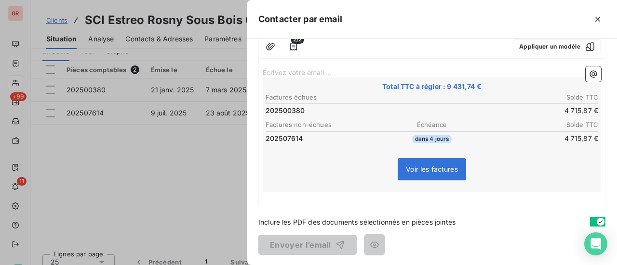
click at [154, 214] on div at bounding box center [308, 132] width 617 height 265
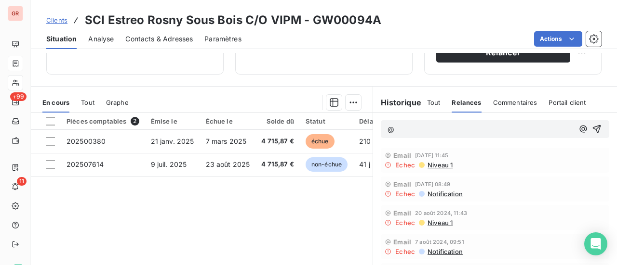
scroll to position [154, 0]
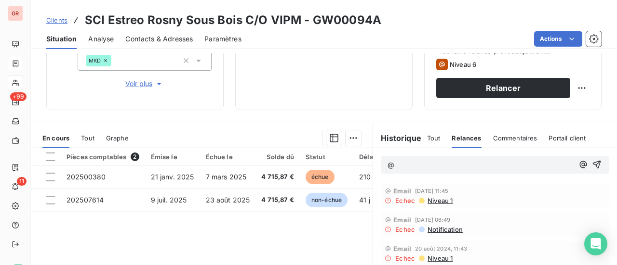
click at [437, 201] on span "Niveau 1" at bounding box center [439, 201] width 26 height 8
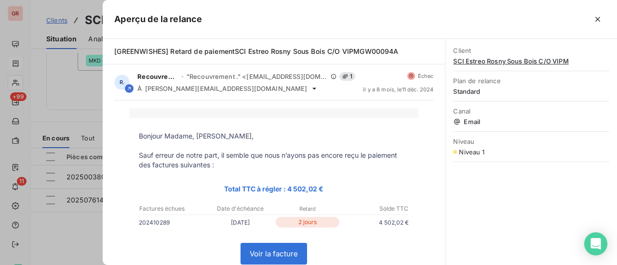
click at [87, 239] on div at bounding box center [308, 132] width 617 height 265
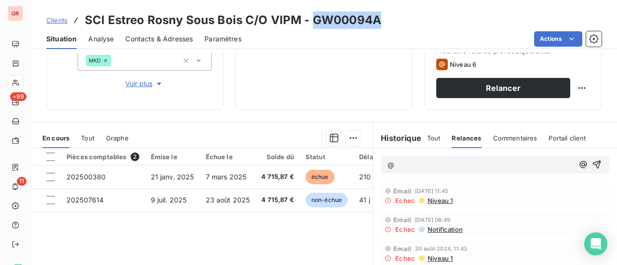
drag, startPoint x: 381, startPoint y: 20, endPoint x: 312, endPoint y: 23, distance: 68.5
click at [312, 23] on div "Clients SCI Estreo Rosny Sous Bois C/O VIPM - GW00094A" at bounding box center [324, 20] width 586 height 17
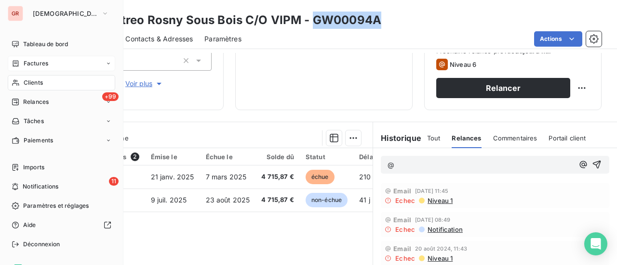
click at [38, 64] on span "Factures" at bounding box center [36, 63] width 25 height 9
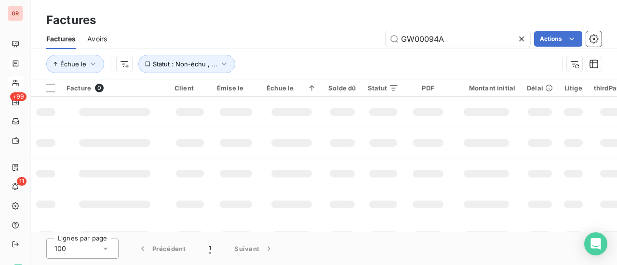
drag, startPoint x: 437, startPoint y: 35, endPoint x: 334, endPoint y: 34, distance: 103.1
click at [347, 34] on div "GW00094A Actions" at bounding box center [360, 38] width 483 height 15
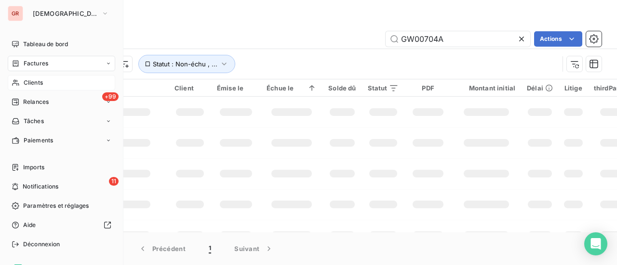
type input "GW00704A"
click at [33, 81] on span "Clients" at bounding box center [33, 83] width 19 height 9
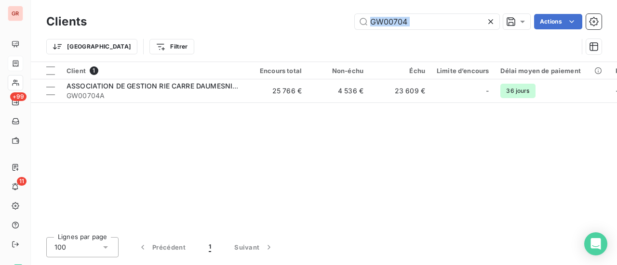
drag, startPoint x: 414, startPoint y: 29, endPoint x: 369, endPoint y: 38, distance: 46.0
click at [373, 37] on div "Clients GW00704 Actions Trier Filtrer" at bounding box center [323, 37] width 555 height 50
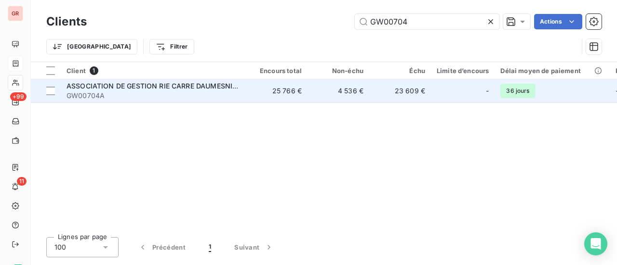
click at [151, 83] on span "ASSOCIATION DE GESTION RIE CARRE DAUMESNIL CNES" at bounding box center [161, 86] width 190 height 8
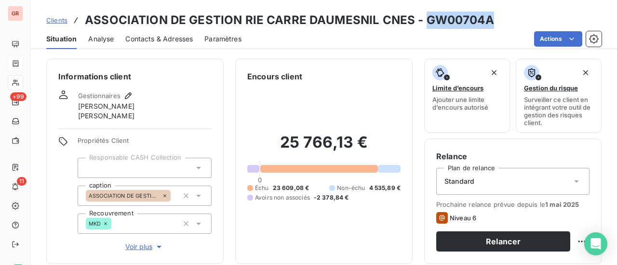
drag, startPoint x: 488, startPoint y: 21, endPoint x: 423, endPoint y: 22, distance: 65.5
click at [423, 22] on div "Clients ASSOCIATION DE GESTION RIE CARRE DAUMESNIL CNES - GW00704A" at bounding box center [324, 20] width 586 height 17
copy h3 "GW00704A"
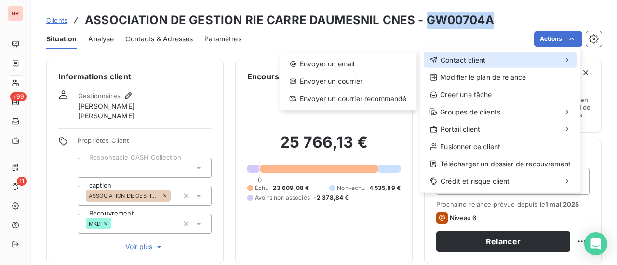
drag, startPoint x: 473, startPoint y: 63, endPoint x: 441, endPoint y: 62, distance: 31.8
click at [473, 62] on span "Contact client" at bounding box center [462, 60] width 45 height 10
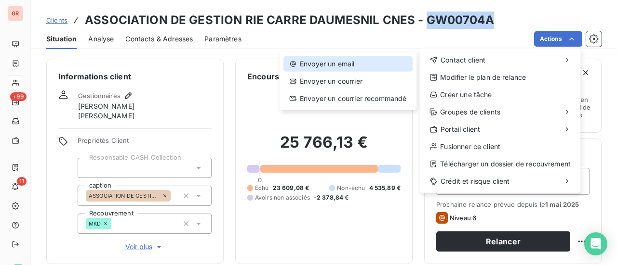
click at [343, 70] on div "Envoyer un email" at bounding box center [347, 63] width 129 height 15
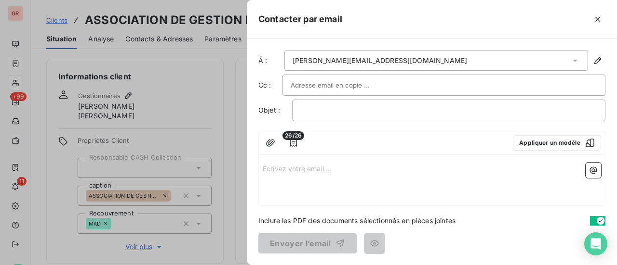
click at [391, 86] on div at bounding box center [444, 85] width 306 height 14
click at [338, 88] on input "text" at bounding box center [444, 85] width 306 height 14
click at [338, 88] on input "text" at bounding box center [343, 85] width 104 height 14
click at [338, 88] on input "text" at bounding box center [444, 85] width 306 height 14
click at [314, 112] on p "﻿" at bounding box center [448, 110] width 297 height 11
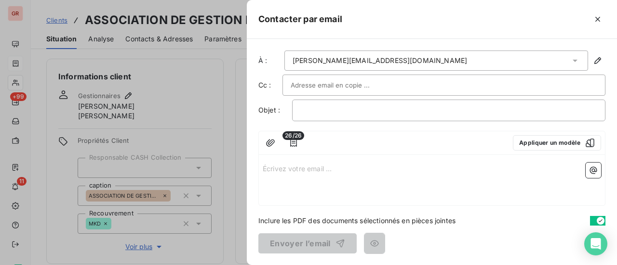
click at [264, 167] on p "Écrivez votre email ... ﻿" at bounding box center [432, 168] width 338 height 11
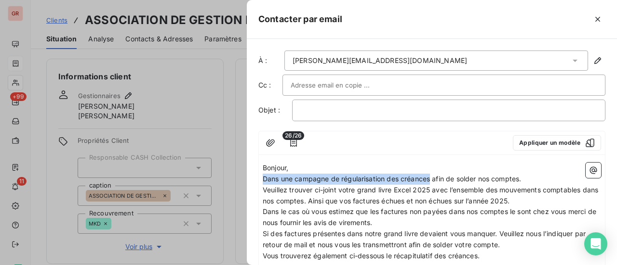
drag, startPoint x: 431, startPoint y: 177, endPoint x: 262, endPoint y: 176, distance: 168.6
click at [262, 176] on div "Bonjour, Dans une campagne de régularisation des créances afin de solder nos co…" at bounding box center [432, 240] width 346 height 162
copy span "Dans une campagne de régularisation des créances"
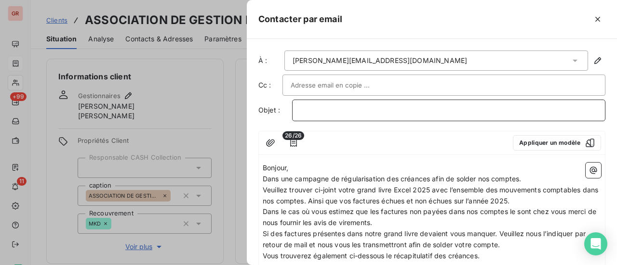
click at [323, 106] on p "﻿" at bounding box center [448, 110] width 297 height 11
drag, startPoint x: 476, startPoint y: 109, endPoint x: 440, endPoint y: 113, distance: 35.9
click at [440, 113] on p "Dans une campagne de régularisation des créances" at bounding box center [448, 110] width 297 height 11
click at [495, 108] on p "Dans une campagne de régularisation des comptes -" at bounding box center [448, 110] width 297 height 11
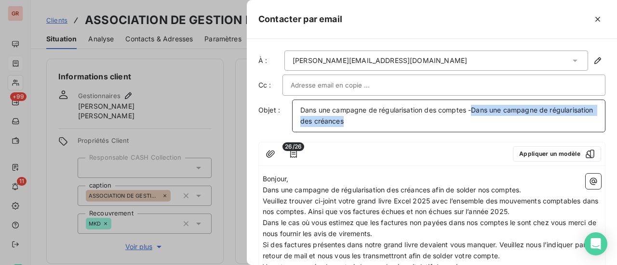
drag, startPoint x: 473, startPoint y: 108, endPoint x: 489, endPoint y: 130, distance: 27.5
click at [489, 130] on div "Dans une campagne de régularisation des comptes -Dans une campagne de régularis…" at bounding box center [448, 116] width 313 height 33
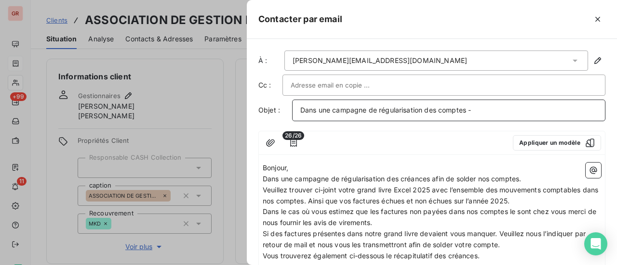
drag, startPoint x: 495, startPoint y: 106, endPoint x: 501, endPoint y: 110, distance: 6.3
click at [496, 105] on p "Dans une campagne de régularisation des comptes -" at bounding box center [448, 110] width 297 height 11
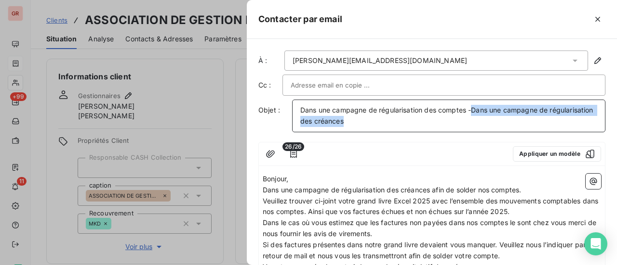
drag, startPoint x: 473, startPoint y: 112, endPoint x: 484, endPoint y: 125, distance: 17.1
click at [484, 125] on p "Dans une campagne de régularisation des comptes -Dans une campagne de régularis…" at bounding box center [448, 116] width 297 height 22
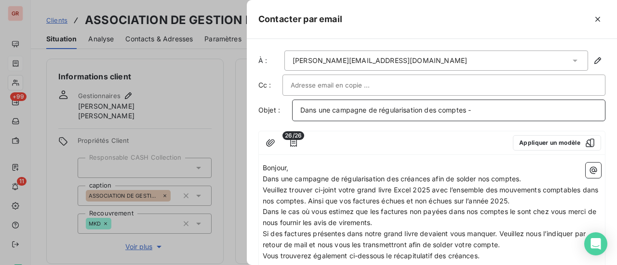
click at [479, 112] on p "Dans une campagne de régularisation des comptes -" at bounding box center [448, 110] width 297 height 11
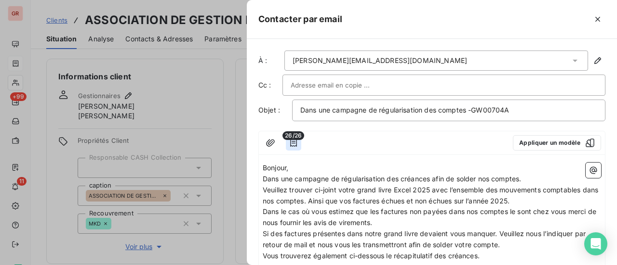
click at [294, 147] on button "button" at bounding box center [293, 142] width 15 height 15
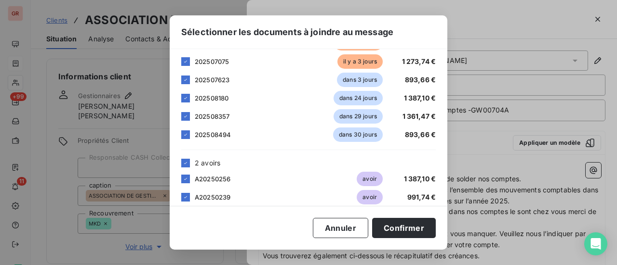
scroll to position [416, 0]
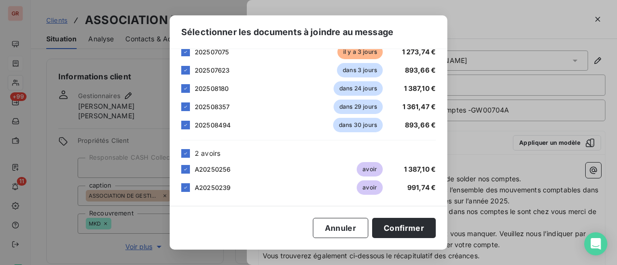
click at [514, 28] on div "Sélectionner les documents à joindre au message Veuillez choisir les éléments q…" at bounding box center [308, 132] width 617 height 265
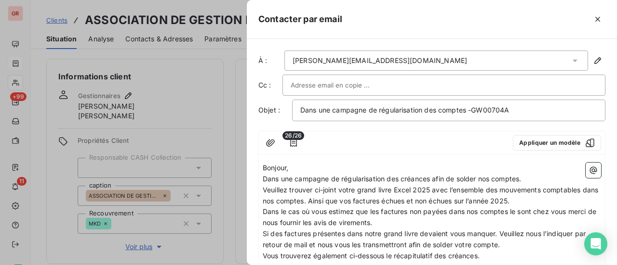
click at [538, 177] on p "Dans une campagne de régularisation des créances afin de solder nos comptes." at bounding box center [432, 179] width 338 height 11
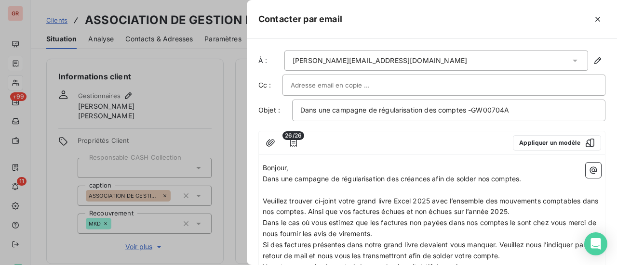
click at [326, 211] on span "Veuillez trouver ci-joint votre grand livre Excel 2025 avec l’ensemble des mouv…" at bounding box center [431, 206] width 337 height 19
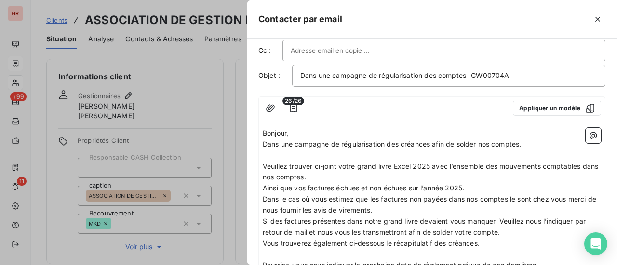
scroll to position [48, 0]
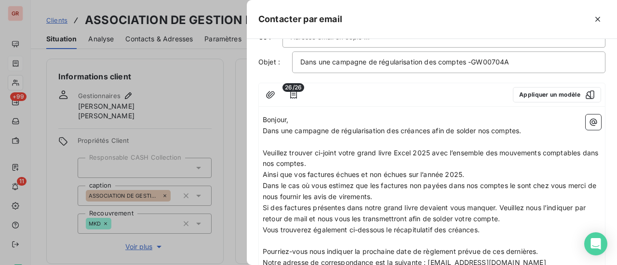
click at [405, 195] on p "Dans le cas où vous estimez que les factures non payées dans nos comptes le son…" at bounding box center [432, 192] width 338 height 22
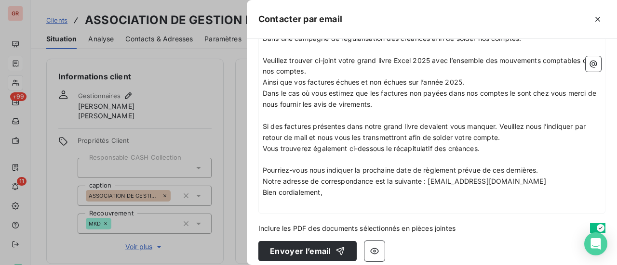
scroll to position [145, 0]
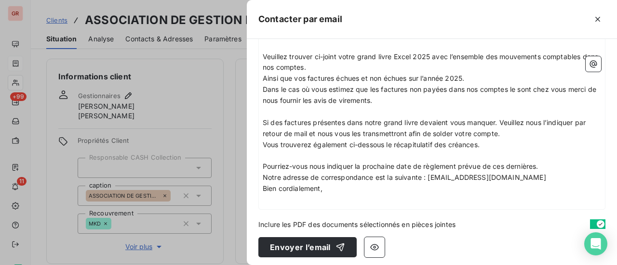
click at [510, 133] on p "Si des factures présentes dans notre grand livre devaient vous manquer. Veuille…" at bounding box center [432, 129] width 338 height 22
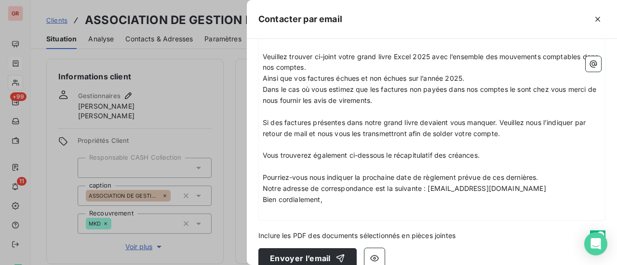
click at [492, 156] on p "Vous trouverez également ci-dessous le récapitulatif des créances." at bounding box center [432, 155] width 338 height 11
click at [588, 63] on icon "button" at bounding box center [593, 64] width 10 height 10
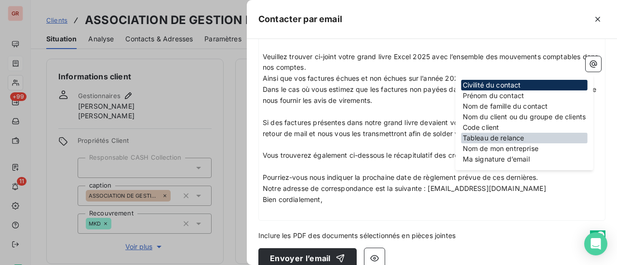
click at [502, 136] on div "Tableau de relance" at bounding box center [524, 138] width 126 height 11
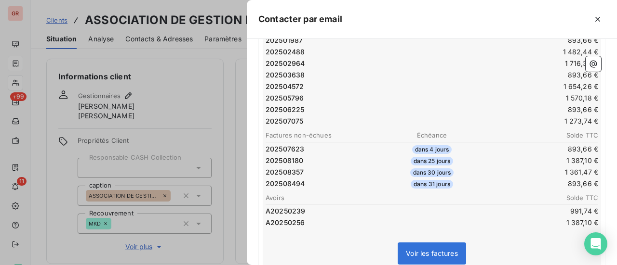
scroll to position [530, 0]
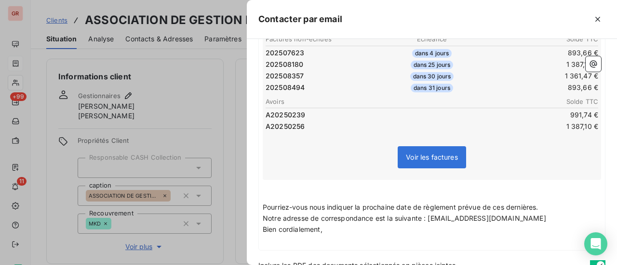
click at [554, 208] on p "Pourriez-vous nous indiquer la prochaine date de règlement prévue de ces derniè…" at bounding box center [432, 207] width 338 height 11
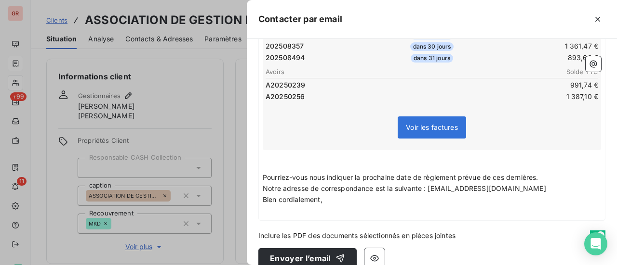
scroll to position [573, 0]
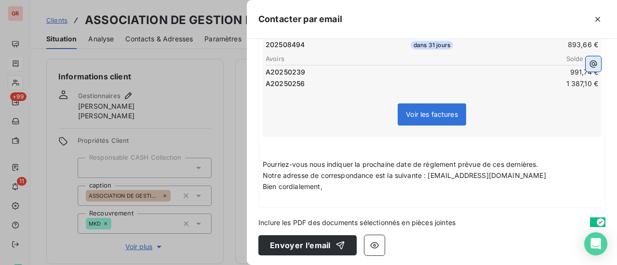
click at [590, 66] on icon "button" at bounding box center [593, 64] width 7 height 7
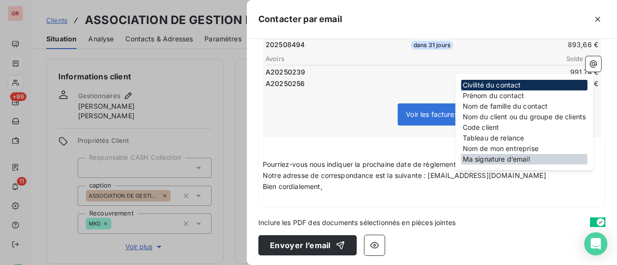
click at [504, 161] on div "Ma signature d’email" at bounding box center [524, 159] width 126 height 11
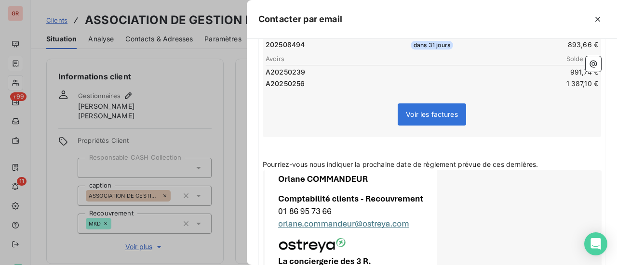
click at [554, 160] on p "Pourriez-vous nous indiquer la prochaine date de règlement prévue de ces derniè…" at bounding box center [432, 164] width 338 height 11
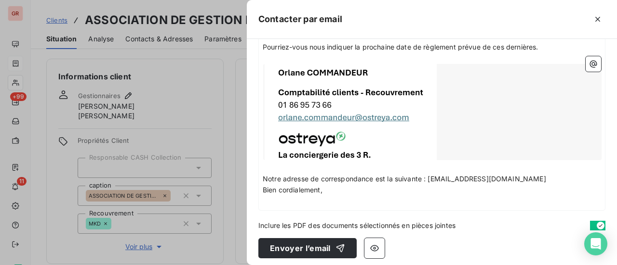
scroll to position [694, 0]
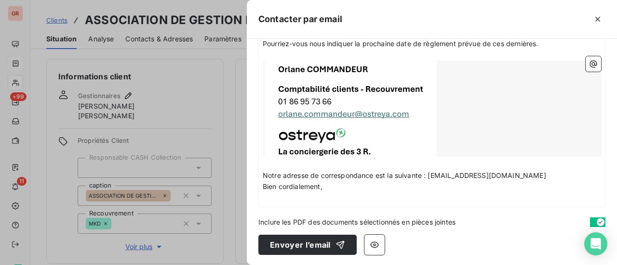
click at [311, 61] on div at bounding box center [432, 109] width 338 height 96
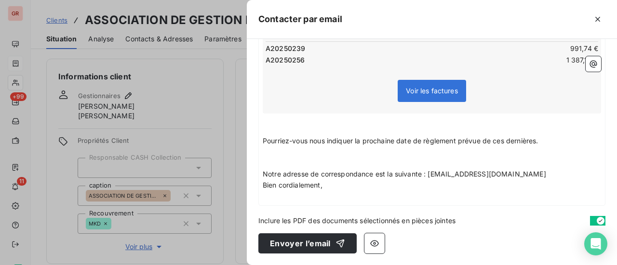
scroll to position [595, 0]
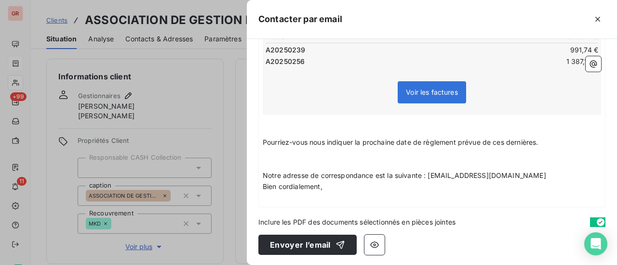
click at [293, 156] on p "﻿" at bounding box center [432, 153] width 338 height 11
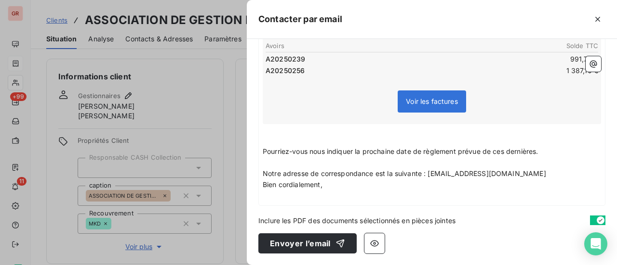
scroll to position [584, 0]
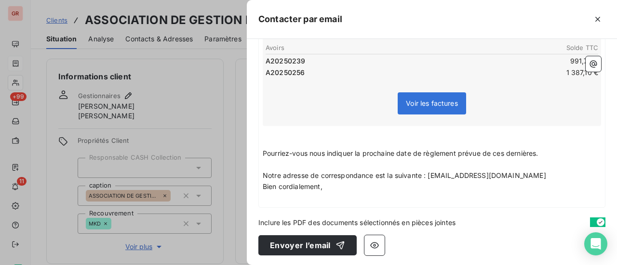
click at [321, 135] on p "﻿" at bounding box center [432, 131] width 338 height 11
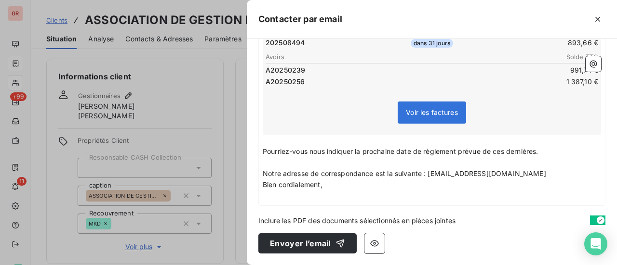
scroll to position [573, 0]
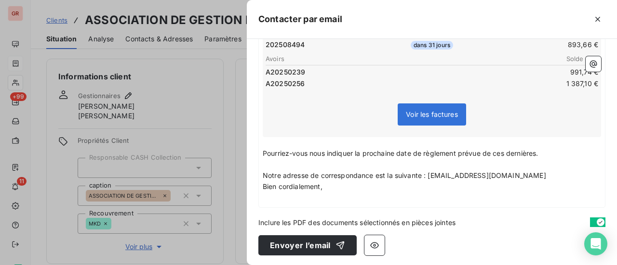
click at [337, 190] on p "Bien cordialement," at bounding box center [432, 187] width 338 height 11
click at [524, 176] on p "Notre adresse de correspondance est la suivante : recouvrement@ostreya.com" at bounding box center [432, 176] width 338 height 11
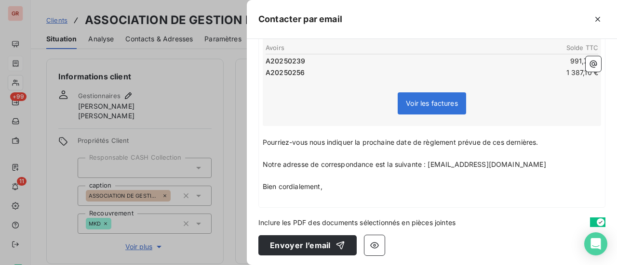
click at [550, 139] on p "Pourriez-vous nous indiquer la prochaine date de règlement prévue de ces derniè…" at bounding box center [432, 142] width 338 height 11
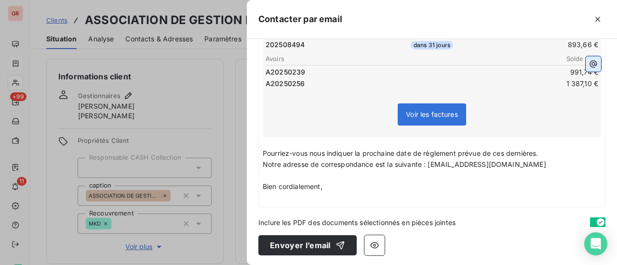
click at [588, 64] on icon "button" at bounding box center [593, 64] width 10 height 10
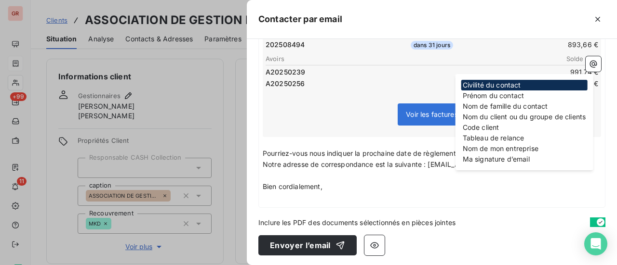
click at [279, 201] on p "﻿" at bounding box center [432, 198] width 338 height 11
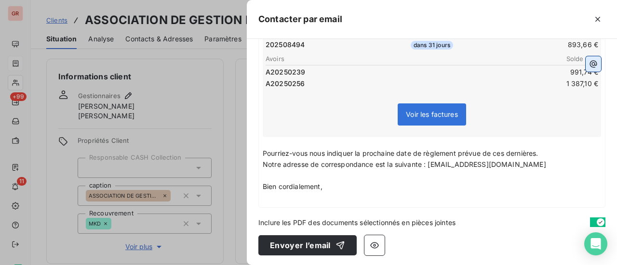
click at [588, 64] on icon "button" at bounding box center [593, 64] width 10 height 10
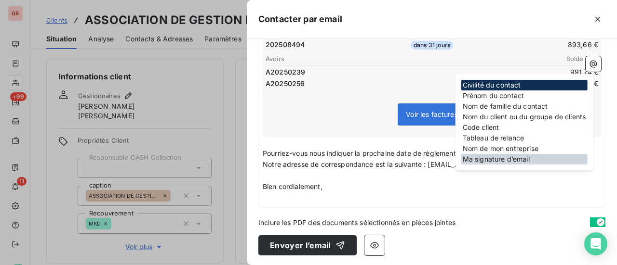
click at [502, 161] on div "Ma signature d’email" at bounding box center [524, 159] width 126 height 11
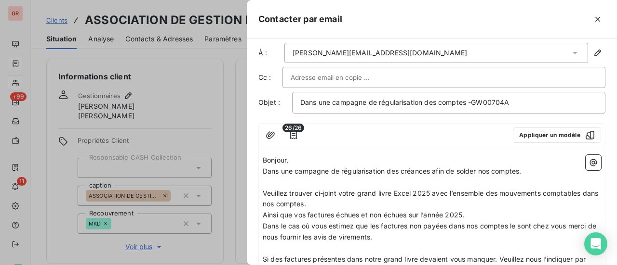
scroll to position [0, 0]
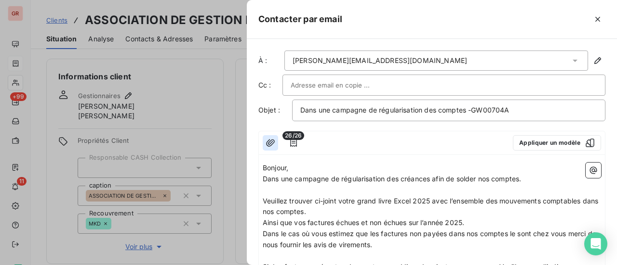
click at [271, 143] on icon "button" at bounding box center [270, 143] width 10 height 10
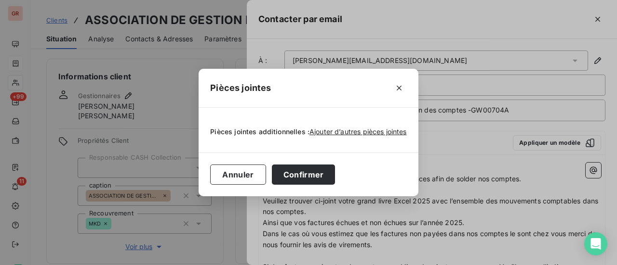
click at [263, 133] on span "Pièces jointes additionnelles :" at bounding box center [259, 132] width 99 height 10
click at [319, 134] on span "Ajouter d’autres pièces jointes" at bounding box center [357, 132] width 97 height 8
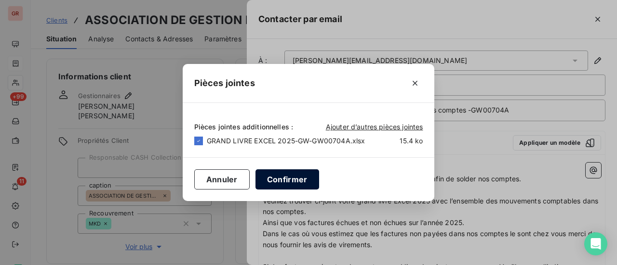
click at [302, 176] on button "Confirmer" at bounding box center [287, 180] width 64 height 20
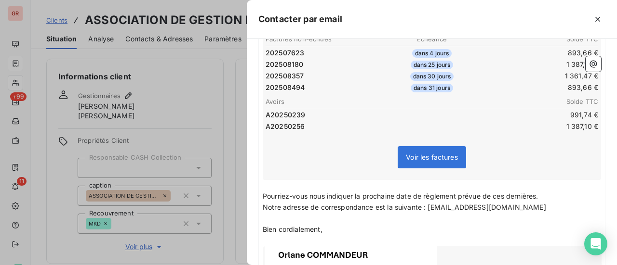
scroll to position [683, 0]
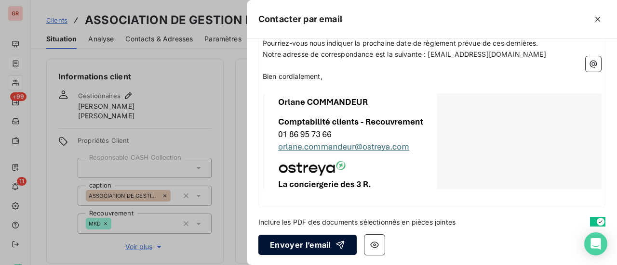
click at [303, 244] on button "Envoyer l’email" at bounding box center [307, 245] width 98 height 20
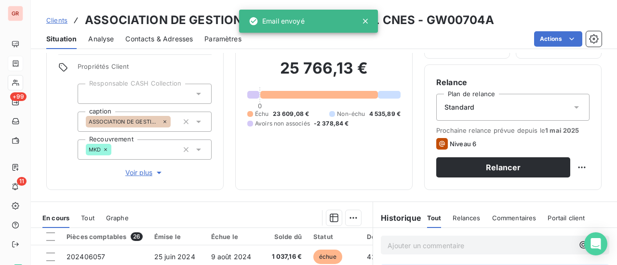
scroll to position [145, 0]
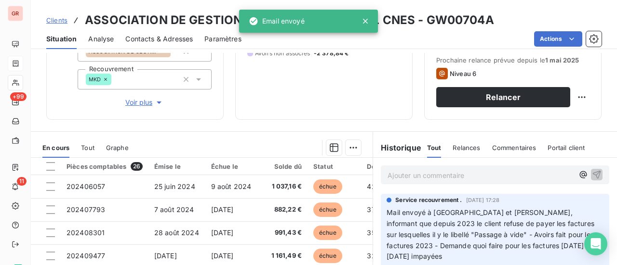
click at [323, 24] on div "Email envoyé" at bounding box center [308, 21] width 139 height 23
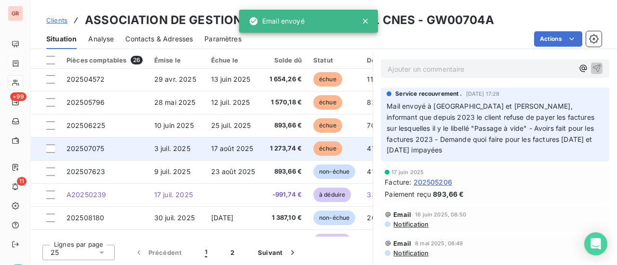
scroll to position [413, 0]
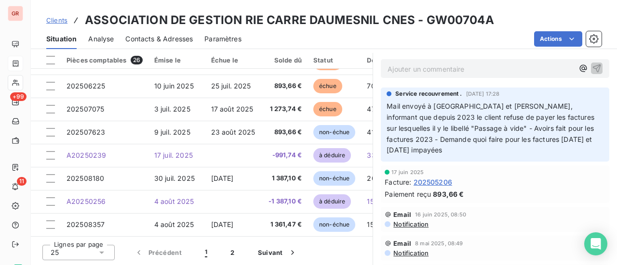
click at [524, 207] on div "Email 16 juin 2025, 08:50 Notification" at bounding box center [495, 219] width 228 height 25
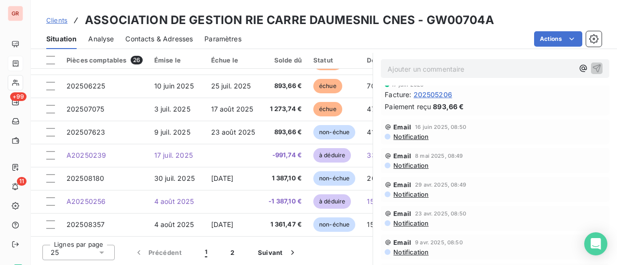
scroll to position [0, 0]
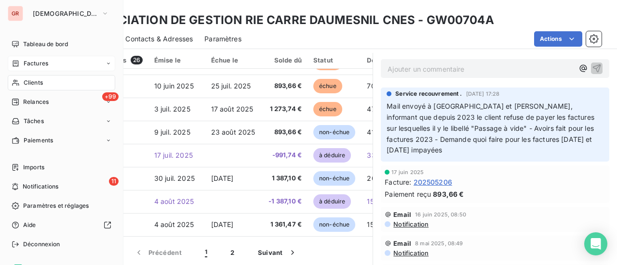
click at [30, 82] on span "Clients" at bounding box center [33, 83] width 19 height 9
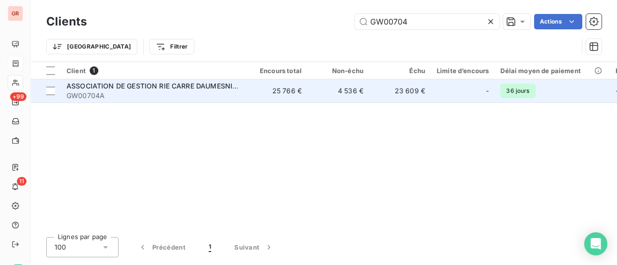
click at [165, 83] on span "ASSOCIATION DE GESTION RIE CARRE DAUMESNIL CNES" at bounding box center [161, 86] width 190 height 8
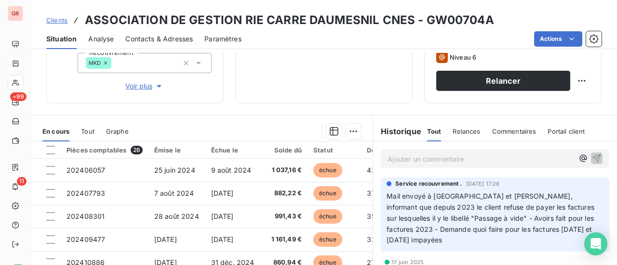
scroll to position [145, 0]
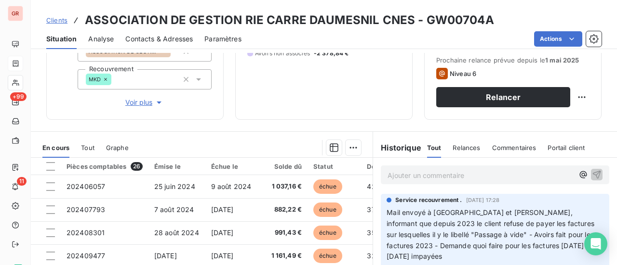
click at [429, 173] on p "Ajouter un commentaire ﻿" at bounding box center [480, 176] width 186 height 12
click at [396, 145] on h6 "Historique" at bounding box center [397, 148] width 48 height 12
click at [466, 146] on span "Relances" at bounding box center [465, 148] width 27 height 8
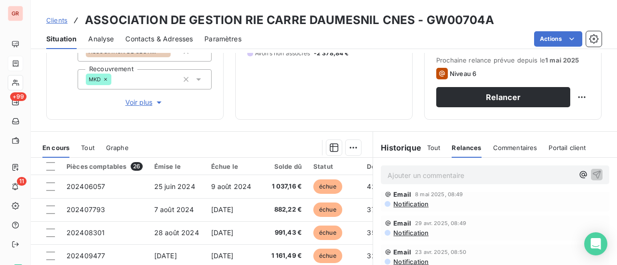
scroll to position [0, 0]
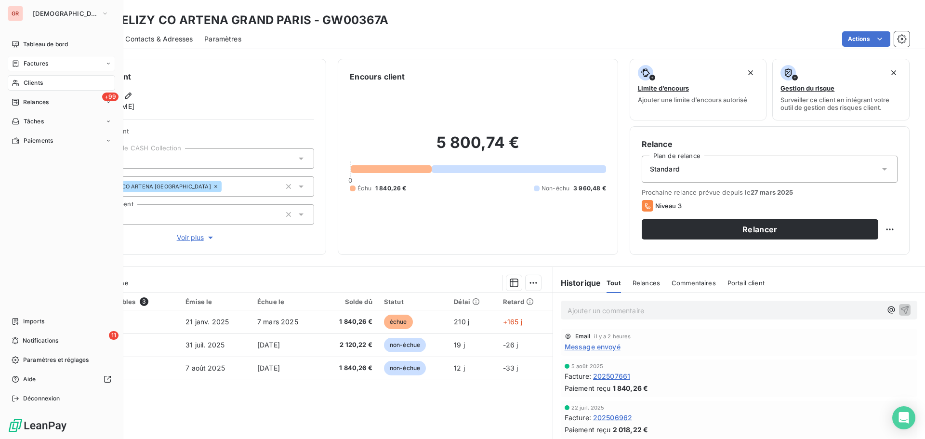
click at [39, 64] on span "Factures" at bounding box center [36, 63] width 25 height 9
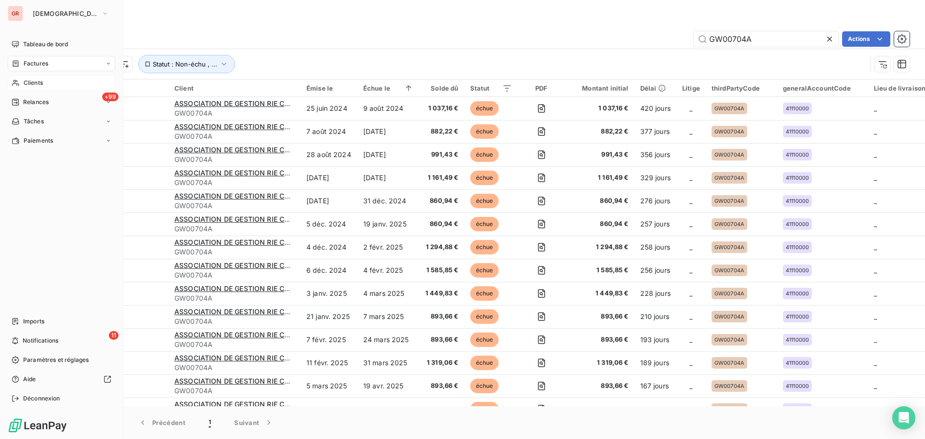
click at [36, 82] on span "Clients" at bounding box center [33, 83] width 19 height 9
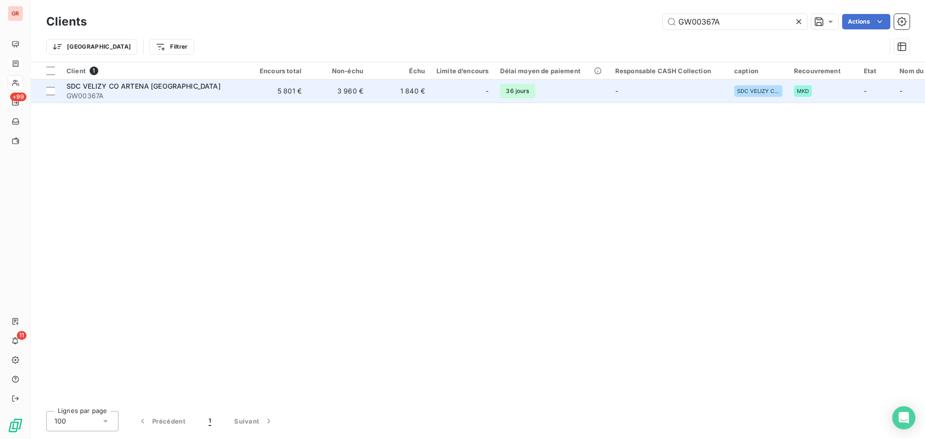
click at [135, 93] on span "GW00367A" at bounding box center [152, 96] width 173 height 10
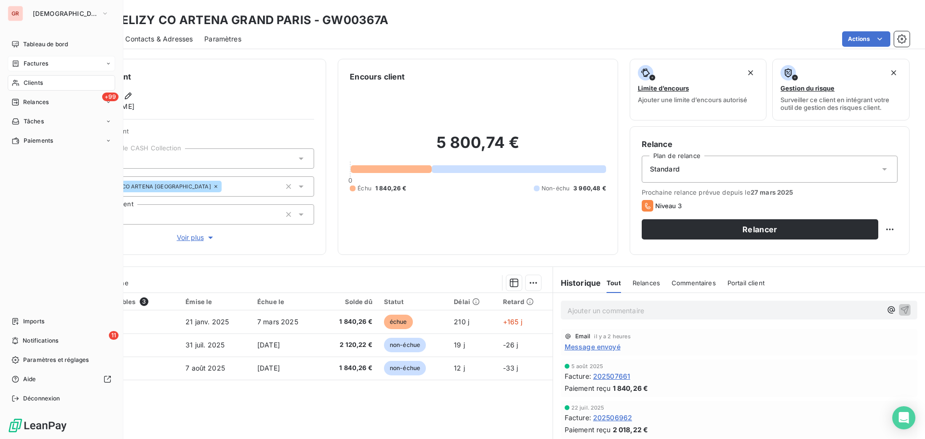
drag, startPoint x: 45, startPoint y: 84, endPoint x: 92, endPoint y: 87, distance: 47.3
click at [44, 84] on div "Clients" at bounding box center [61, 82] width 107 height 15
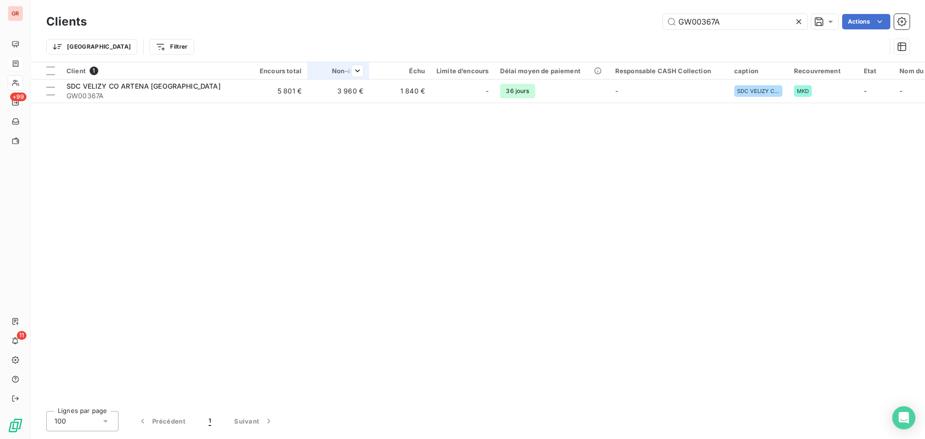
drag, startPoint x: 637, startPoint y: 22, endPoint x: 363, endPoint y: 65, distance: 276.9
click at [483, 41] on div "Clients GW00367A Actions Trier Filtrer" at bounding box center [477, 37] width 863 height 50
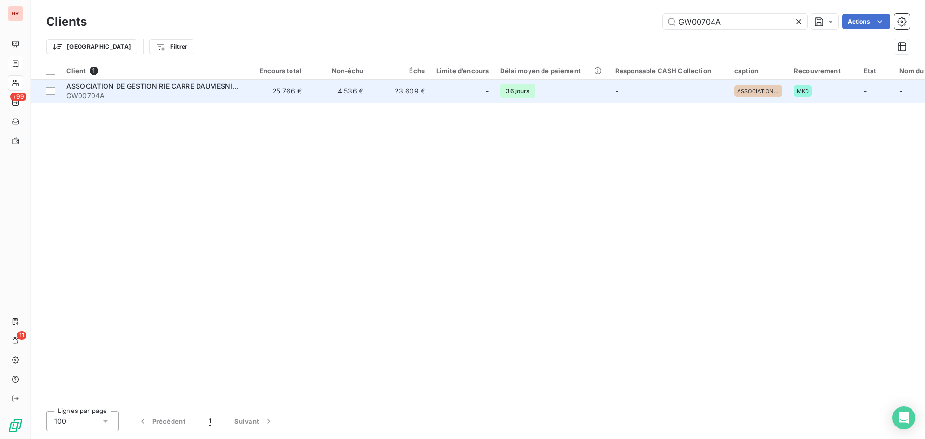
type input "GW00704A"
click at [142, 88] on span "ASSOCIATION DE GESTION RIE CARRE DAUMESNIL CNES" at bounding box center [161, 86] width 190 height 8
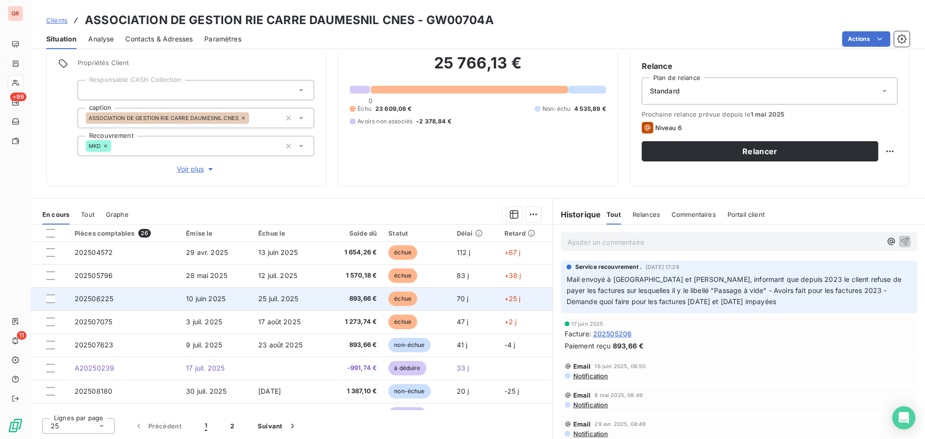
scroll to position [410, 0]
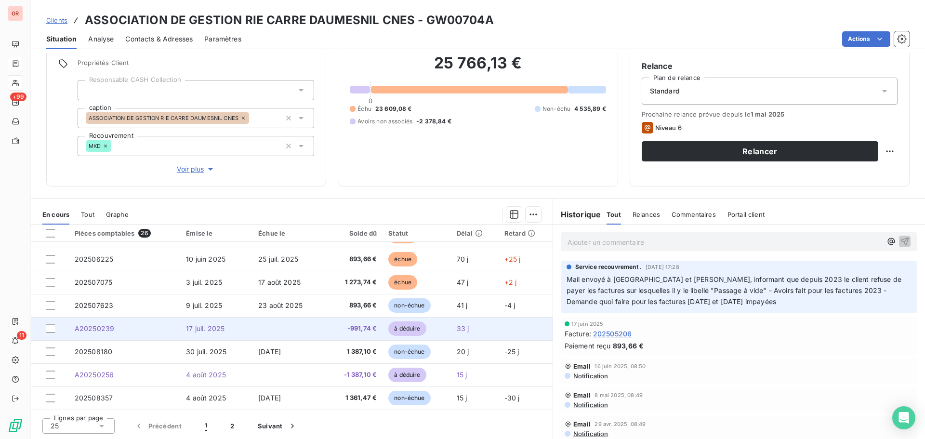
click at [107, 331] on span "A20250239" at bounding box center [95, 328] width 40 height 8
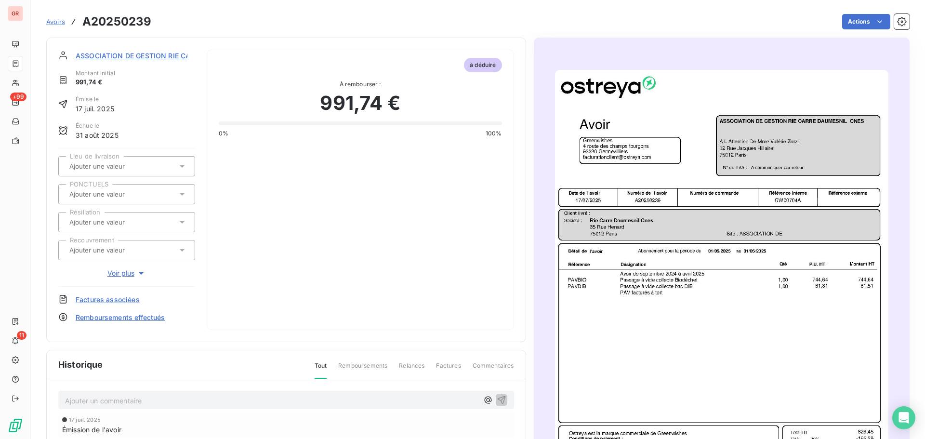
click at [690, 295] on img "button" at bounding box center [721, 305] width 333 height 471
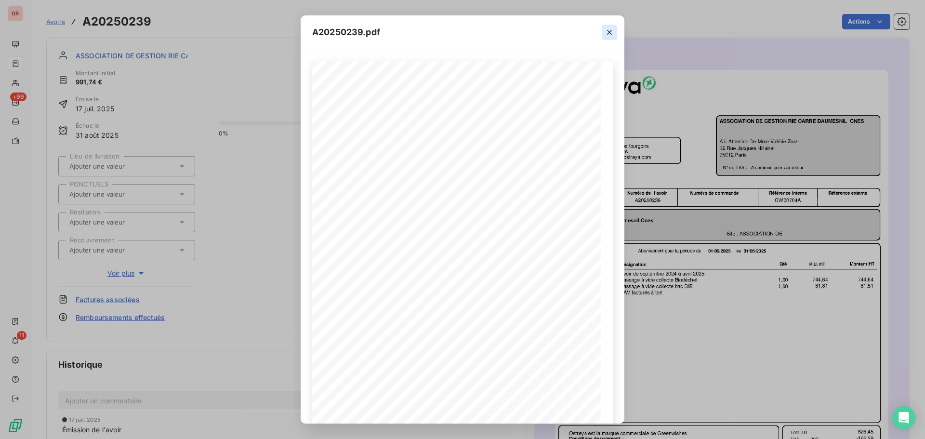
click at [609, 30] on icon "button" at bounding box center [610, 32] width 10 height 10
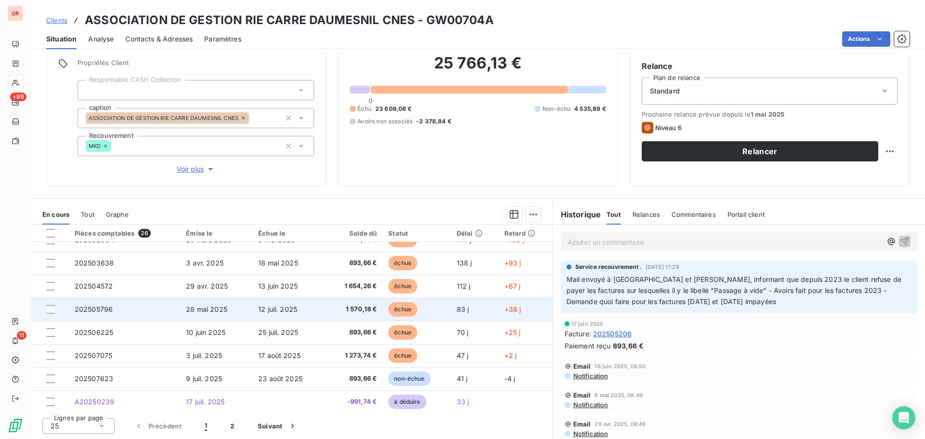
scroll to position [410, 0]
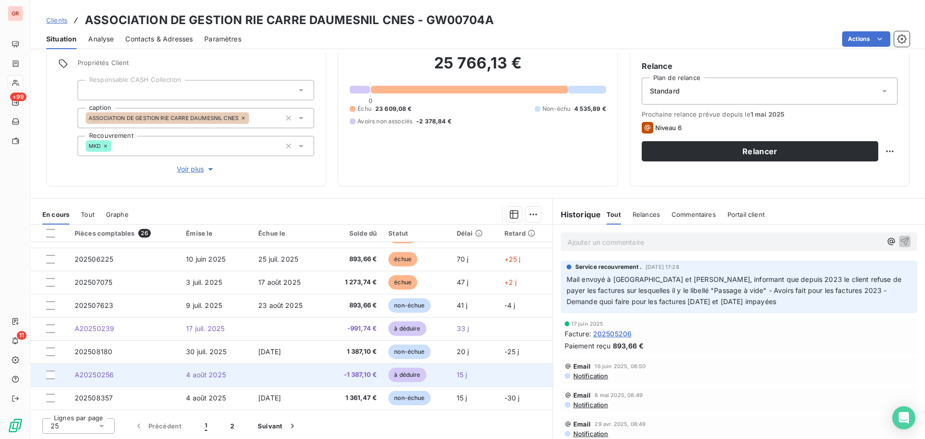
click at [114, 376] on td "A20250256" at bounding box center [124, 374] width 111 height 23
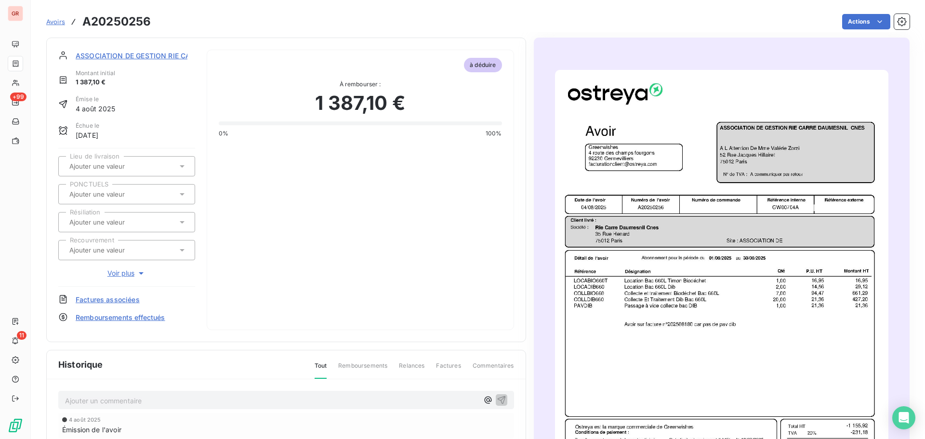
click at [742, 309] on img "button" at bounding box center [721, 305] width 333 height 471
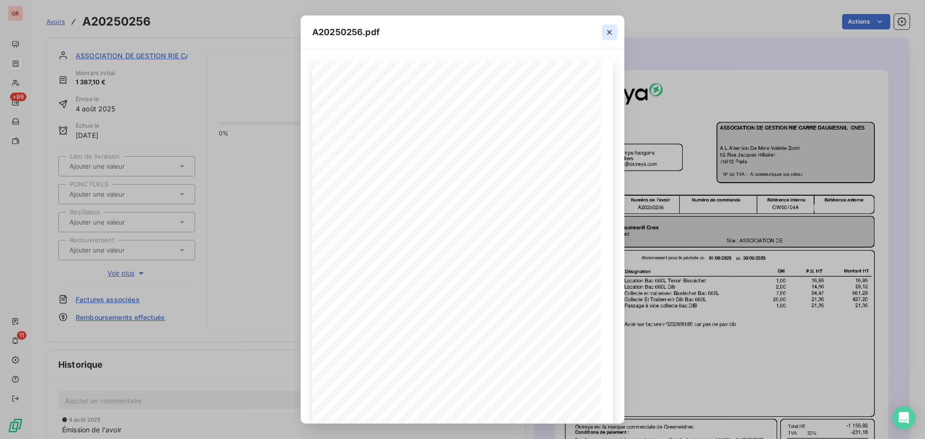
click at [610, 30] on icon "button" at bounding box center [610, 32] width 10 height 10
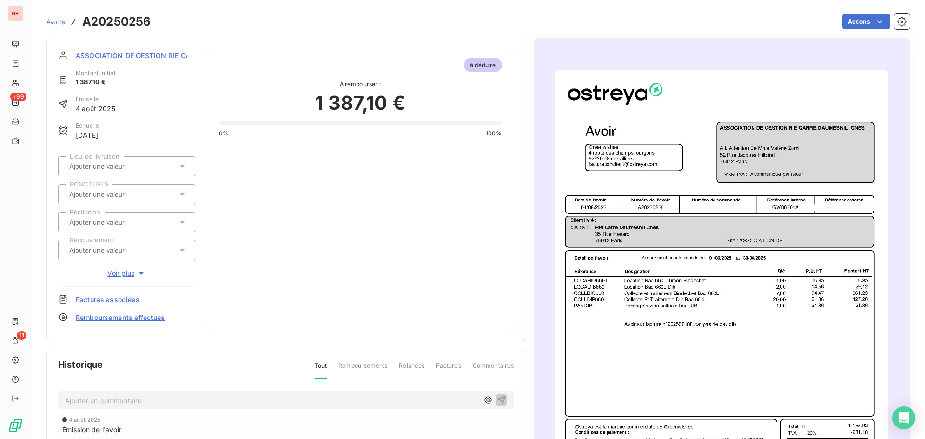
click at [747, 317] on img "button" at bounding box center [721, 305] width 333 height 471
